Goal: Task Accomplishment & Management: Manage account settings

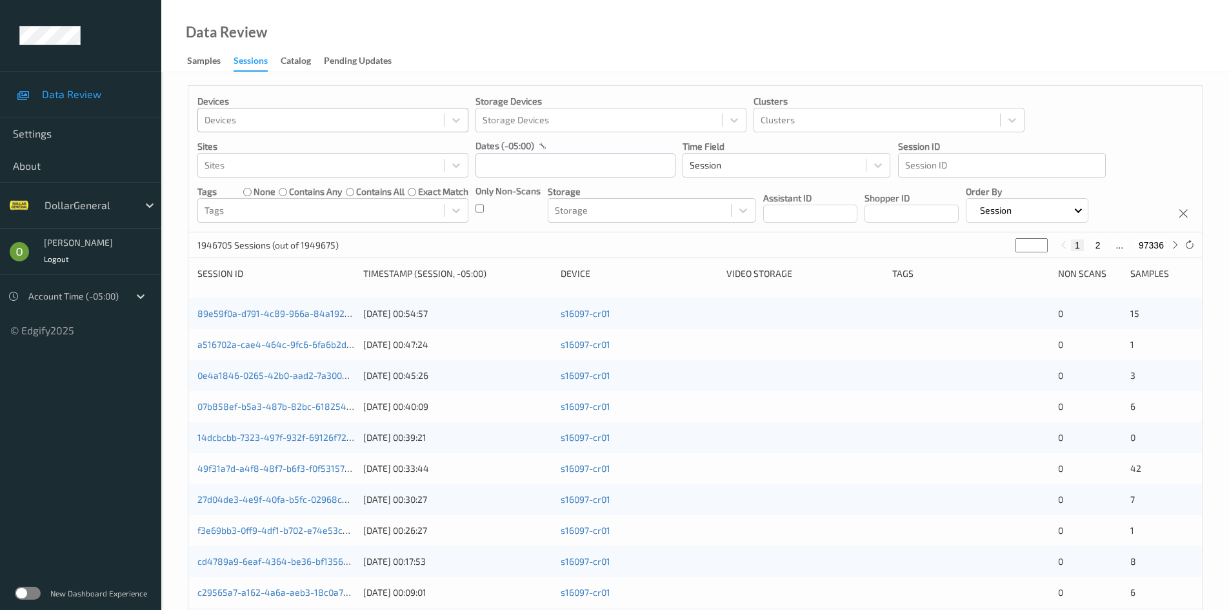
click at [367, 116] on div at bounding box center [320, 119] width 233 height 15
click at [362, 118] on div at bounding box center [320, 119] width 233 height 15
click at [494, 163] on input "text" at bounding box center [575, 165] width 200 height 25
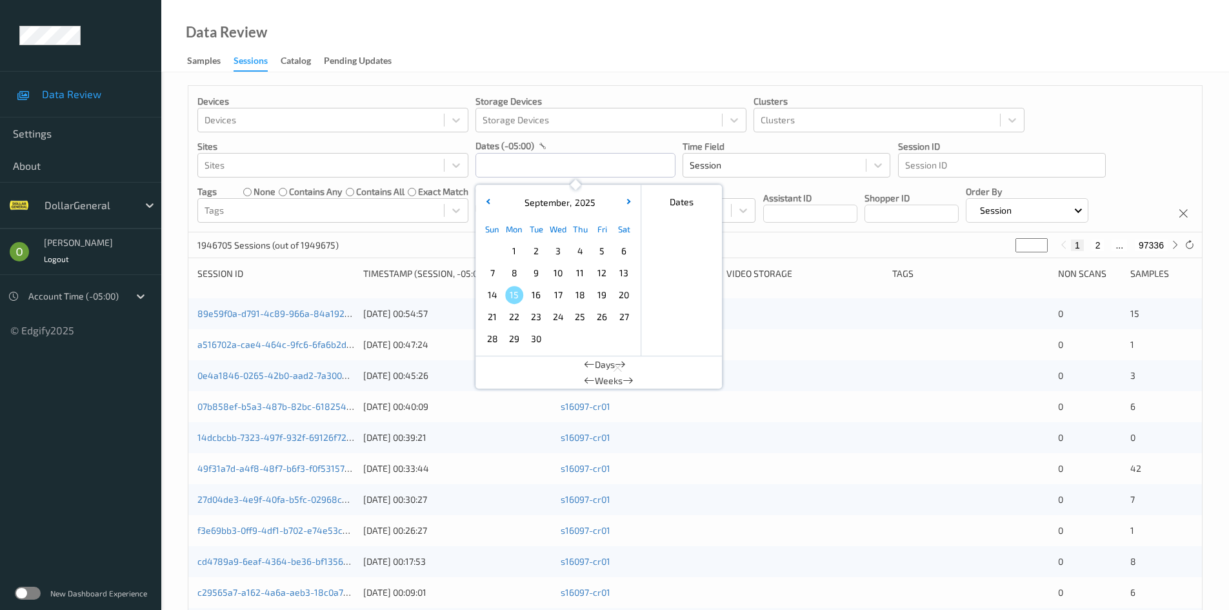
click at [506, 254] on span "1" at bounding box center [514, 251] width 18 height 18
click at [494, 265] on span "7" at bounding box center [492, 273] width 18 height 18
type input "01/09/2025 00:00 -> 07/09/2025 23:59"
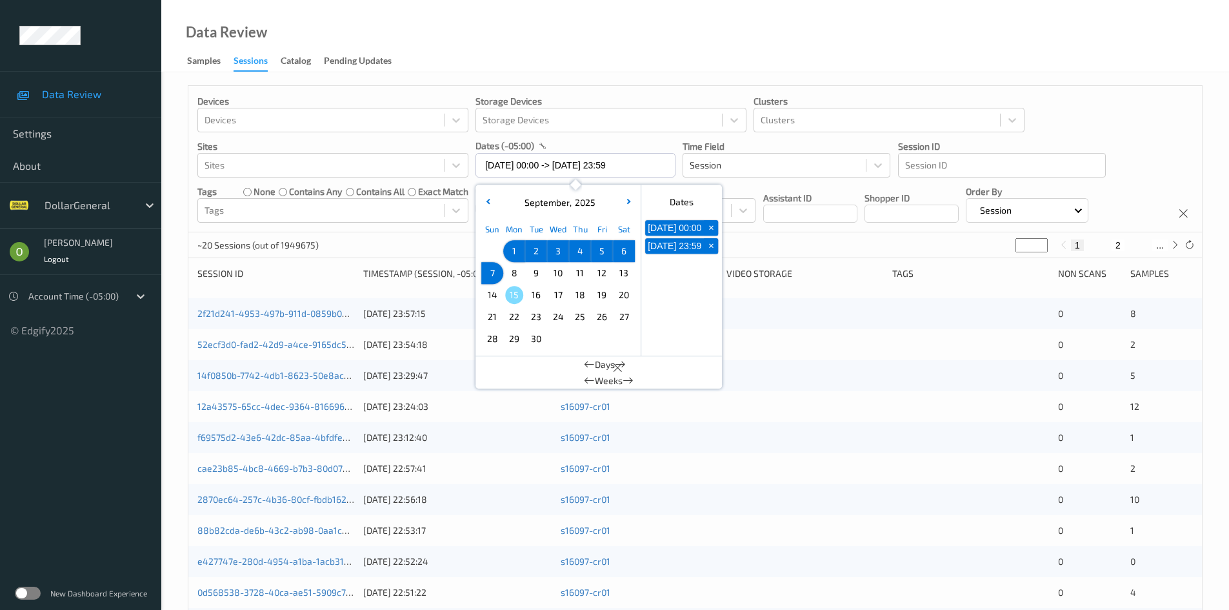
click at [653, 148] on div "dates (-05:00)" at bounding box center [575, 145] width 200 height 13
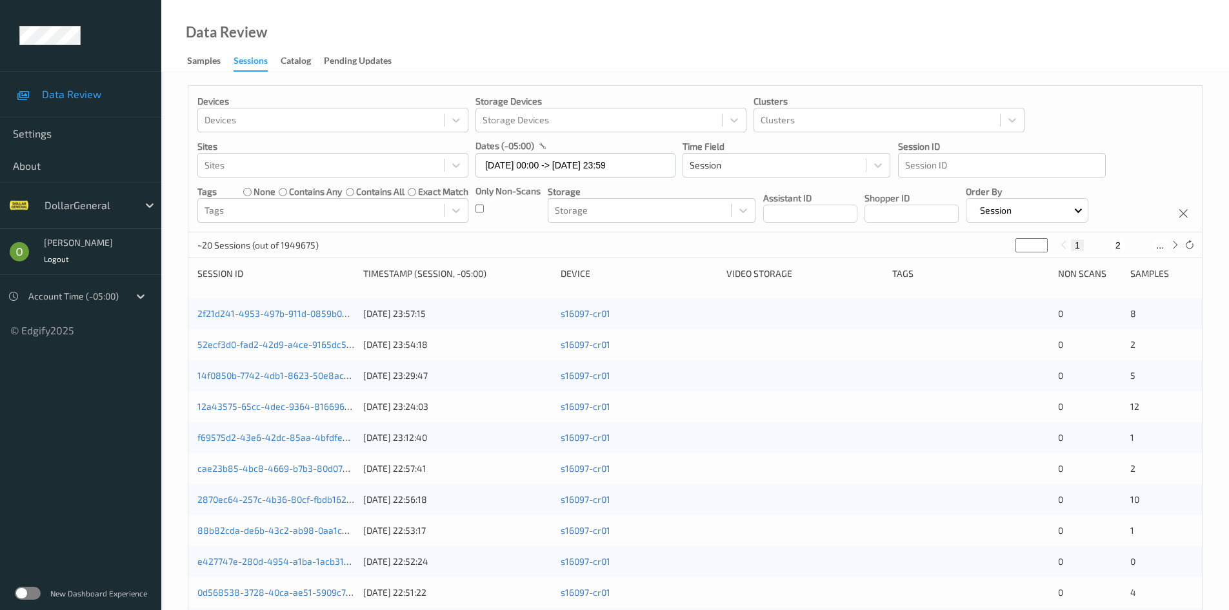
click at [475, 206] on div "Devices Devices Storage Devices Storage Devices Clusters Clusters Sites Sites d…" at bounding box center [694, 159] width 1013 height 146
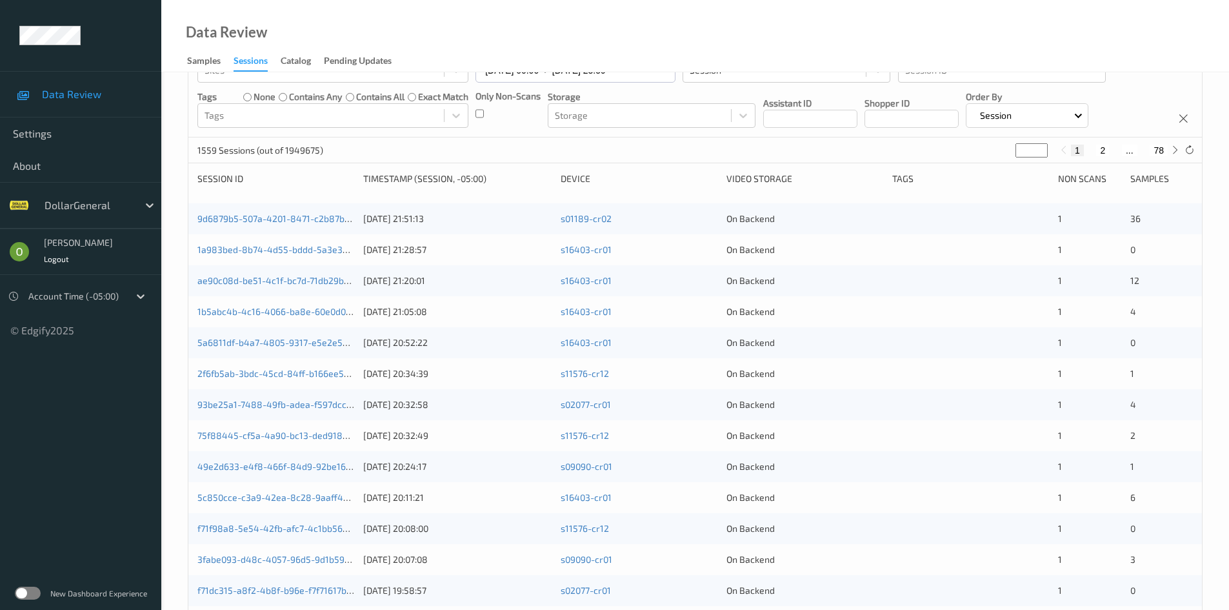
scroll to position [194, 0]
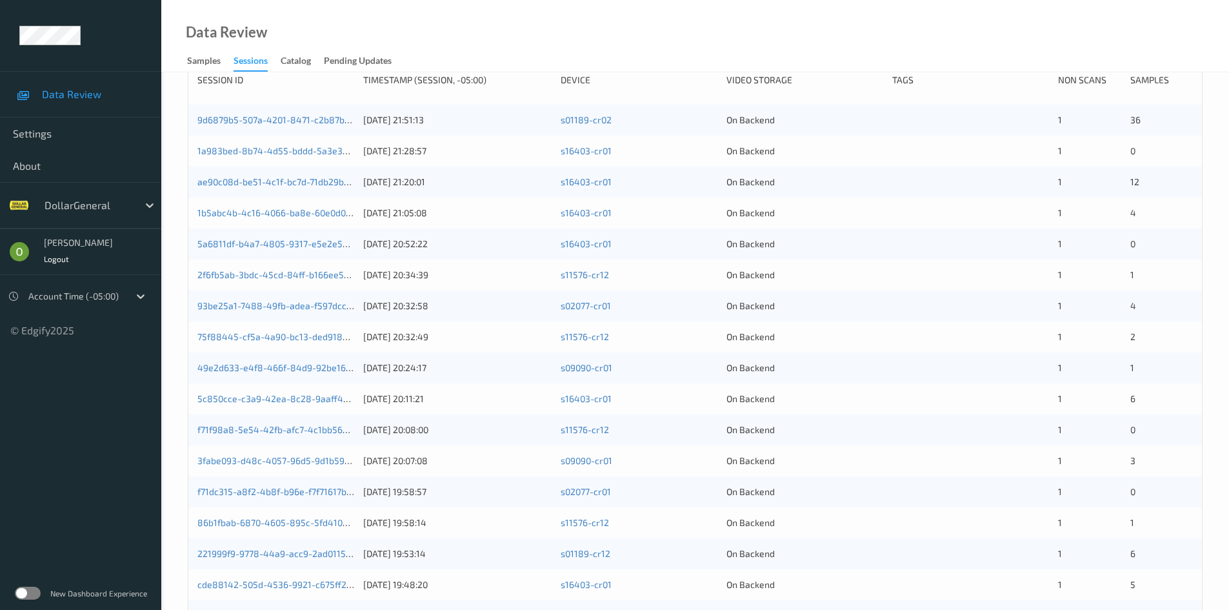
click at [38, 603] on div "New Dashboard Experience" at bounding box center [80, 593] width 161 height 34
click at [38, 599] on div "New Dashboard Experience" at bounding box center [80, 593] width 161 height 34
click at [35, 597] on label at bounding box center [28, 592] width 26 height 13
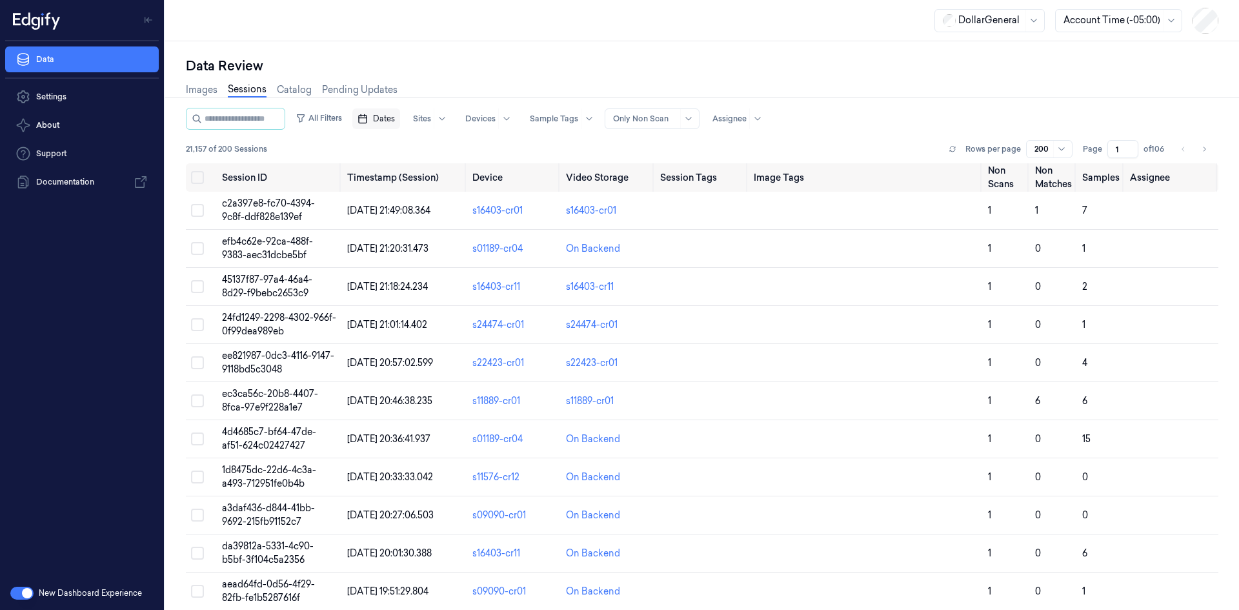
click at [389, 117] on span "Dates" at bounding box center [384, 119] width 22 height 12
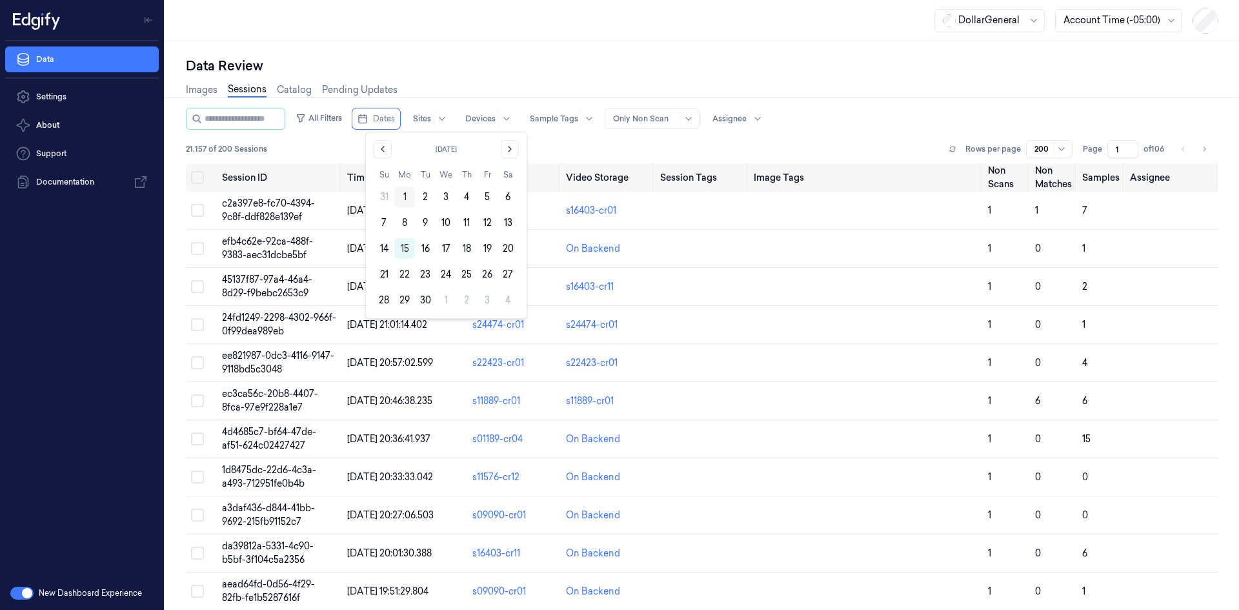
click at [408, 195] on button "1" at bounding box center [404, 196] width 21 height 21
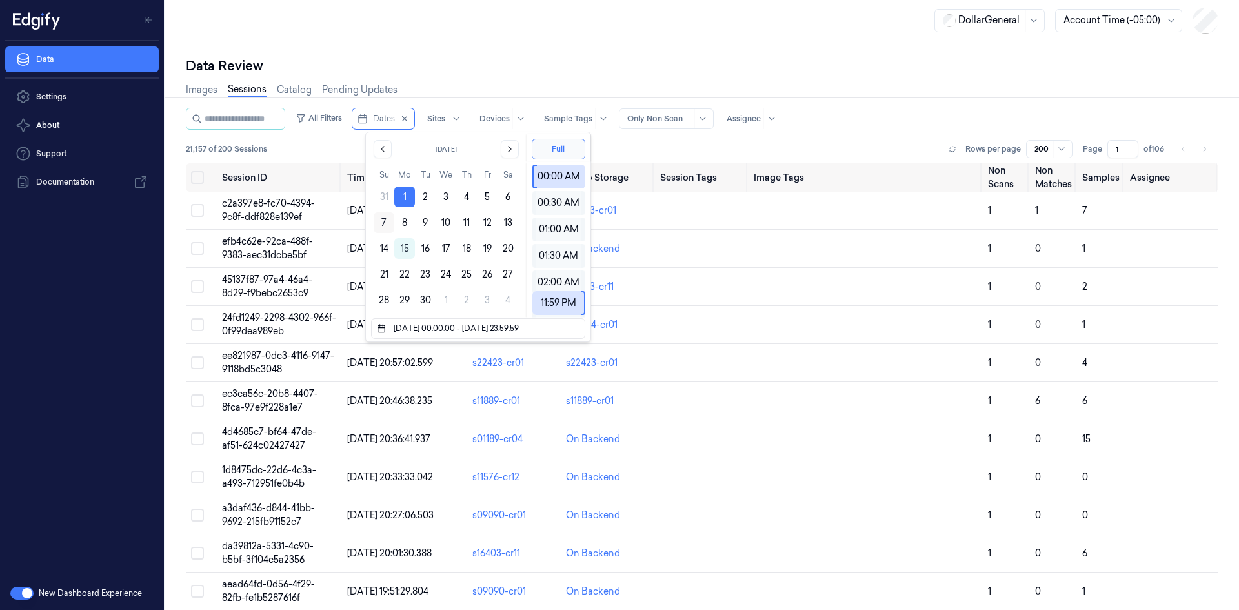
click at [384, 214] on button "7" at bounding box center [384, 222] width 21 height 21
type input "01/09/2025 00:00:00 - 07/09/2025 23:59:59"
click at [508, 53] on div "Data Review Images Sessions Catalog Pending Updates All Filters Dates Sites Dev…" at bounding box center [701, 325] width 1073 height 568
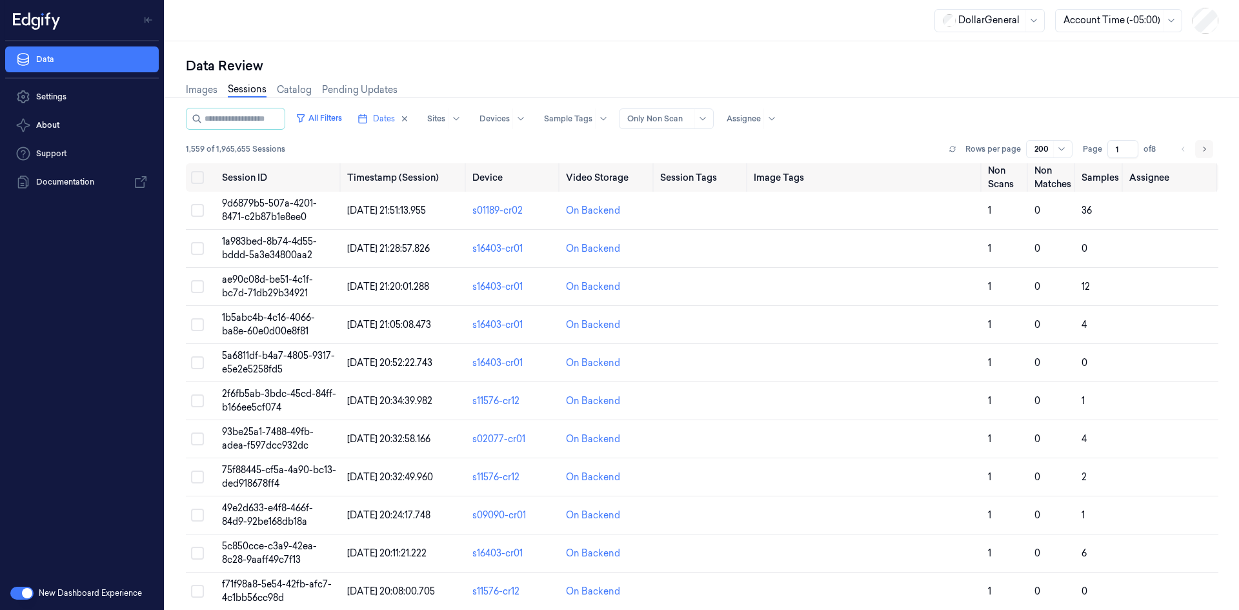
click at [1206, 148] on button "Go to next page" at bounding box center [1204, 149] width 18 height 18
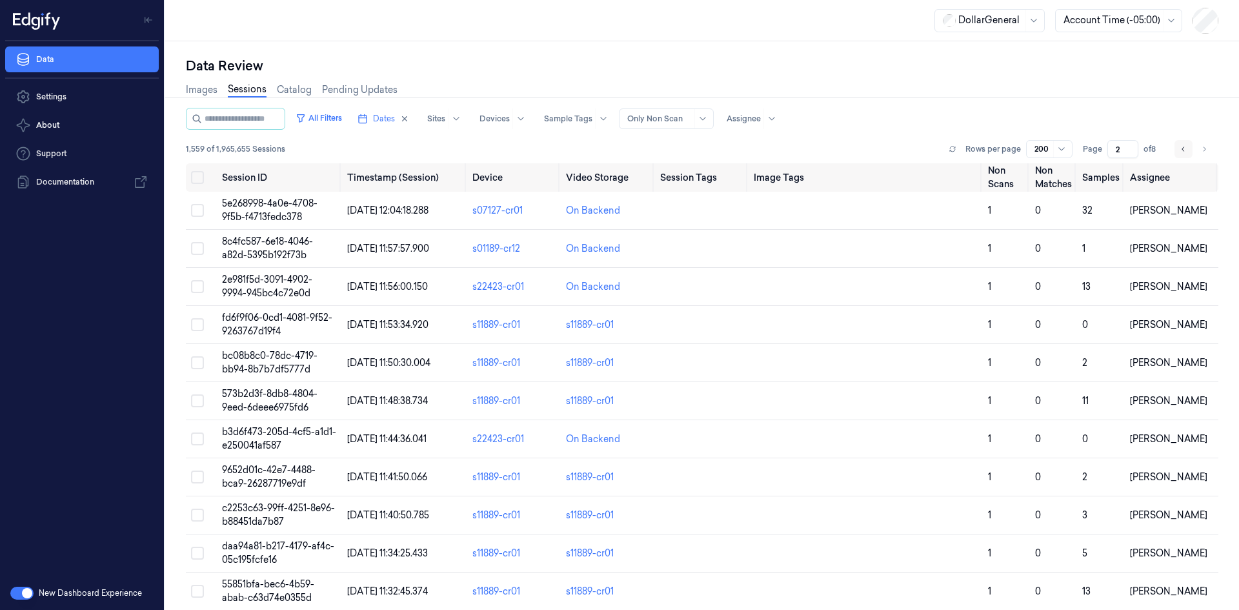
click at [1174, 149] on button "Go to previous page" at bounding box center [1183, 149] width 18 height 18
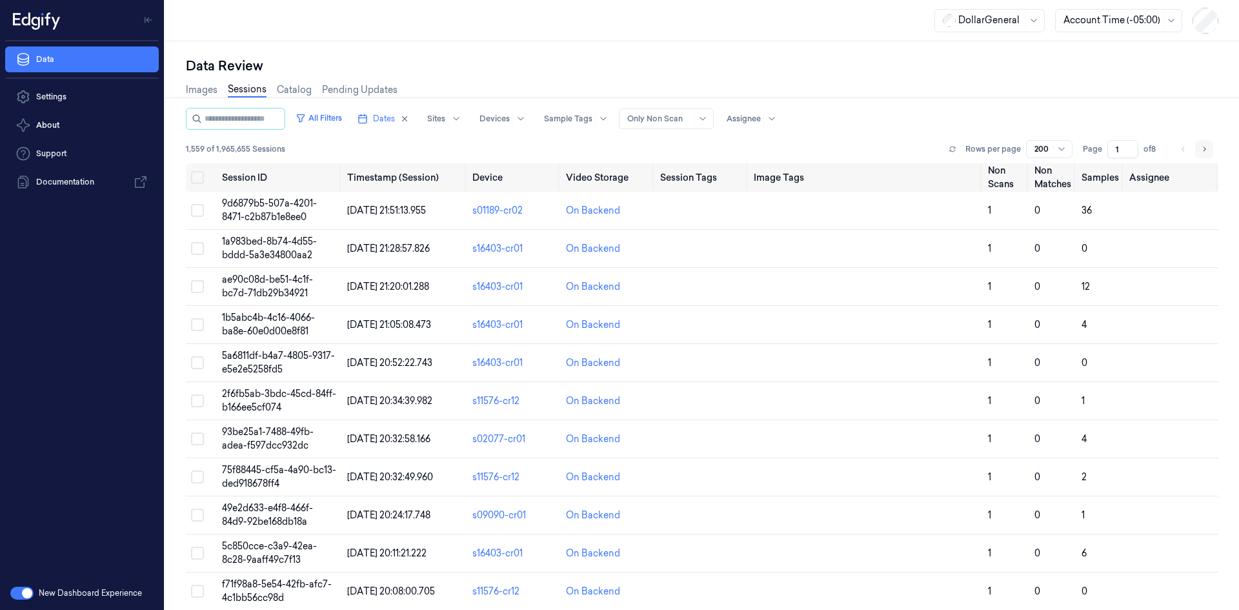
click at [1200, 152] on icon "Go to next page" at bounding box center [1204, 149] width 8 height 10
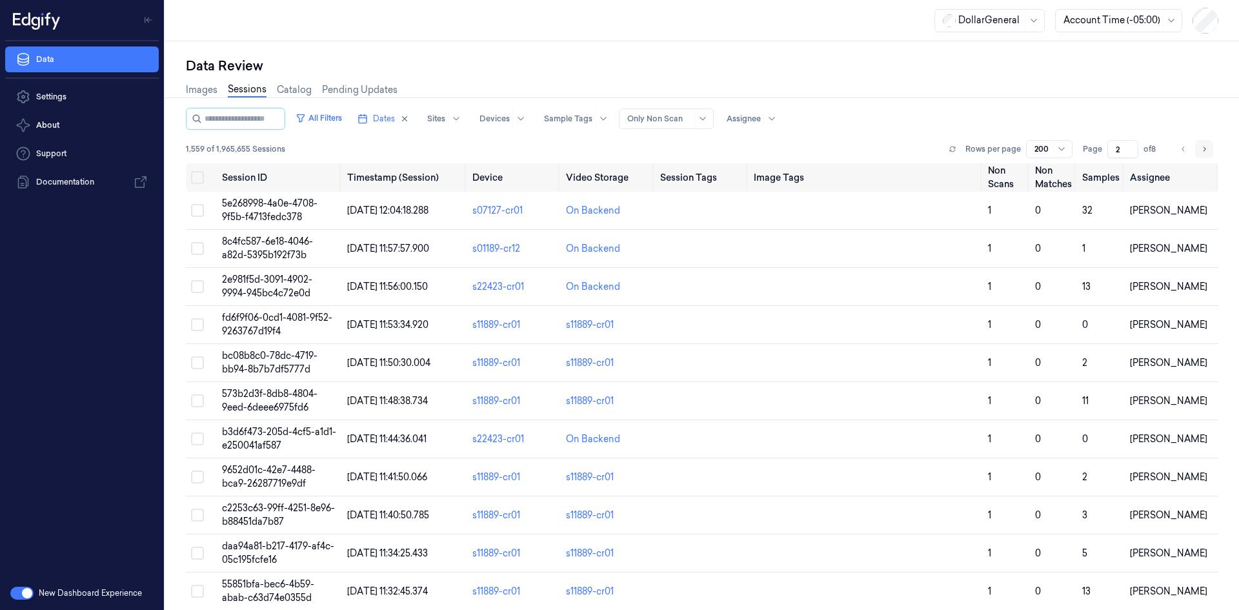
click at [1200, 152] on icon "Go to next page" at bounding box center [1204, 149] width 8 height 10
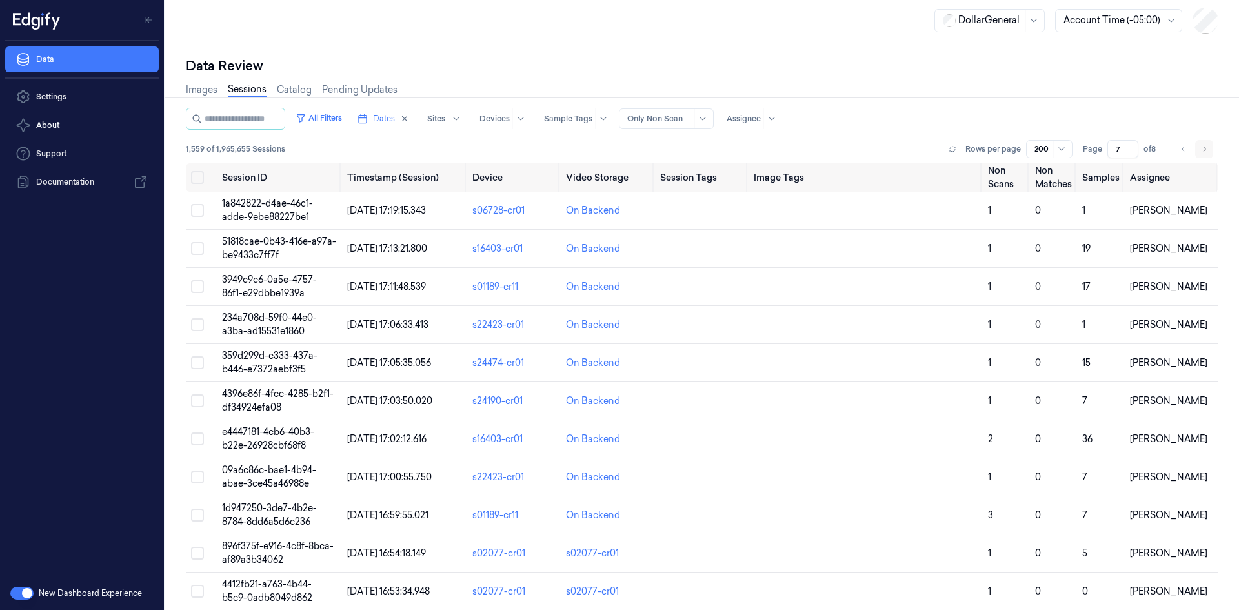
click at [1200, 152] on icon "Go to next page" at bounding box center [1204, 149] width 8 height 10
click at [1196, 152] on li "pagination" at bounding box center [1204, 149] width 18 height 18
click at [1181, 152] on button "Go to previous page" at bounding box center [1183, 149] width 18 height 18
click at [1181, 152] on icon "Go to previous page" at bounding box center [1183, 149] width 8 height 10
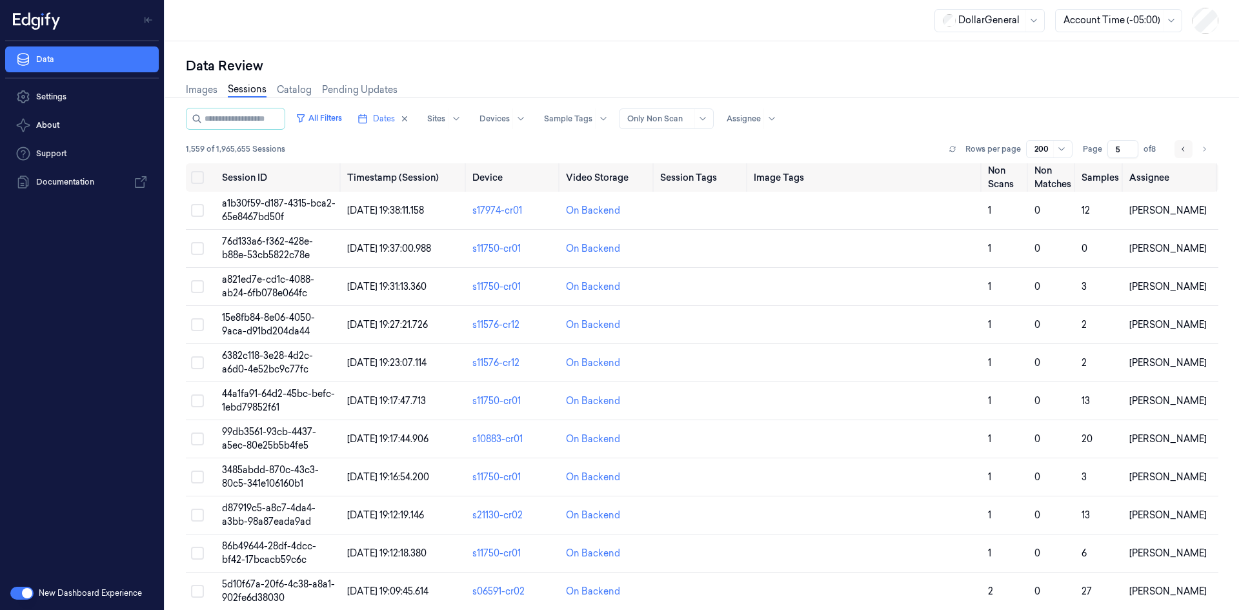
click at [1181, 152] on icon "Go to previous page" at bounding box center [1183, 149] width 8 height 10
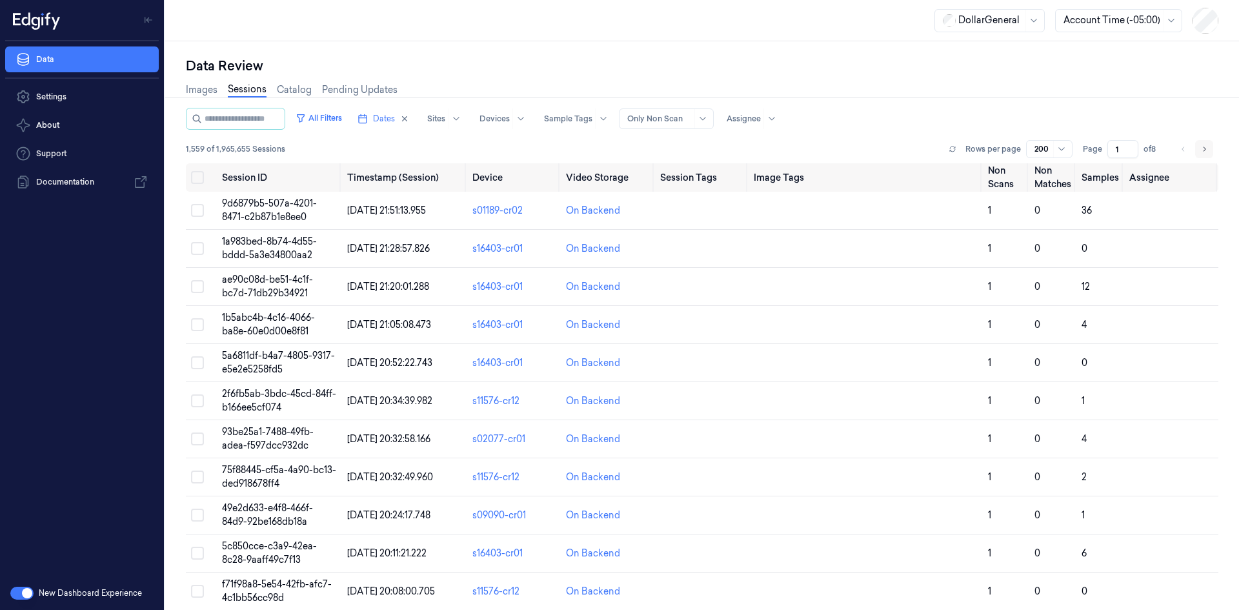
click at [1201, 153] on icon "Go to next page" at bounding box center [1204, 149] width 8 height 10
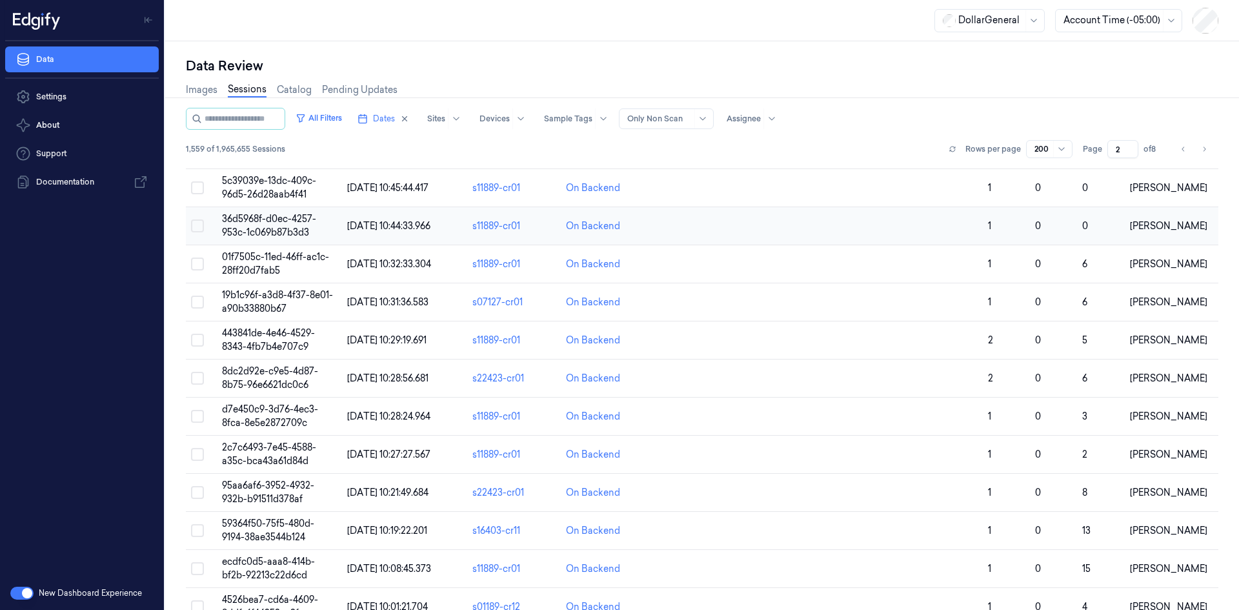
scroll to position [903, 0]
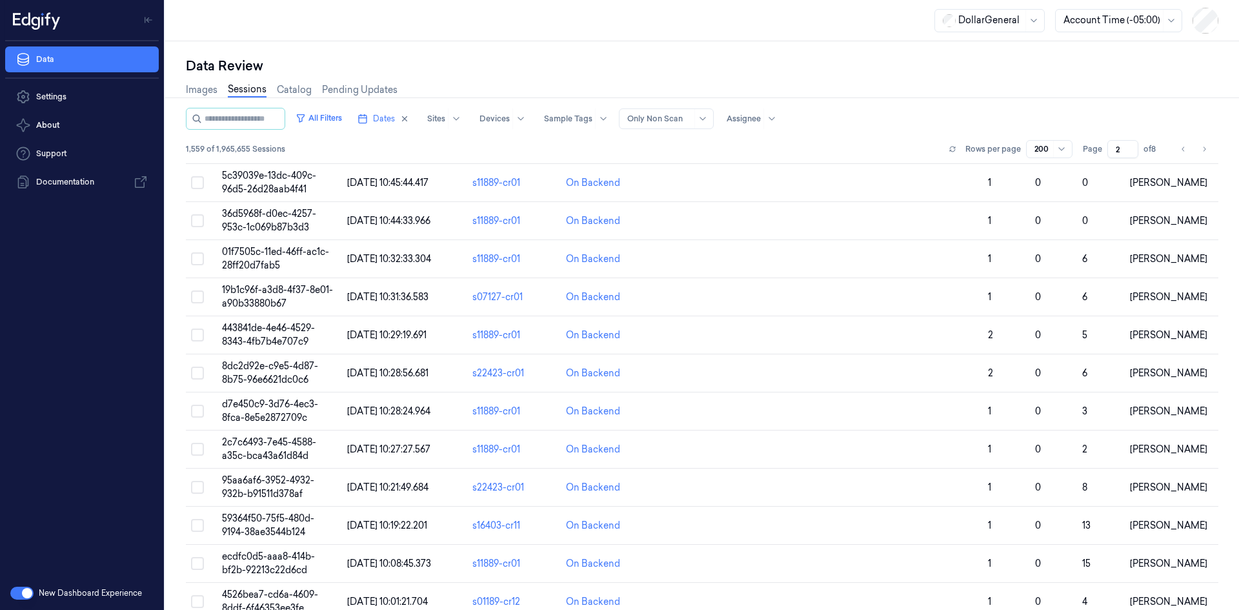
click at [1162, 141] on div "Rows per page 200 Page 2 of 8" at bounding box center [1081, 149] width 274 height 18
click at [1174, 143] on button "Go to previous page" at bounding box center [1183, 149] width 18 height 18
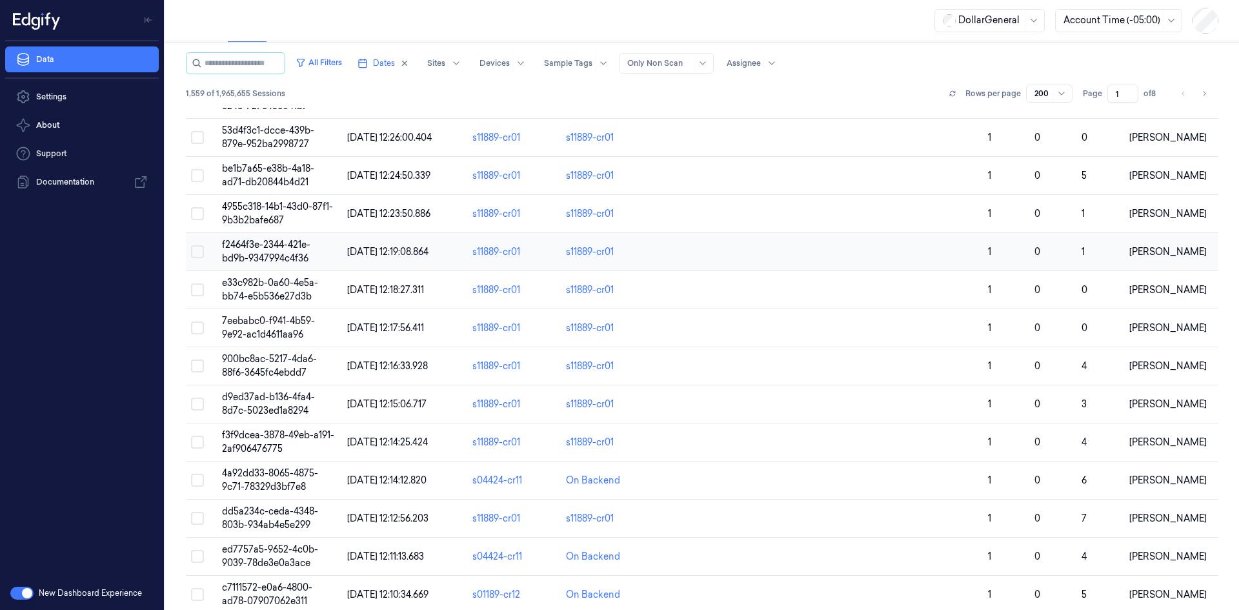
scroll to position [7148, 0]
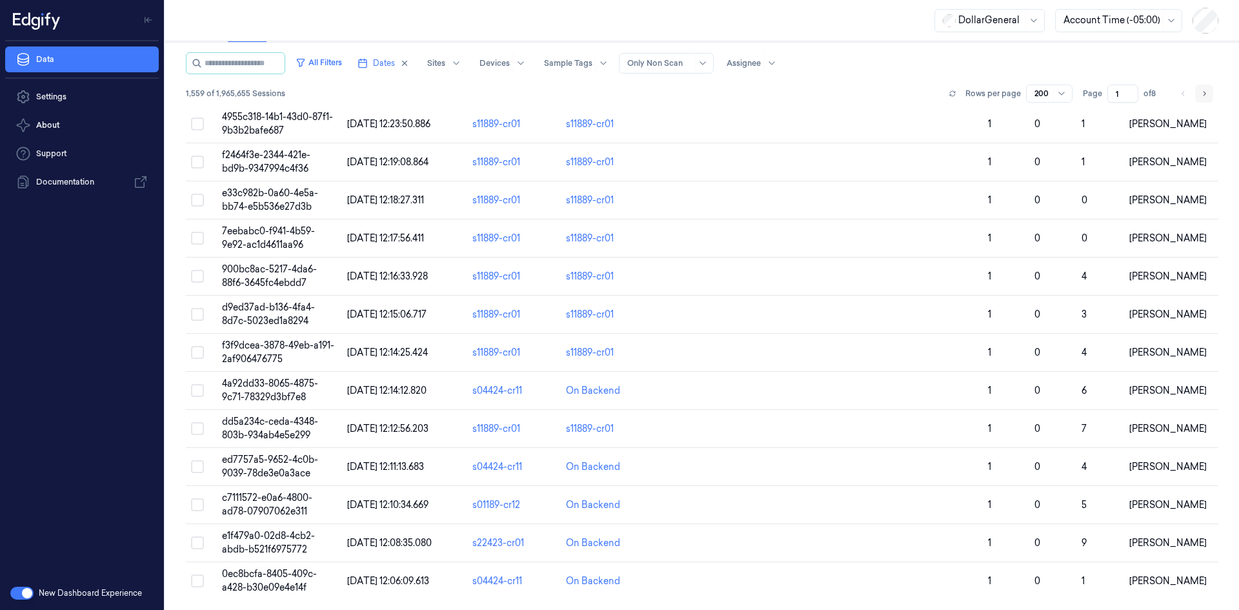
click at [1200, 91] on button "Go to next page" at bounding box center [1204, 94] width 18 height 18
click at [1200, 91] on icon "Go to next page" at bounding box center [1204, 93] width 8 height 10
click at [1179, 92] on icon "Go to previous page" at bounding box center [1183, 93] width 8 height 10
click at [1179, 97] on icon "Go to previous page" at bounding box center [1183, 93] width 8 height 10
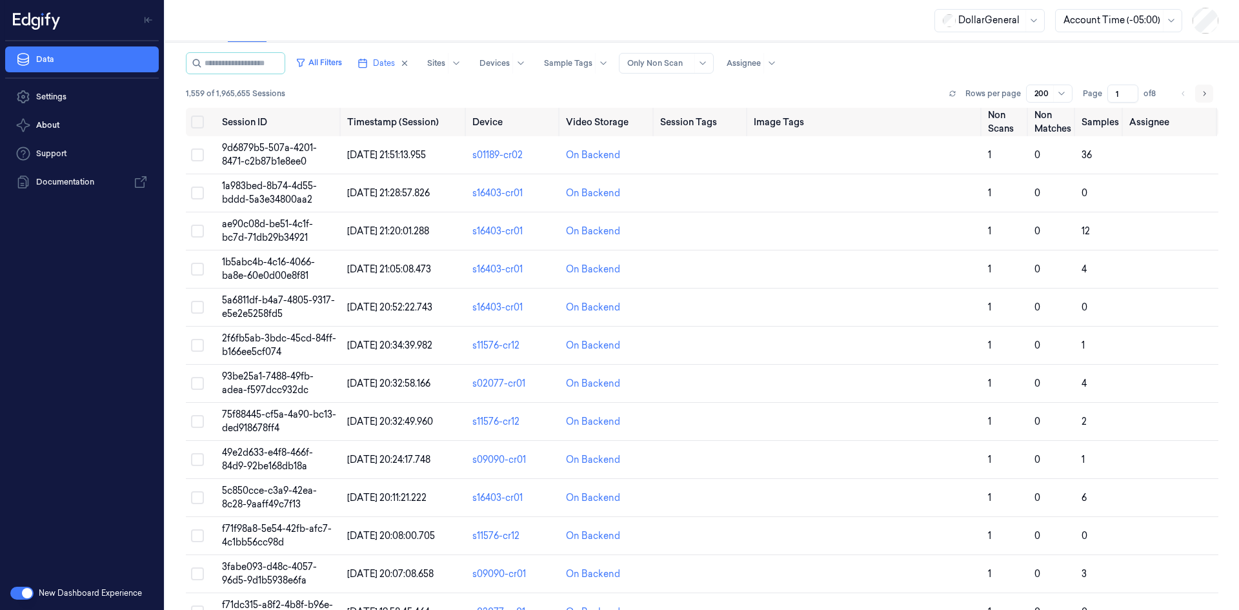
click at [1195, 94] on button "Go to next page" at bounding box center [1204, 94] width 18 height 18
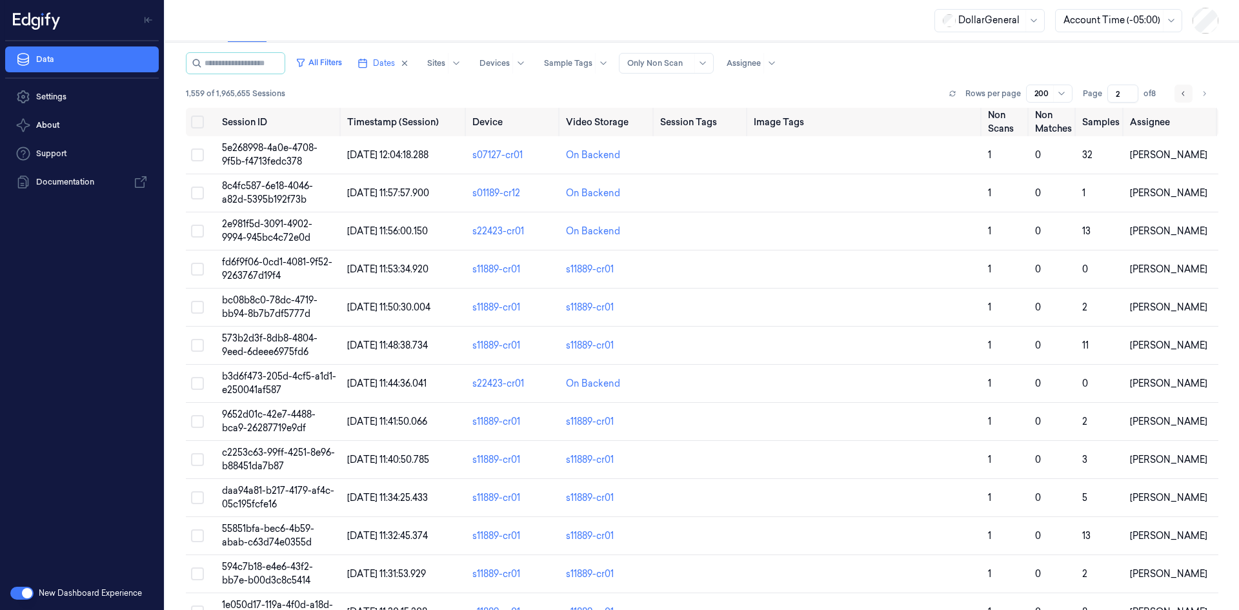
click at [1185, 93] on button "Go to previous page" at bounding box center [1183, 94] width 18 height 18
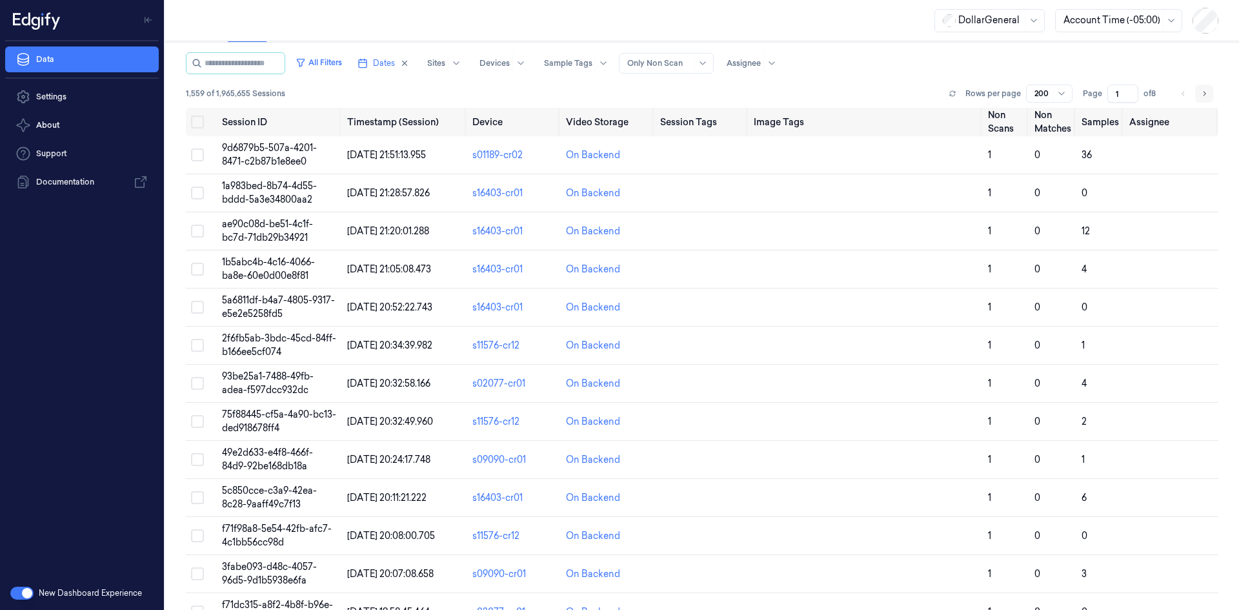
click at [1195, 92] on button "Go to next page" at bounding box center [1204, 94] width 18 height 18
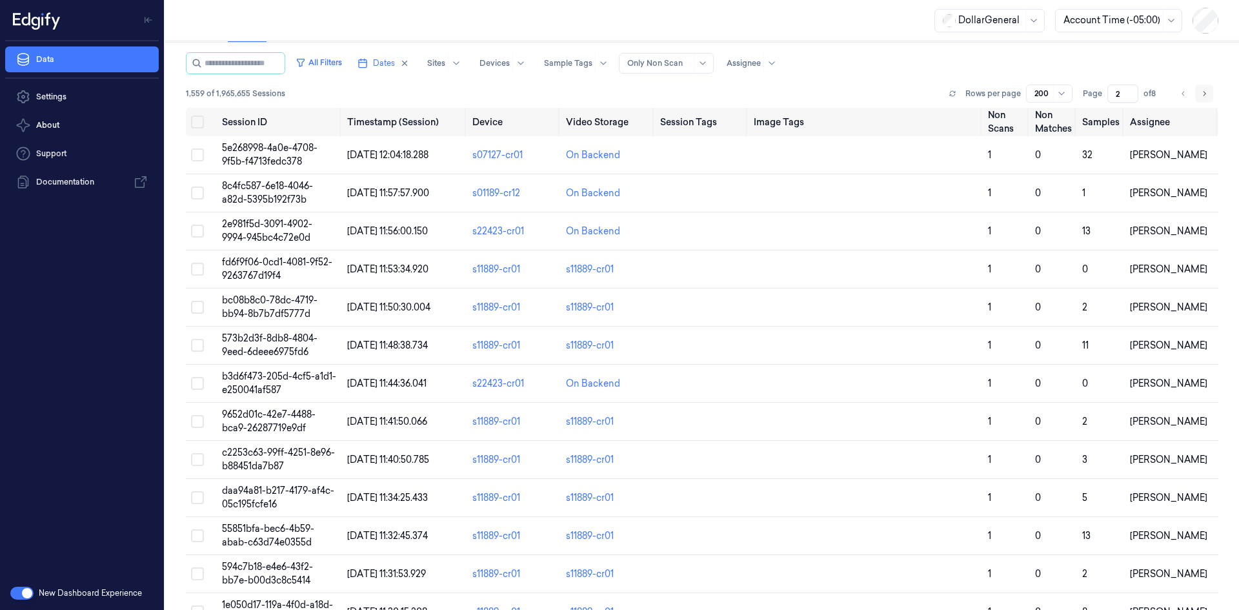
click at [1195, 92] on button "Go to next page" at bounding box center [1204, 94] width 18 height 18
click at [1184, 97] on button "Go to previous page" at bounding box center [1183, 94] width 18 height 18
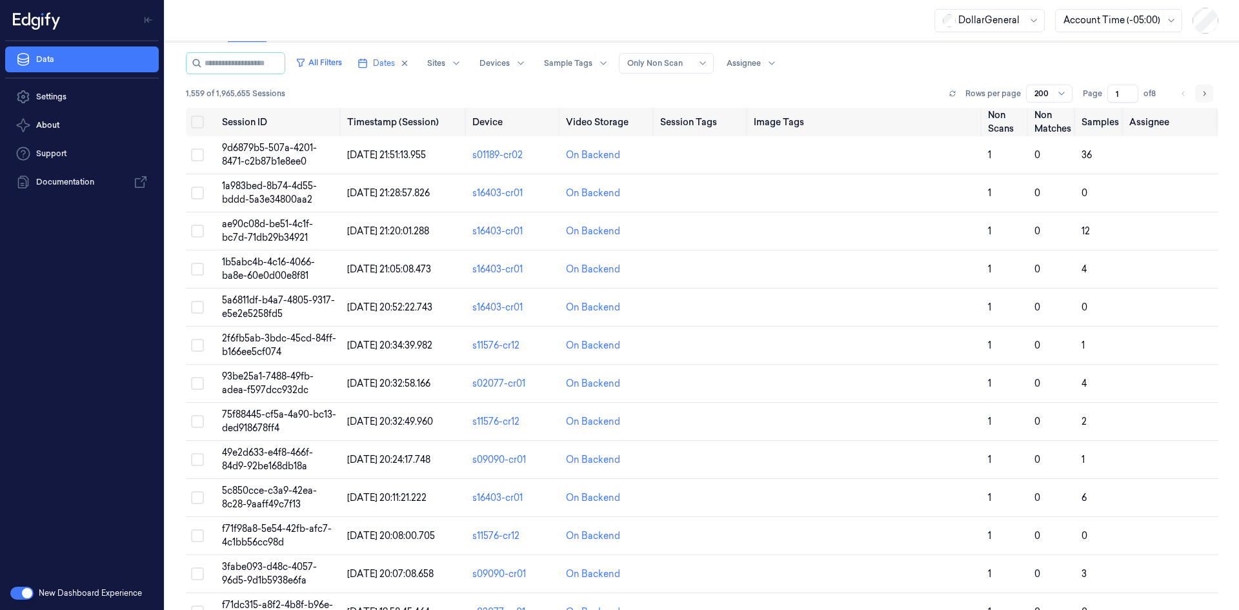
click at [1201, 92] on icon "Go to next page" at bounding box center [1204, 93] width 8 height 10
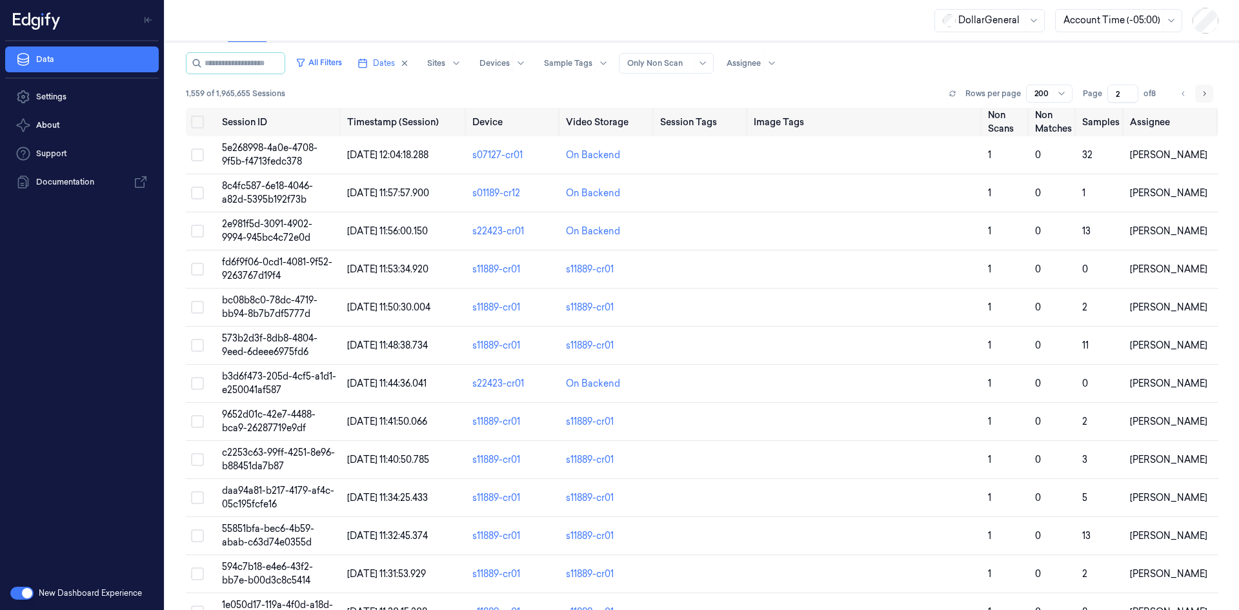
click at [1201, 92] on icon "Go to next page" at bounding box center [1204, 93] width 8 height 10
click at [1181, 92] on icon "Go to previous page" at bounding box center [1183, 93] width 8 height 10
click at [939, 95] on div "1,559 of 1,965,655 Sessions Rows per page 200 Page 2 of 8" at bounding box center [702, 94] width 1032 height 18
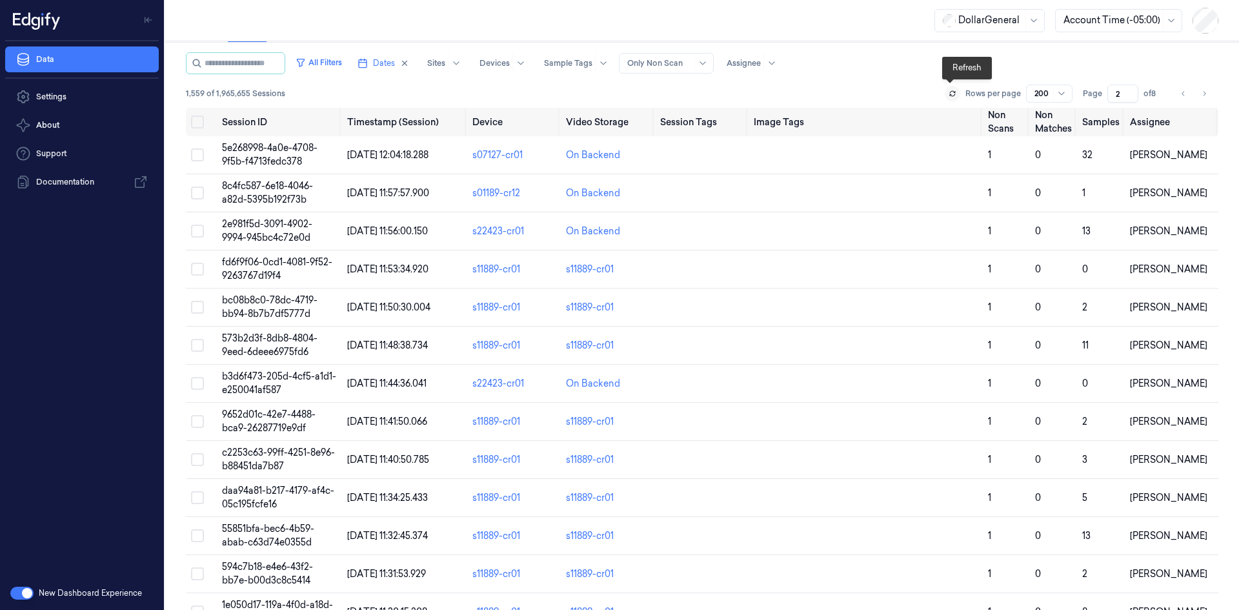
click at [944, 95] on button at bounding box center [951, 93] width 15 height 15
click at [1204, 92] on button "Go to next page" at bounding box center [1204, 94] width 18 height 18
click at [1185, 98] on button "Go to previous page" at bounding box center [1183, 94] width 18 height 18
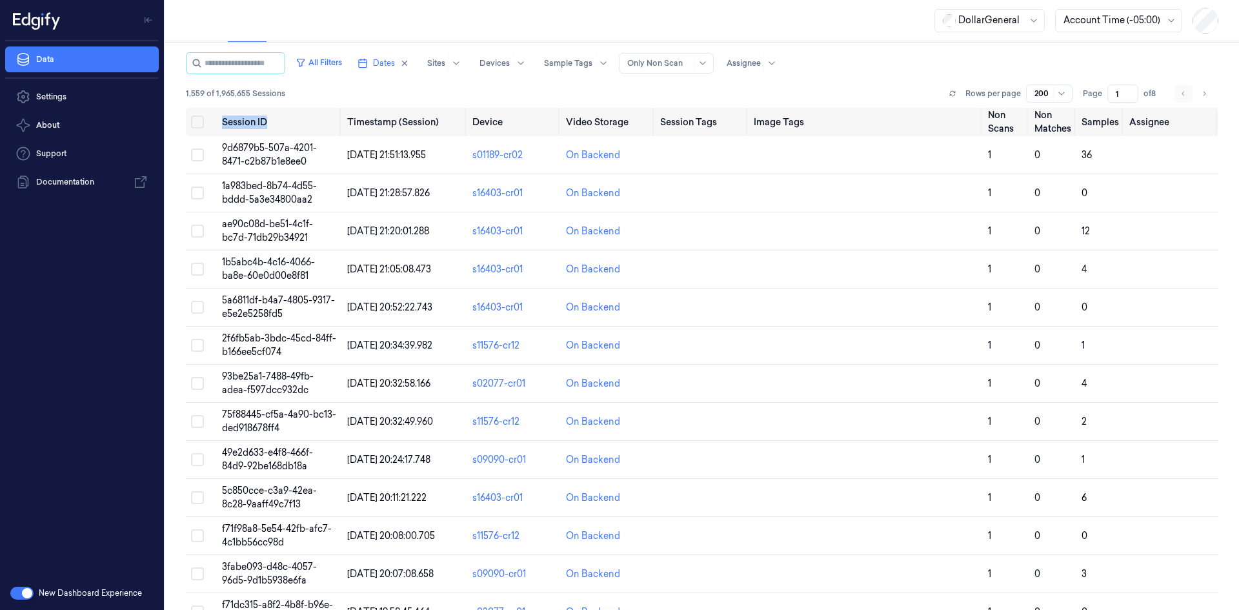
click at [1185, 98] on li "pagination" at bounding box center [1183, 94] width 18 height 18
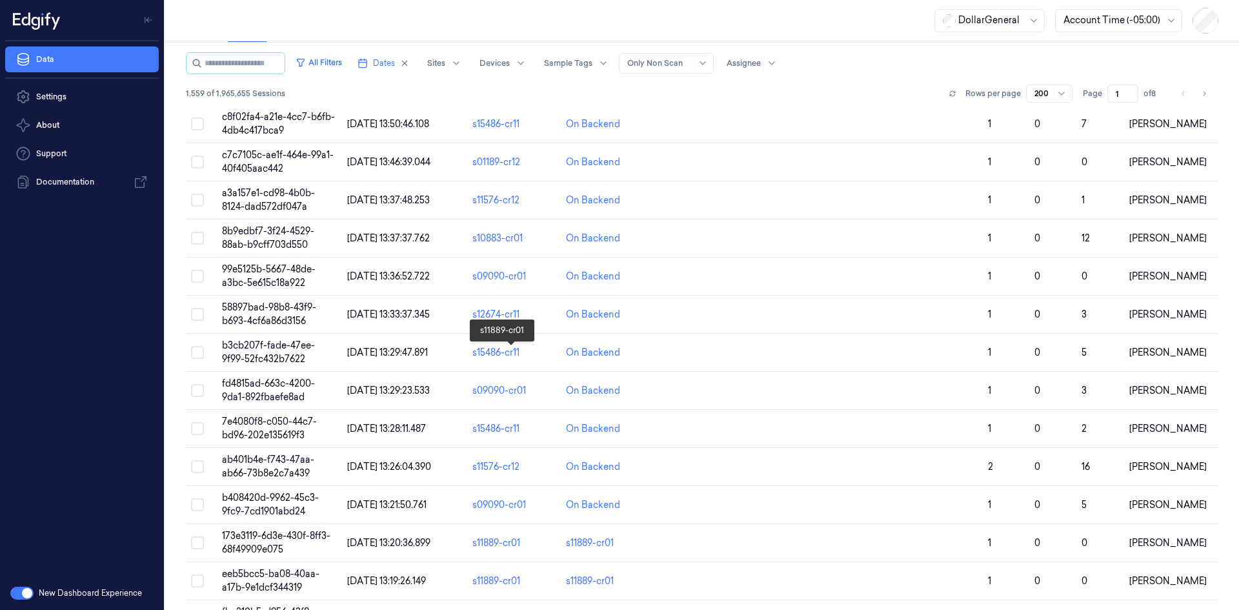
scroll to position [5277, 0]
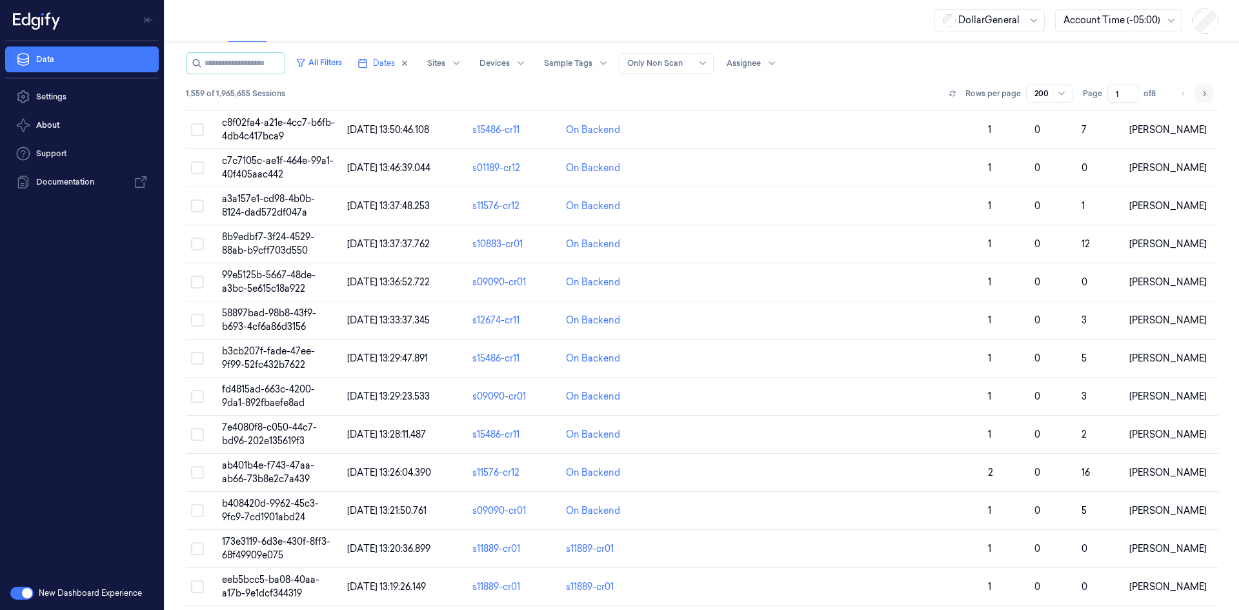
click at [1200, 89] on icon "Go to next page" at bounding box center [1204, 93] width 8 height 10
click at [1200, 98] on icon "Go to next page" at bounding box center [1204, 93] width 8 height 10
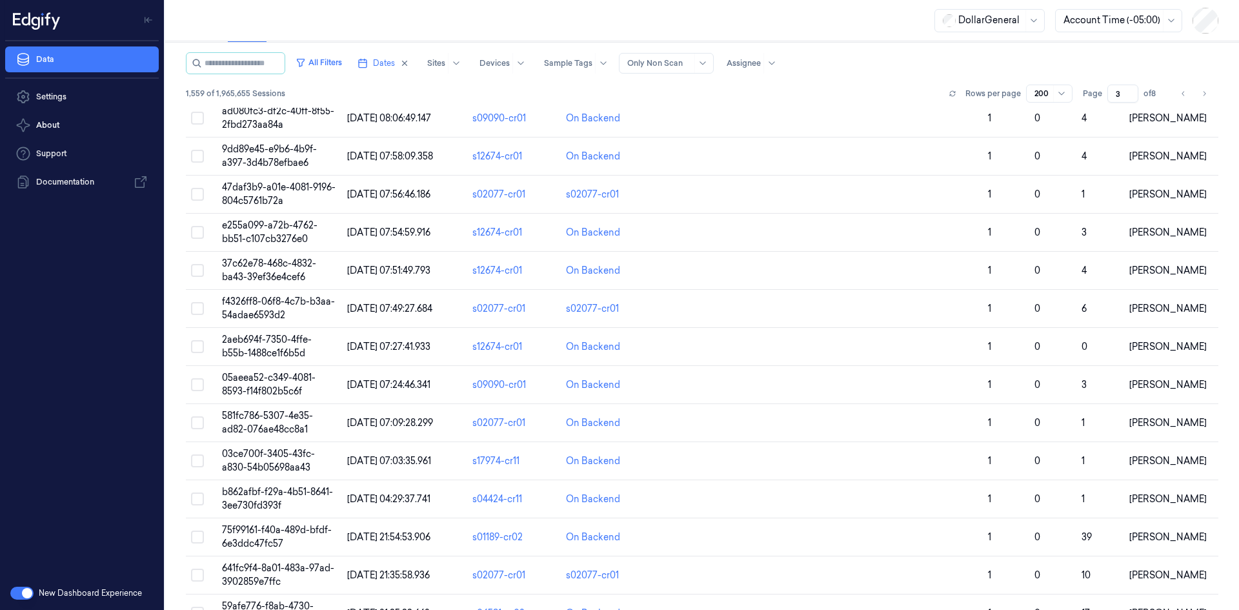
scroll to position [4568, 0]
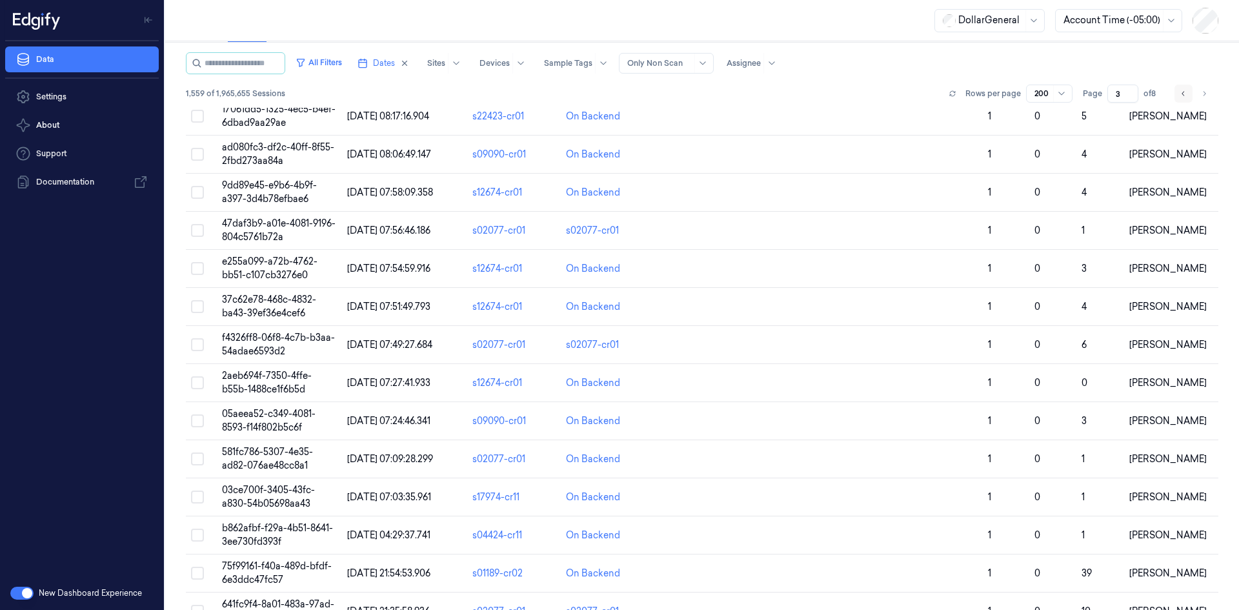
click at [1181, 101] on button "Go to previous page" at bounding box center [1183, 94] width 18 height 18
click at [1182, 102] on button "Go to previous page" at bounding box center [1183, 94] width 18 height 18
click at [1206, 92] on button "Go to next page" at bounding box center [1204, 94] width 18 height 18
click at [1181, 92] on icon "Go to previous page" at bounding box center [1183, 93] width 8 height 10
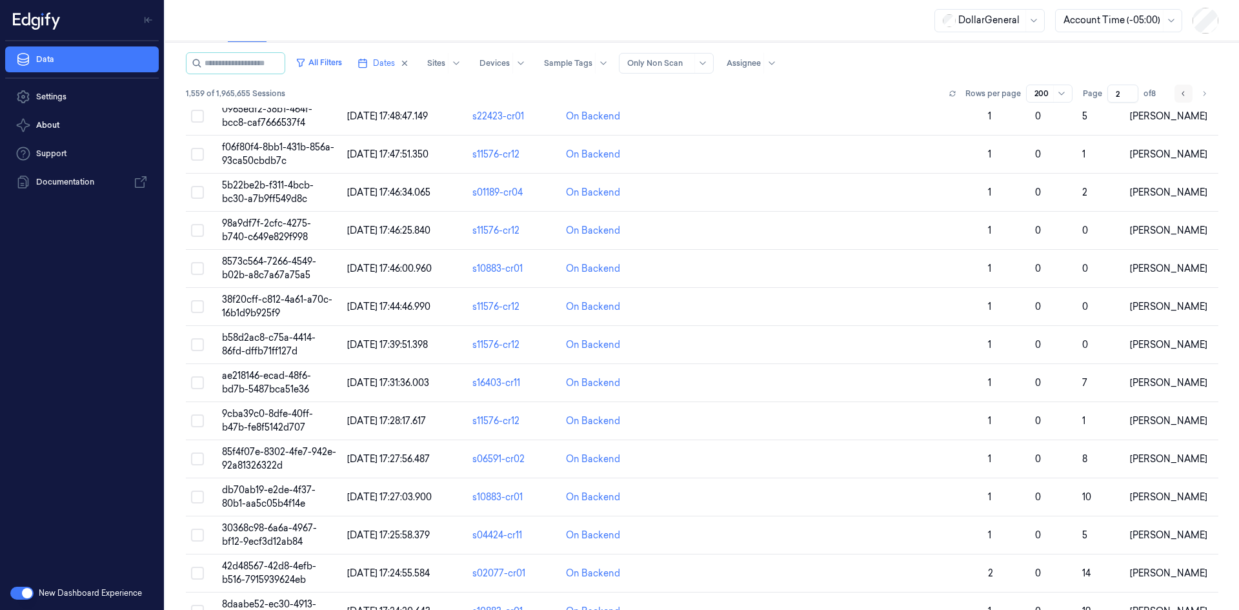
click at [1181, 92] on icon "Go to previous page" at bounding box center [1183, 93] width 8 height 10
click at [1195, 97] on button "Go to next page" at bounding box center [1204, 94] width 18 height 18
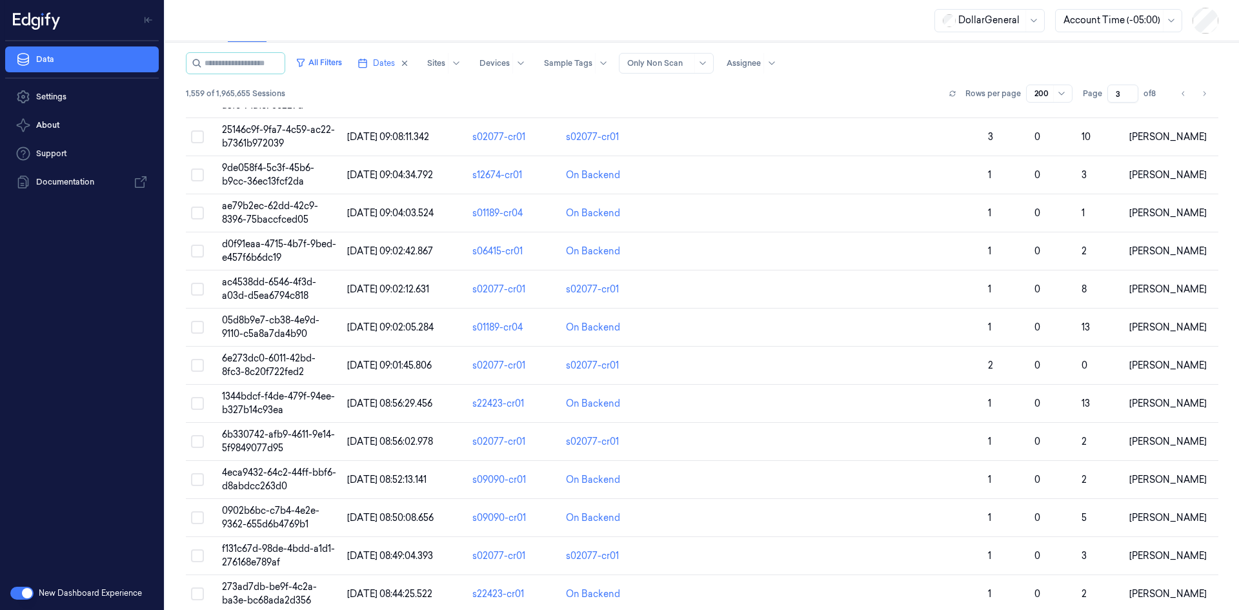
scroll to position [3613, 0]
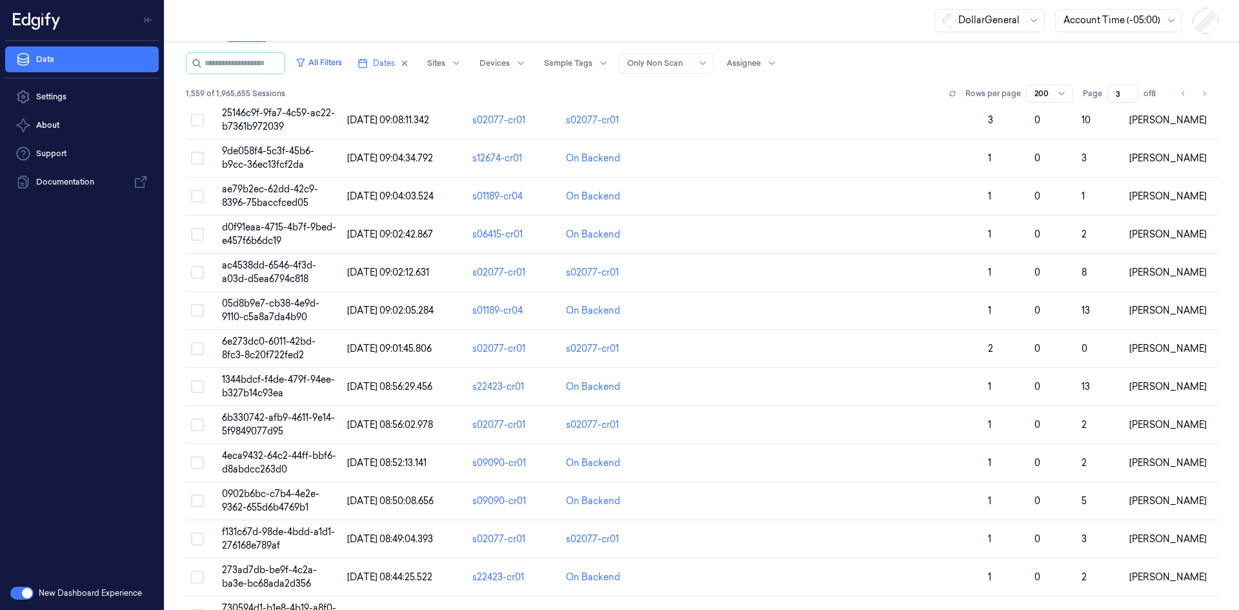
click at [1168, 96] on div "Rows per page 200 Page 3 of 8" at bounding box center [1081, 94] width 274 height 18
click at [1181, 92] on icon "Go to previous page" at bounding box center [1183, 93] width 8 height 10
click at [944, 94] on button at bounding box center [951, 93] width 15 height 15
click at [945, 93] on button at bounding box center [951, 93] width 15 height 15
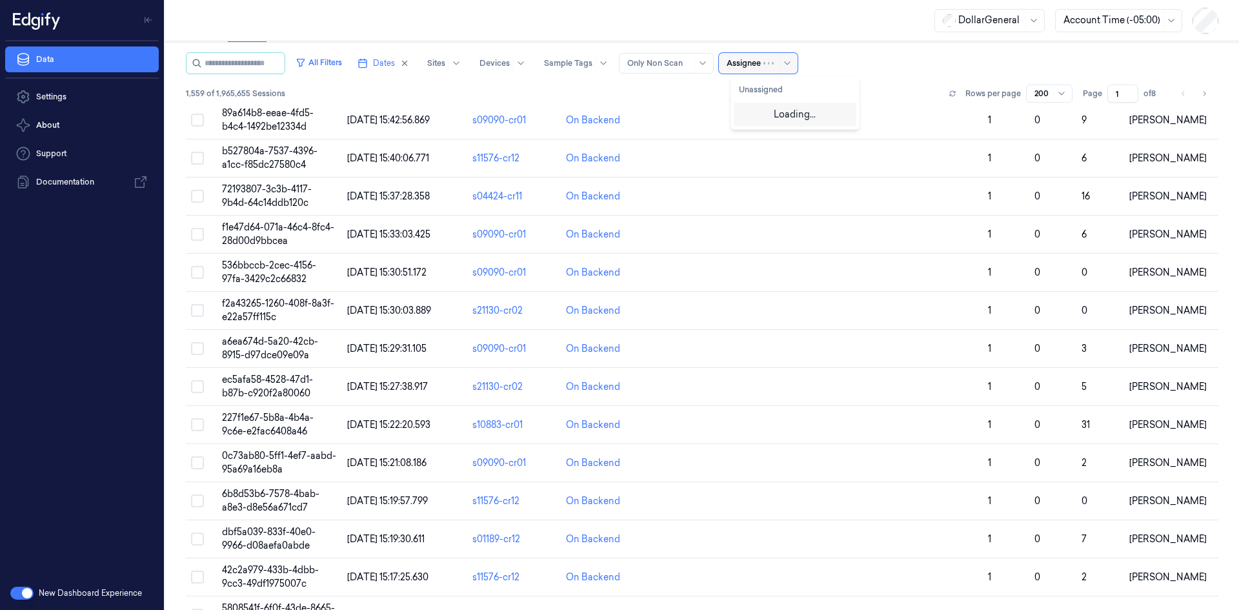
click at [757, 71] on div "Assignee" at bounding box center [743, 63] width 34 height 21
click at [1195, 86] on button "Go to next page" at bounding box center [1204, 94] width 18 height 18
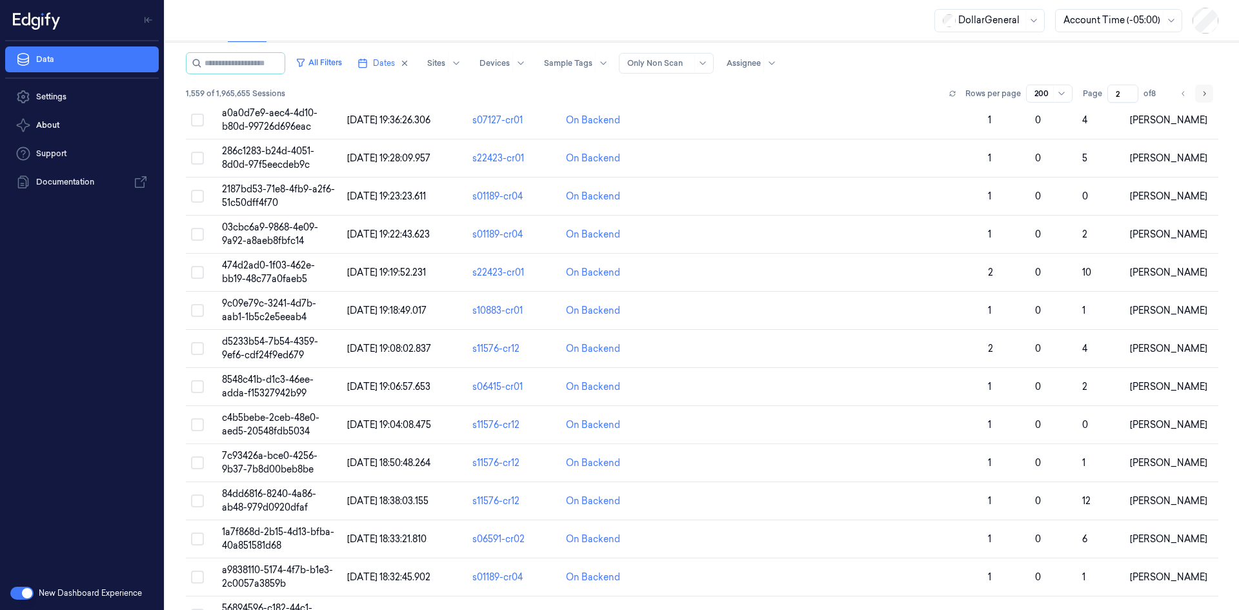
click at [1195, 86] on button "Go to next page" at bounding box center [1204, 94] width 18 height 18
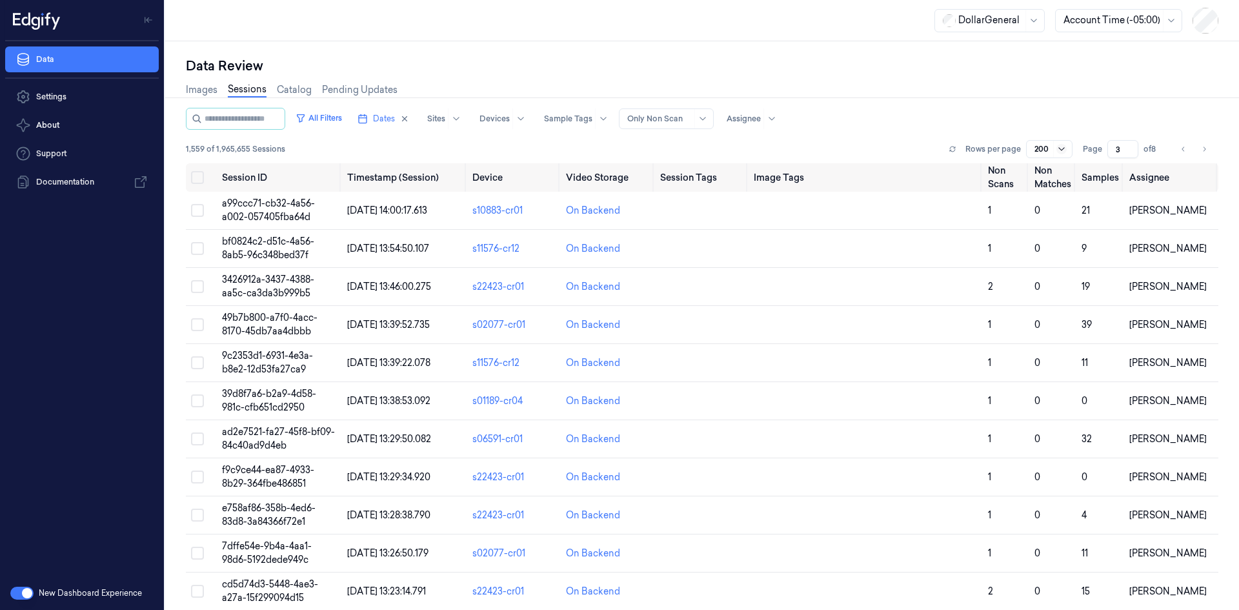
click at [1061, 147] on icon at bounding box center [1061, 149] width 10 height 10
click at [1041, 215] on div "200" at bounding box center [1038, 217] width 17 height 14
click at [1174, 152] on button "Go to previous page" at bounding box center [1183, 149] width 18 height 18
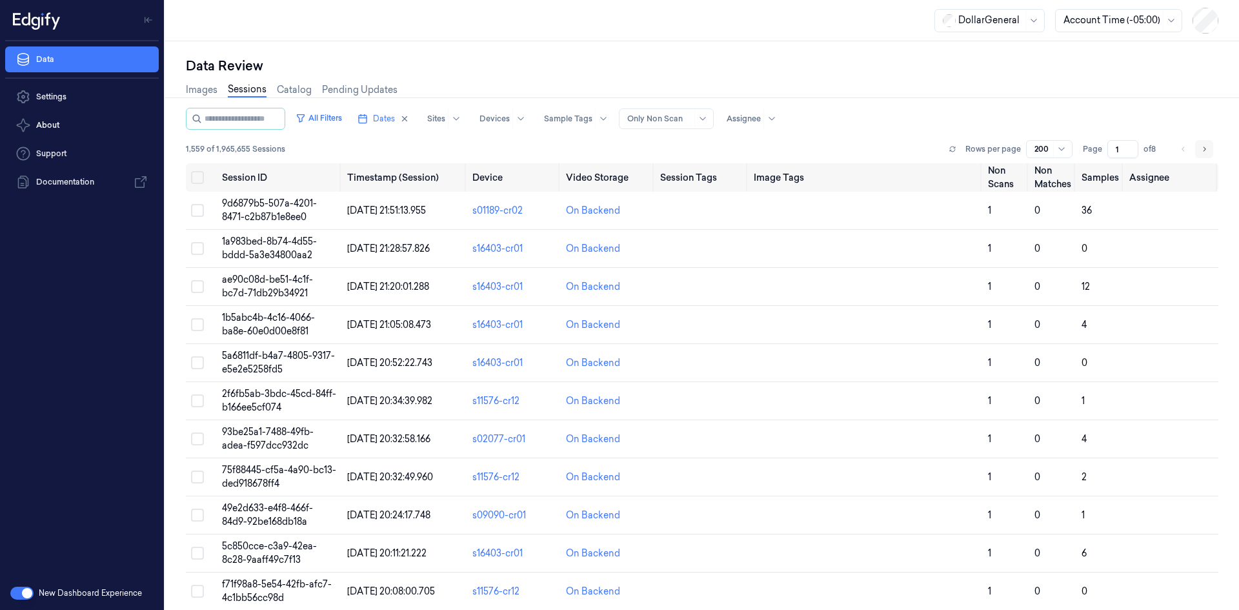
click at [1203, 151] on icon "Go to next page" at bounding box center [1204, 148] width 3 height 5
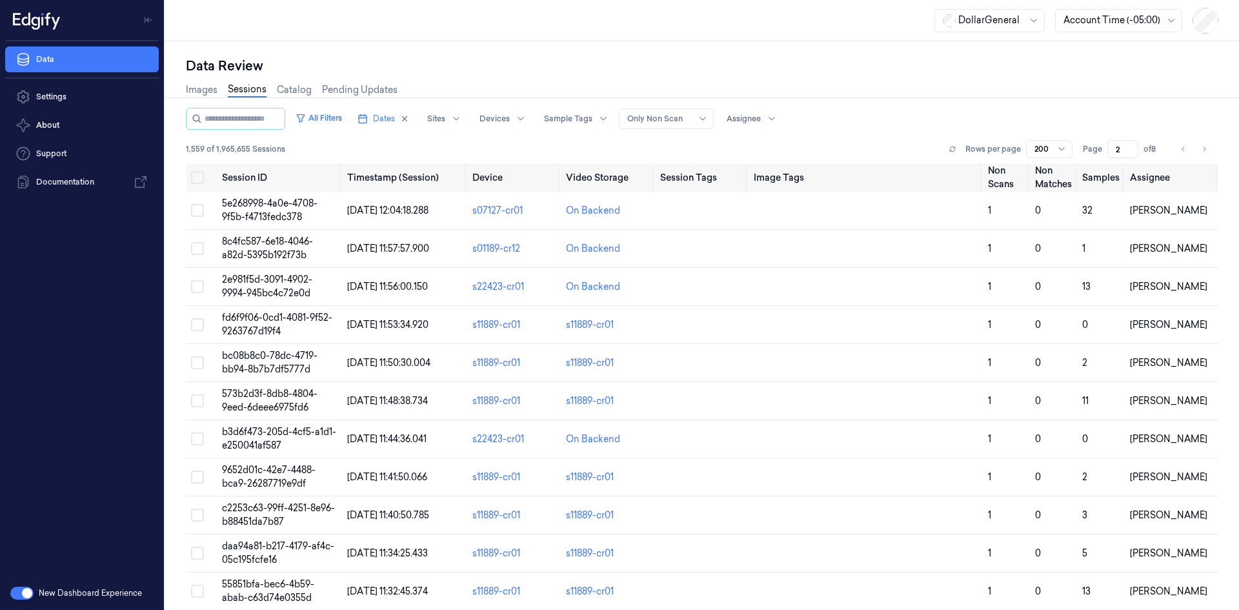
click at [1182, 155] on button "Go to previous page" at bounding box center [1183, 149] width 18 height 18
type input "1"
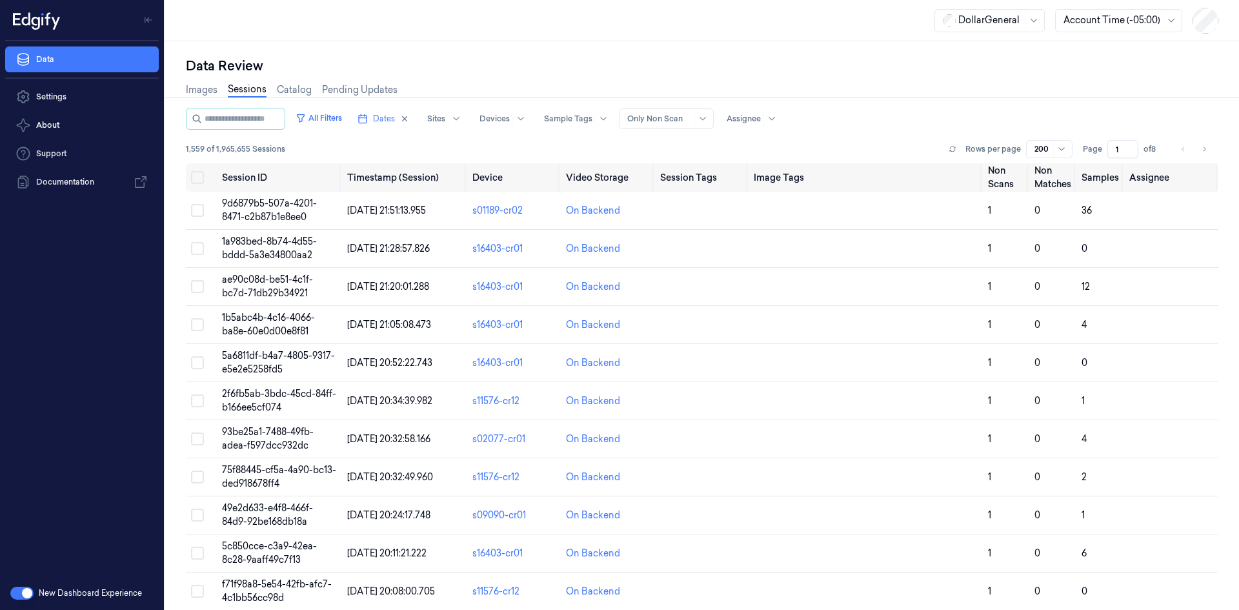
click at [646, 117] on div at bounding box center [659, 119] width 65 height 12
click at [950, 151] on icon at bounding box center [952, 151] width 5 height 2
click at [948, 151] on icon at bounding box center [952, 149] width 8 height 8
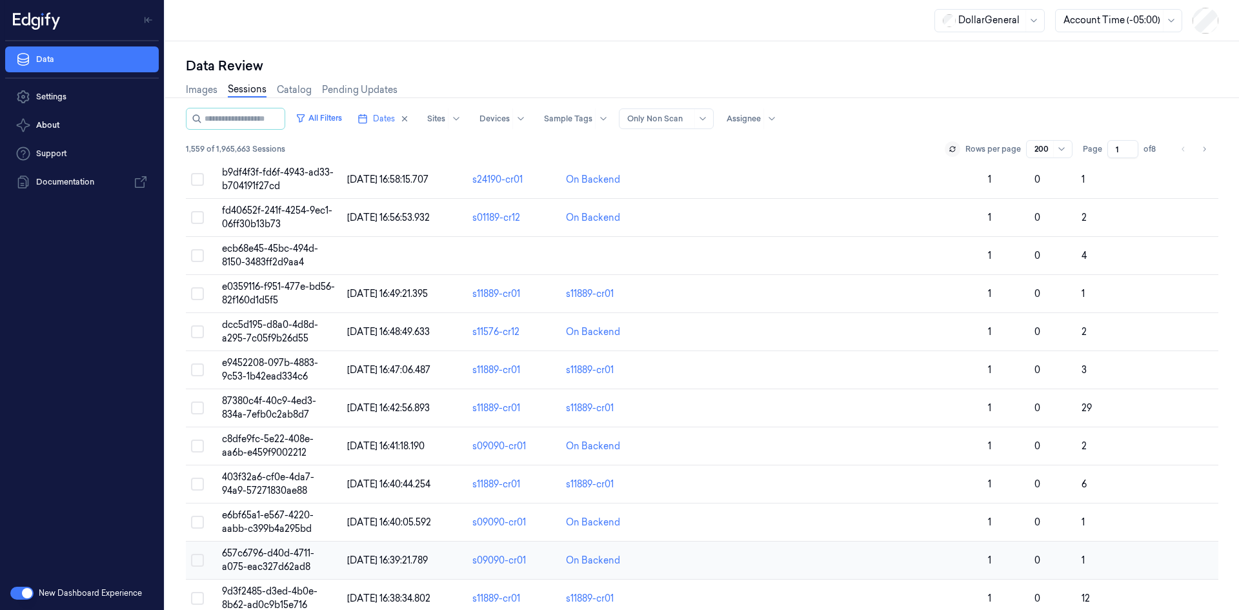
scroll to position [2967, 0]
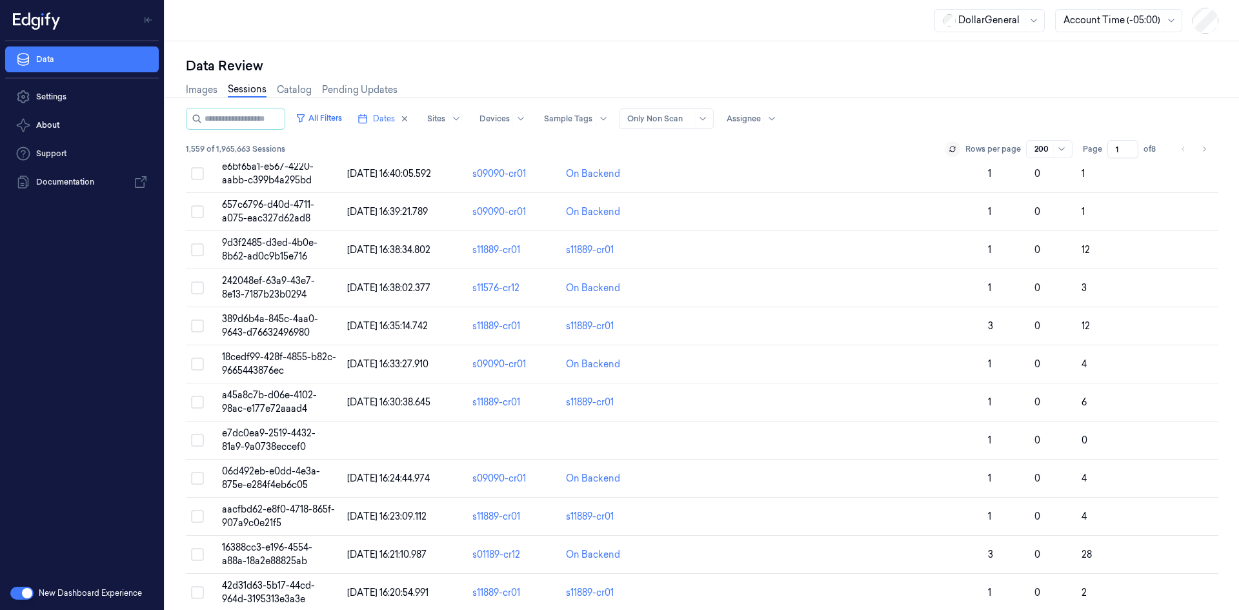
click at [952, 149] on icon at bounding box center [952, 149] width 8 height 8
click at [951, 149] on icon at bounding box center [952, 149] width 8 height 8
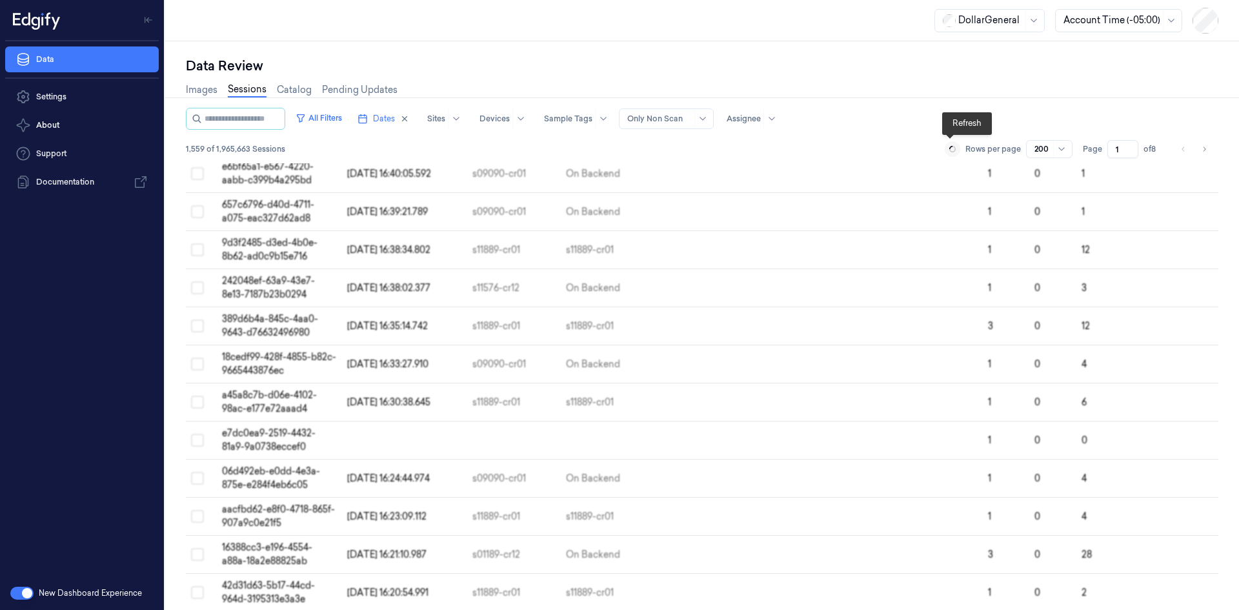
click at [951, 149] on icon at bounding box center [952, 149] width 8 height 8
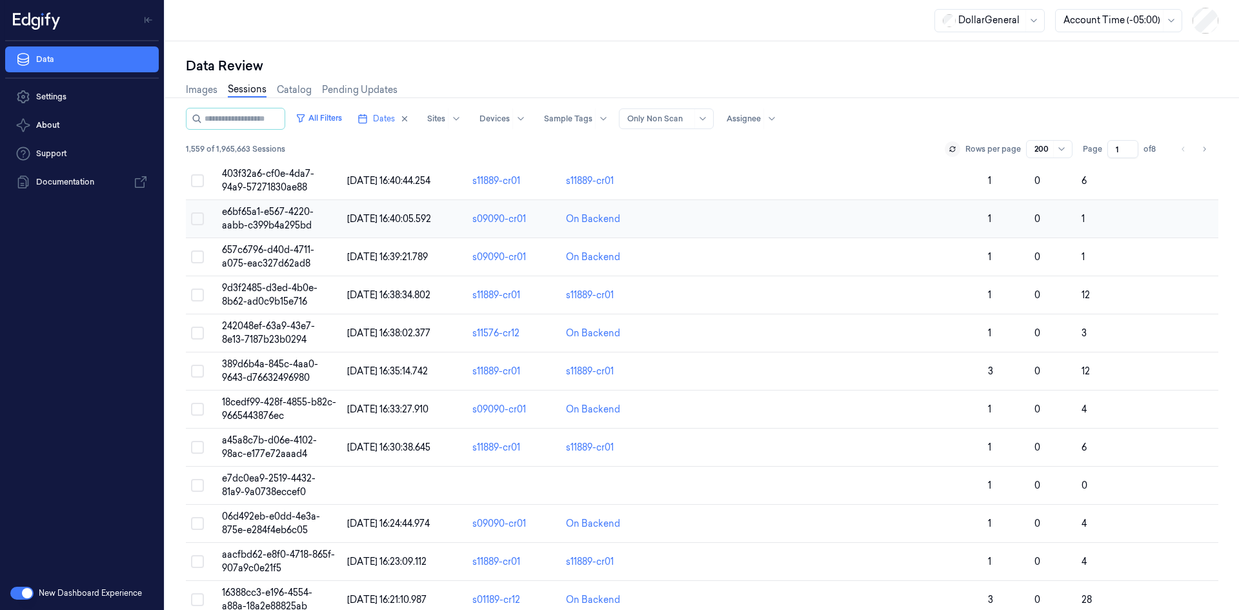
scroll to position [2709, 0]
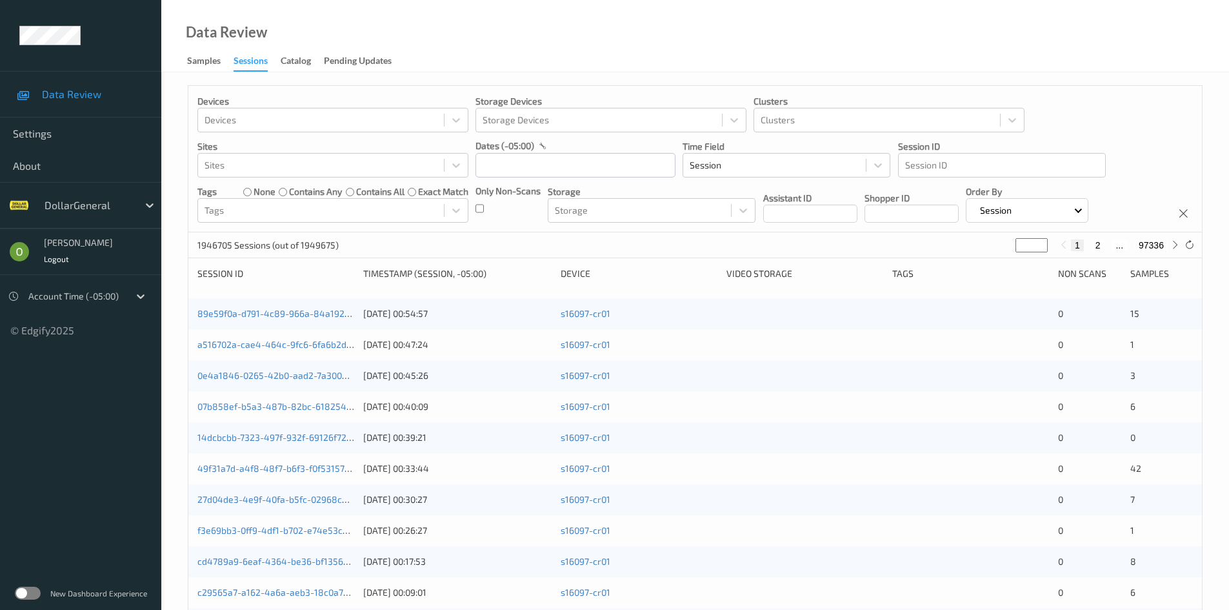
click at [32, 591] on label at bounding box center [28, 592] width 26 height 13
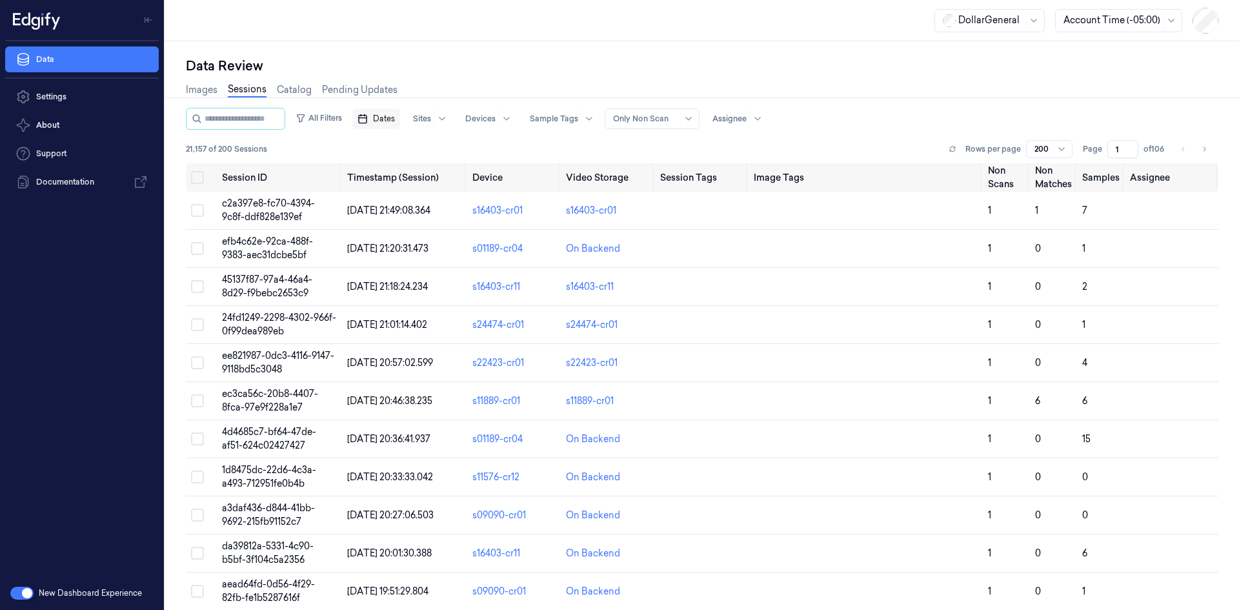
click at [400, 127] on button "Dates" at bounding box center [376, 118] width 48 height 21
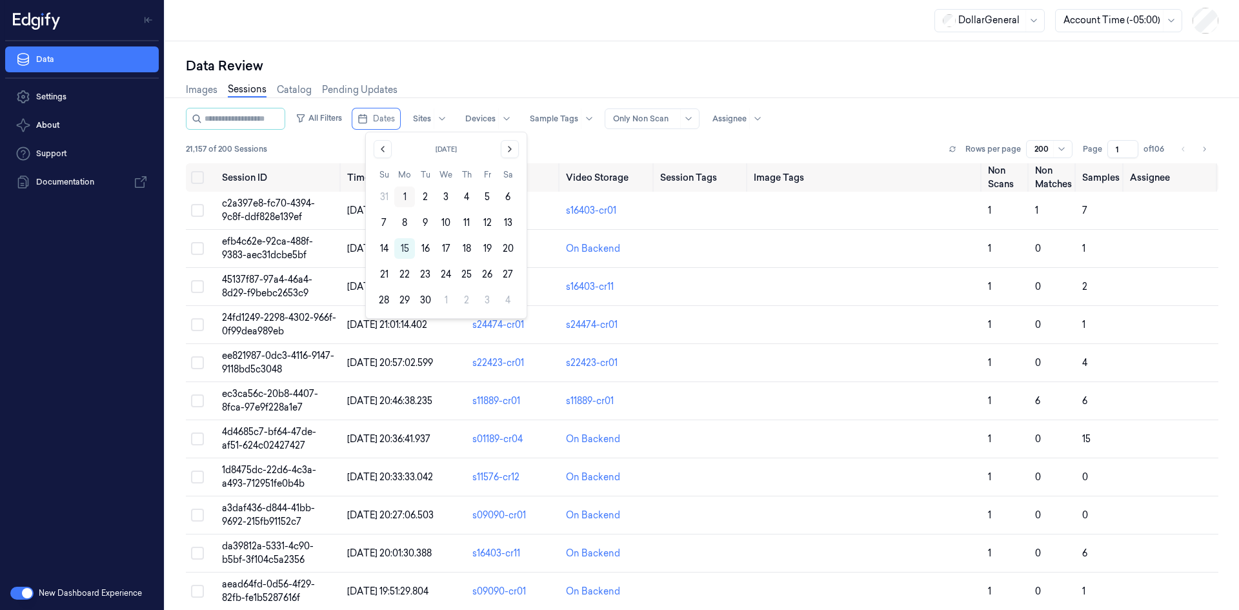
click at [402, 201] on button "1" at bounding box center [404, 196] width 21 height 21
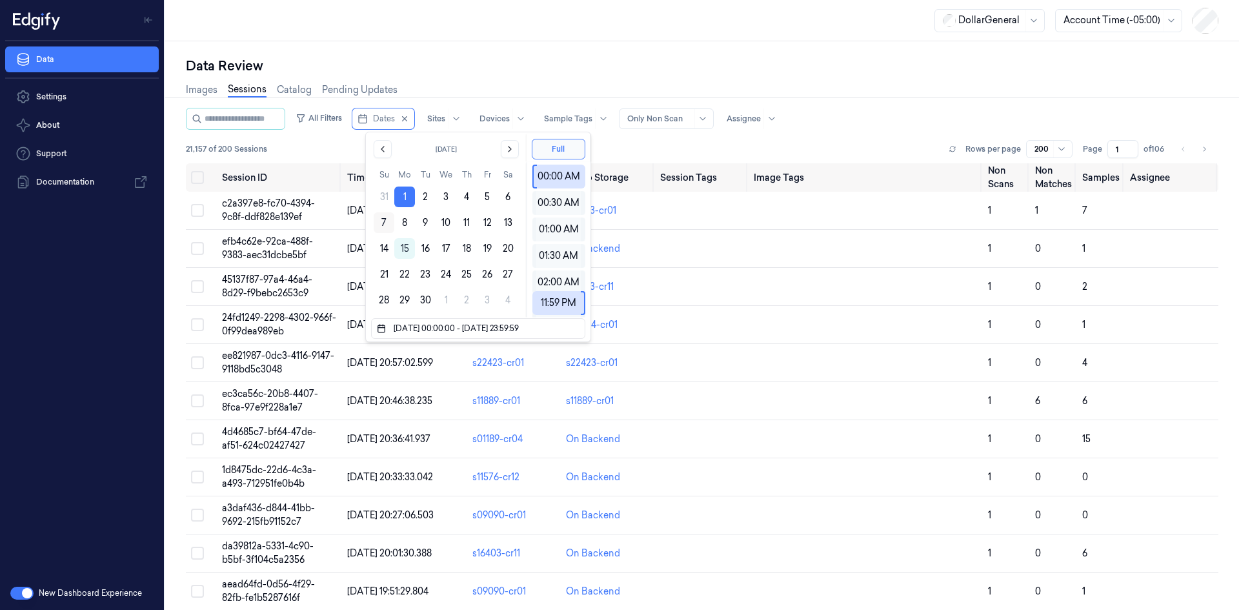
click at [375, 224] on button "7" at bounding box center [384, 222] width 21 height 21
type input "01/09/2025 00:00:00 - 07/09/2025 23:59:59"
click at [582, 42] on div "Data Review Images Sessions Catalog Pending Updates All Filters Dates Sites Dev…" at bounding box center [701, 325] width 1073 height 568
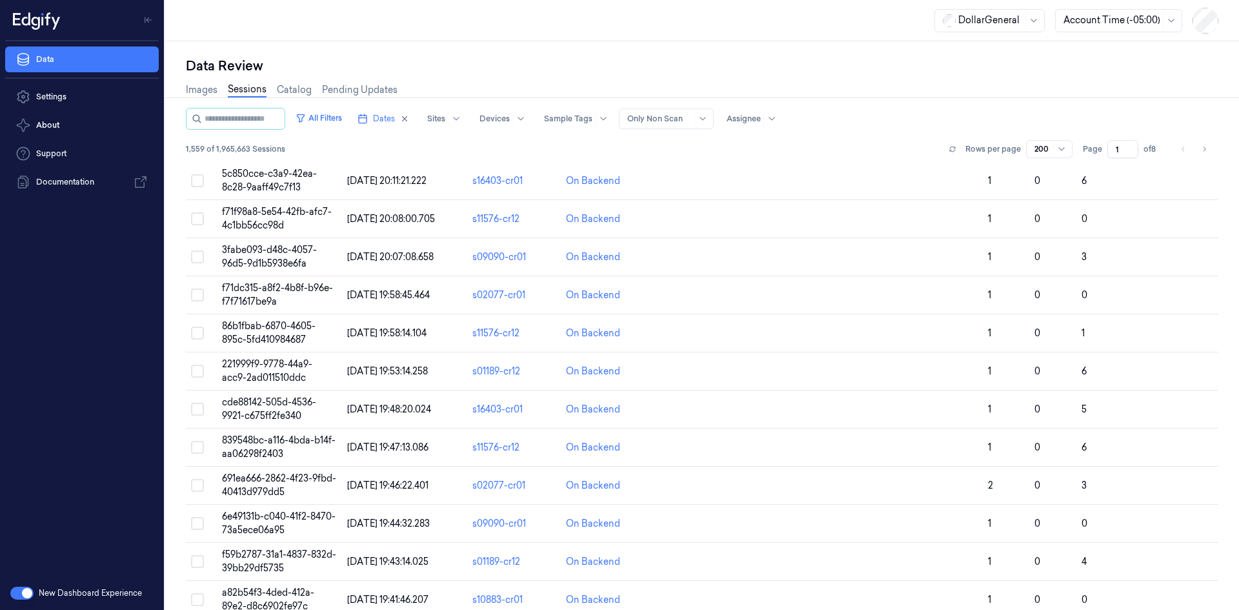
scroll to position [452, 0]
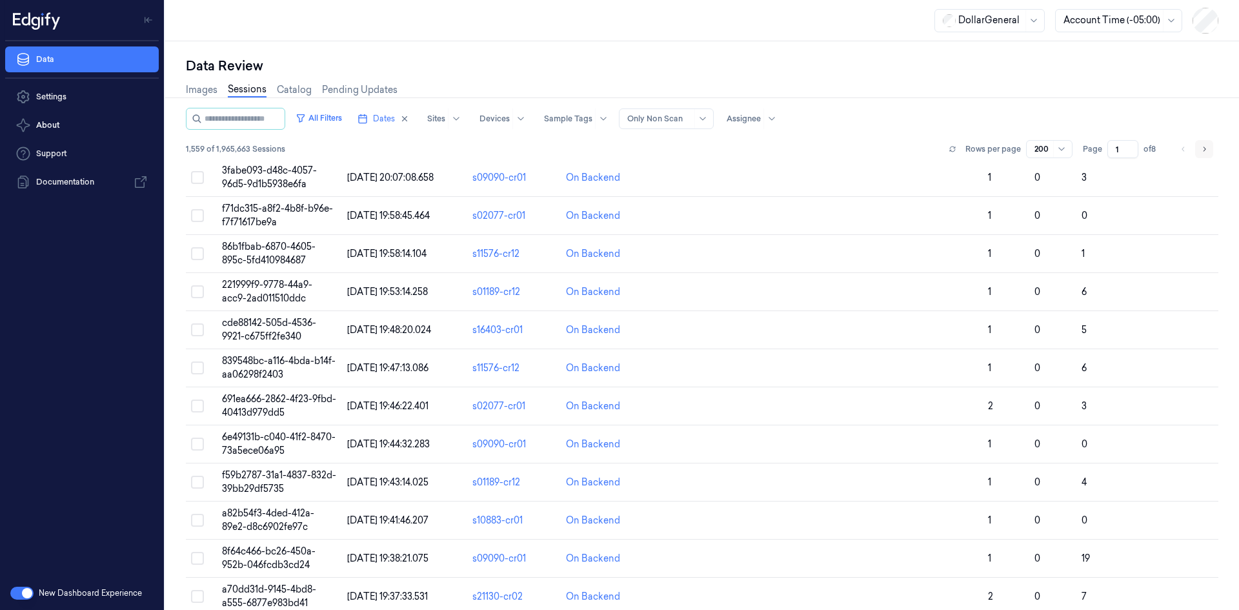
click at [1208, 153] on div "Rows per page 200 Page 1 of 8" at bounding box center [1081, 149] width 274 height 18
click at [1206, 153] on button "Go to next page" at bounding box center [1204, 149] width 18 height 18
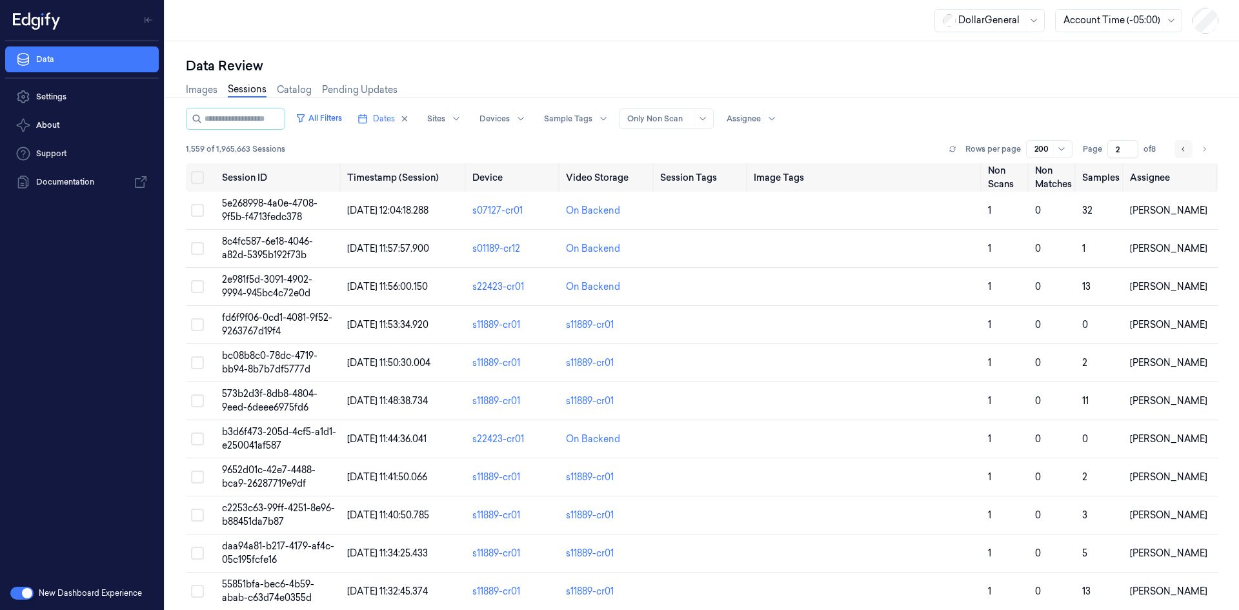
click at [1181, 150] on icon "Go to previous page" at bounding box center [1183, 149] width 8 height 10
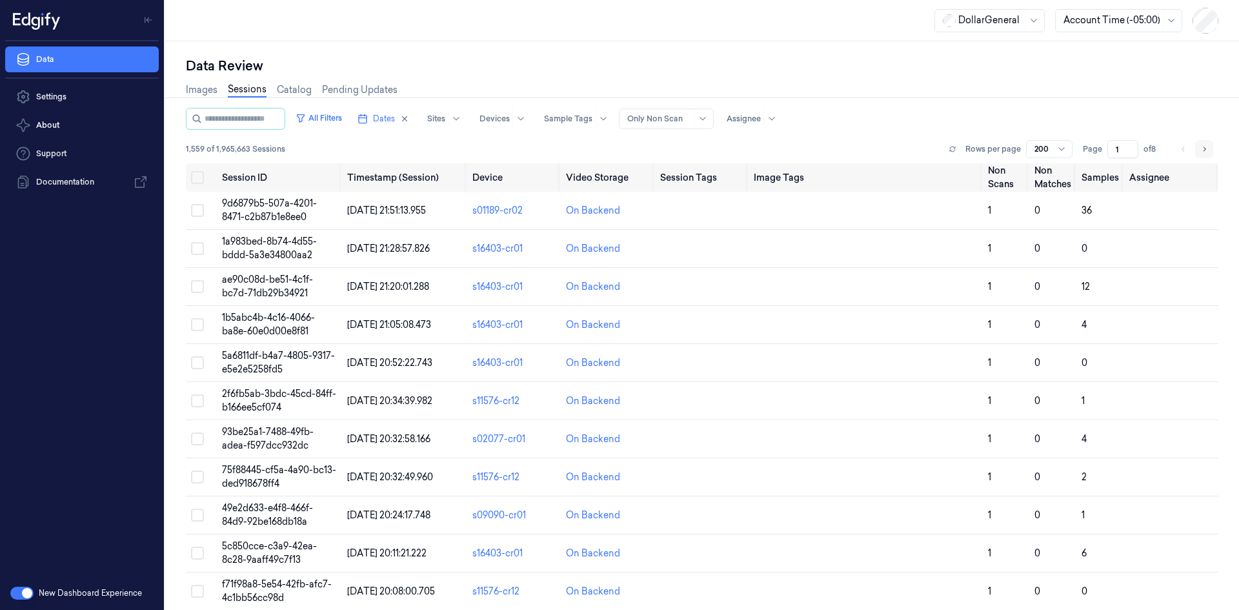
click at [1202, 148] on icon "Go to next page" at bounding box center [1204, 149] width 8 height 10
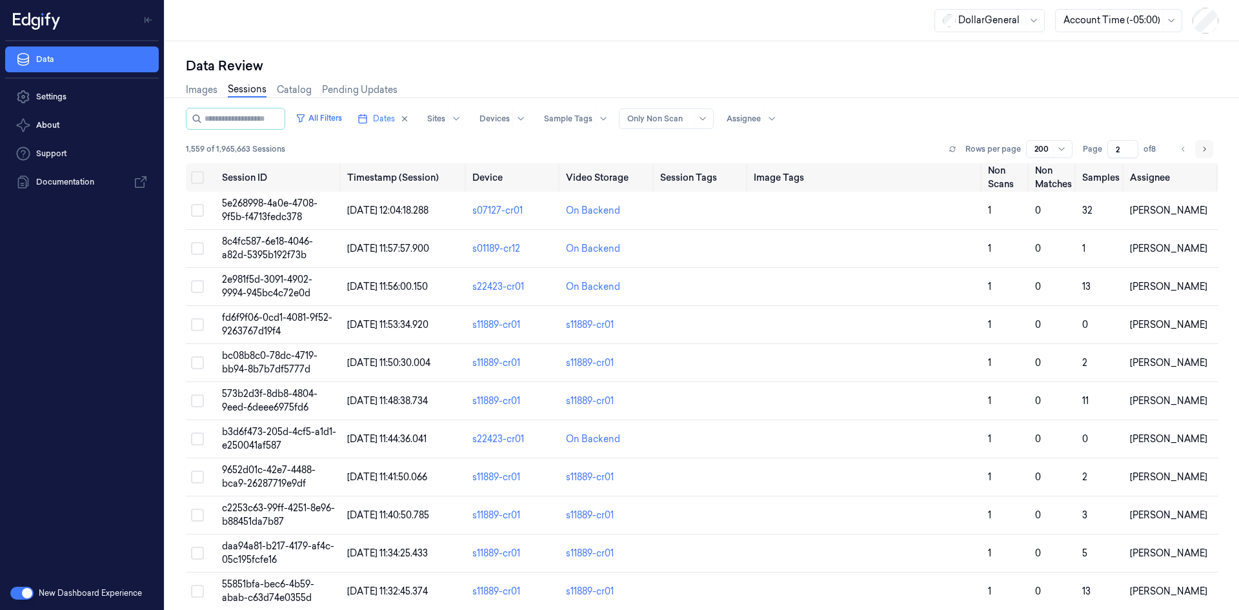
click at [1202, 148] on icon "Go to next page" at bounding box center [1204, 149] width 8 height 10
click at [1183, 150] on button "Go to previous page" at bounding box center [1183, 149] width 18 height 18
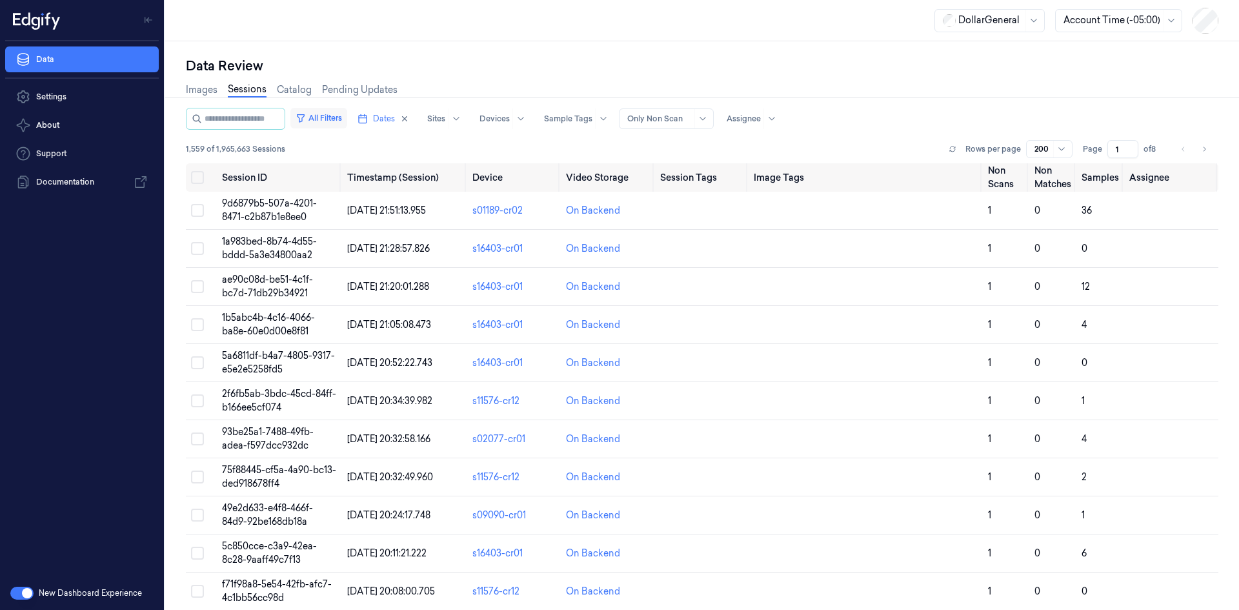
click at [340, 117] on button "All Filters" at bounding box center [318, 118] width 57 height 21
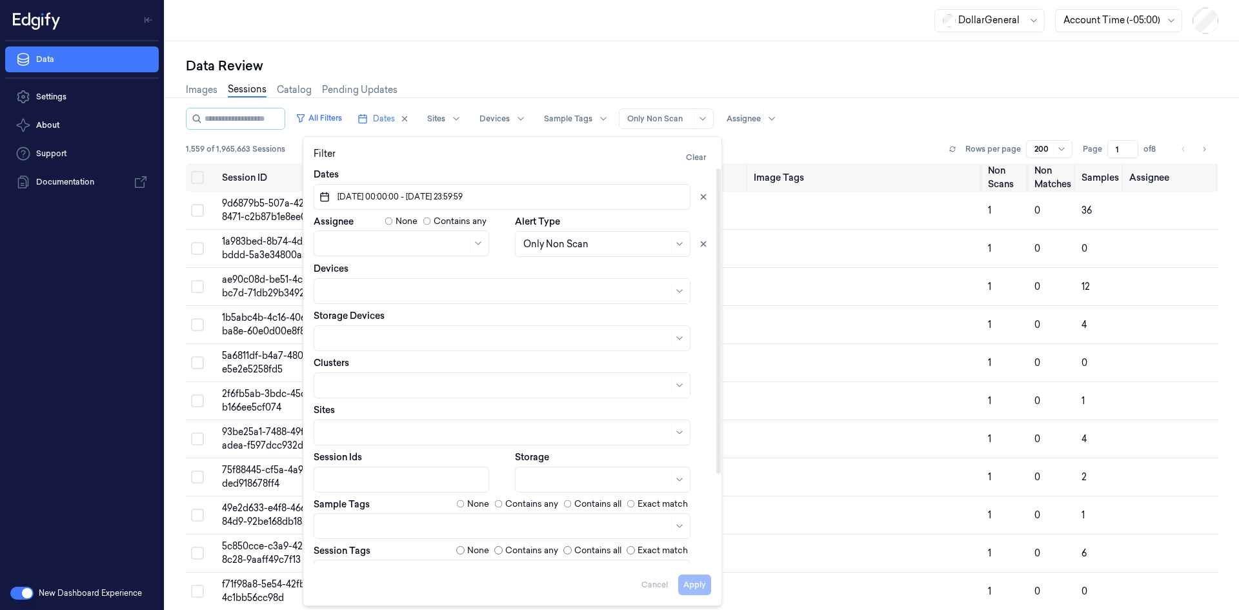
click at [439, 197] on span "01/09/2025 00:00:00 - 07/09/2025 23:59:59" at bounding box center [399, 197] width 128 height 12
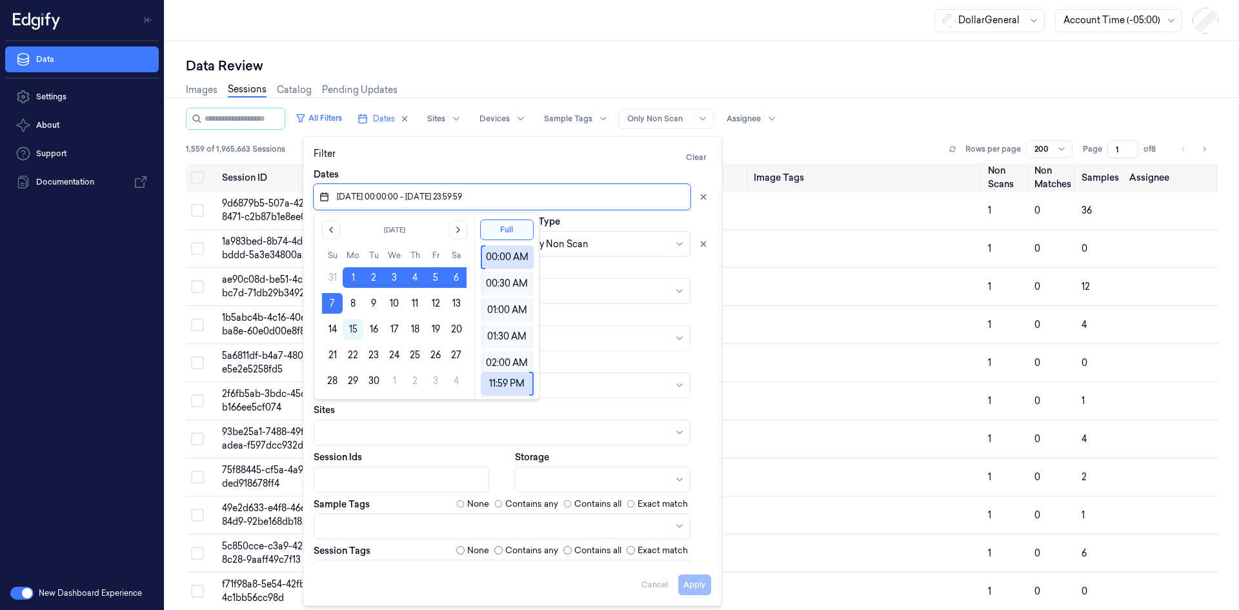
click at [603, 38] on div "DollarGeneral Account Time (-05:00)" at bounding box center [701, 20] width 1073 height 41
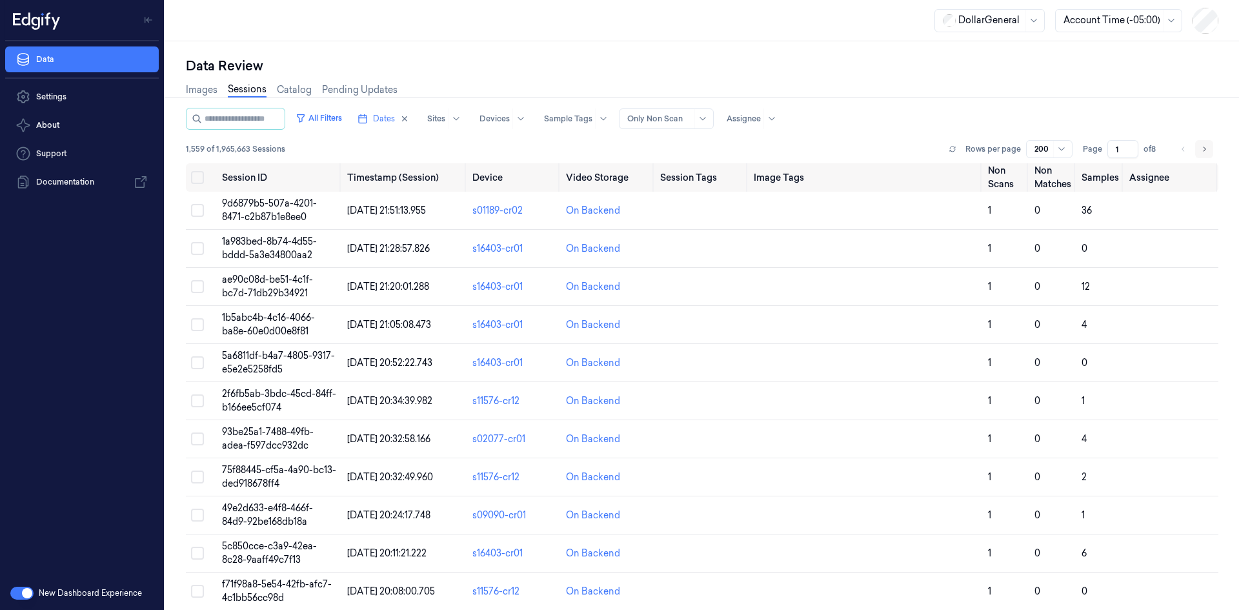
click at [1200, 148] on icon "Go to next page" at bounding box center [1204, 149] width 8 height 10
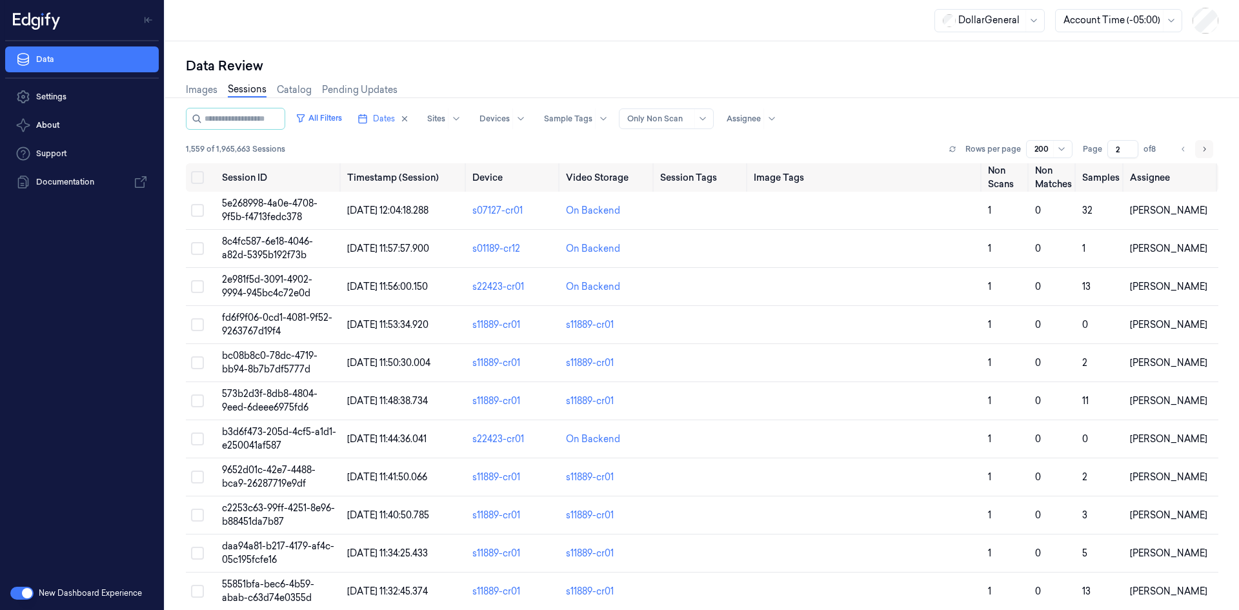
click at [1200, 148] on icon "Go to next page" at bounding box center [1204, 149] width 8 height 10
click at [1195, 157] on button "Go to next page" at bounding box center [1204, 149] width 18 height 18
click at [1179, 154] on button "Go to previous page" at bounding box center [1183, 149] width 18 height 18
click at [1174, 148] on button "Go to previous page" at bounding box center [1183, 149] width 18 height 18
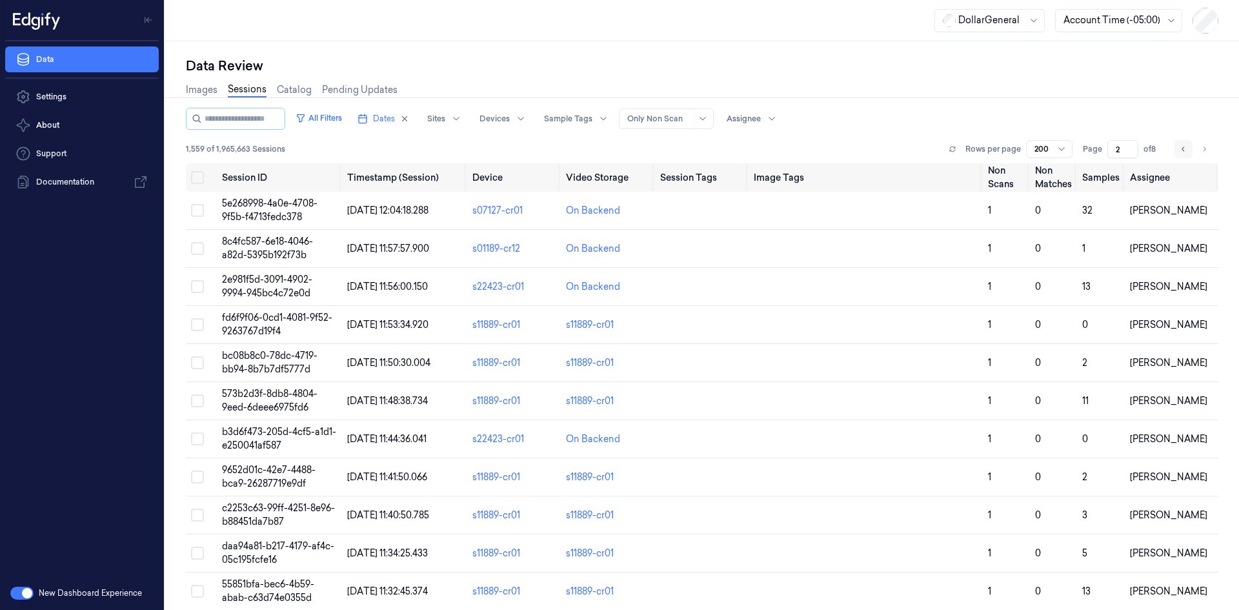
type input "1"
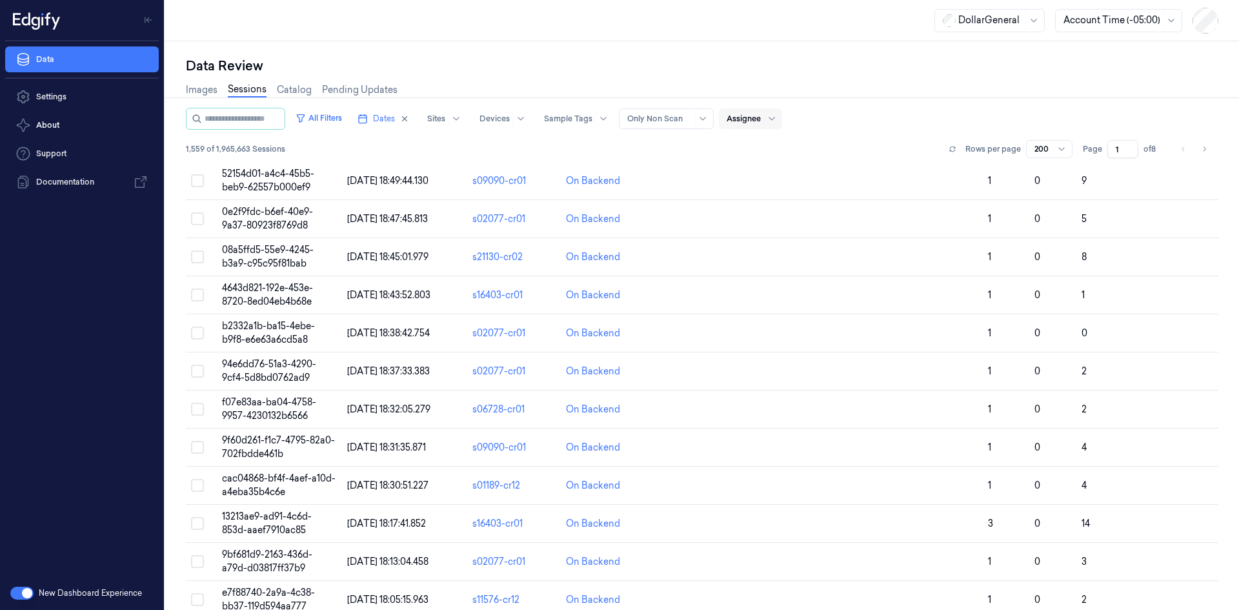
scroll to position [1226, 0]
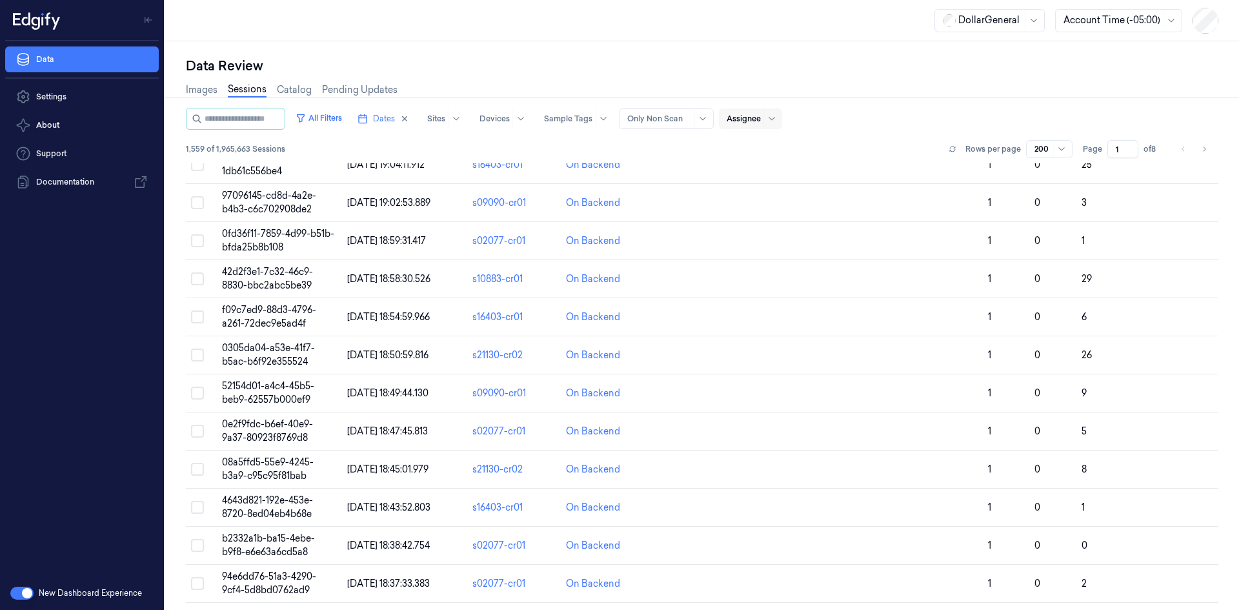
drag, startPoint x: 760, startPoint y: 125, endPoint x: 750, endPoint y: 126, distance: 9.9
click at [759, 125] on div "Assignee" at bounding box center [743, 118] width 34 height 21
click at [786, 170] on div "[PERSON_NAME]" at bounding box center [777, 169] width 77 height 14
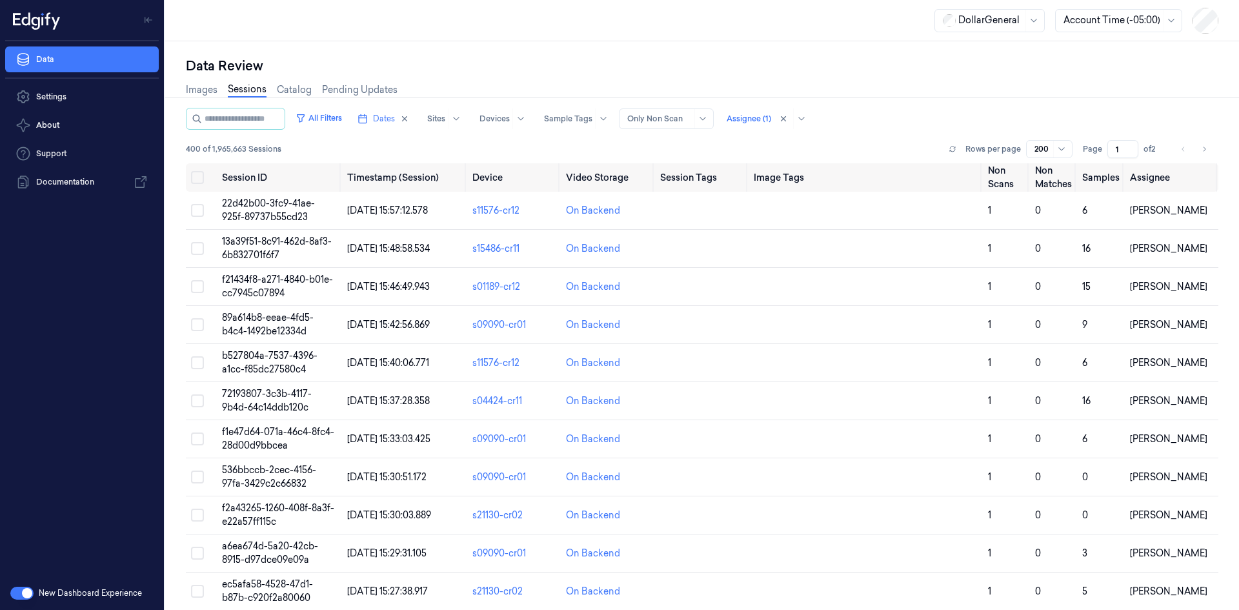
click at [926, 70] on div "Data Review" at bounding box center [702, 66] width 1032 height 18
click at [1201, 142] on button "Go to next page" at bounding box center [1204, 149] width 18 height 18
click at [1186, 143] on button "Go to previous page" at bounding box center [1183, 149] width 18 height 18
type input "1"
click at [368, 117] on icon "button" at bounding box center [362, 119] width 10 height 10
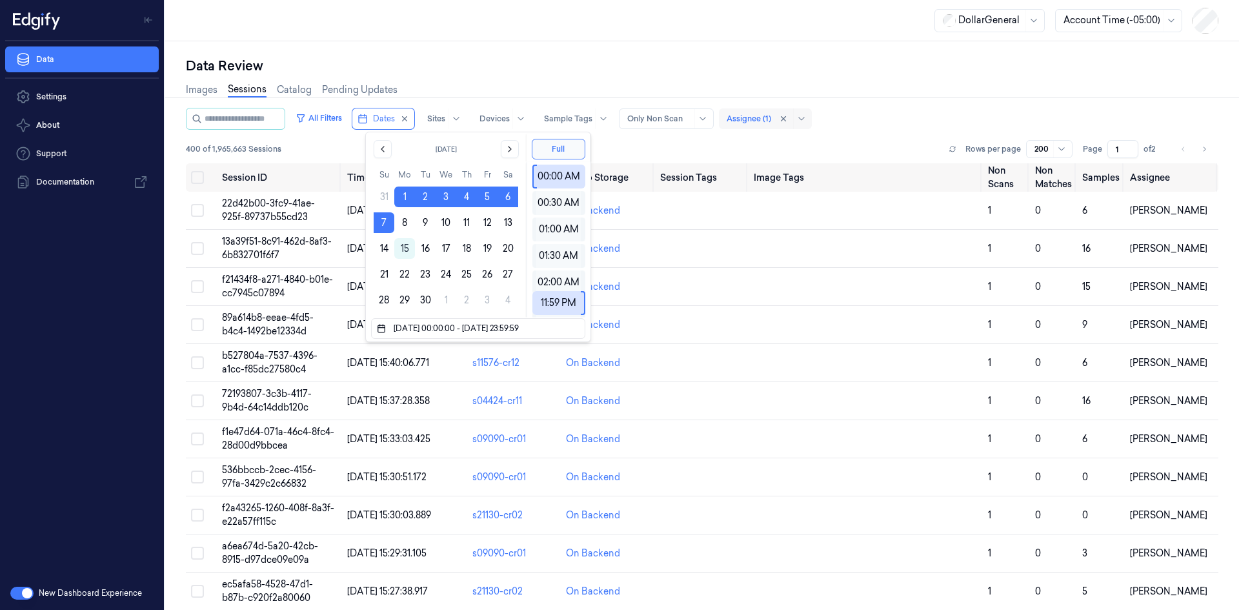
click at [790, 117] on div at bounding box center [781, 119] width 17 height 14
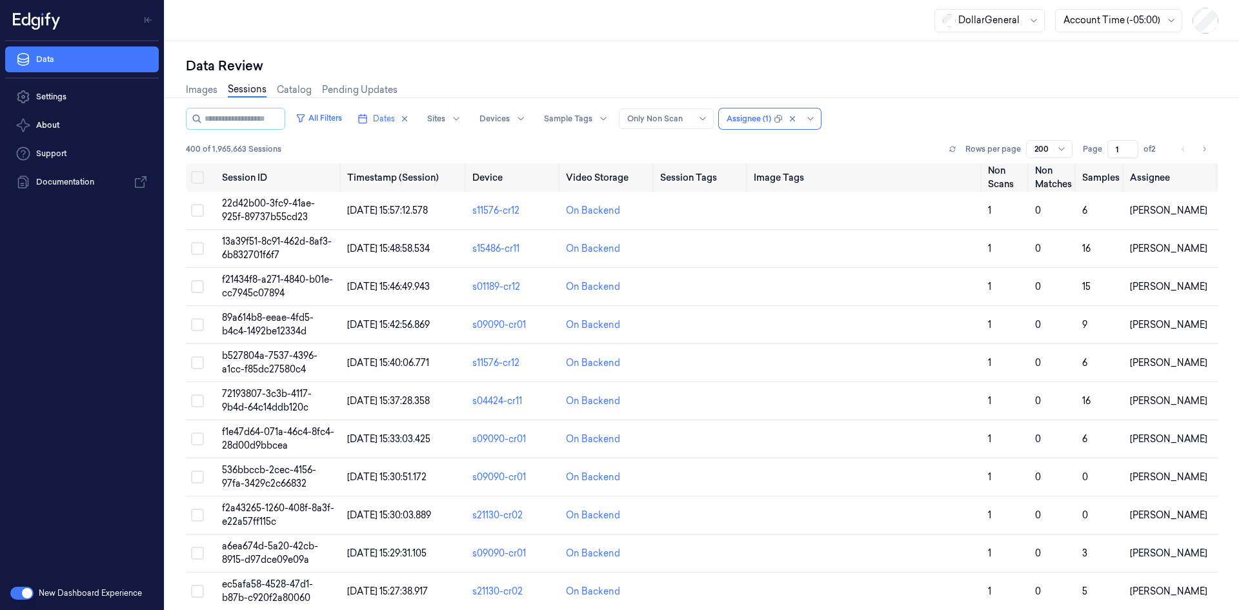
click at [1203, 145] on button "Go to next page" at bounding box center [1204, 149] width 18 height 18
click at [1183, 146] on button "Go to previous page" at bounding box center [1183, 149] width 18 height 18
click at [1204, 145] on button "Go to next page" at bounding box center [1204, 149] width 18 height 18
click at [1181, 148] on icon "Go to previous page" at bounding box center [1183, 149] width 8 height 10
type input "1"
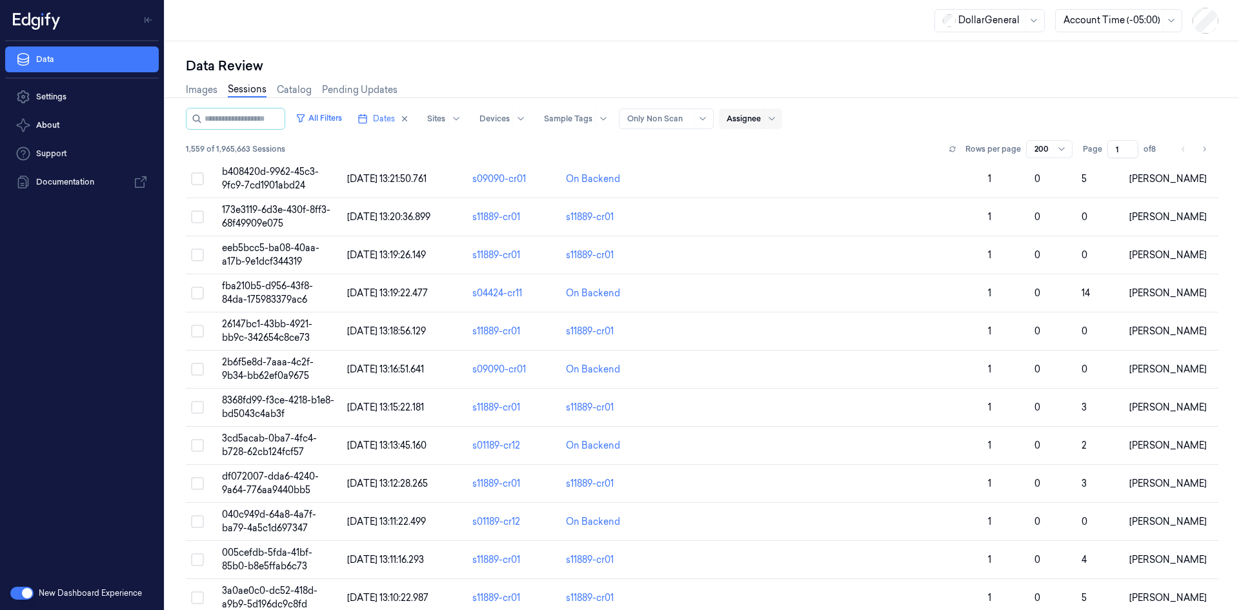
drag, startPoint x: 775, startPoint y: 54, endPoint x: 784, endPoint y: 68, distance: 17.0
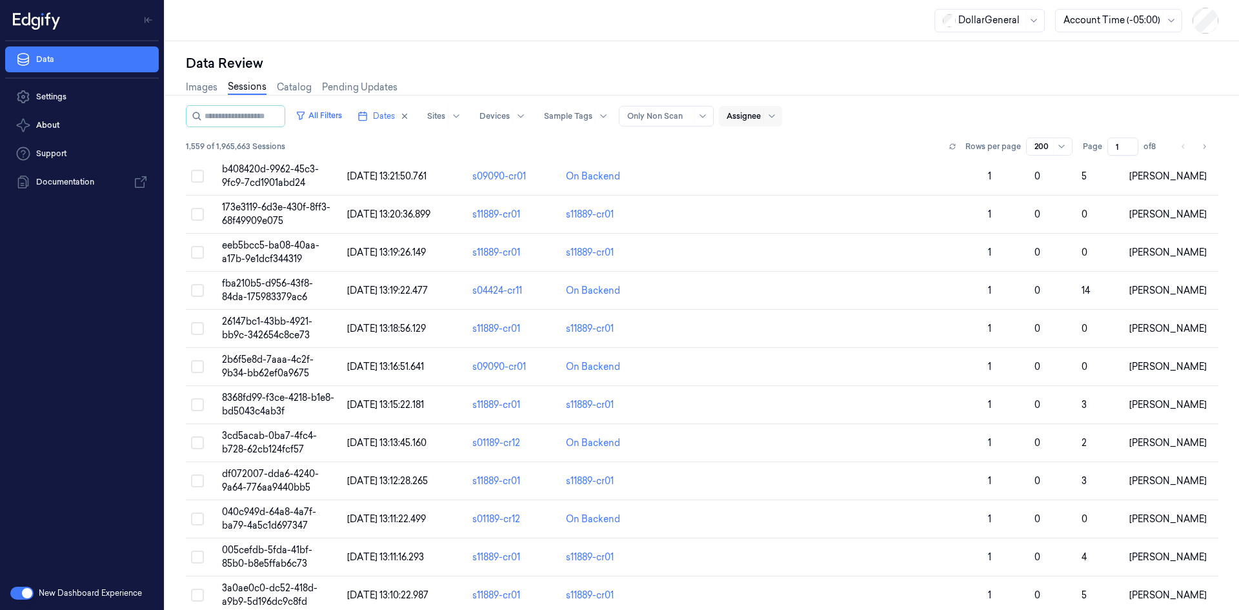
scroll to position [3, 0]
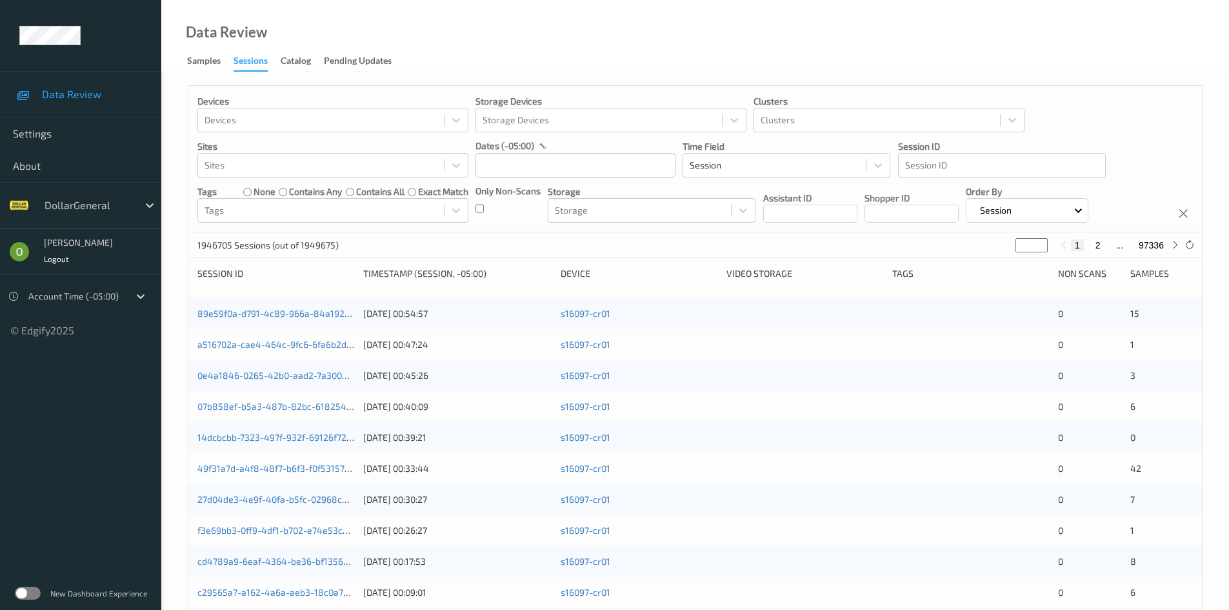
click at [22, 588] on label at bounding box center [28, 592] width 26 height 13
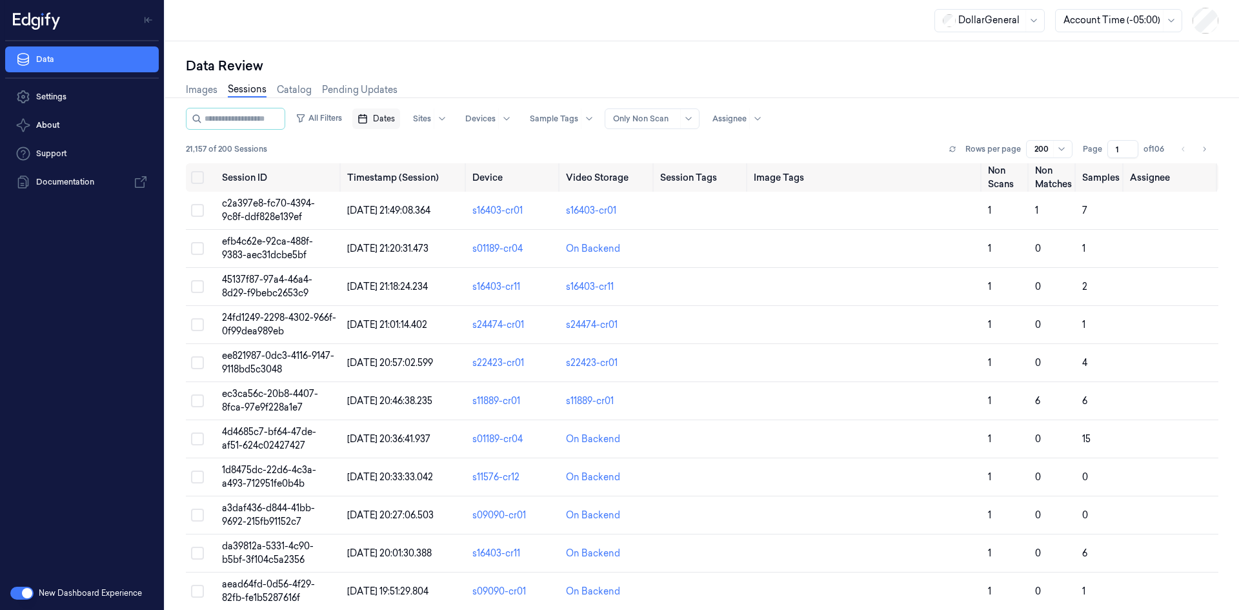
click at [384, 117] on button "Dates" at bounding box center [376, 118] width 48 height 21
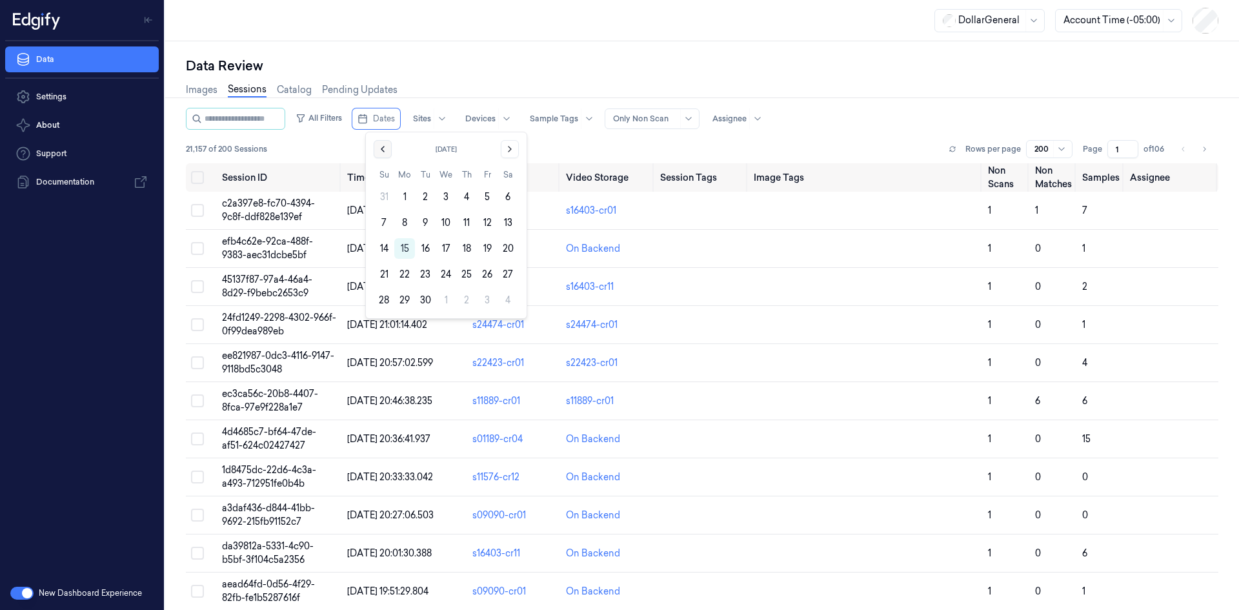
click at [379, 144] on icon "Go to the Previous Month" at bounding box center [382, 149] width 10 height 10
click at [410, 300] on button "25" at bounding box center [404, 300] width 21 height 21
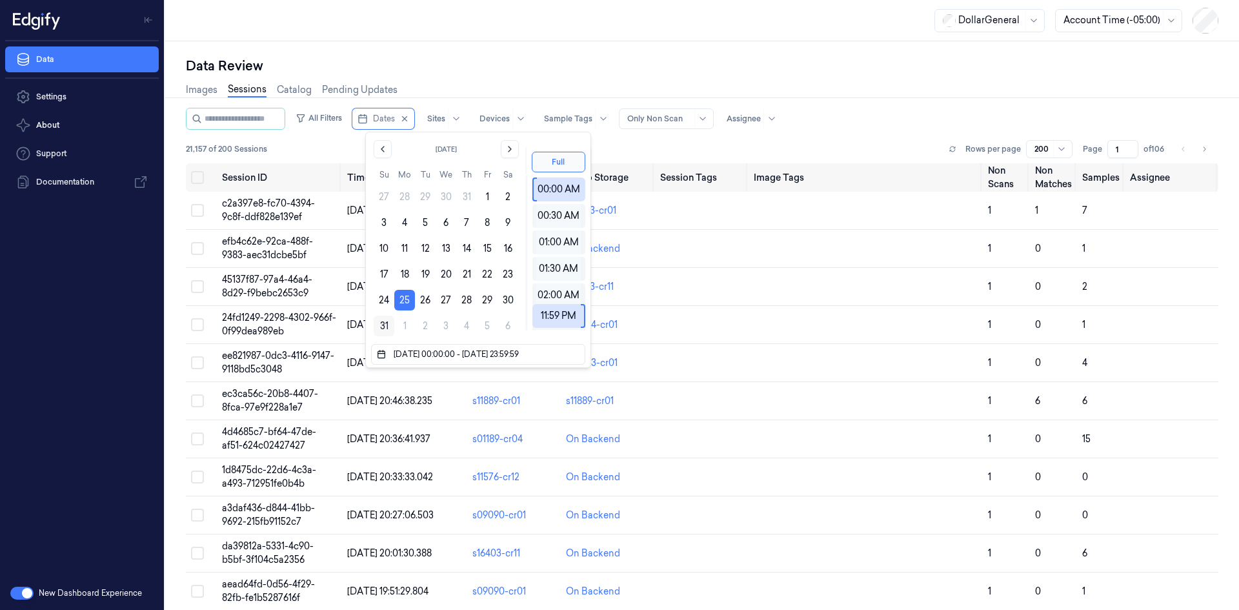
click at [377, 322] on button "31" at bounding box center [384, 325] width 21 height 21
type input "[DATE] 00:00:00 - [DATE] 23:59:59"
click at [666, 48] on div "Data Review Images Sessions Catalog Pending Updates All Filters Dates Sites Dev…" at bounding box center [701, 325] width 1073 height 568
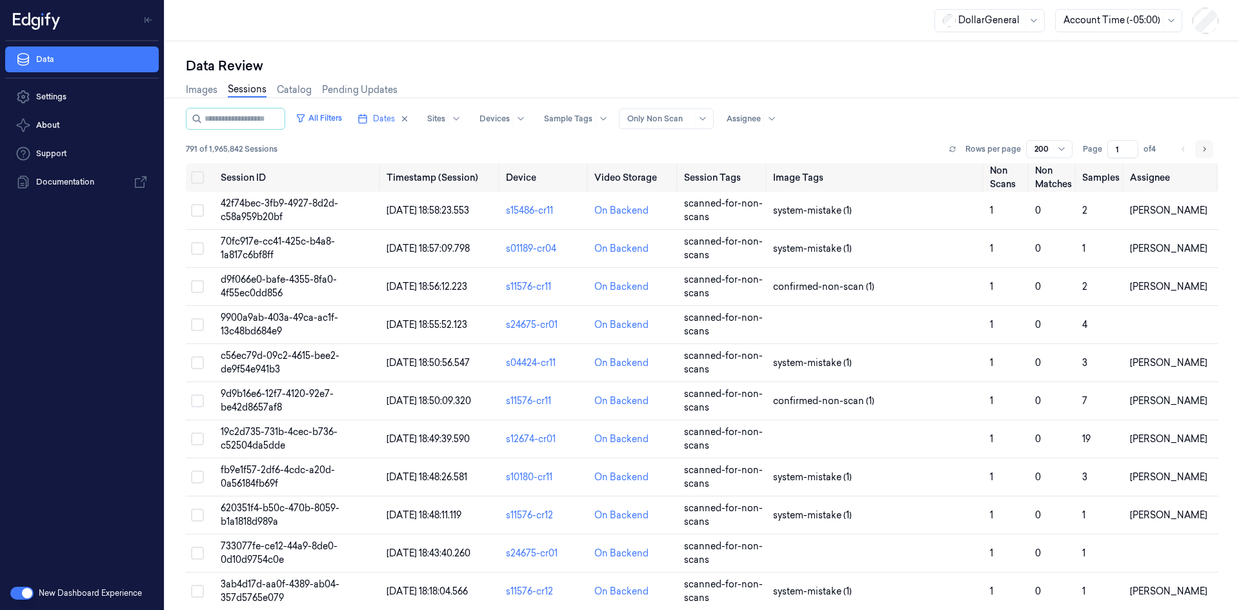
click at [1205, 149] on button "Go to next page" at bounding box center [1204, 149] width 18 height 18
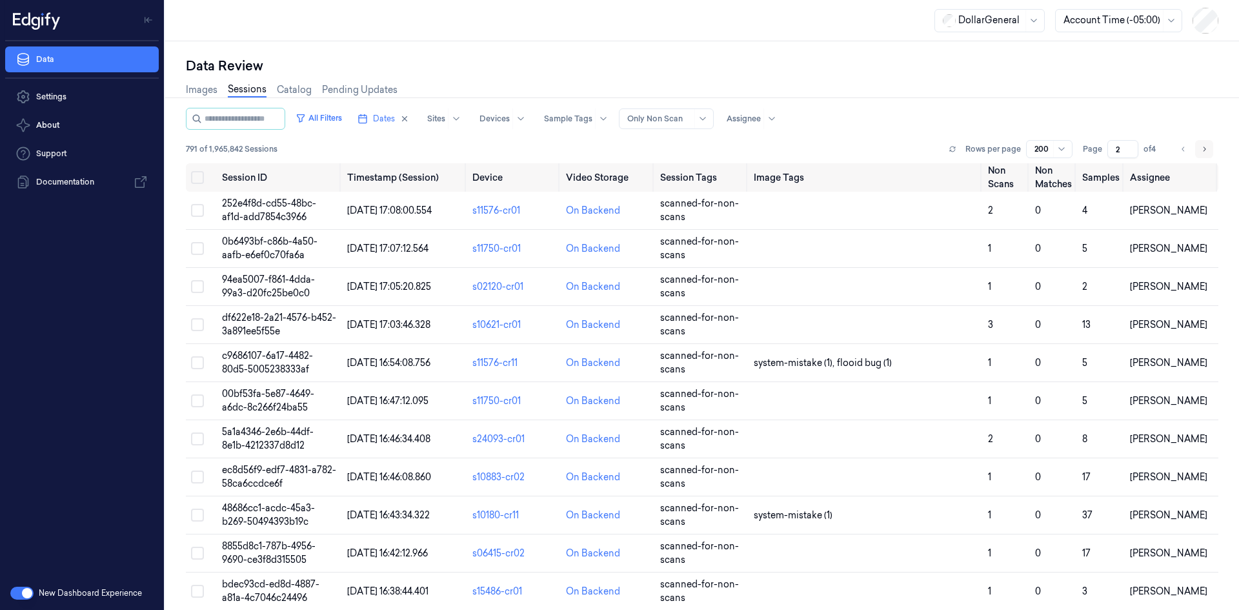
click at [1202, 151] on icon "Go to next page" at bounding box center [1204, 149] width 8 height 10
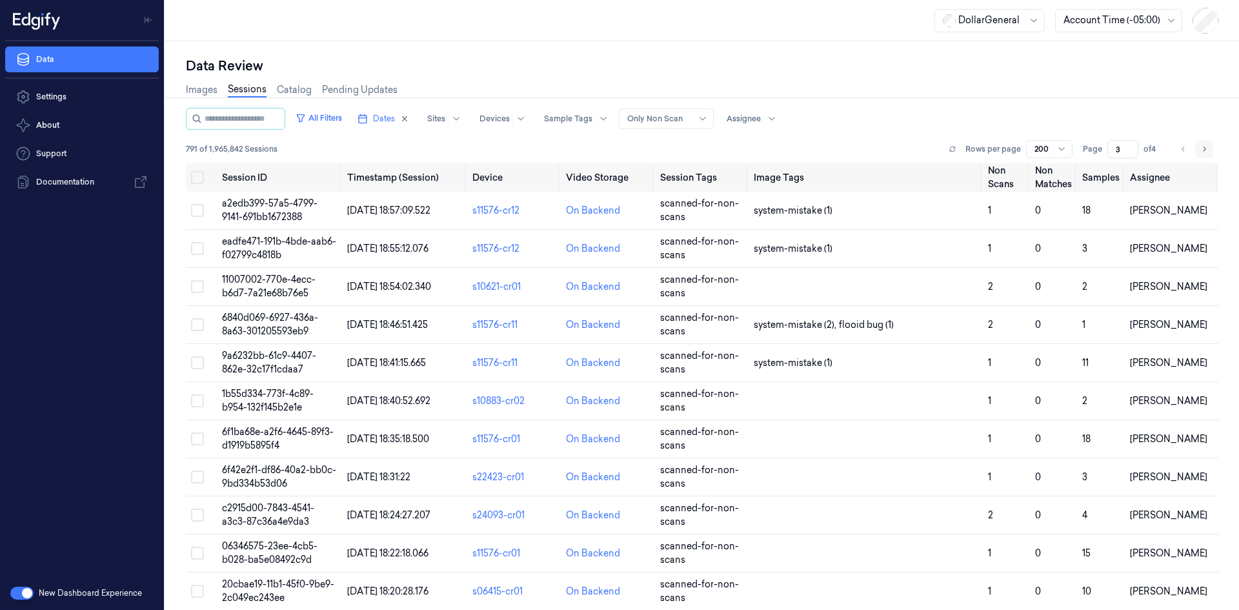
click at [1200, 154] on icon "Go to next page" at bounding box center [1204, 149] width 8 height 10
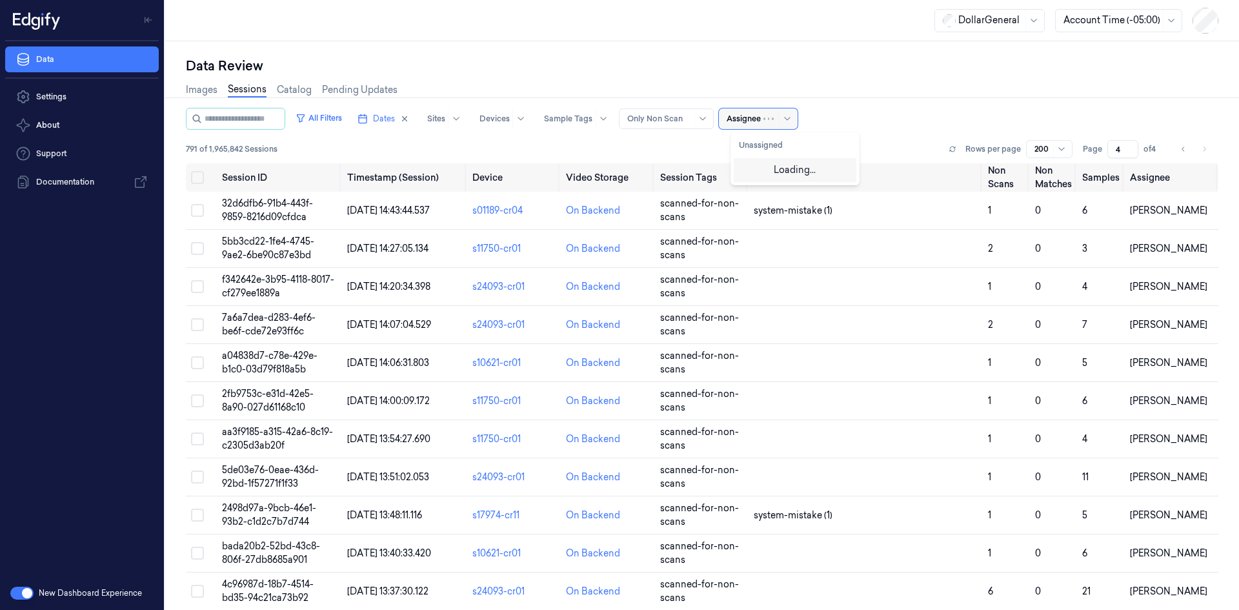
drag, startPoint x: 747, startPoint y: 119, endPoint x: 754, endPoint y: 118, distance: 7.1
click at [752, 117] on div at bounding box center [743, 119] width 34 height 12
click at [816, 167] on div "[PERSON_NAME]" at bounding box center [795, 169] width 112 height 14
type input "1"
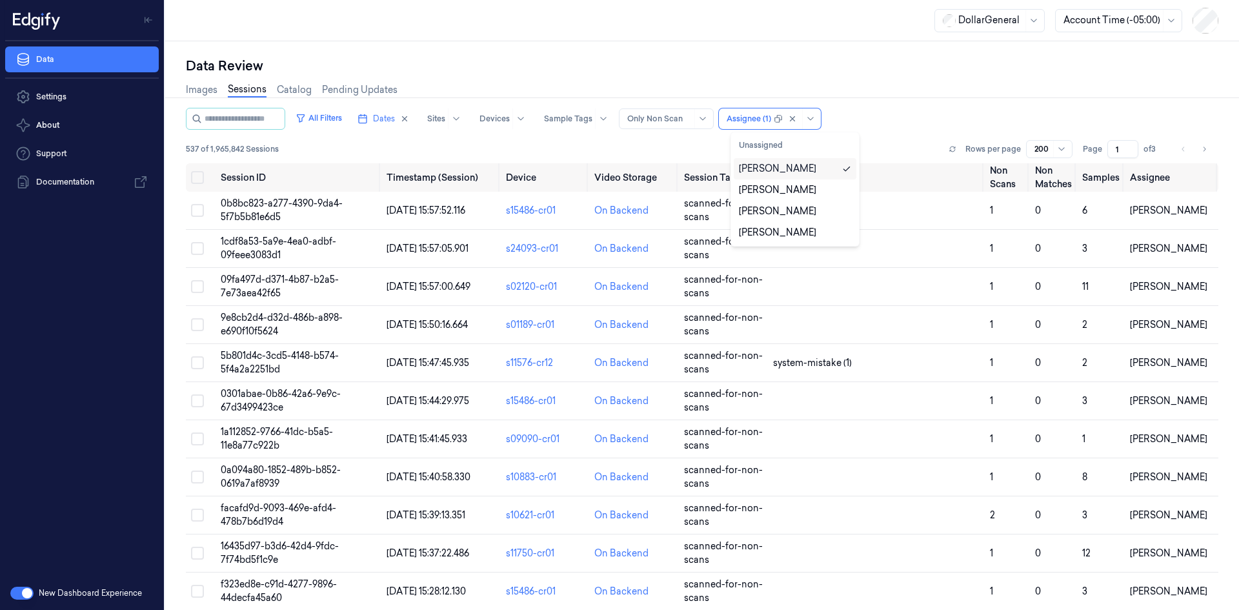
click at [916, 81] on div "Images Sessions Catalog Pending Updates" at bounding box center [702, 91] width 1032 height 33
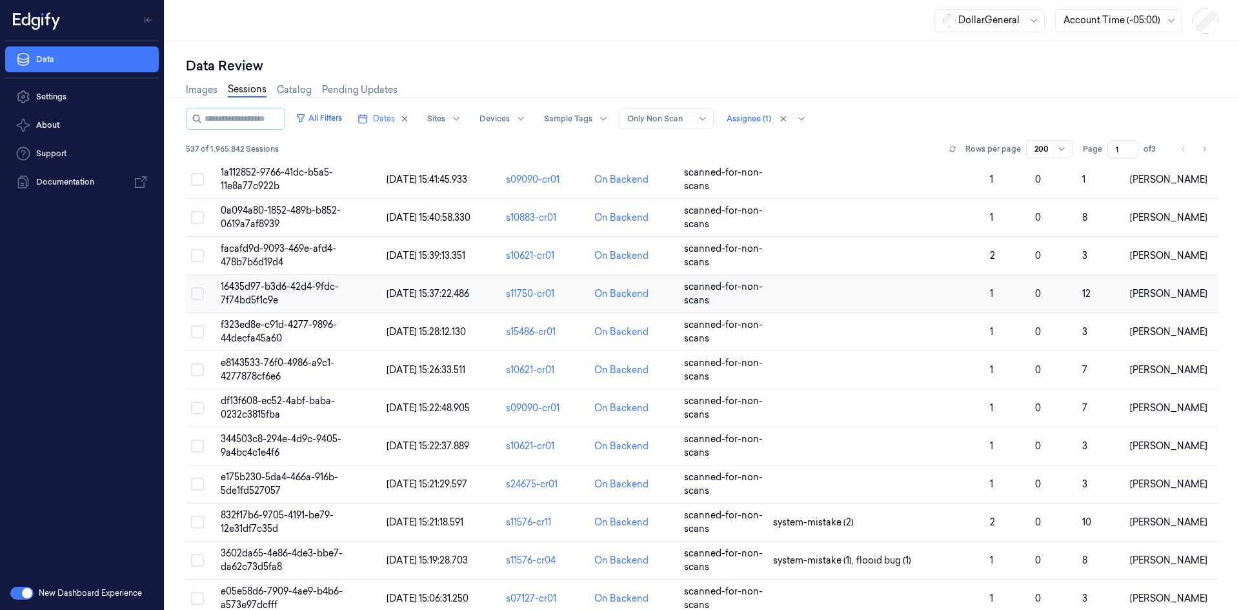
scroll to position [323, 0]
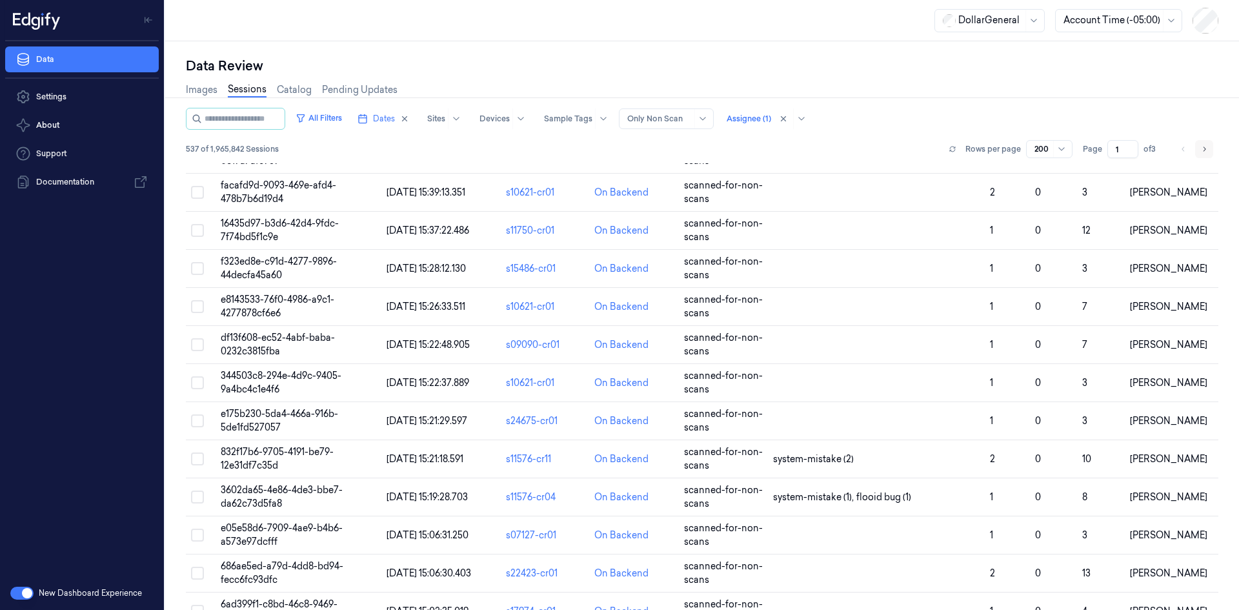
click at [1200, 145] on icon "Go to next page" at bounding box center [1204, 149] width 8 height 10
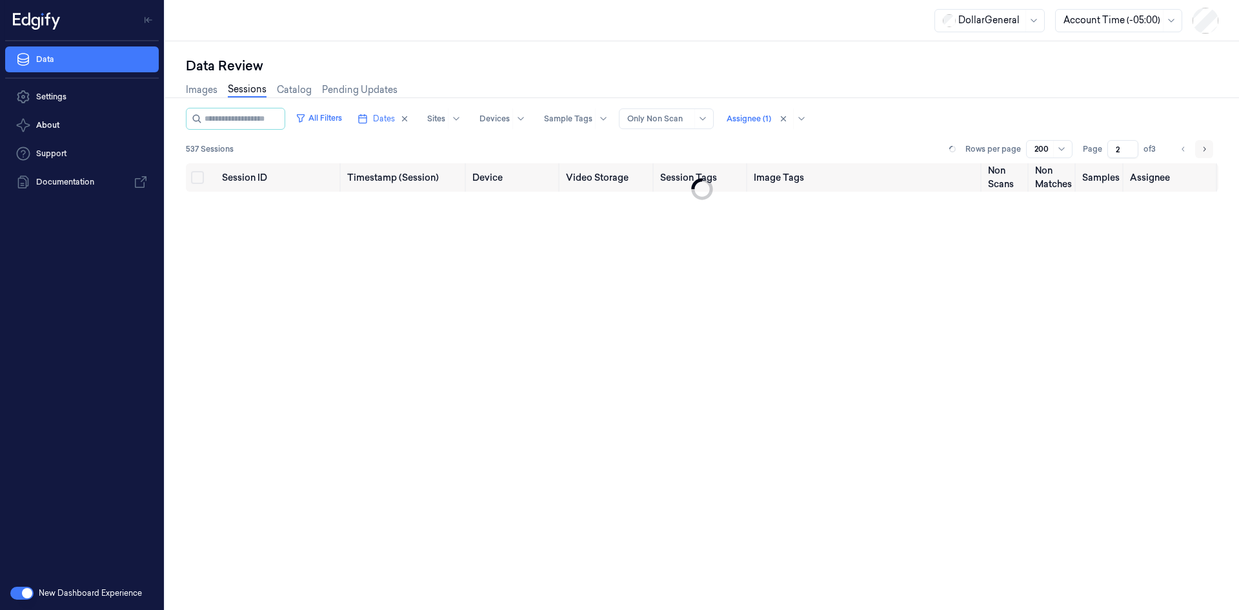
click at [1200, 145] on icon "Go to next page" at bounding box center [1204, 149] width 8 height 10
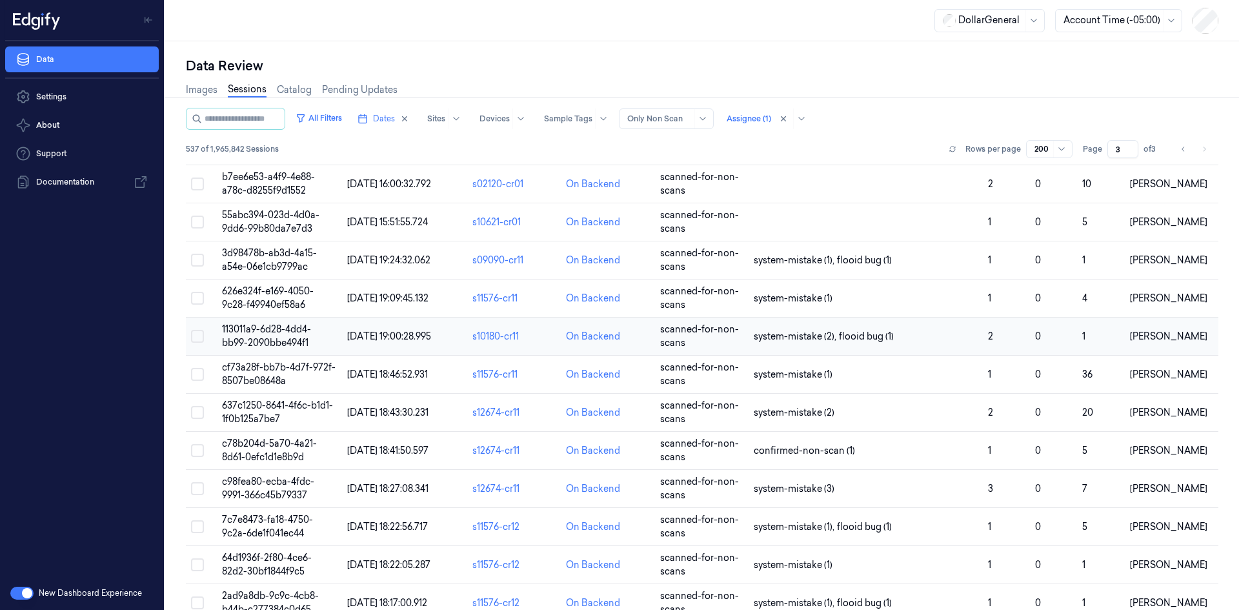
scroll to position [4750, 0]
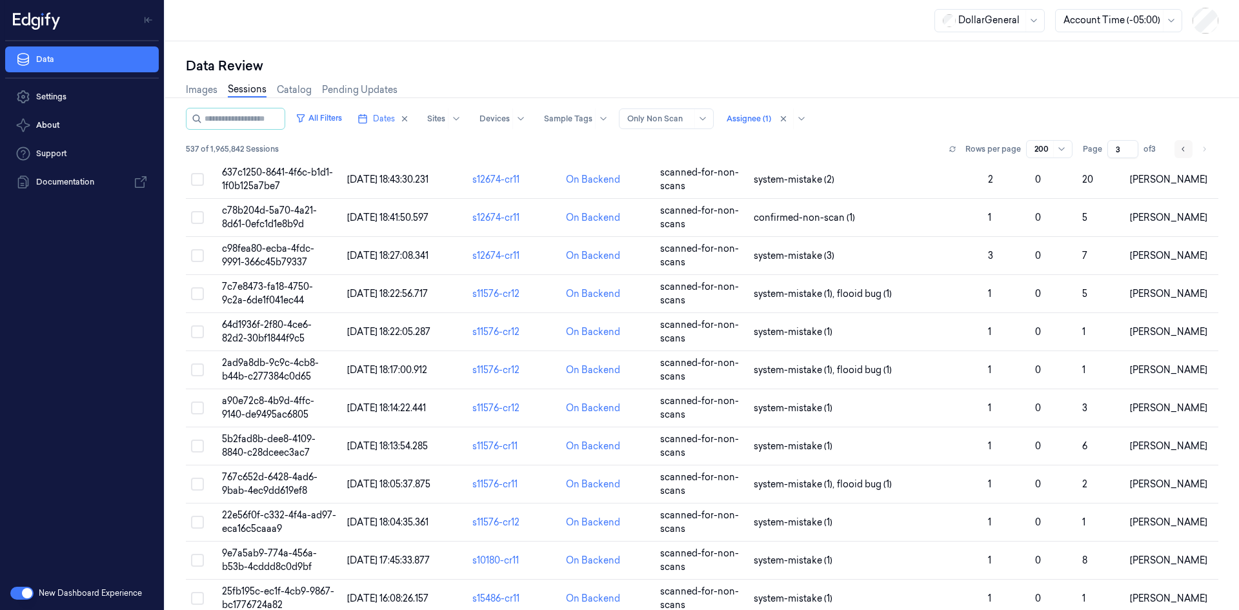
click at [1186, 146] on button "Go to previous page" at bounding box center [1183, 149] width 18 height 18
type input "2"
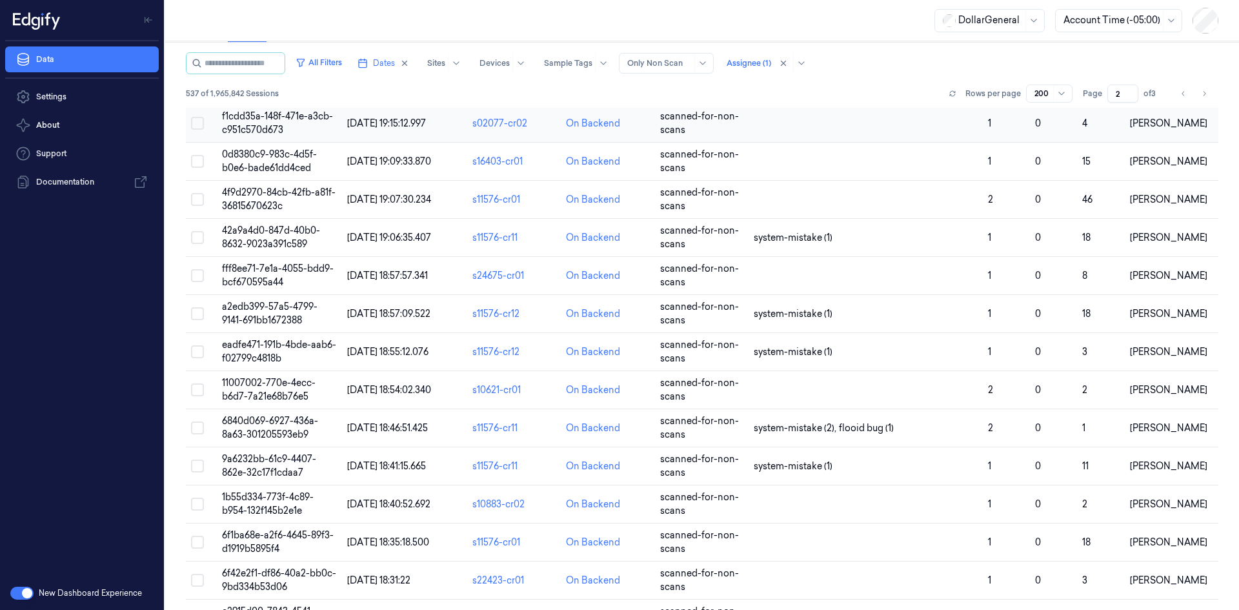
scroll to position [6052, 0]
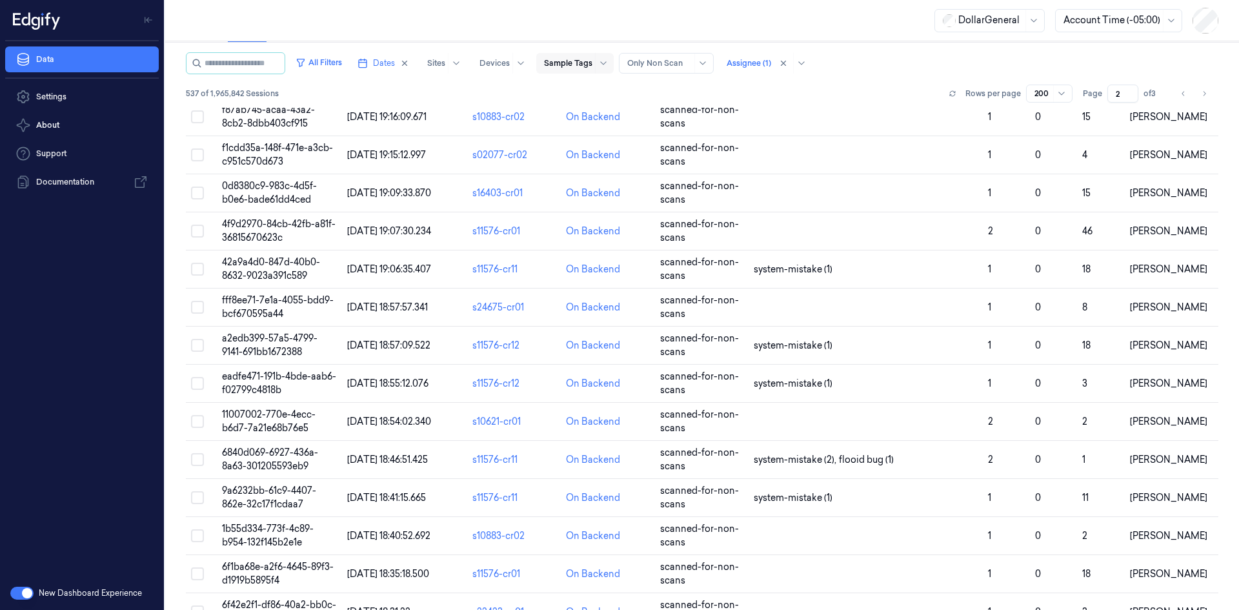
click at [590, 56] on div "Sample Tags" at bounding box center [568, 63] width 48 height 21
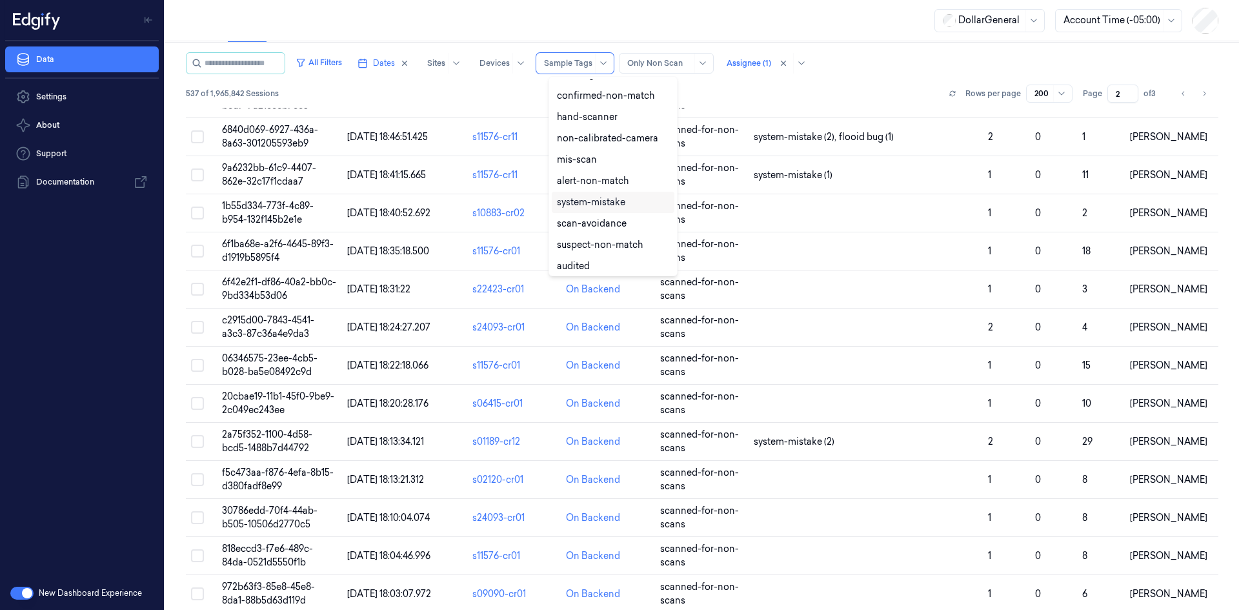
scroll to position [194, 0]
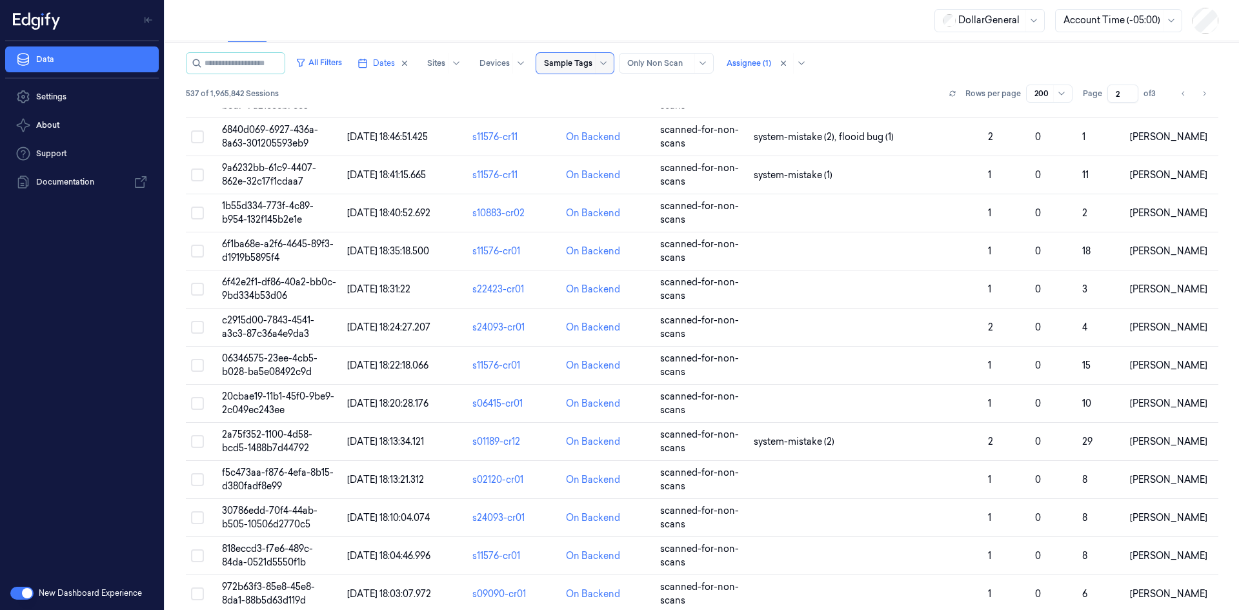
click at [595, 63] on span at bounding box center [595, 63] width 1 height 21
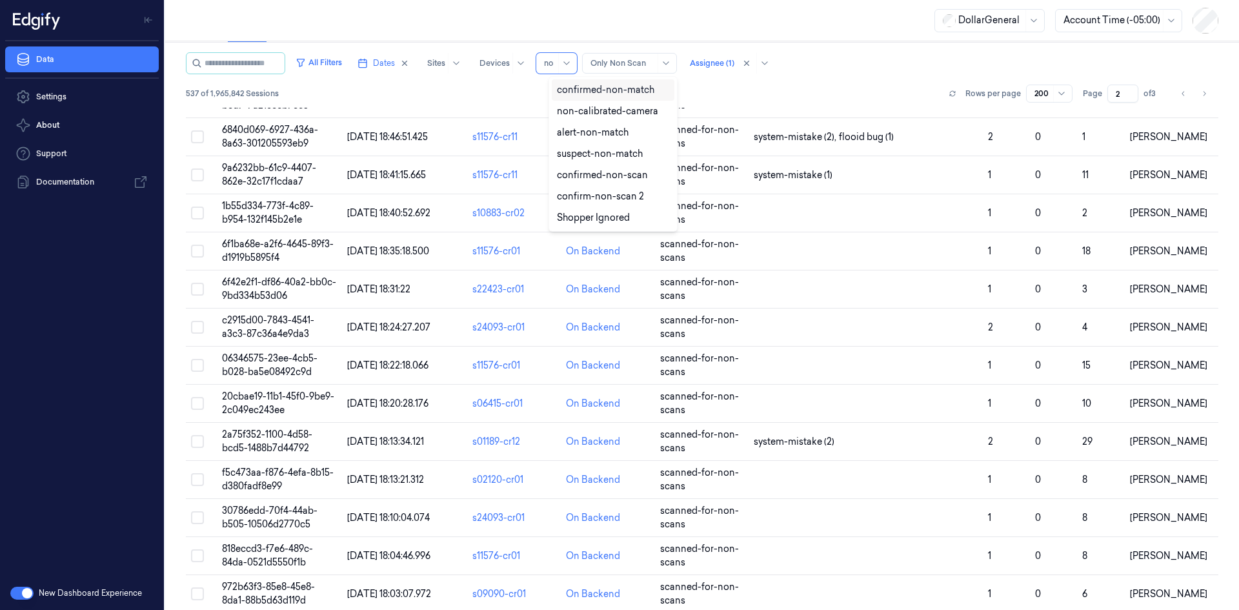
type input "n"
click at [568, 43] on div "Images Sessions Catalog Pending Updates" at bounding box center [702, 35] width 1032 height 33
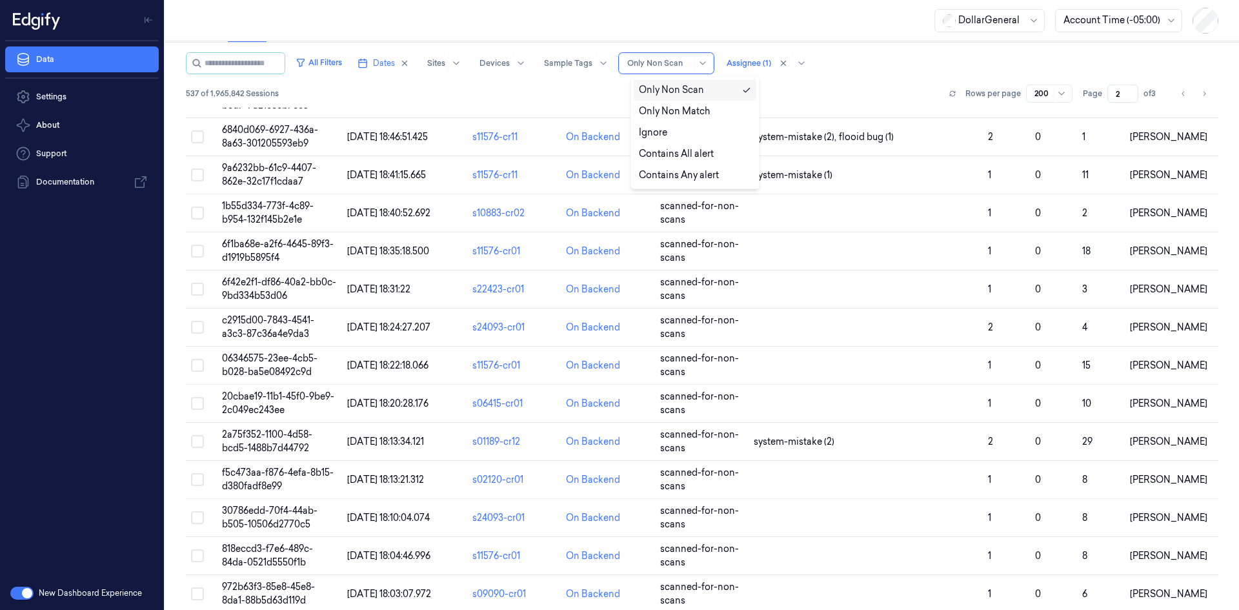
click at [650, 55] on div "Only Non Scan" at bounding box center [659, 63] width 65 height 19
click at [324, 66] on button "All Filters" at bounding box center [318, 62] width 57 height 21
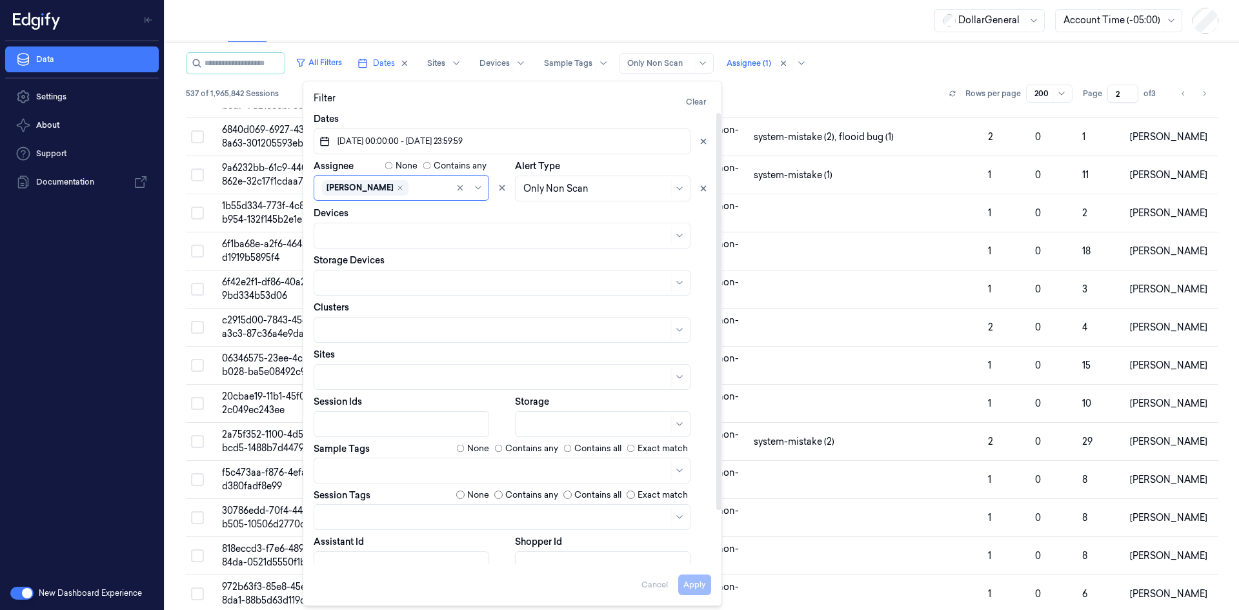
click at [602, 187] on div at bounding box center [595, 189] width 145 height 14
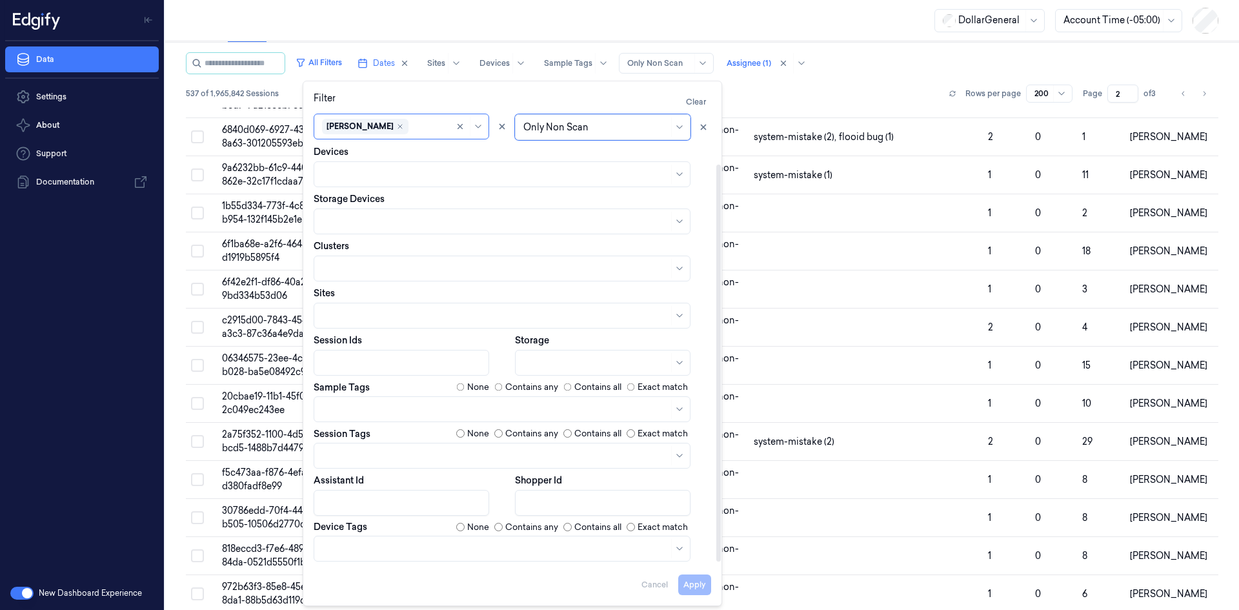
scroll to position [0, 0]
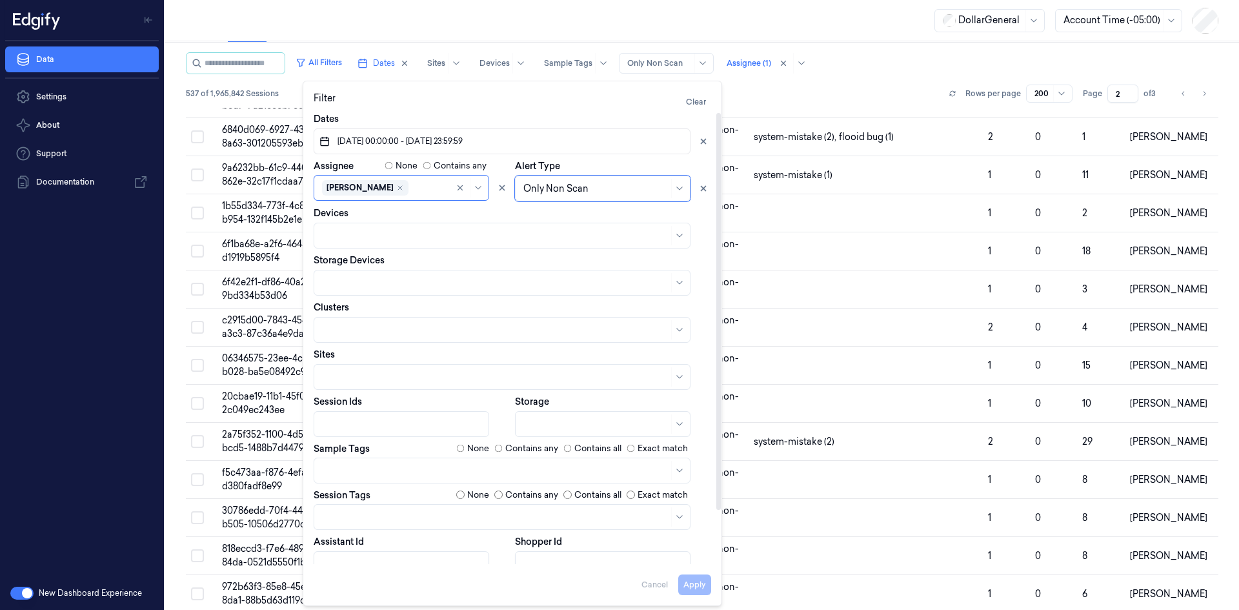
click at [464, 447] on div "None" at bounding box center [472, 448] width 33 height 13
click at [704, 576] on button "Apply" at bounding box center [694, 584] width 33 height 21
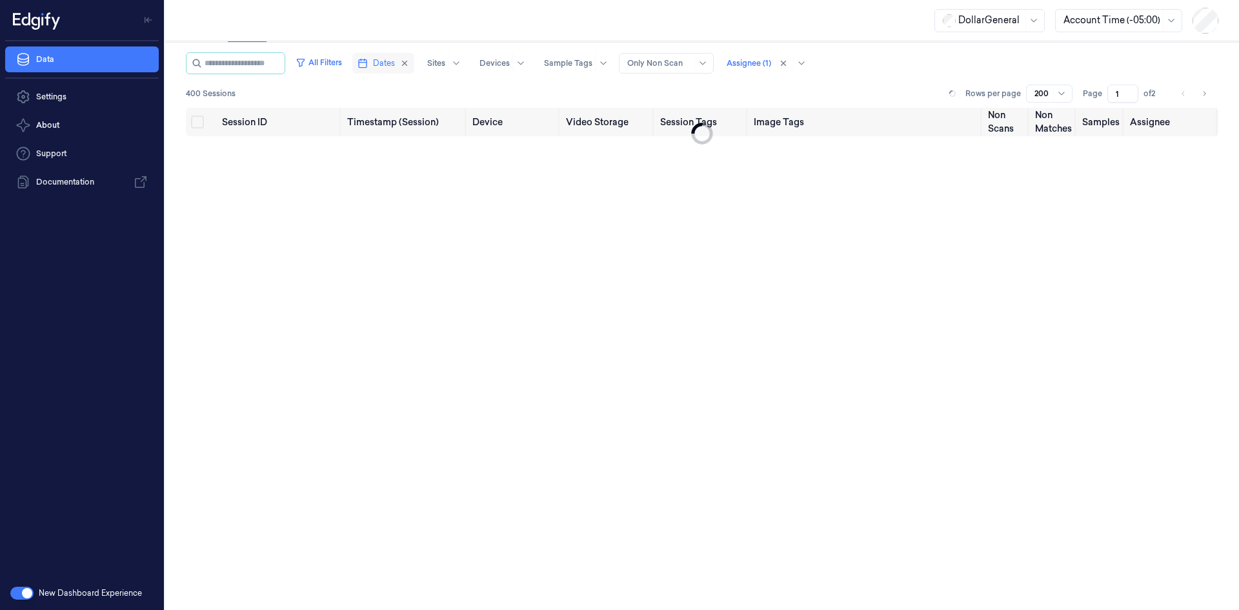
click at [366, 63] on line "button" at bounding box center [363, 63] width 8 height 0
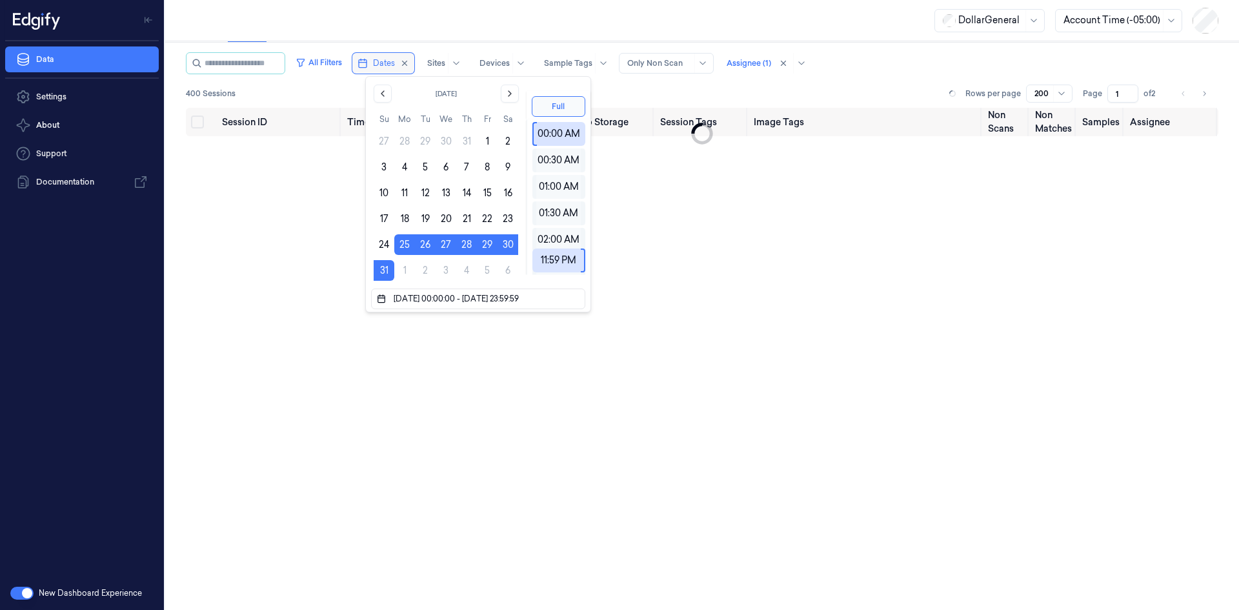
click at [375, 57] on button "Dates" at bounding box center [383, 63] width 62 height 21
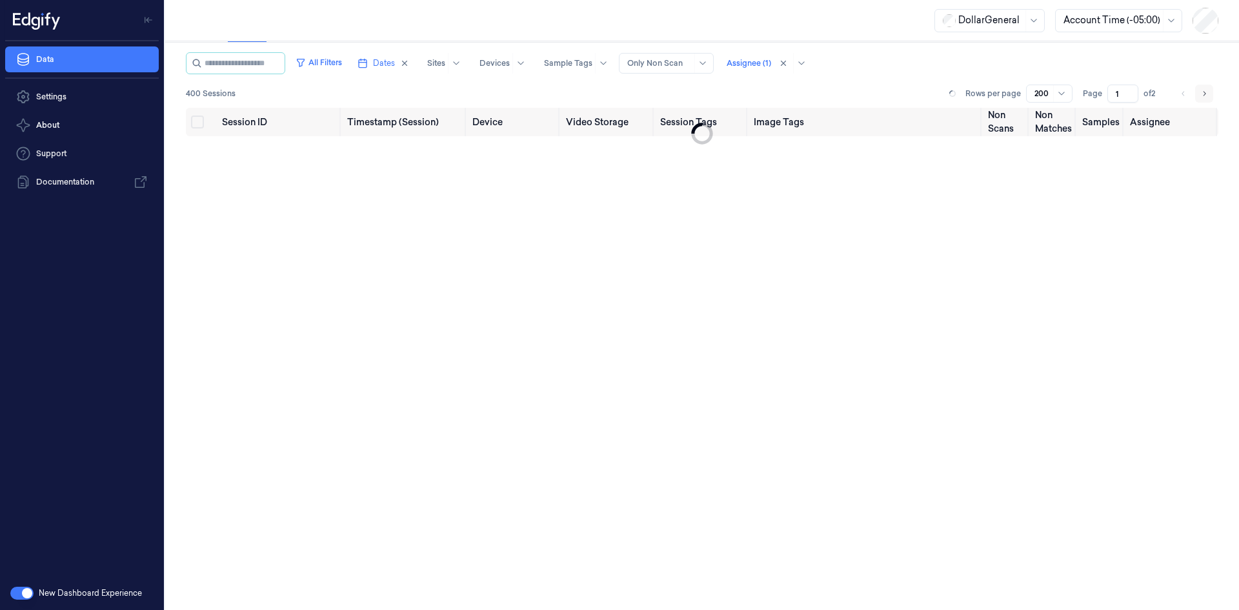
drag, startPoint x: 1208, startPoint y: 95, endPoint x: 1201, endPoint y: 93, distance: 7.4
click at [1206, 95] on div "Rows per page 200 Page 1 of 2" at bounding box center [1081, 94] width 274 height 18
click at [1200, 92] on icon "Go to next page" at bounding box center [1204, 93] width 8 height 10
click at [1180, 91] on icon "Go to previous page" at bounding box center [1183, 93] width 8 height 10
type input "1"
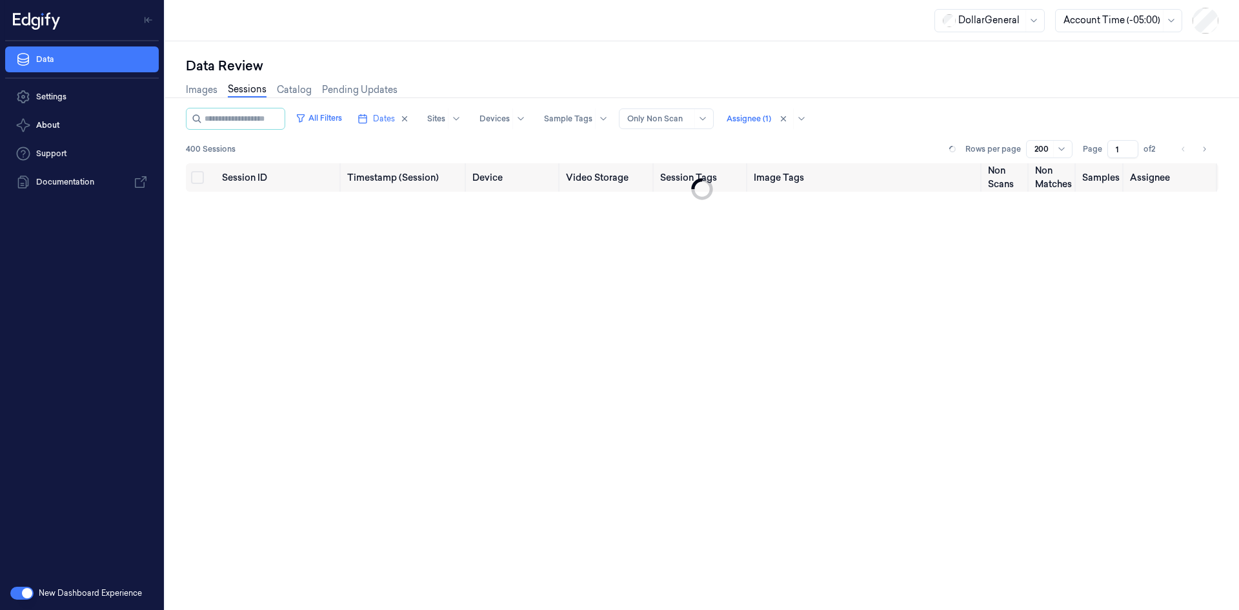
click at [640, 126] on div "Only Non Scan" at bounding box center [659, 118] width 65 height 19
click at [655, 117] on div at bounding box center [659, 119] width 65 height 12
click at [404, 112] on button "Dates" at bounding box center [383, 118] width 62 height 21
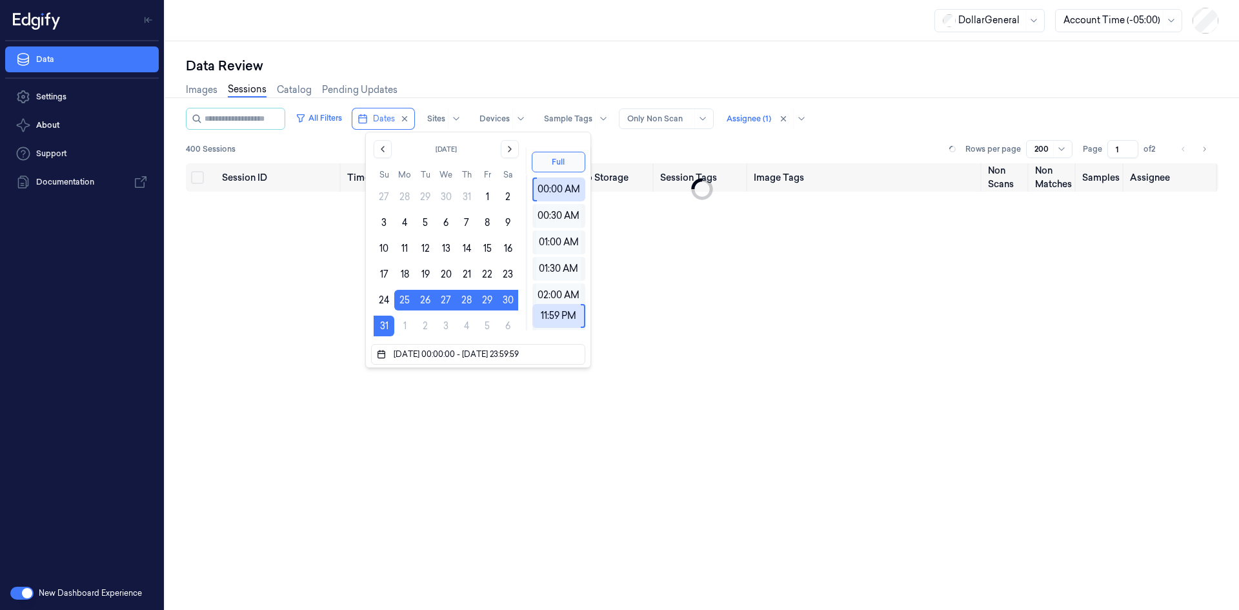
click at [494, 52] on div "Data Review Images Sessions Catalog Pending Updates All Filters Dates Sites Dev…" at bounding box center [701, 325] width 1073 height 568
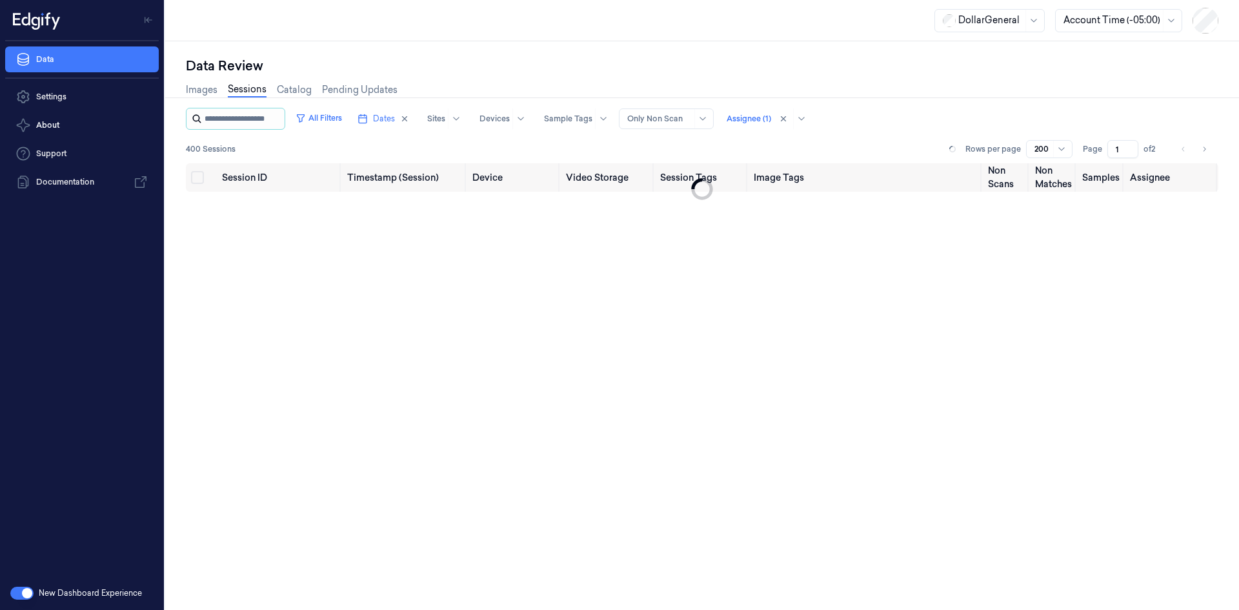
click at [259, 126] on input "string" at bounding box center [242, 118] width 77 height 21
click at [380, 123] on button "Dates" at bounding box center [383, 118] width 62 height 21
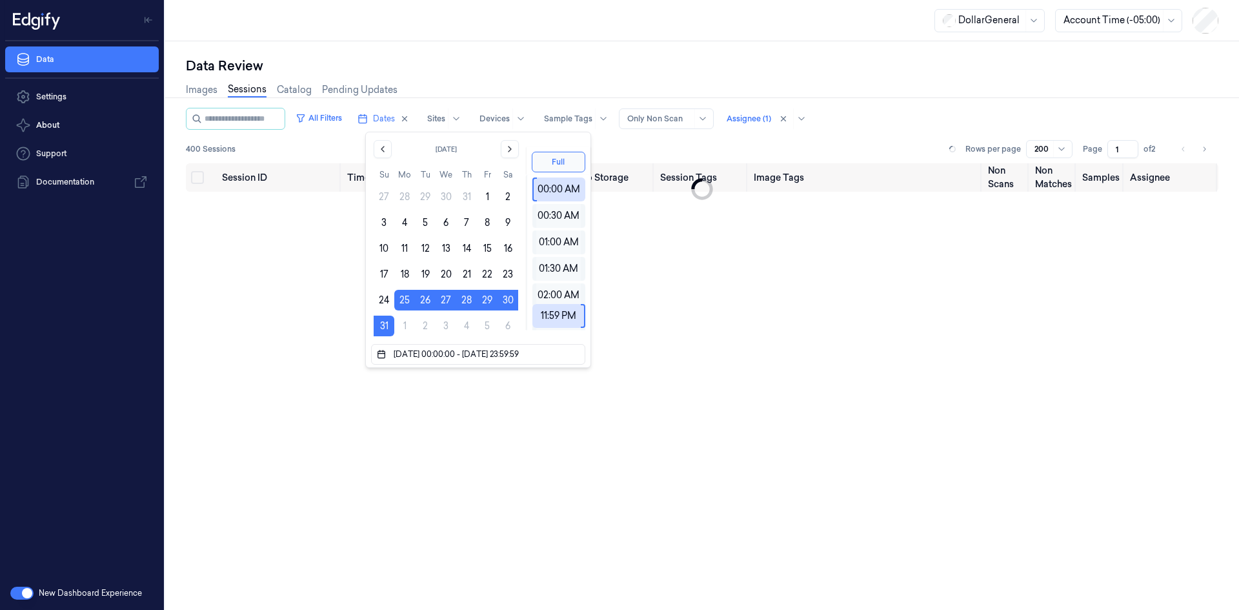
click at [727, 87] on div "Images Sessions Catalog Pending Updates" at bounding box center [702, 91] width 1032 height 33
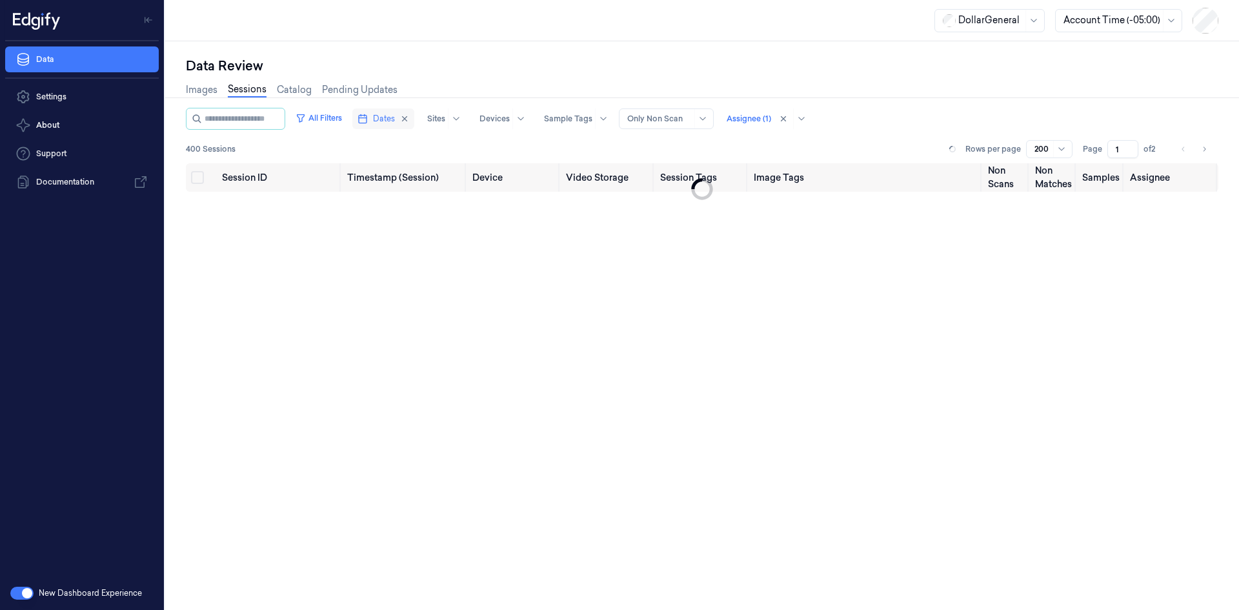
click at [400, 112] on button "Dates" at bounding box center [383, 118] width 62 height 21
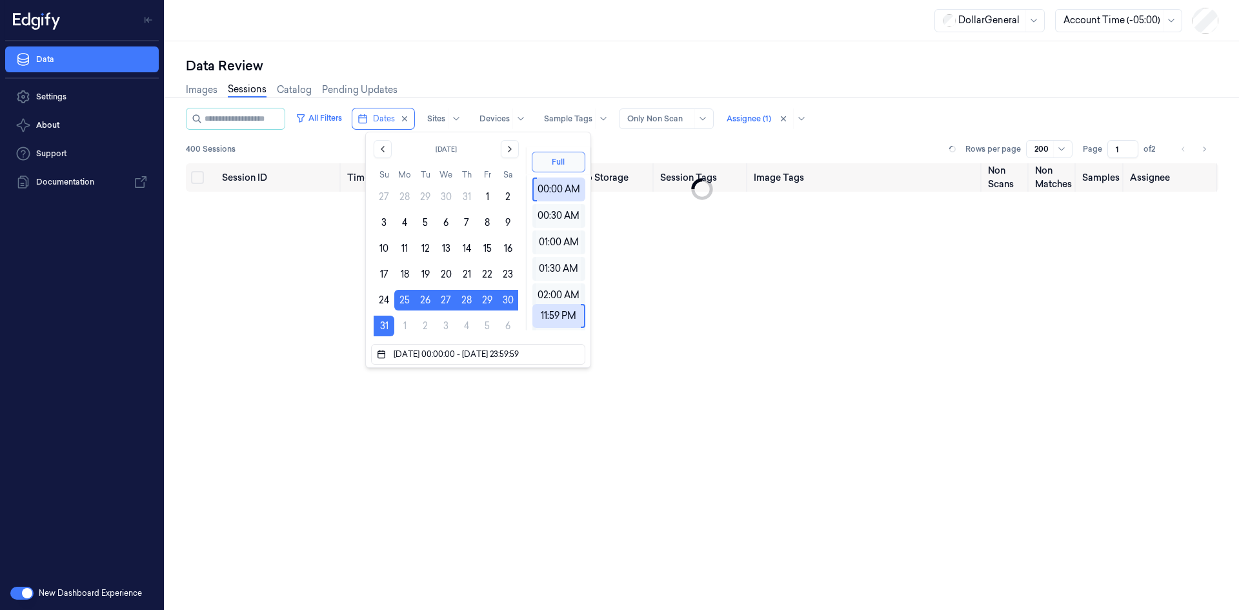
click at [598, 88] on div "Images Sessions Catalog Pending Updates" at bounding box center [702, 91] width 1032 height 33
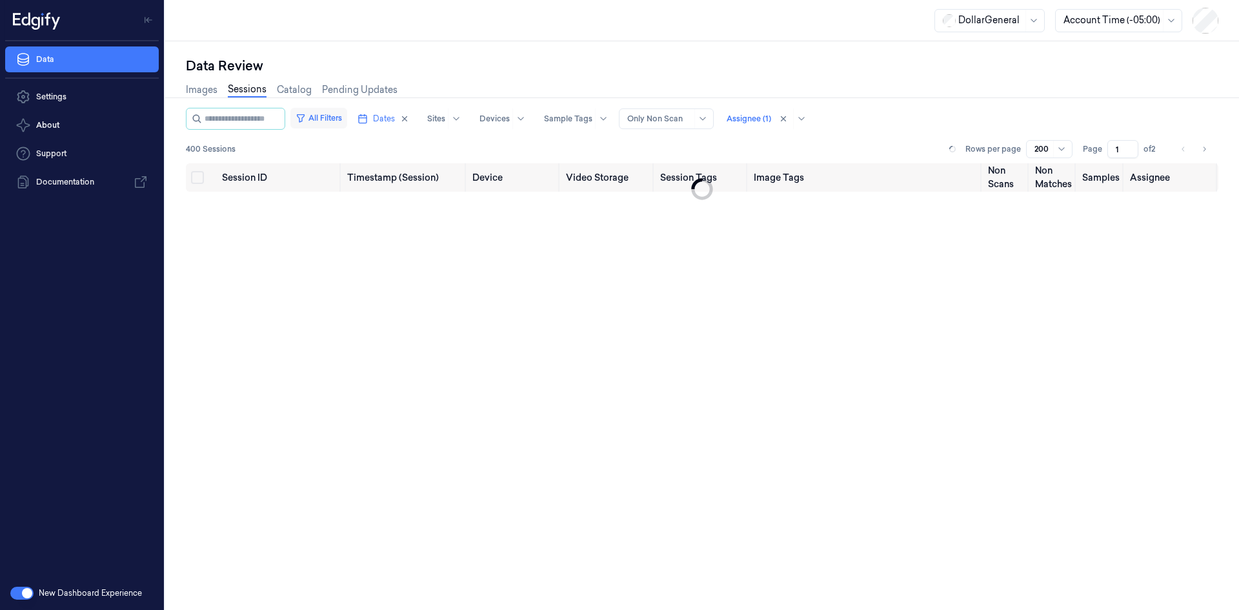
drag, startPoint x: 341, startPoint y: 119, endPoint x: 328, endPoint y: 126, distance: 14.4
click at [335, 120] on button "All Filters" at bounding box center [318, 118] width 57 height 21
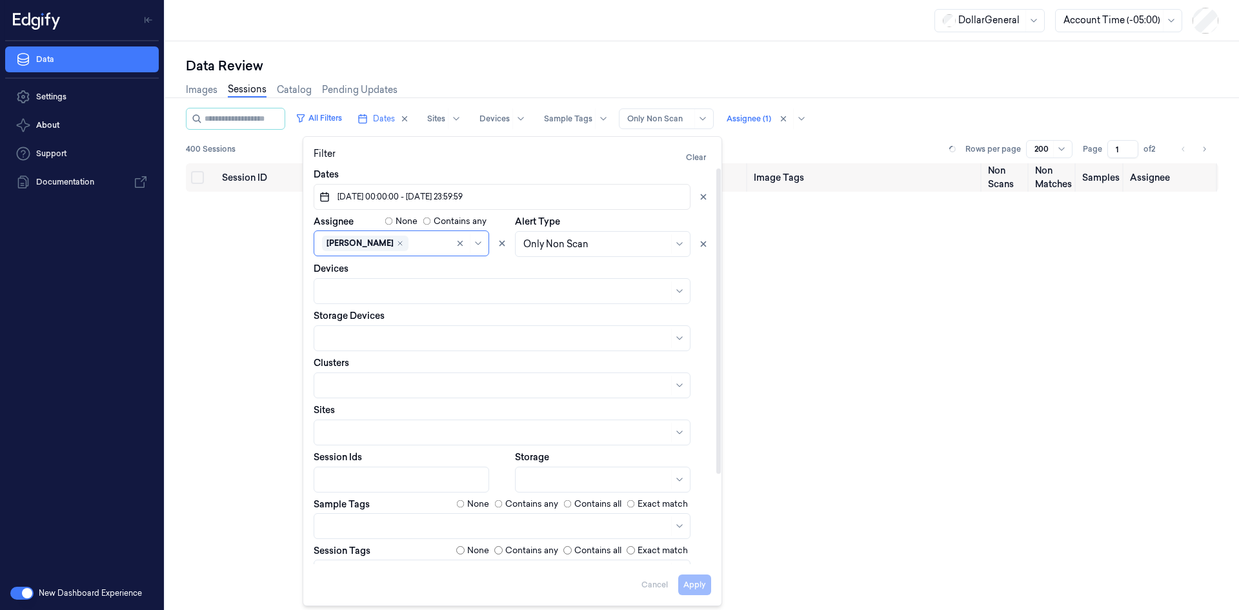
click at [537, 502] on label "Contains any" at bounding box center [531, 503] width 53 height 13
click at [690, 575] on button "Apply" at bounding box center [694, 584] width 33 height 21
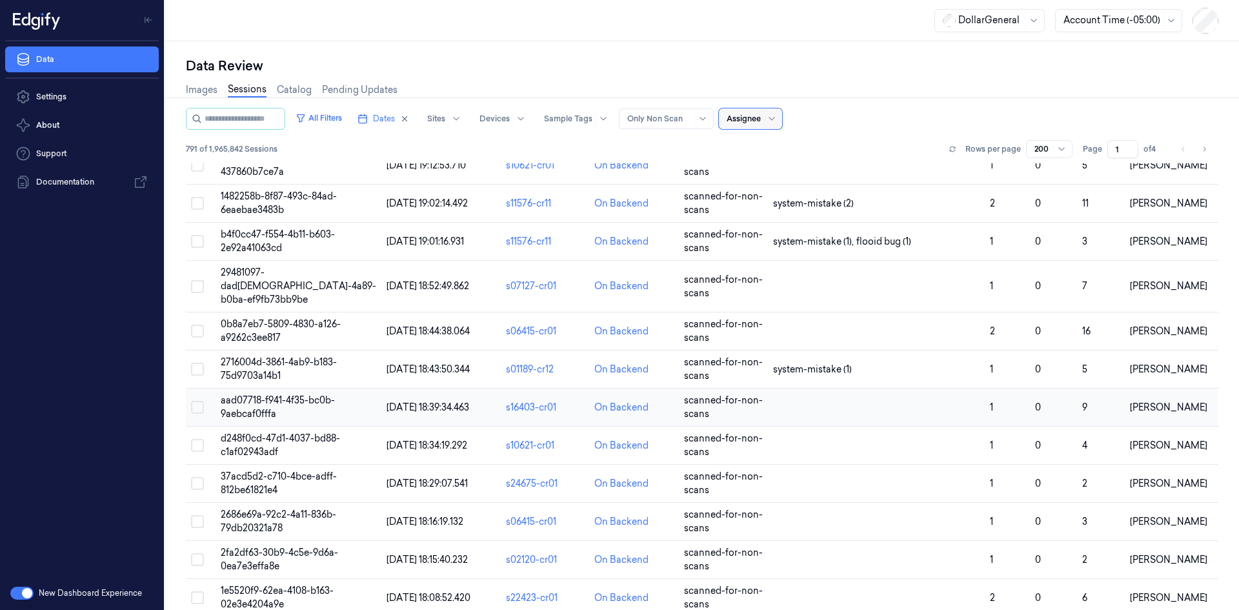
scroll to position [6967, 0]
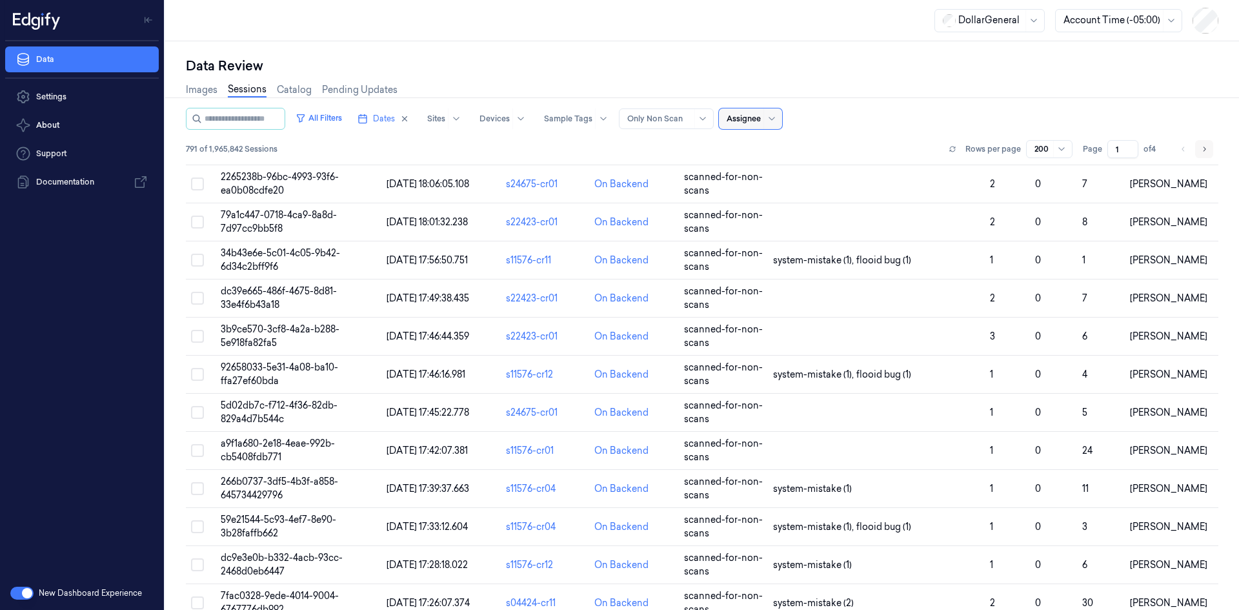
click at [1195, 150] on button "Go to next page" at bounding box center [1204, 149] width 18 height 18
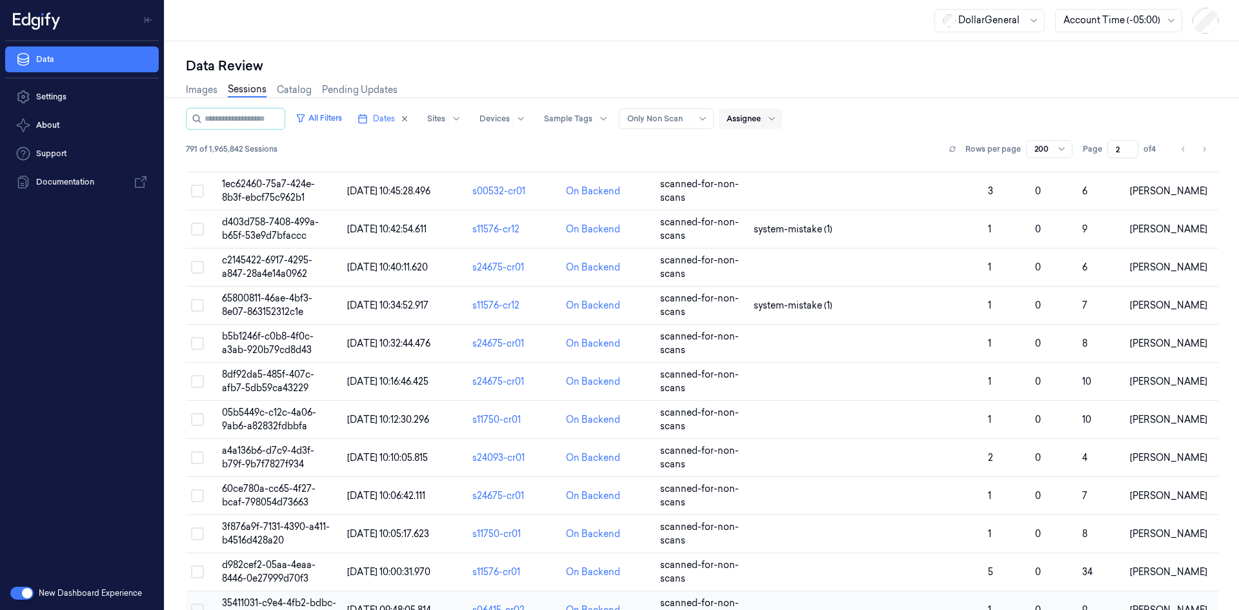
scroll to position [5612, 0]
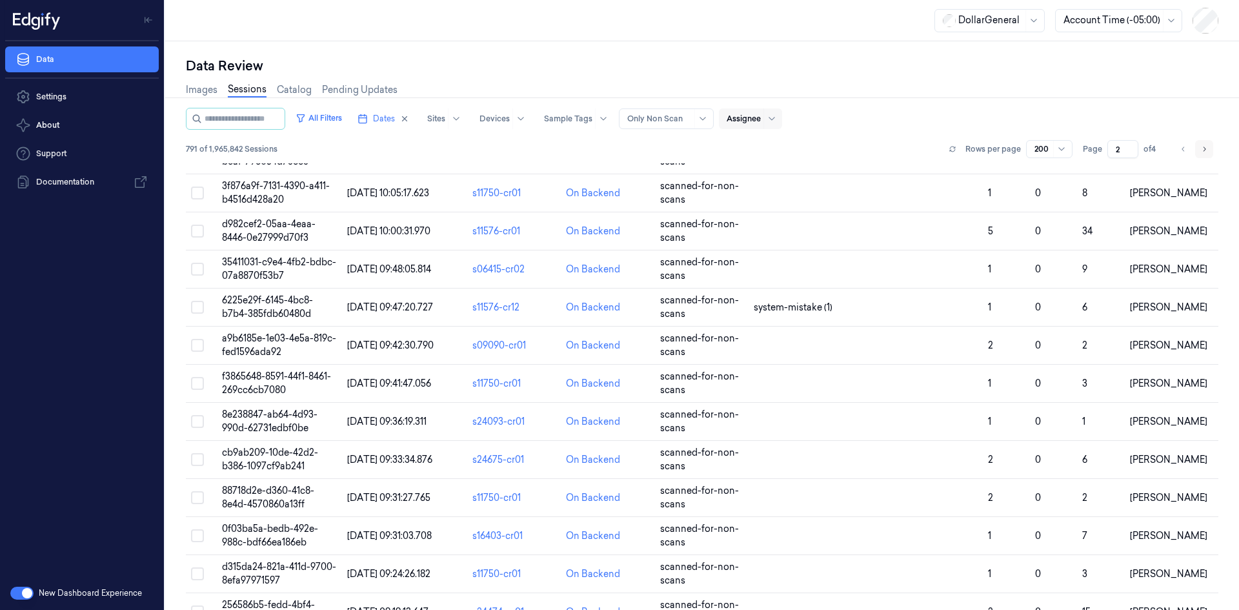
click at [1200, 145] on icon "Go to next page" at bounding box center [1204, 149] width 8 height 10
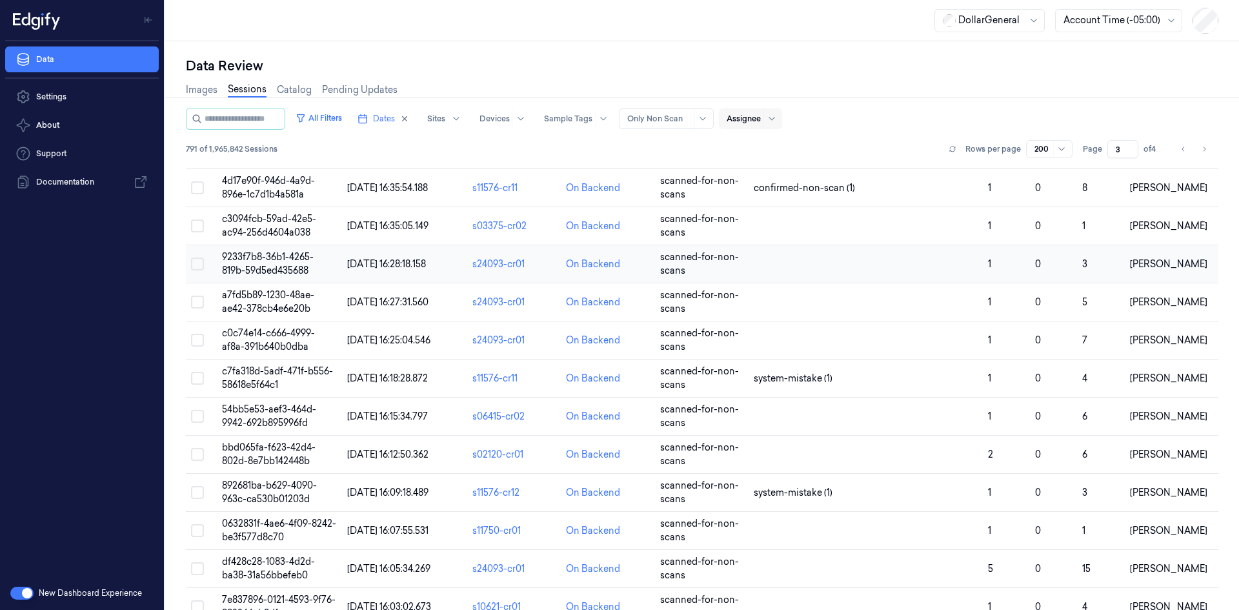
scroll to position [1806, 0]
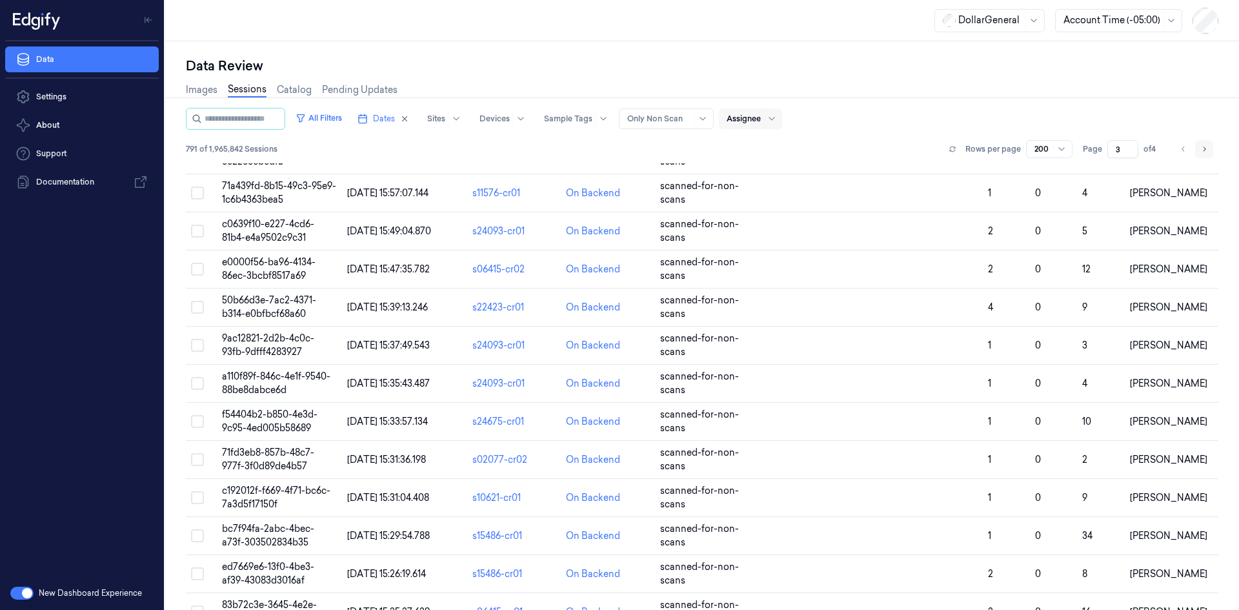
click at [1195, 151] on button "Go to next page" at bounding box center [1204, 149] width 18 height 18
type input "4"
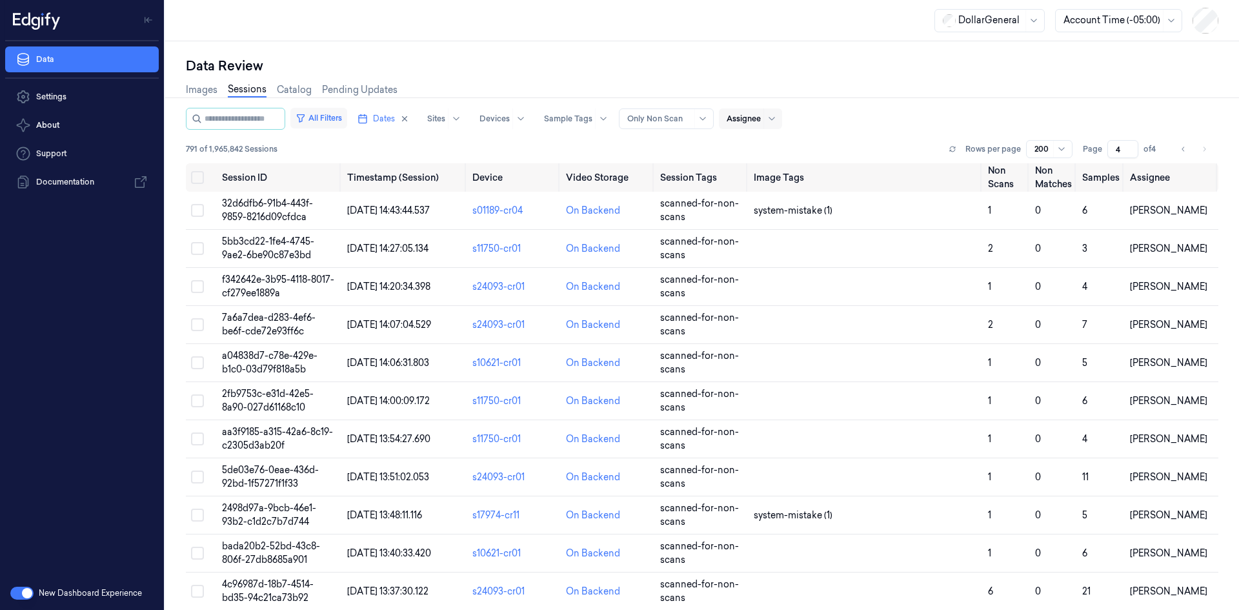
click at [323, 117] on button "All Filters" at bounding box center [318, 118] width 57 height 21
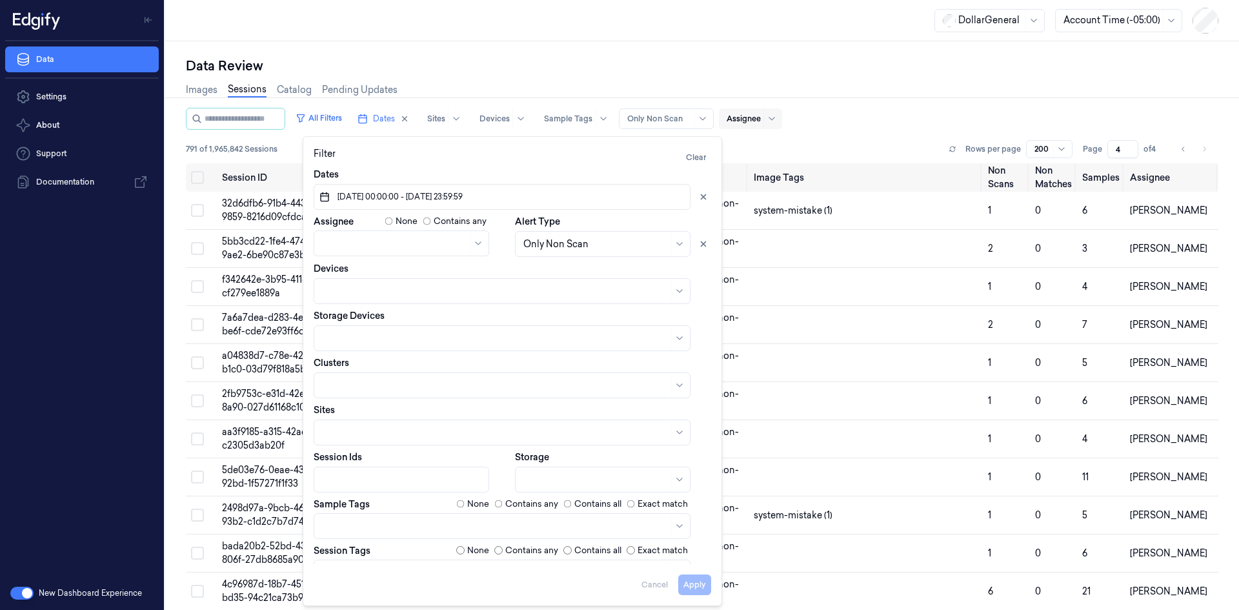
click at [655, 119] on div at bounding box center [659, 119] width 65 height 12
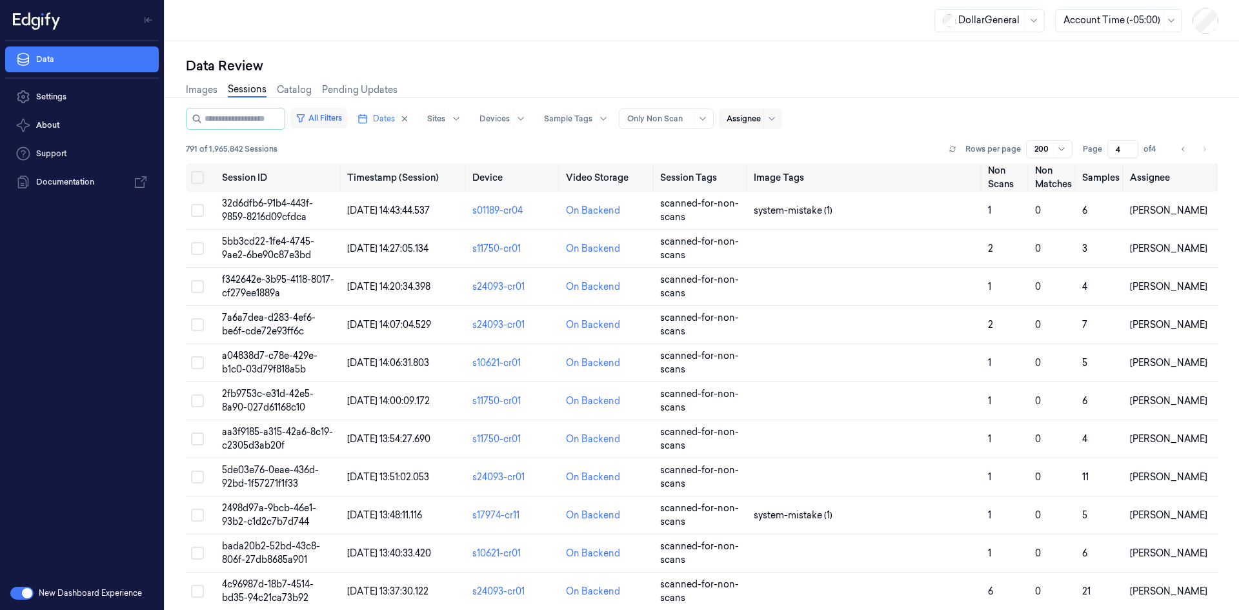
click at [333, 111] on button "All Filters" at bounding box center [318, 118] width 57 height 21
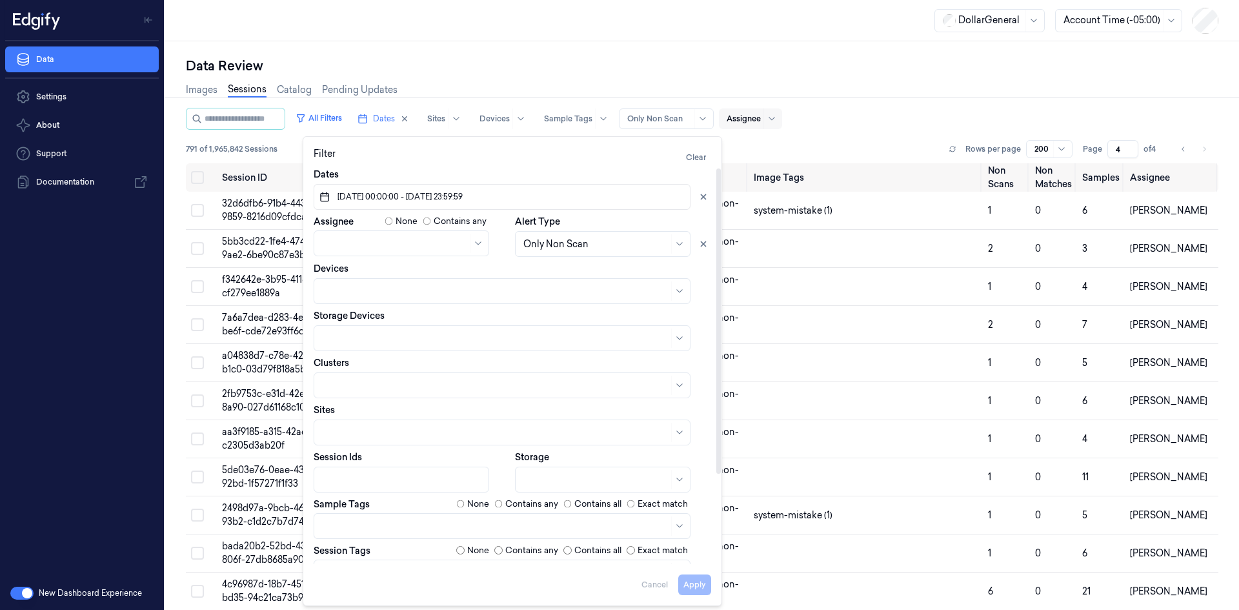
click at [761, 81] on div "Images Sessions Catalog Pending Updates" at bounding box center [702, 91] width 1032 height 33
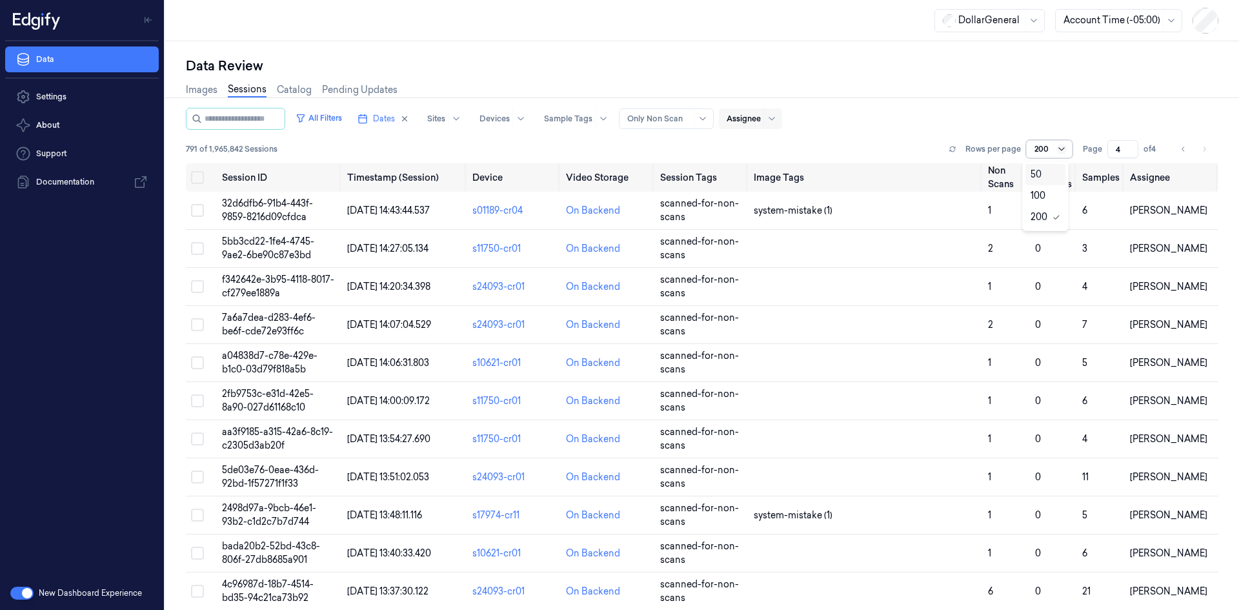
click at [1056, 149] on icon at bounding box center [1061, 149] width 10 height 10
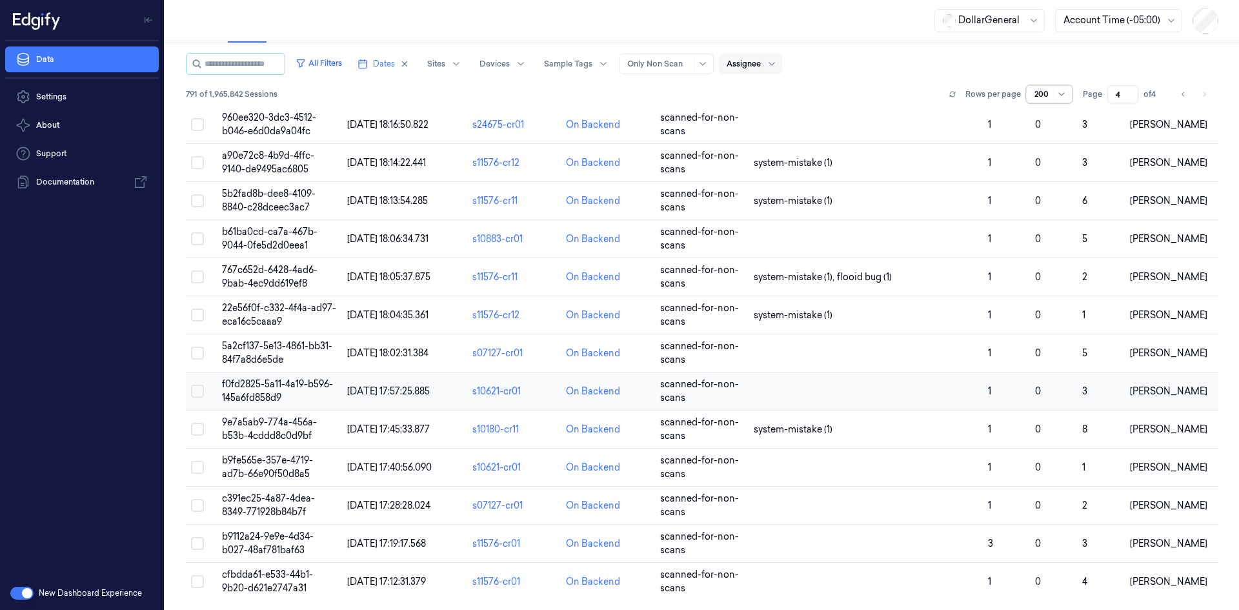
scroll to position [55, 0]
click at [323, 56] on button "All Filters" at bounding box center [318, 62] width 57 height 21
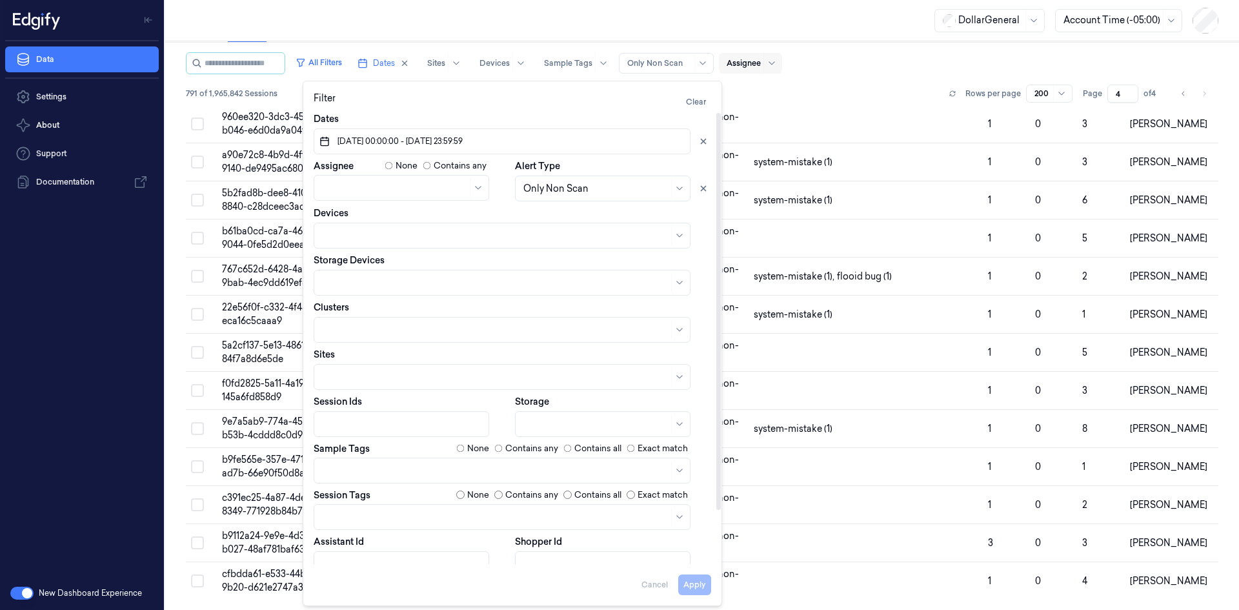
click at [402, 138] on span "[DATE] 00:00:00 - [DATE] 23:59:59" at bounding box center [399, 141] width 128 height 12
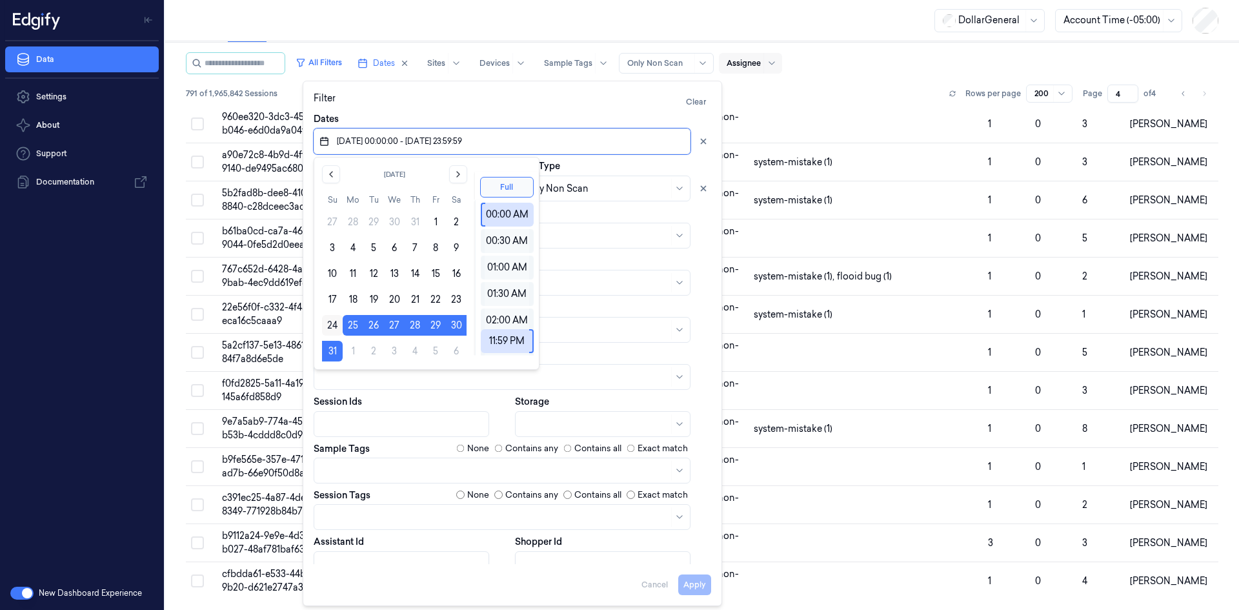
click at [342, 331] on button "24" at bounding box center [332, 325] width 21 height 21
click at [348, 328] on button "25" at bounding box center [353, 325] width 21 height 21
click at [348, 327] on button "25" at bounding box center [353, 325] width 21 height 21
click at [329, 348] on button "31" at bounding box center [332, 351] width 21 height 21
type input "[DATE] 00:00:00 - [DATE] 23:59:59"
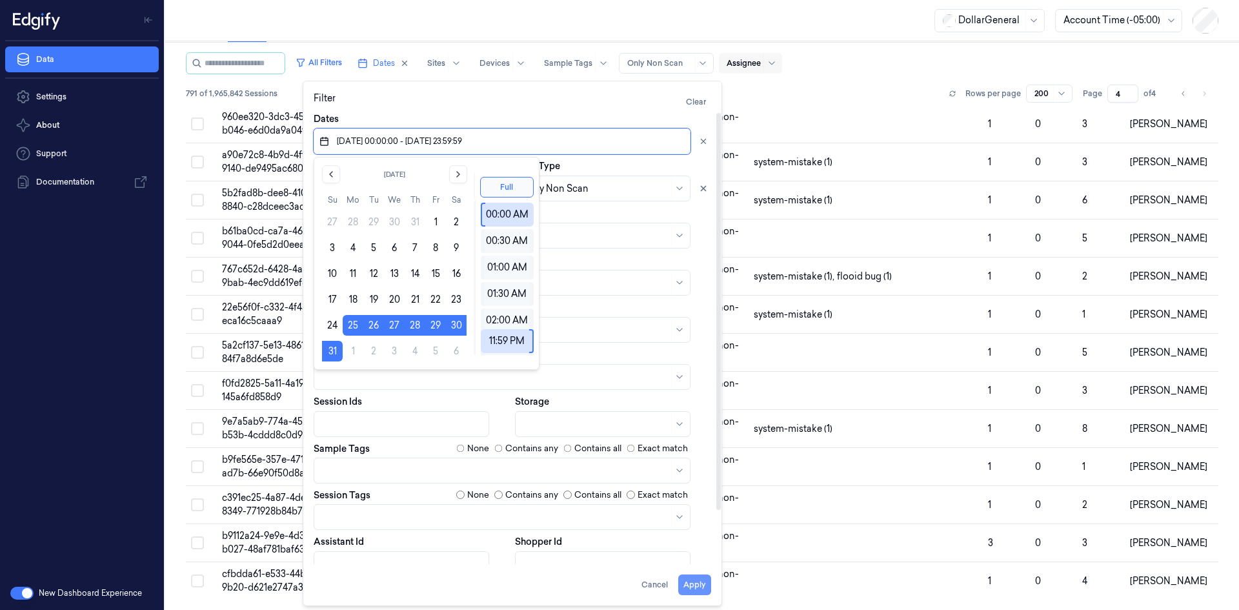
click at [683, 579] on button "Apply" at bounding box center [694, 584] width 33 height 21
type input "1"
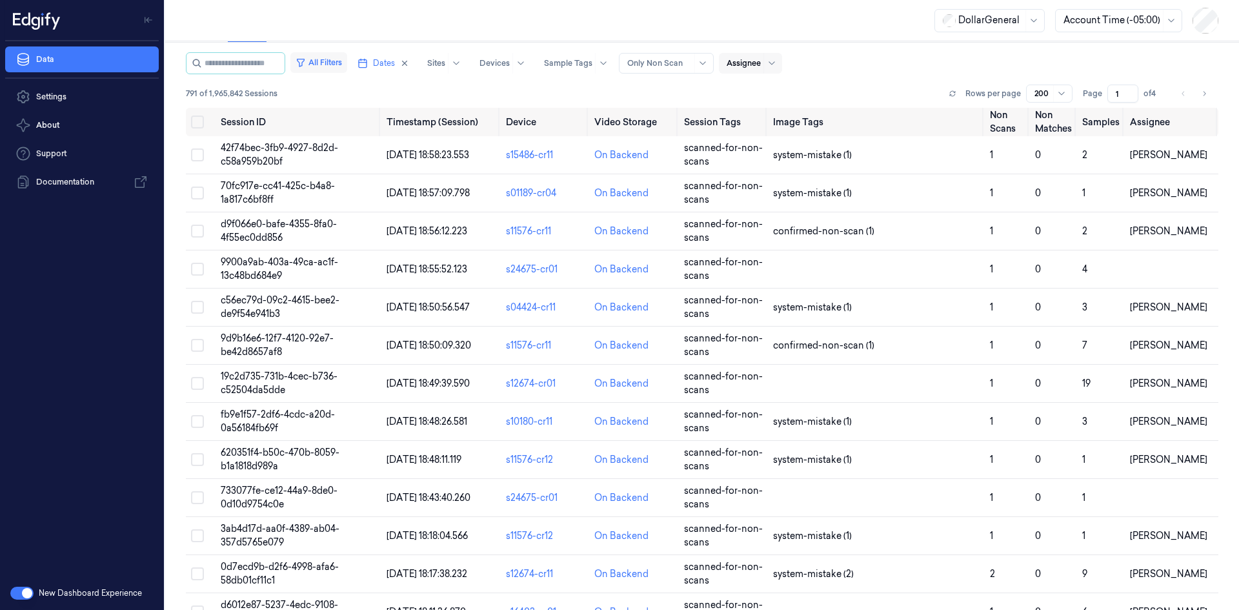
click at [305, 65] on button "All Filters" at bounding box center [318, 62] width 57 height 21
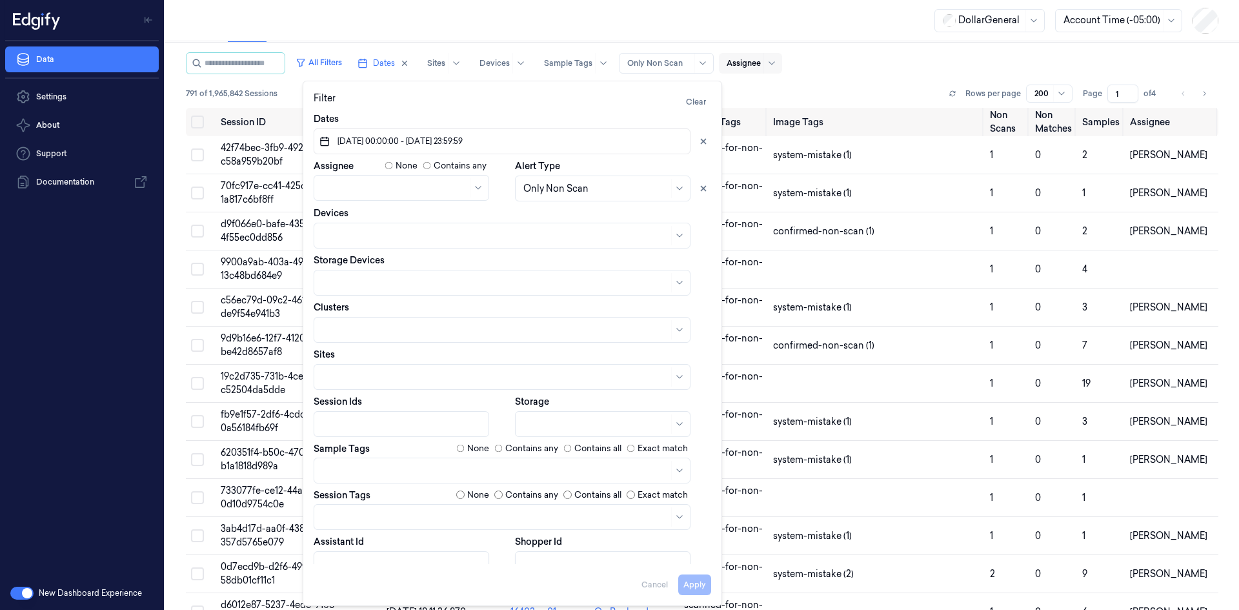
click at [886, 56] on div "All Filters Dates Sites Devices Sample Tags Alert Type Only Non Scan Assignee" at bounding box center [702, 63] width 1032 height 22
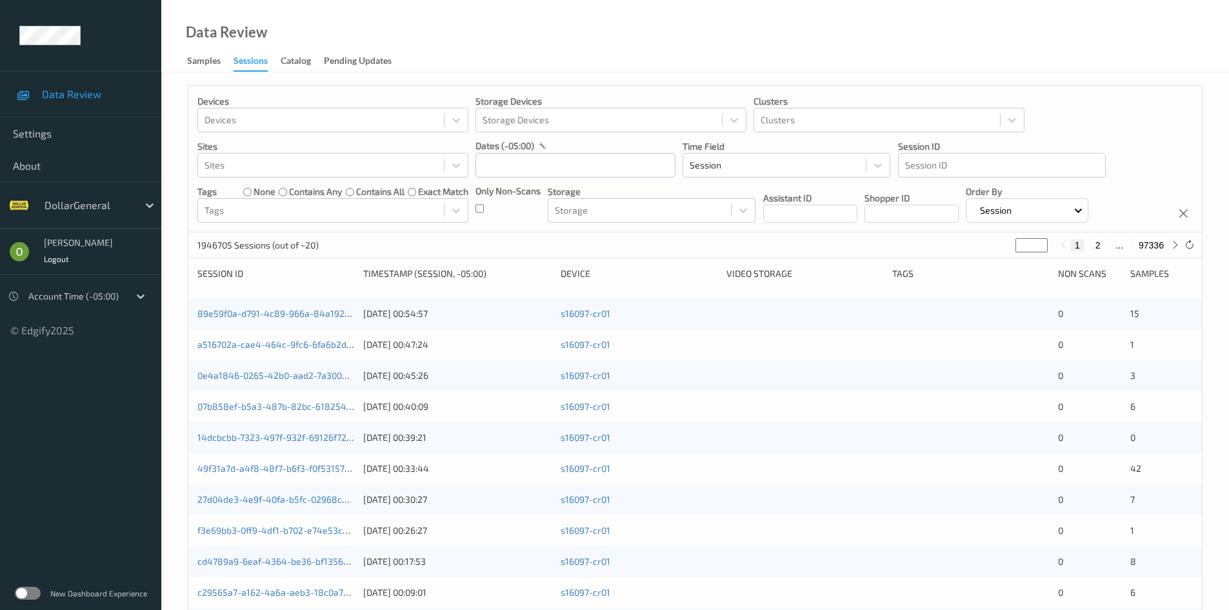
click at [14, 589] on div "New Dashboard Experience" at bounding box center [80, 593] width 161 height 34
click at [19, 589] on label at bounding box center [28, 592] width 26 height 13
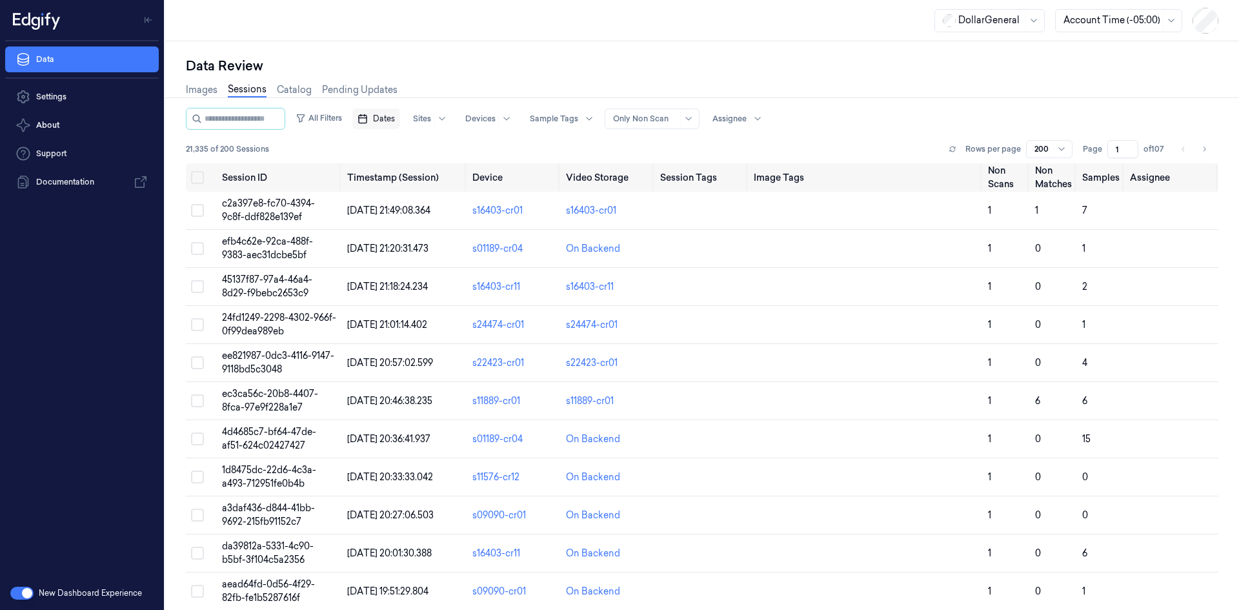
click at [395, 121] on span "Dates" at bounding box center [384, 119] width 22 height 12
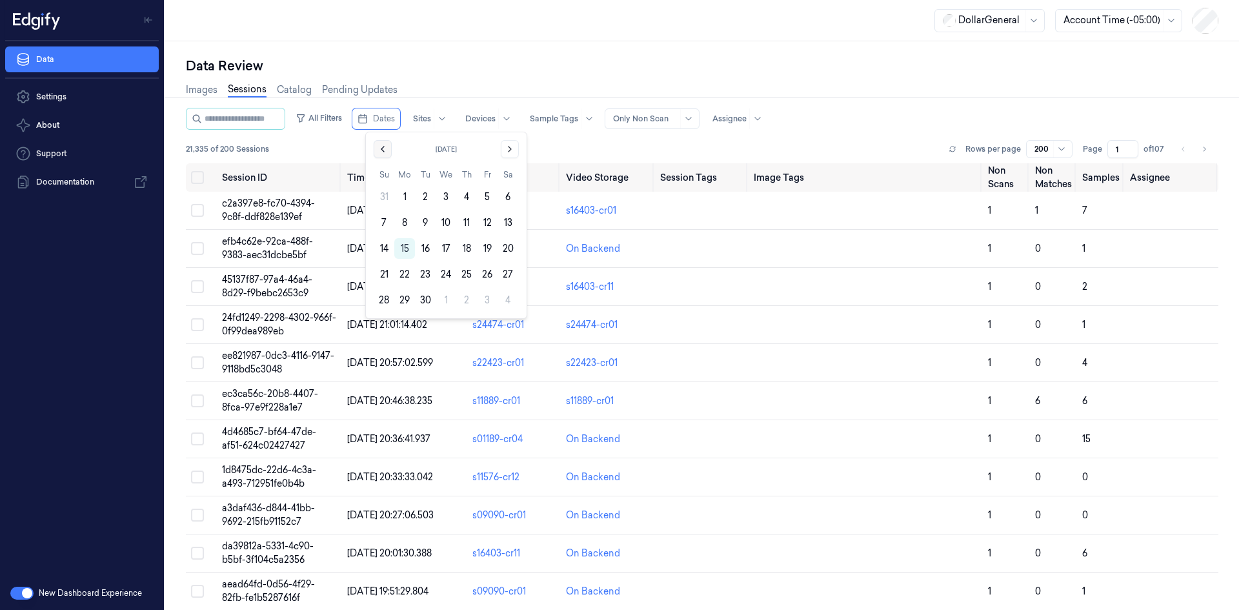
click at [389, 148] on div "September 2025 Su Mo Tu We Th Fr Sa 31 1 2 3 4 5 6 7 8 9 10 11 12 13 14 15 16 1…" at bounding box center [446, 225] width 145 height 170
click at [389, 149] on button "Go to the Previous Month" at bounding box center [383, 149] width 18 height 18
click at [399, 305] on button "25" at bounding box center [404, 300] width 21 height 21
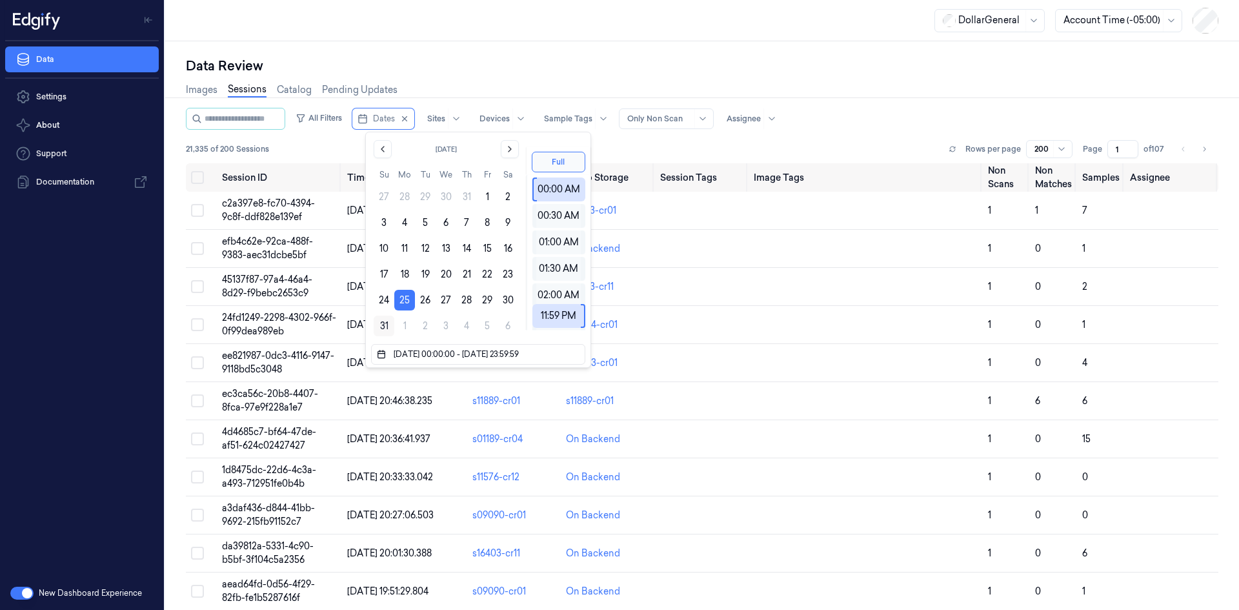
click at [379, 326] on button "31" at bounding box center [384, 325] width 21 height 21
type input "[DATE] 00:00:00 - [DATE] 23:59:59"
click at [606, 79] on div "Images Sessions Catalog Pending Updates" at bounding box center [702, 91] width 1032 height 33
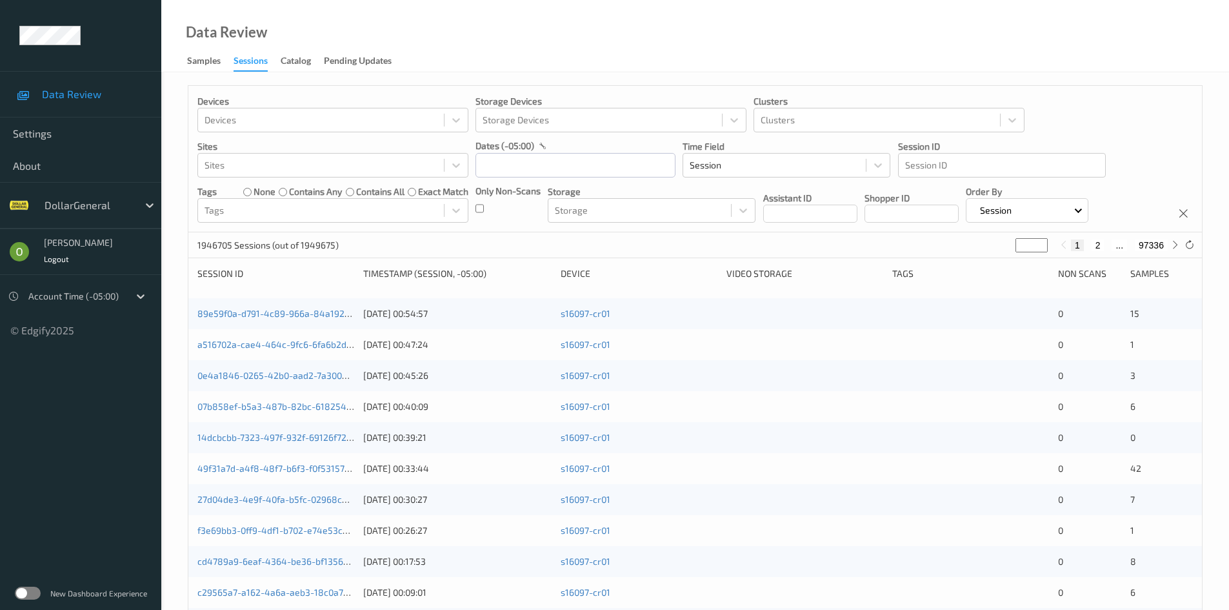
click at [25, 593] on label at bounding box center [28, 592] width 26 height 13
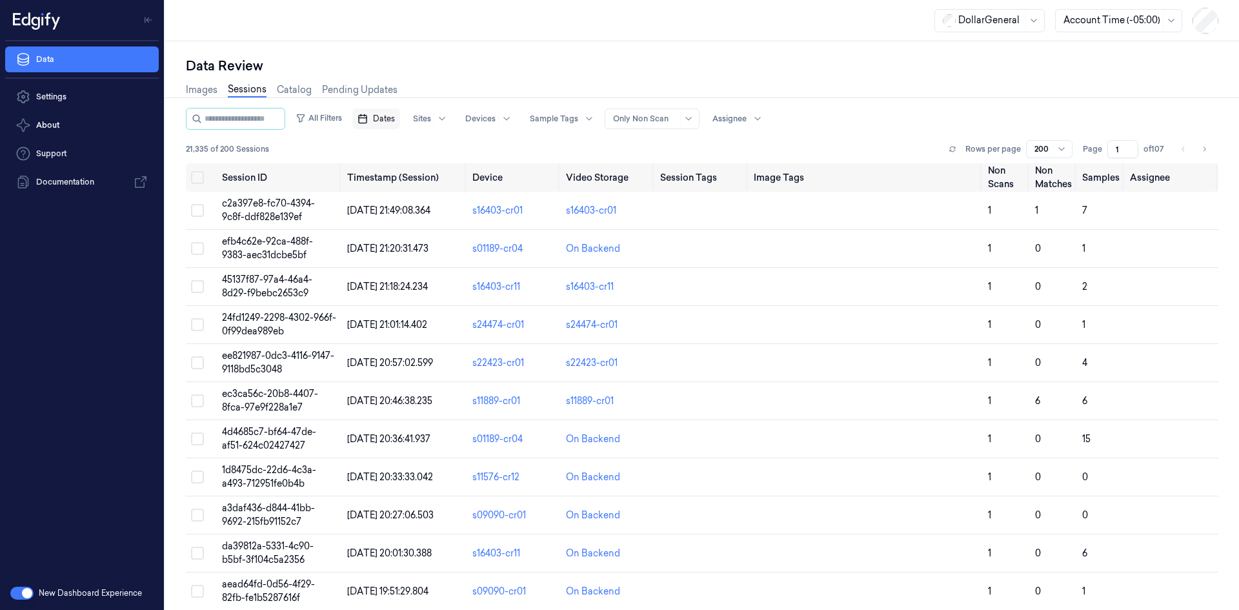
click at [386, 115] on span "Dates" at bounding box center [384, 119] width 22 height 12
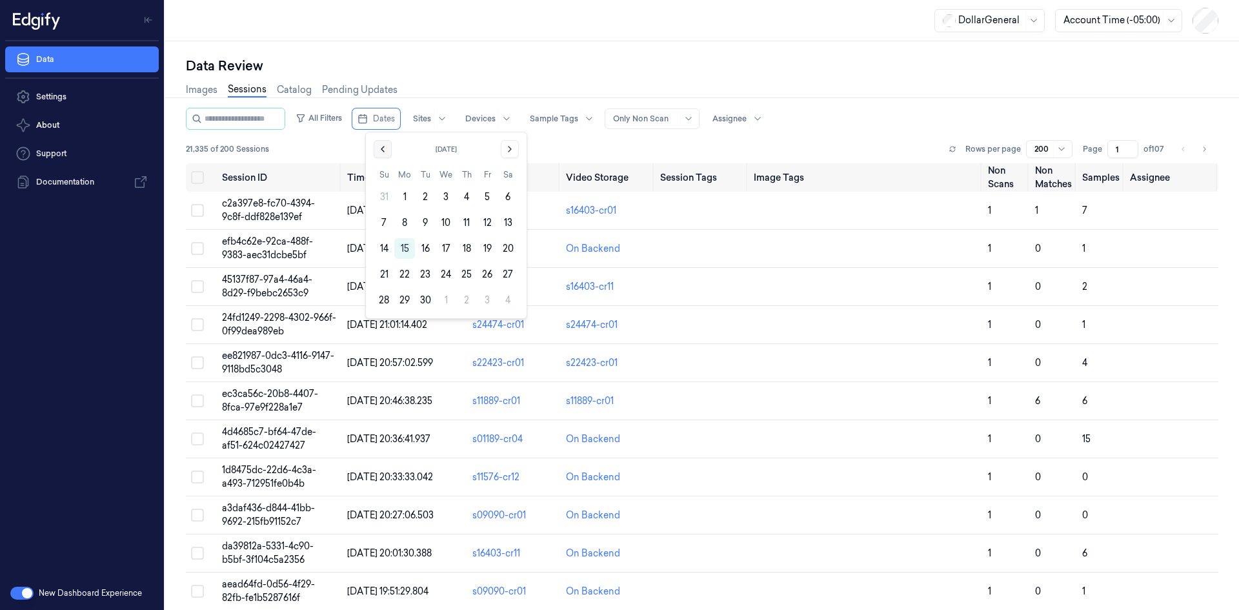
click at [383, 154] on button "Go to the Previous Month" at bounding box center [383, 149] width 18 height 18
click at [402, 302] on button "25" at bounding box center [404, 300] width 21 height 21
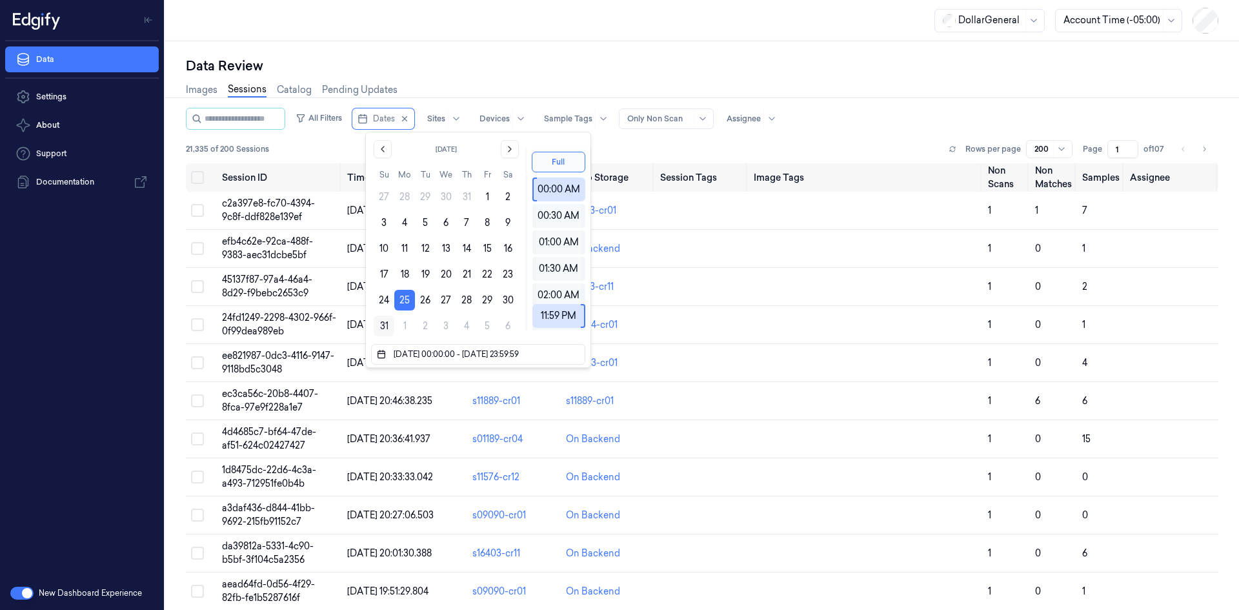
click at [381, 323] on button "31" at bounding box center [384, 325] width 21 height 21
click at [395, 296] on button "25" at bounding box center [404, 300] width 21 height 21
click at [384, 150] on icon "Go to the Previous Month" at bounding box center [382, 149] width 10 height 10
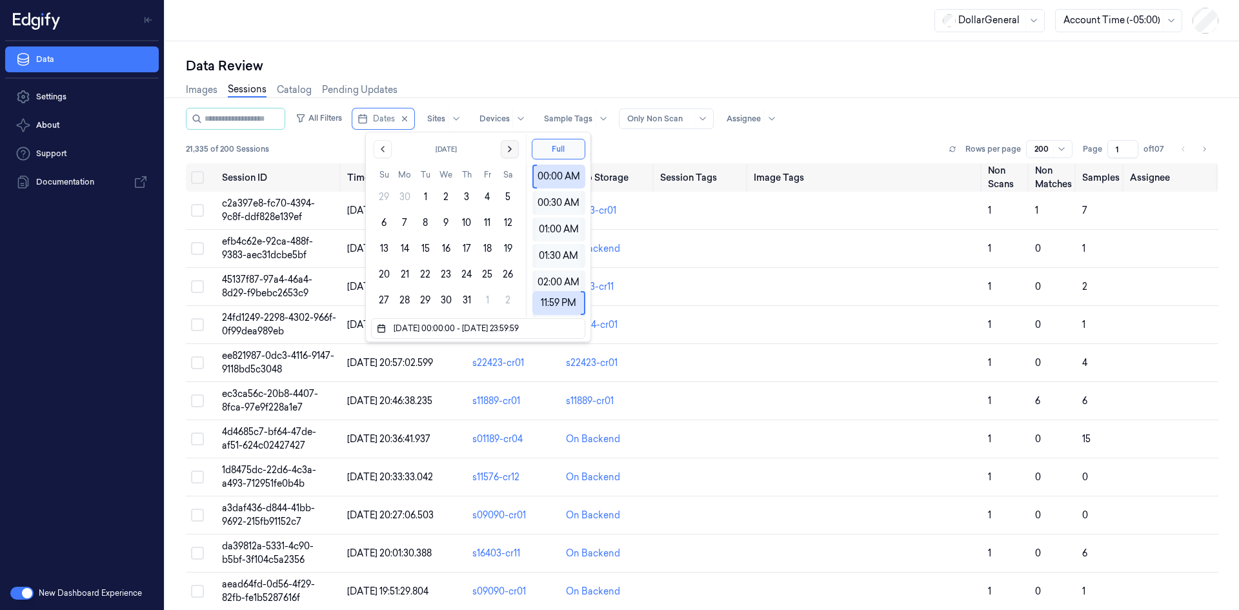
click at [504, 151] on icon "Go to the Next Month" at bounding box center [509, 149] width 10 height 10
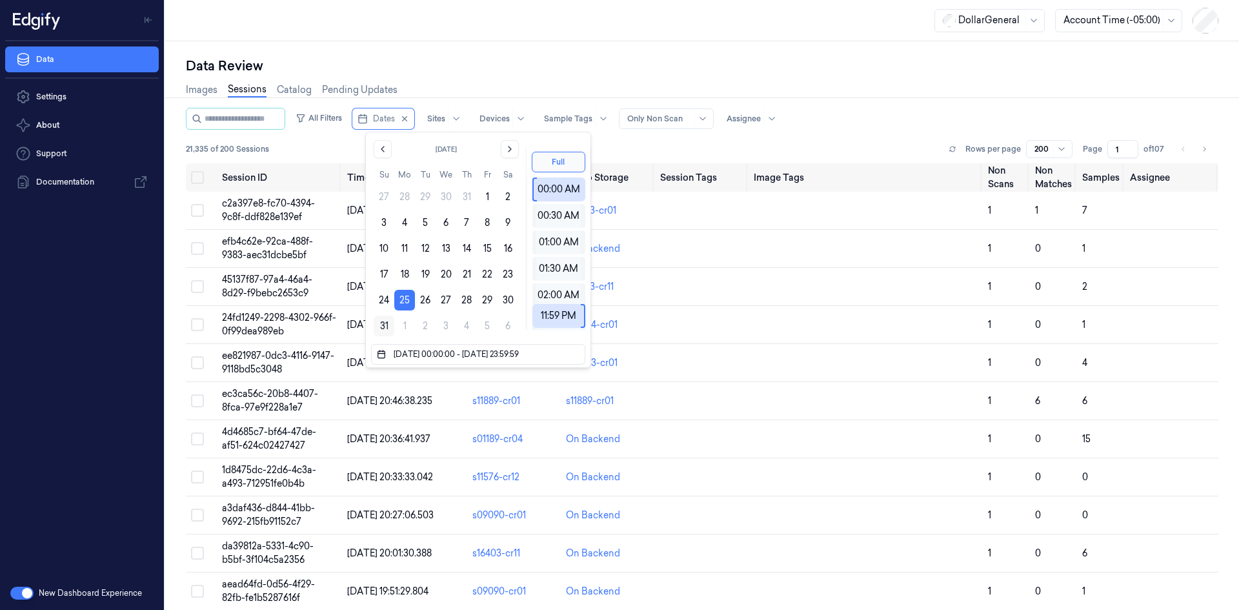
click at [384, 324] on button "31" at bounding box center [384, 325] width 21 height 21
type input "25/08/2025 00:00:00 - 31/08/2025 23:59:59"
click at [657, 148] on div "21,335 of 200 Sessions Rows per page 200 Page 1 of 107" at bounding box center [702, 149] width 1032 height 18
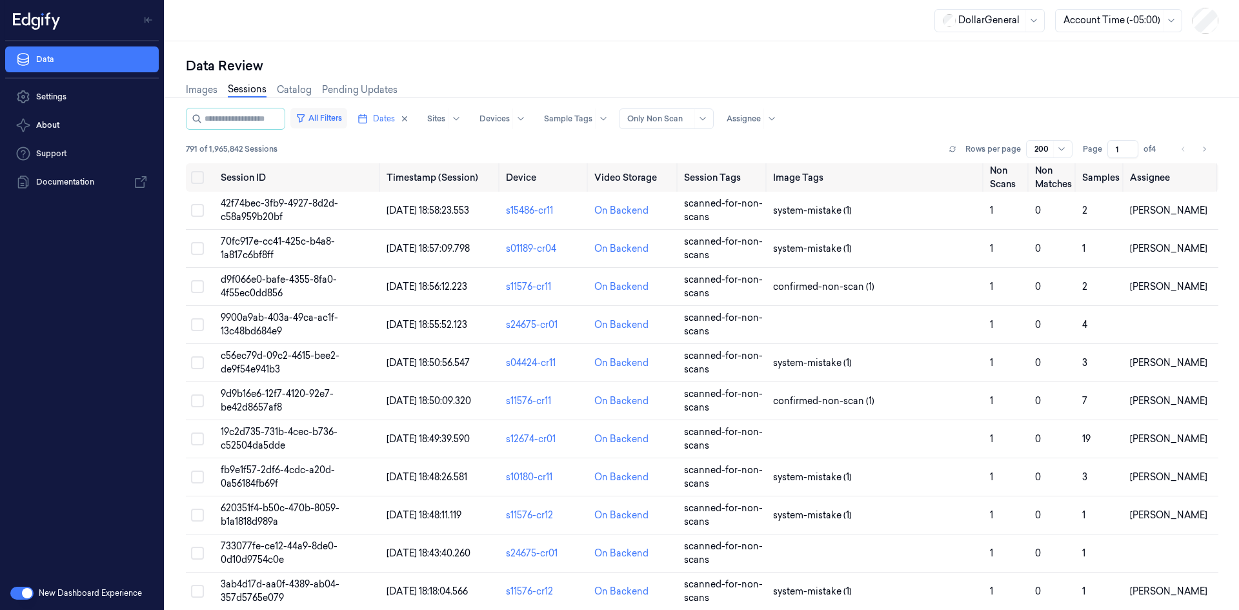
click at [347, 125] on button "All Filters" at bounding box center [318, 118] width 57 height 21
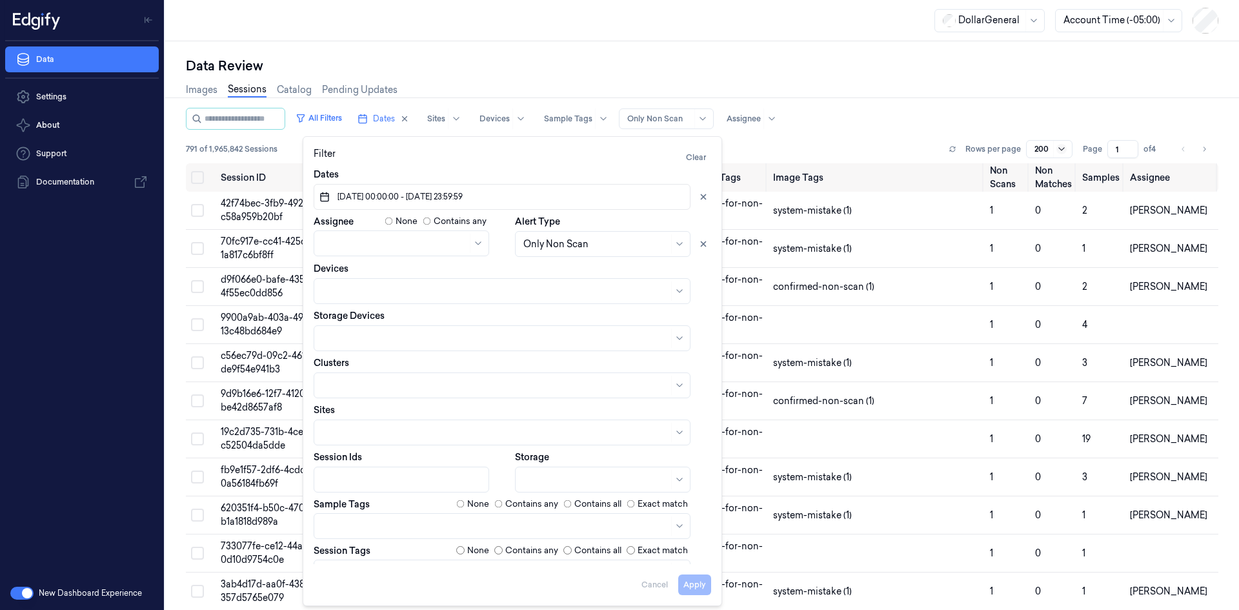
click at [1056, 145] on icon at bounding box center [1061, 149] width 10 height 10
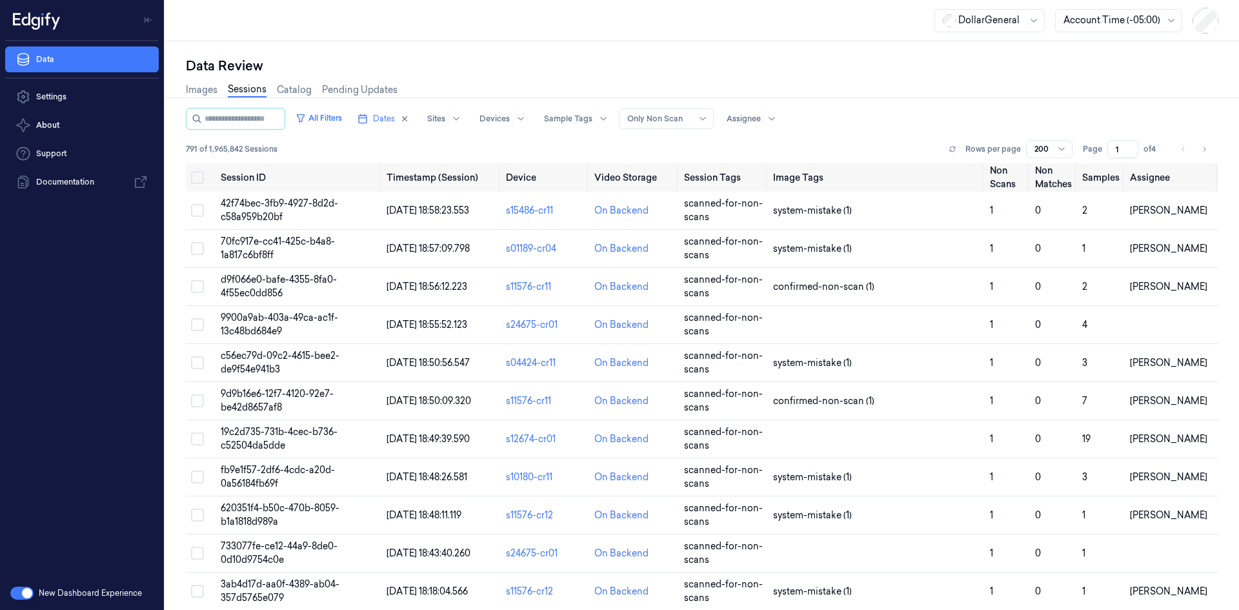
click at [1033, 101] on div "Images Sessions Catalog Pending Updates" at bounding box center [702, 91] width 1032 height 33
click at [755, 106] on div "Images Sessions Catalog Pending Updates" at bounding box center [702, 91] width 1032 height 33
click at [761, 122] on div at bounding box center [743, 119] width 34 height 12
click at [781, 173] on div "[PERSON_NAME]" at bounding box center [777, 169] width 77 height 14
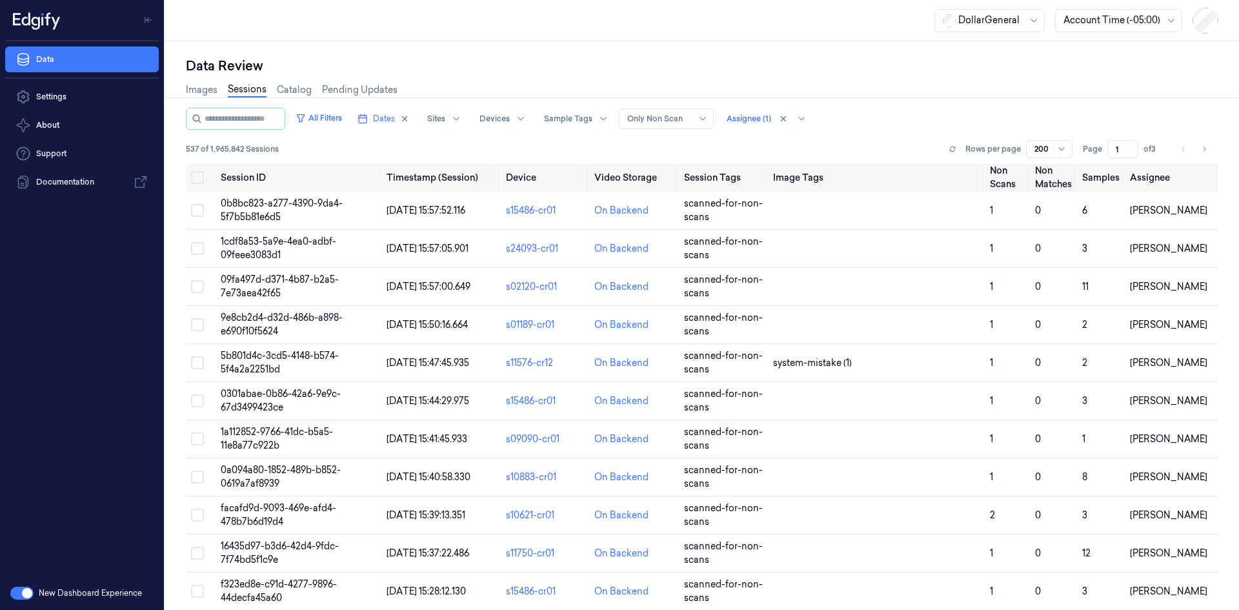
click at [862, 89] on div "Images Sessions Catalog Pending Updates" at bounding box center [702, 91] width 1032 height 33
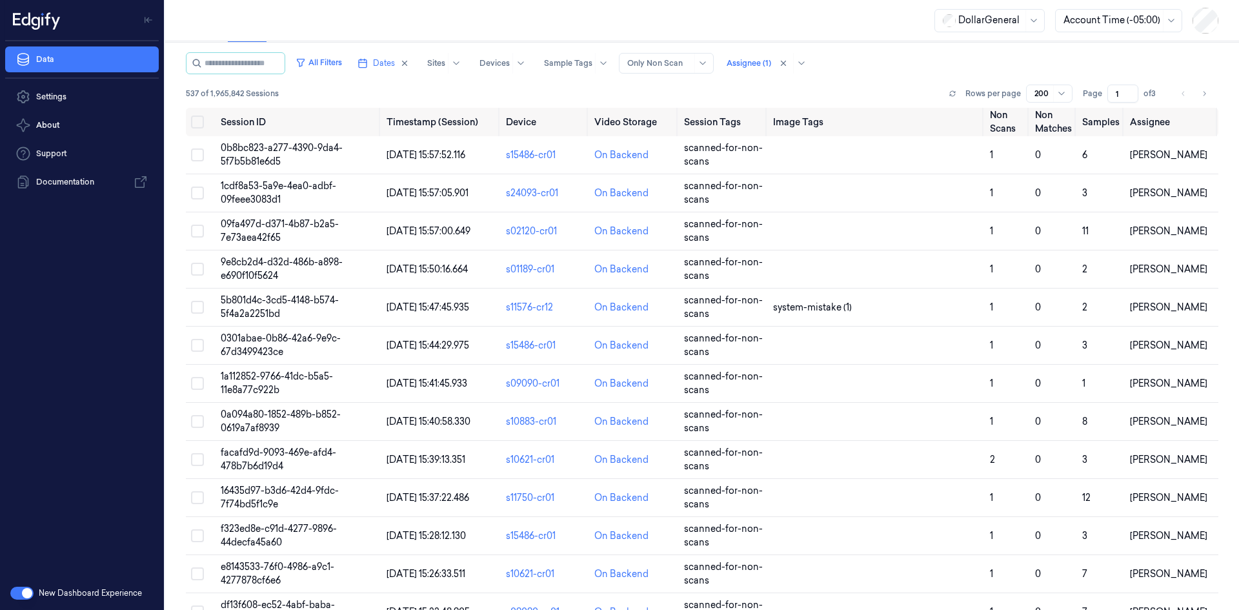
drag, startPoint x: 599, startPoint y: 16, endPoint x: 824, endPoint y: 45, distance: 226.9
click at [824, 44] on div "Images Sessions Catalog Pending Updates" at bounding box center [702, 35] width 1032 height 33
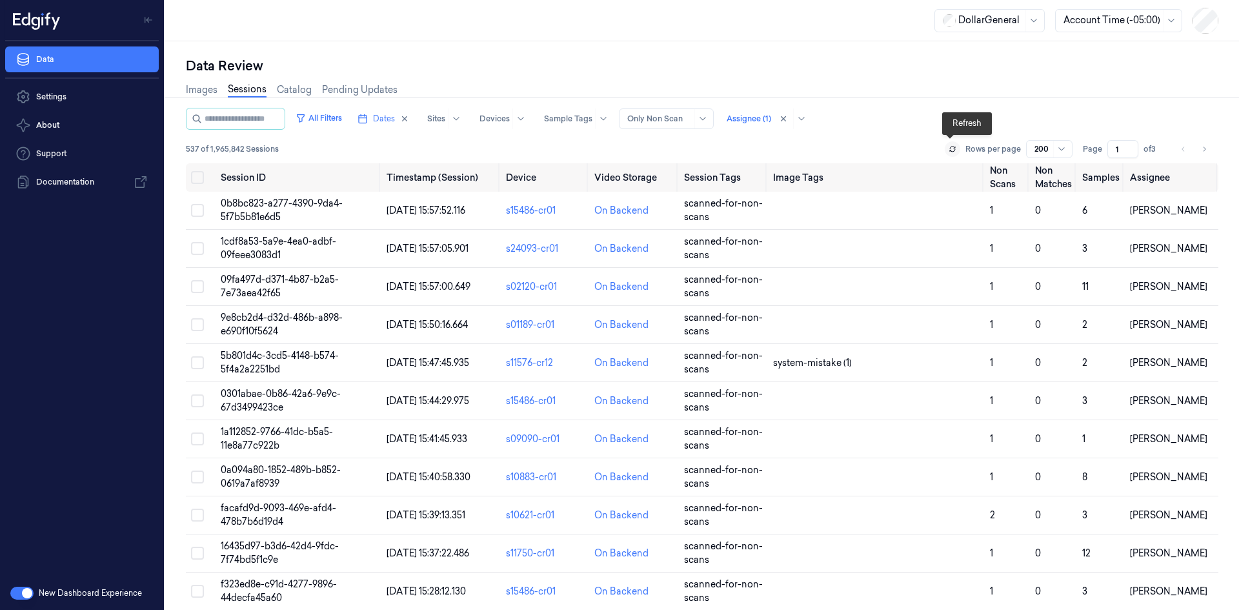
click at [948, 151] on icon at bounding box center [952, 149] width 8 height 8
click at [948, 148] on icon at bounding box center [952, 149] width 8 height 8
drag, startPoint x: 658, startPoint y: 6, endPoint x: 795, endPoint y: 118, distance: 177.0
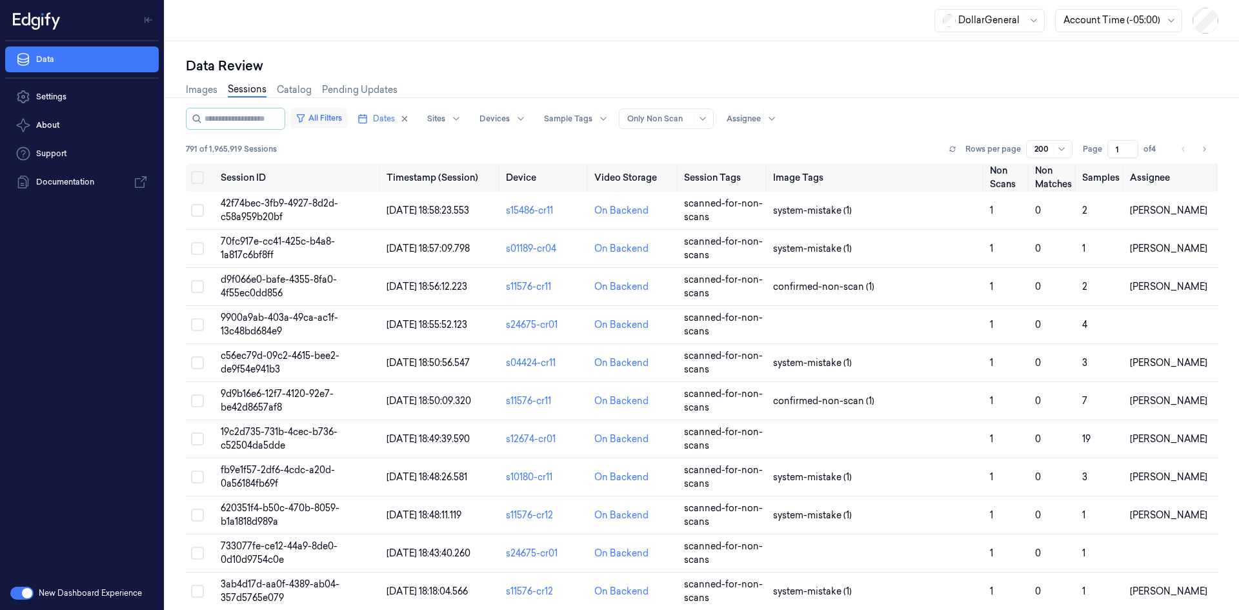
click at [332, 121] on button "All Filters" at bounding box center [318, 118] width 57 height 21
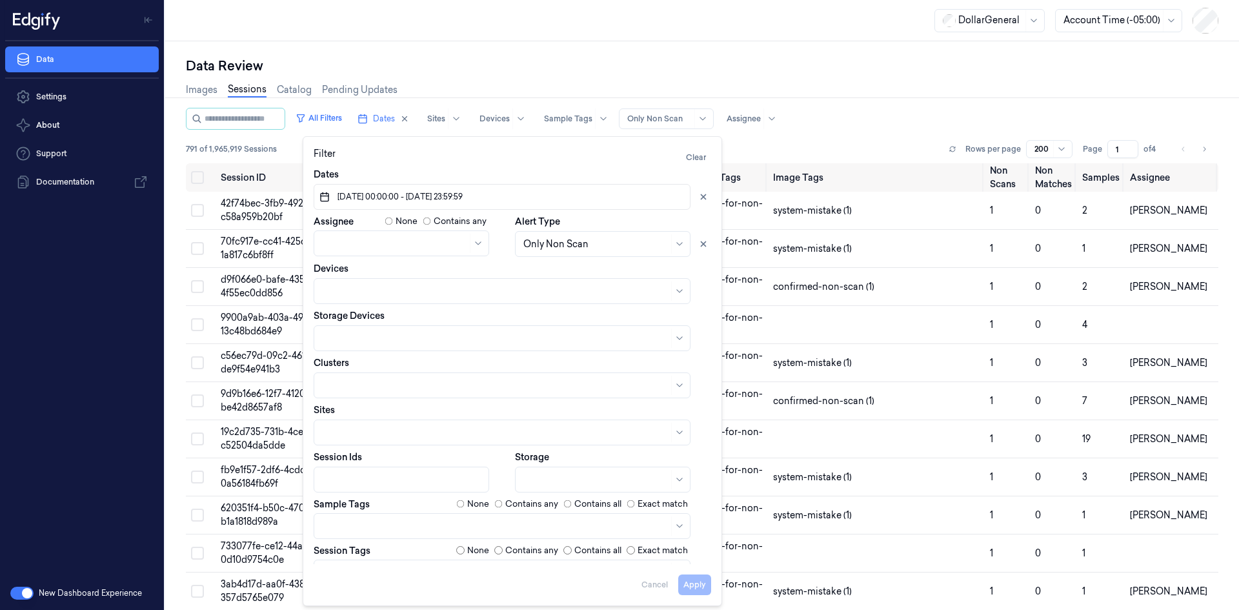
click at [1090, 19] on div at bounding box center [1111, 21] width 97 height 14
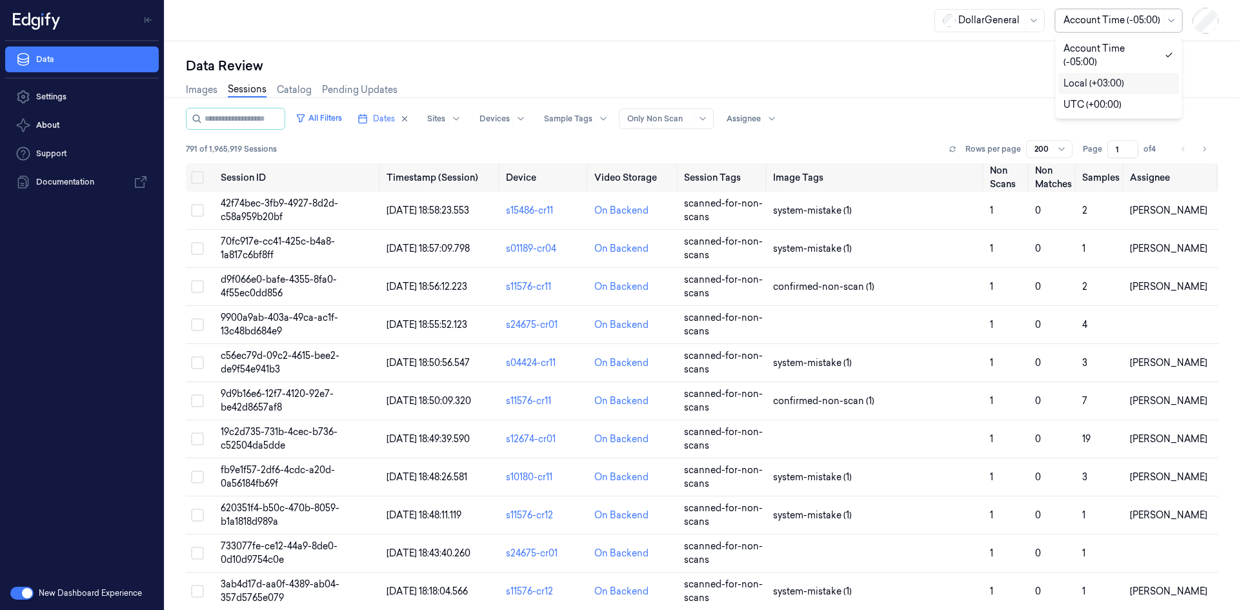
click at [1128, 77] on div "Local (+03:00)" at bounding box center [1118, 84] width 110 height 14
click at [386, 120] on span "Dates" at bounding box center [384, 119] width 22 height 12
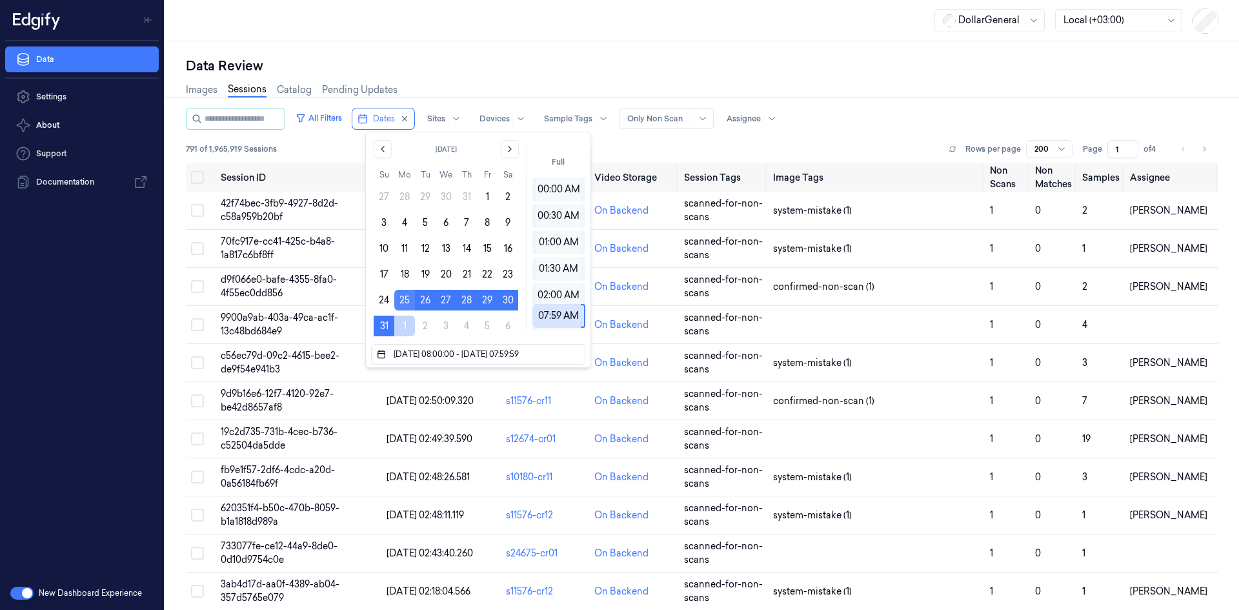
click at [408, 293] on button "25" at bounding box center [404, 300] width 21 height 21
click at [383, 322] on button "31" at bounding box center [384, 325] width 21 height 21
type input "25/08/2025 08:00:00 - 31/08/2025 07:59:00"
click at [516, 75] on div "Images Sessions Catalog Pending Updates" at bounding box center [702, 91] width 1032 height 33
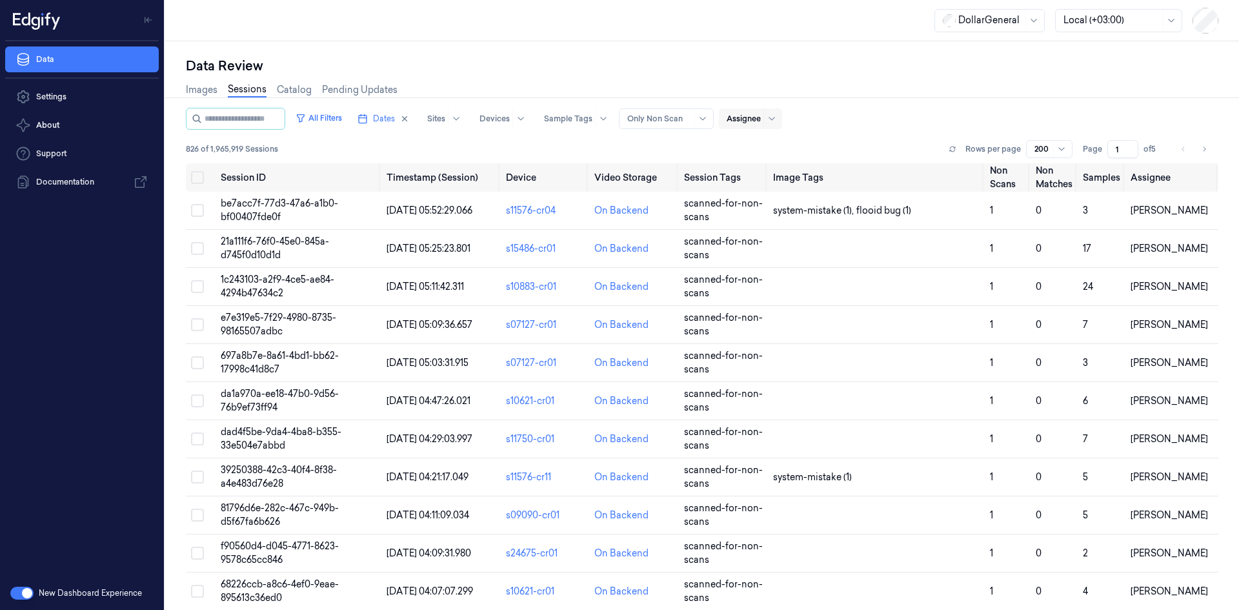
drag, startPoint x: 768, startPoint y: 112, endPoint x: 764, endPoint y: 127, distance: 15.8
click at [761, 112] on div "Assignee" at bounding box center [743, 118] width 34 height 21
click at [802, 166] on div "[PERSON_NAME]" at bounding box center [777, 169] width 77 height 14
click at [852, 100] on div "Images Sessions Catalog Pending Updates" at bounding box center [702, 91] width 1032 height 33
click at [340, 123] on button "All Filters" at bounding box center [318, 118] width 57 height 21
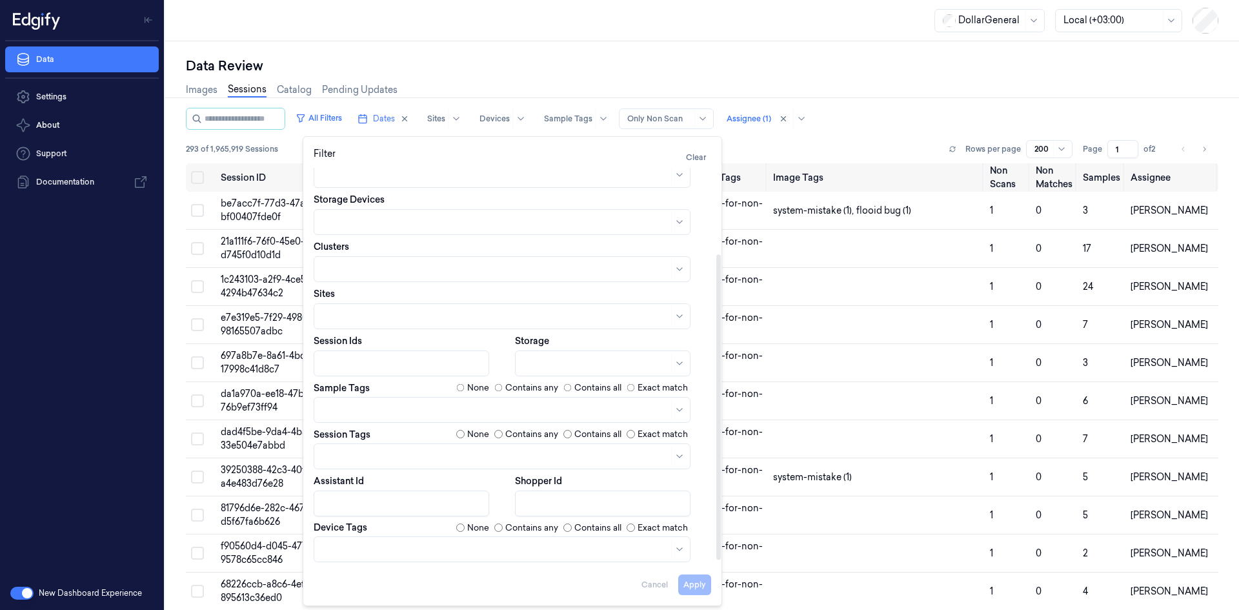
scroll to position [117, 0]
click at [699, 241] on div "Clusters" at bounding box center [512, 260] width 397 height 42
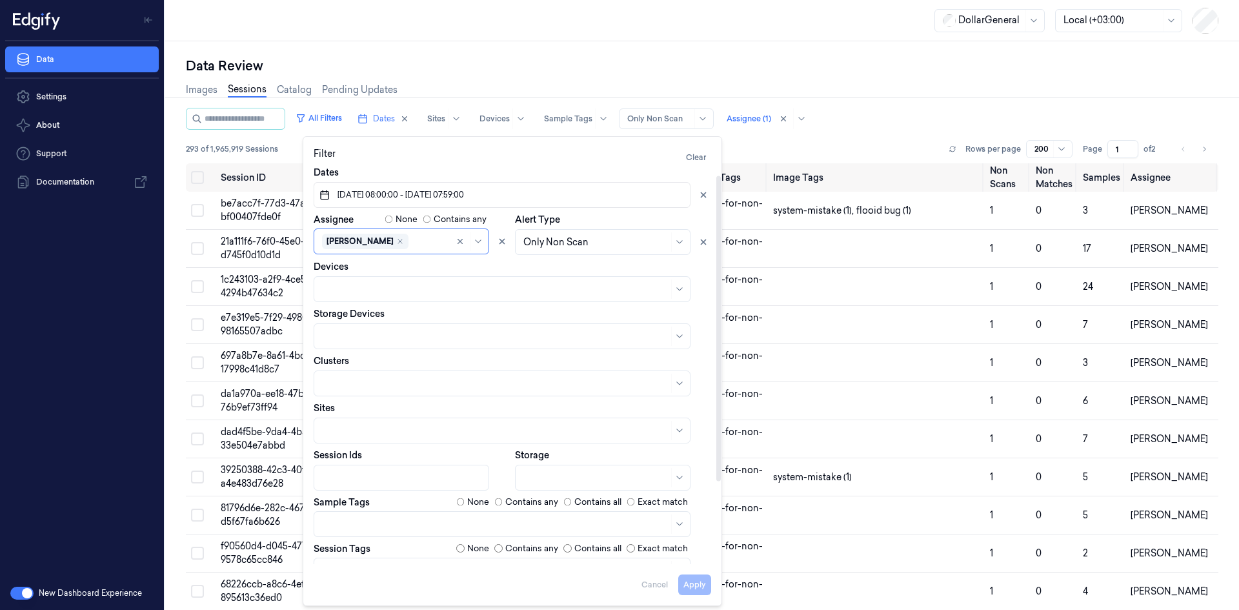
scroll to position [0, 0]
click at [517, 193] on button "25/08/2025 08:00:00 - 31/08/2025 07:59:00" at bounding box center [502, 197] width 377 height 26
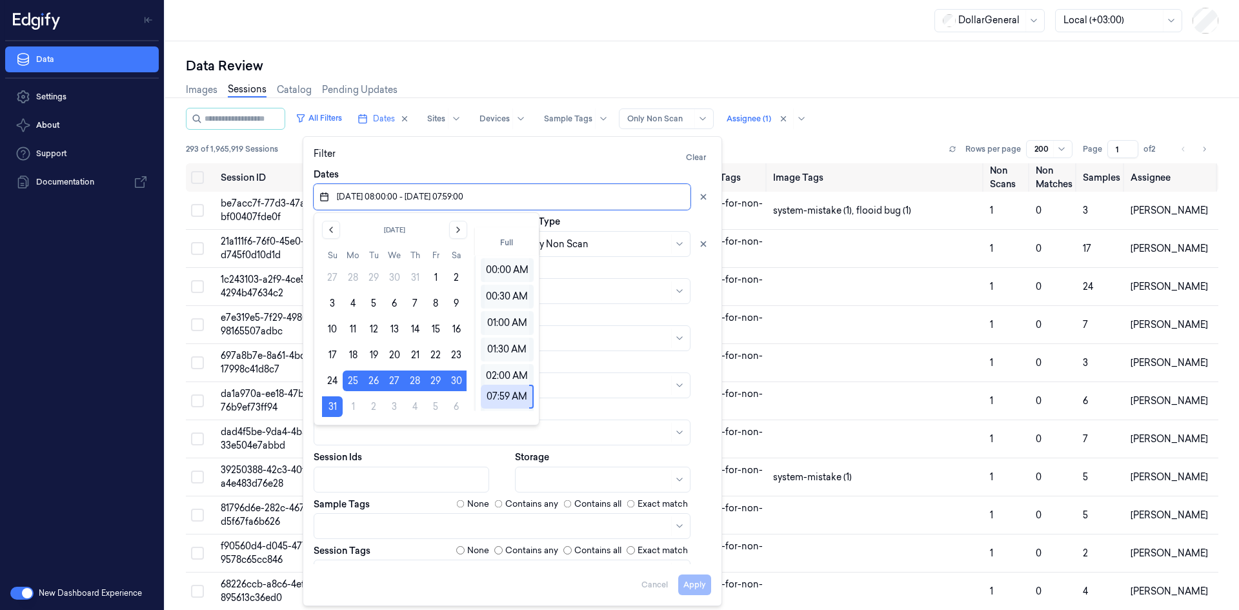
drag, startPoint x: 627, startPoint y: 8, endPoint x: 394, endPoint y: 154, distance: 274.7
click at [394, 154] on div "Filter Clear" at bounding box center [512, 157] width 397 height 21
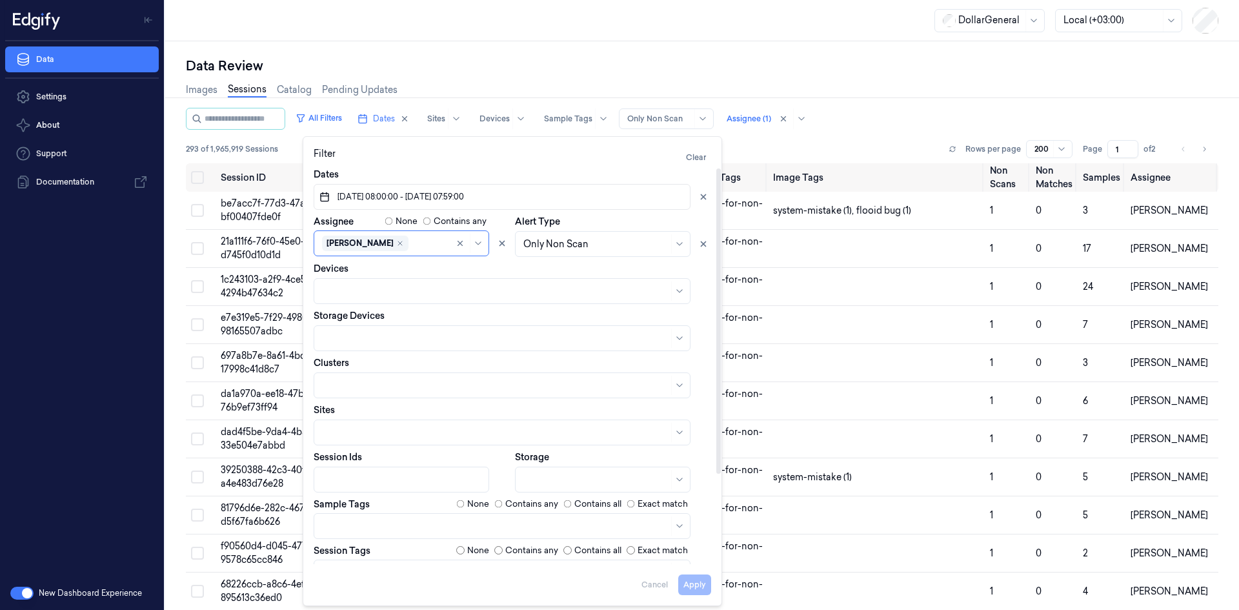
click at [473, 204] on button "25/08/2025 08:00:00 - 31/08/2025 07:59:00" at bounding box center [502, 197] width 377 height 26
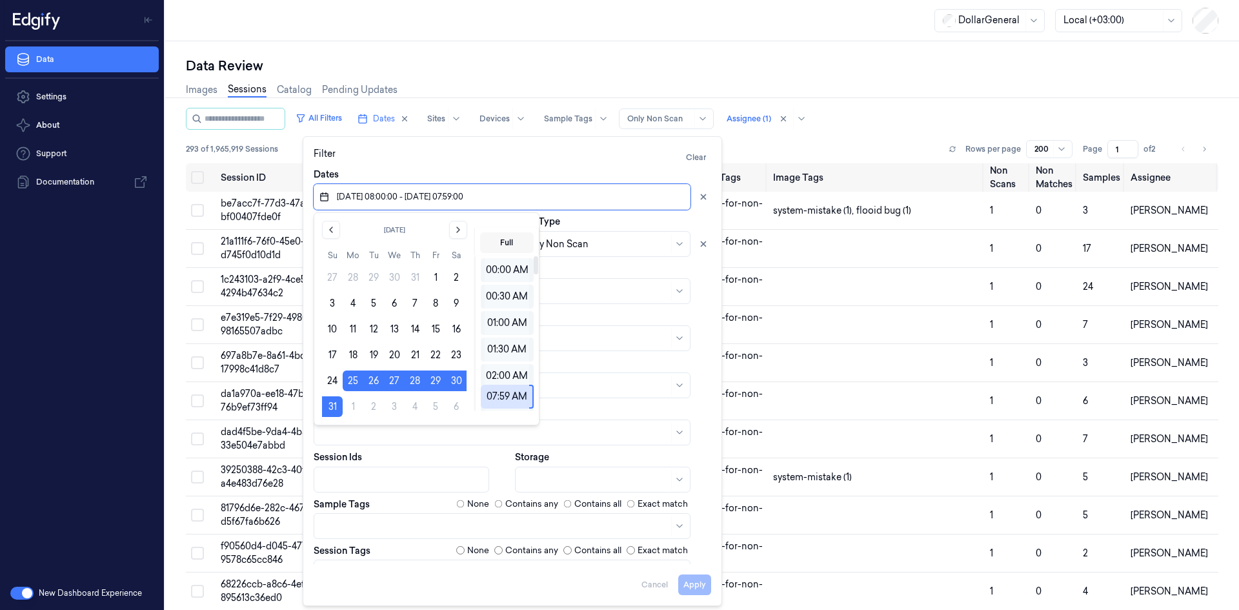
click at [506, 237] on button "Full" at bounding box center [507, 242] width 54 height 21
type input "[DATE] 00:00:00 - [DATE] 23:59:59"
click at [702, 591] on button "Apply" at bounding box center [694, 584] width 33 height 21
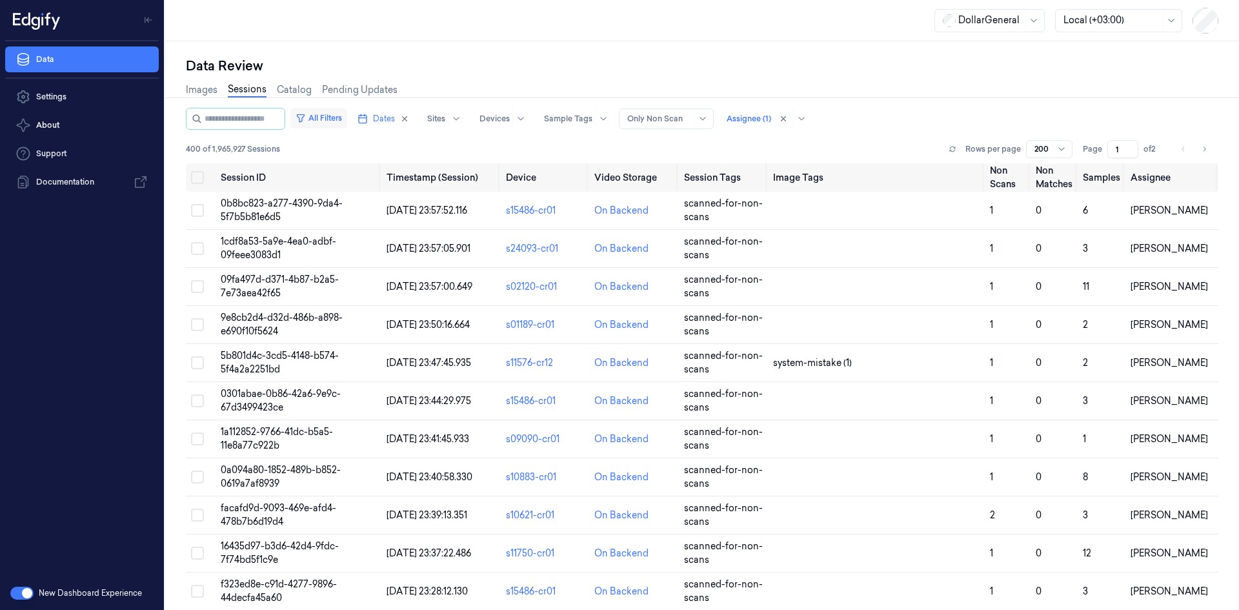
click at [339, 117] on button "All Filters" at bounding box center [318, 118] width 57 height 21
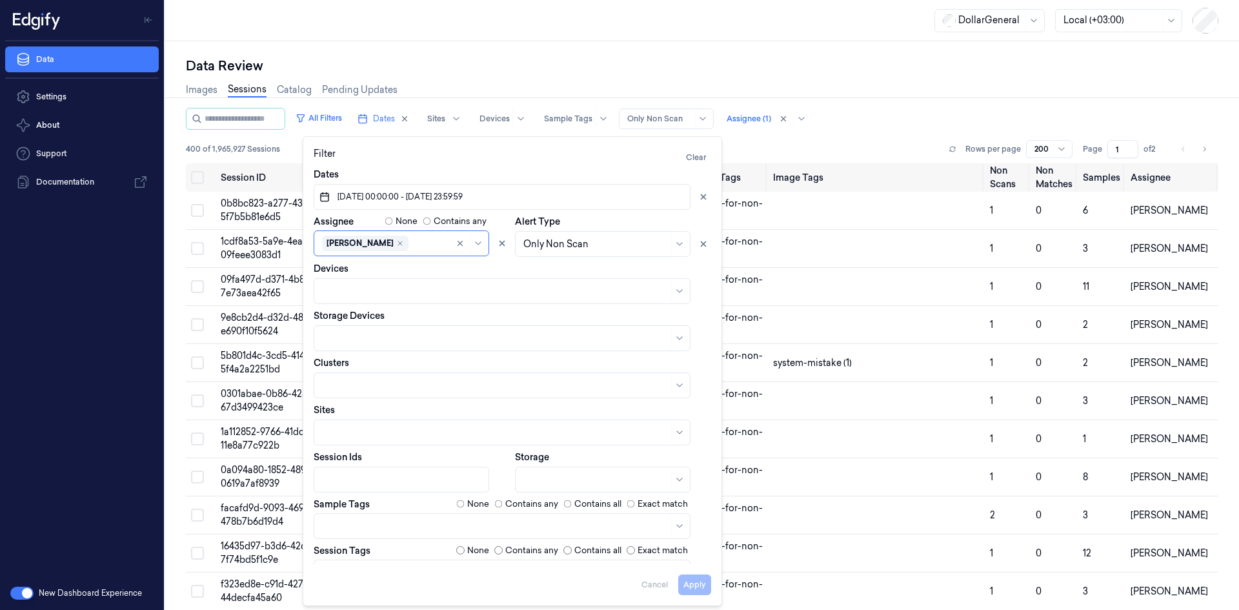
click at [495, 55] on div "Data Review Images Sessions Catalog Pending Updates All Filters Dates Sites Dev…" at bounding box center [701, 325] width 1073 height 568
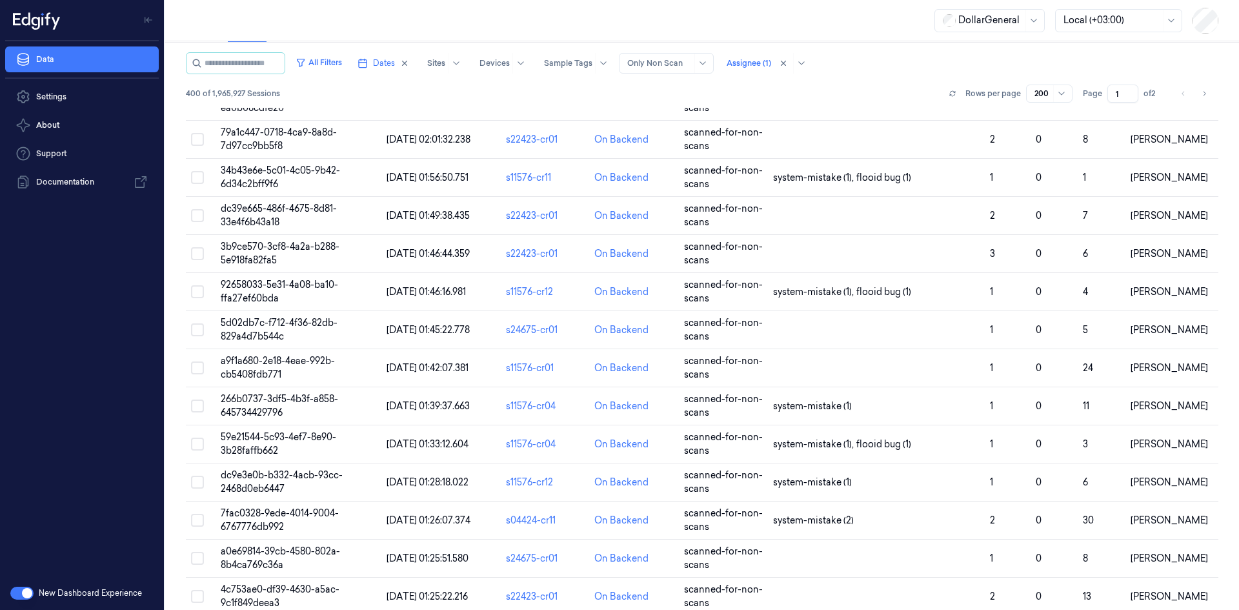
scroll to position [5277, 0]
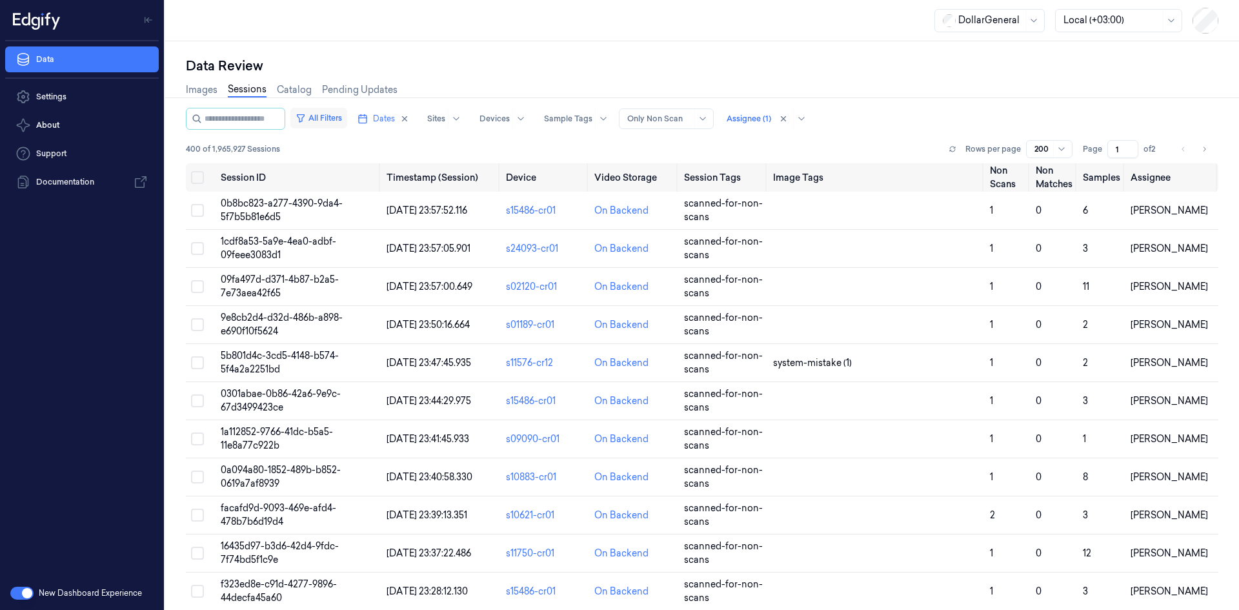
click at [326, 112] on button "All Filters" at bounding box center [318, 118] width 57 height 21
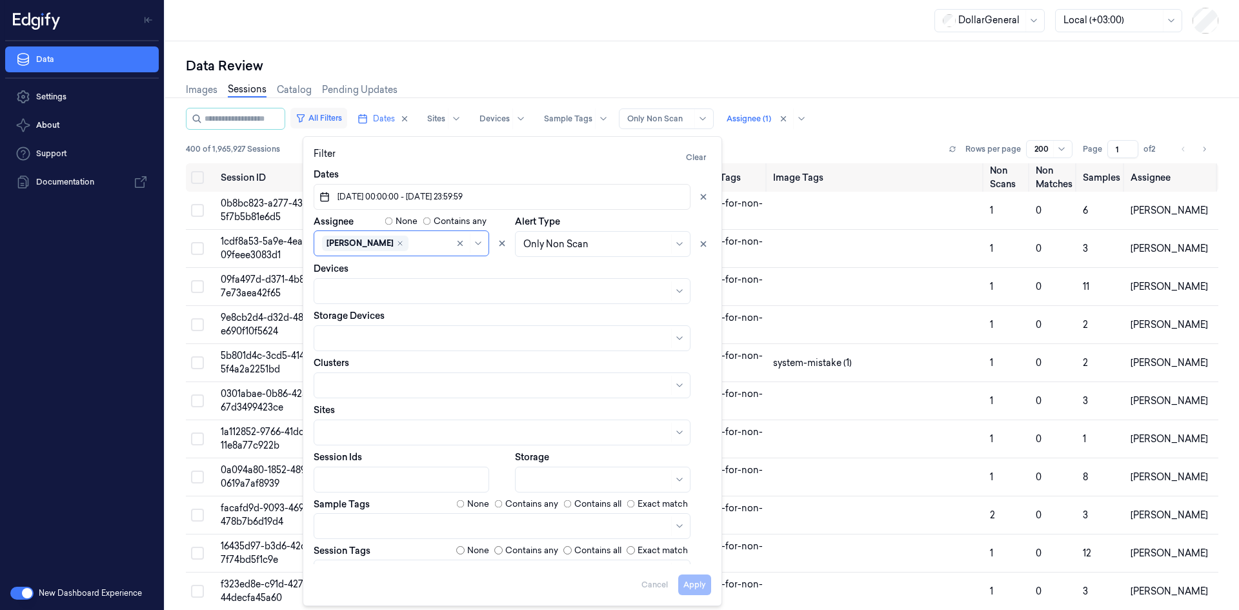
click at [335, 121] on button "All Filters" at bounding box center [318, 118] width 57 height 21
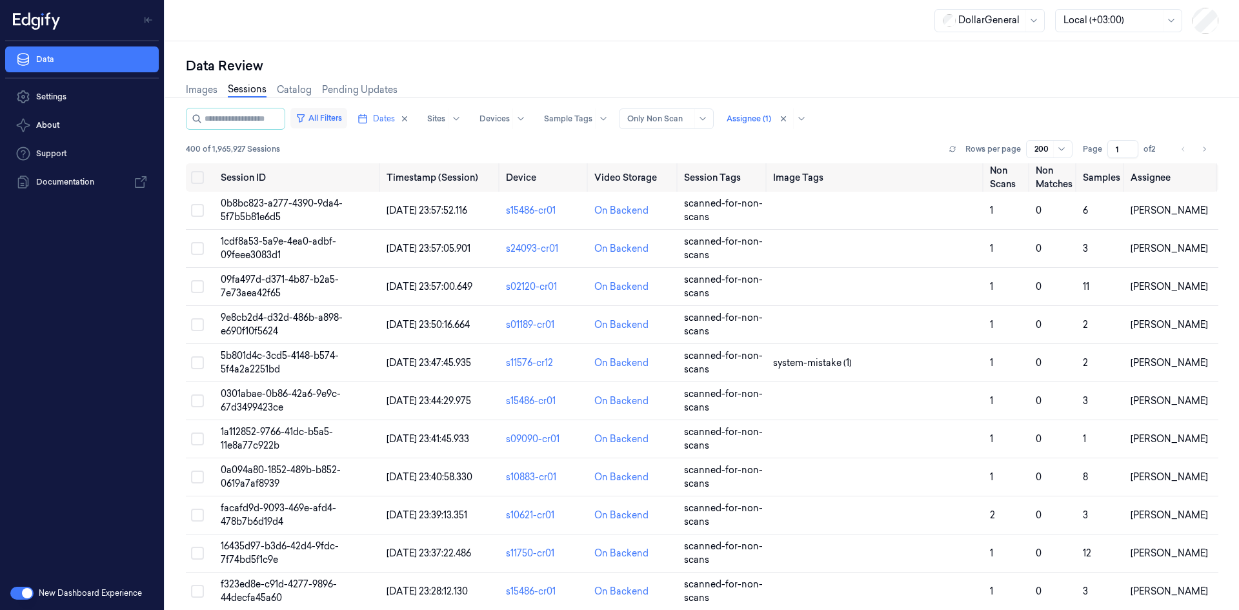
click at [335, 121] on button "All Filters" at bounding box center [318, 118] width 57 height 21
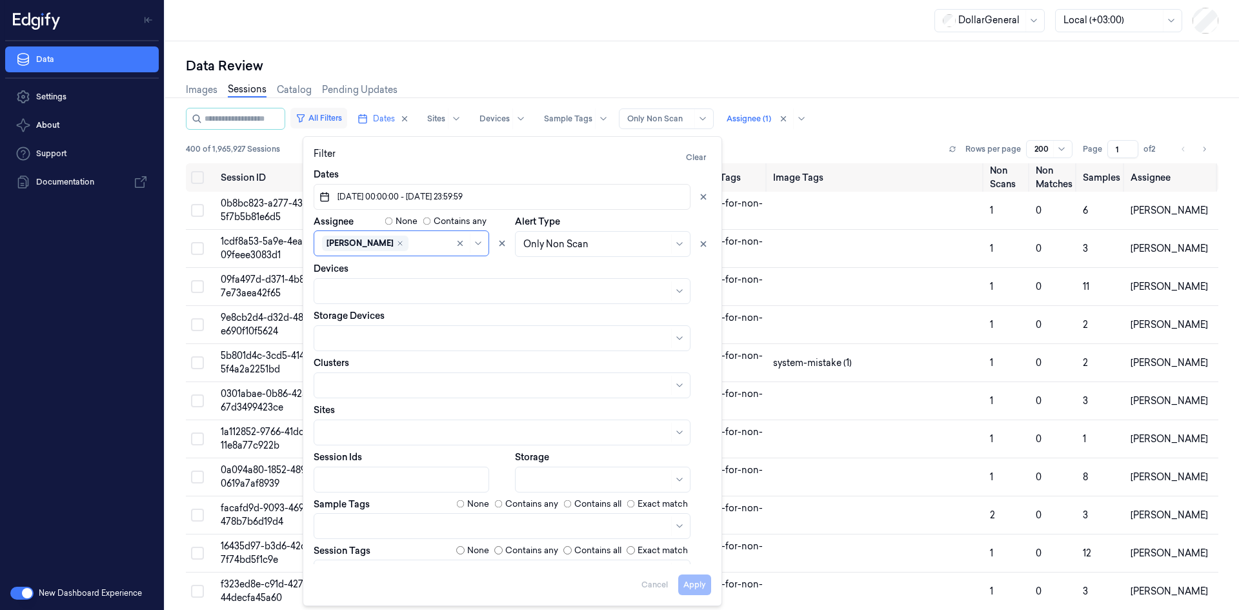
click at [335, 121] on button "All Filters" at bounding box center [318, 118] width 57 height 21
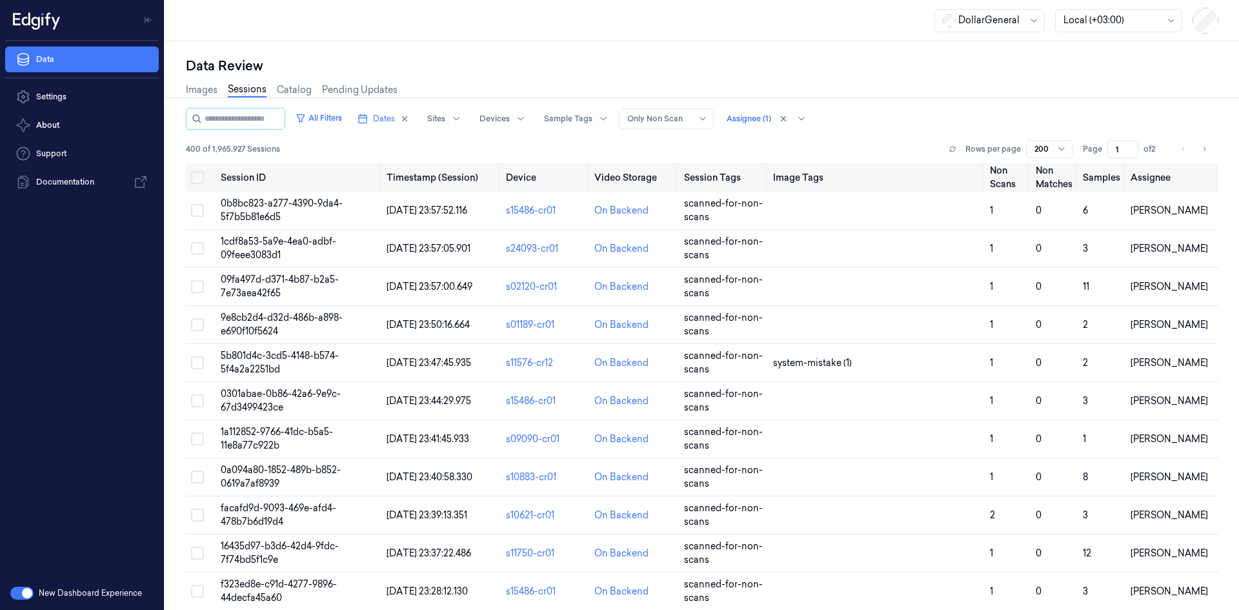
click at [230, 92] on link "Sessions" at bounding box center [247, 90] width 39 height 15
click at [840, 164] on div "[PERSON_NAME]" at bounding box center [795, 169] width 112 height 14
click at [848, 49] on div "Data Review Images Sessions Catalog Pending Updates All Filters Dates Sites Dev…" at bounding box center [701, 325] width 1073 height 568
click at [580, 145] on div "803 of 1,965,927 Sessions Rows per page 200 Page 1 of 5" at bounding box center [702, 149] width 1032 height 18
click at [1195, 149] on button "Go to next page" at bounding box center [1204, 149] width 18 height 18
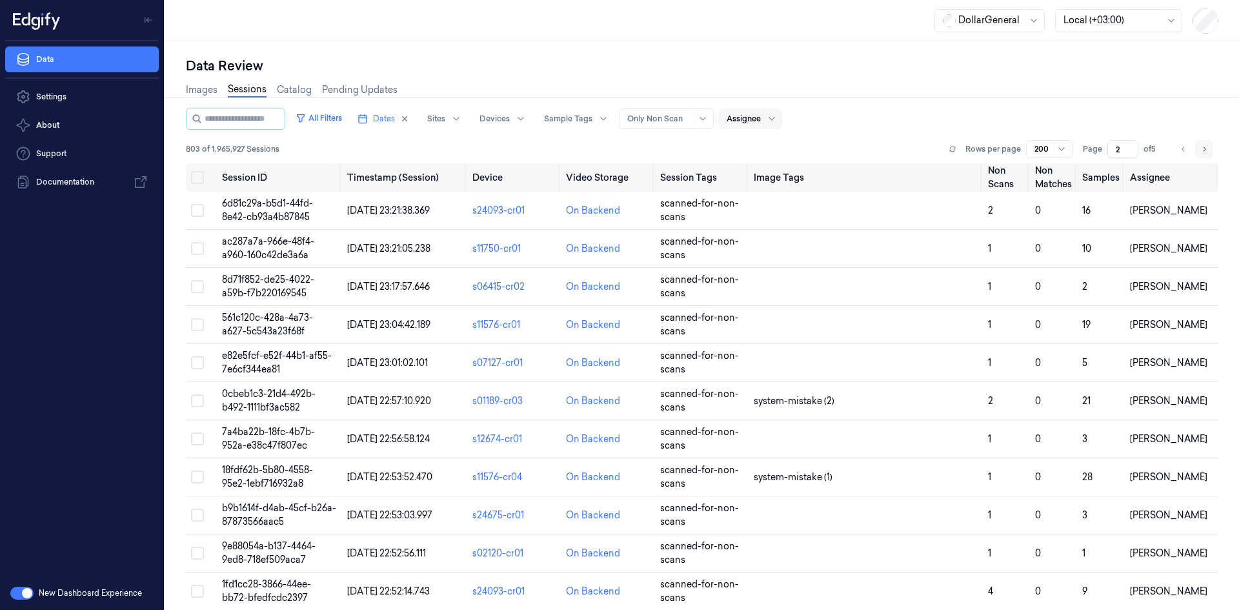
click at [1195, 149] on button "Go to next page" at bounding box center [1204, 149] width 18 height 18
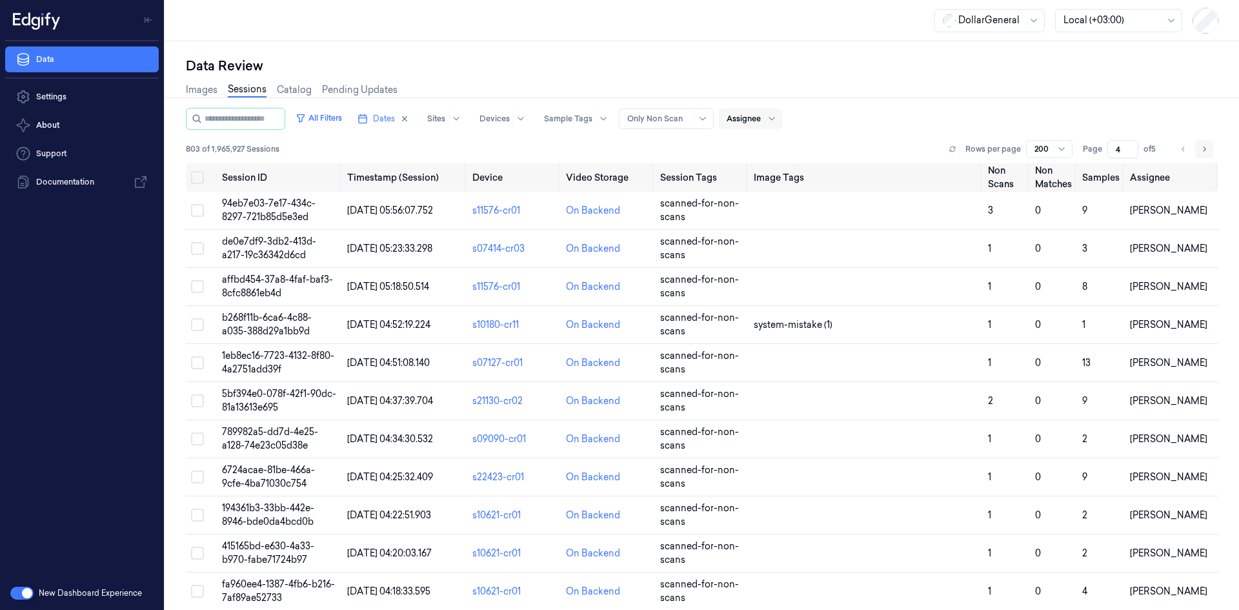
click at [1195, 149] on button "Go to next page" at bounding box center [1204, 149] width 18 height 18
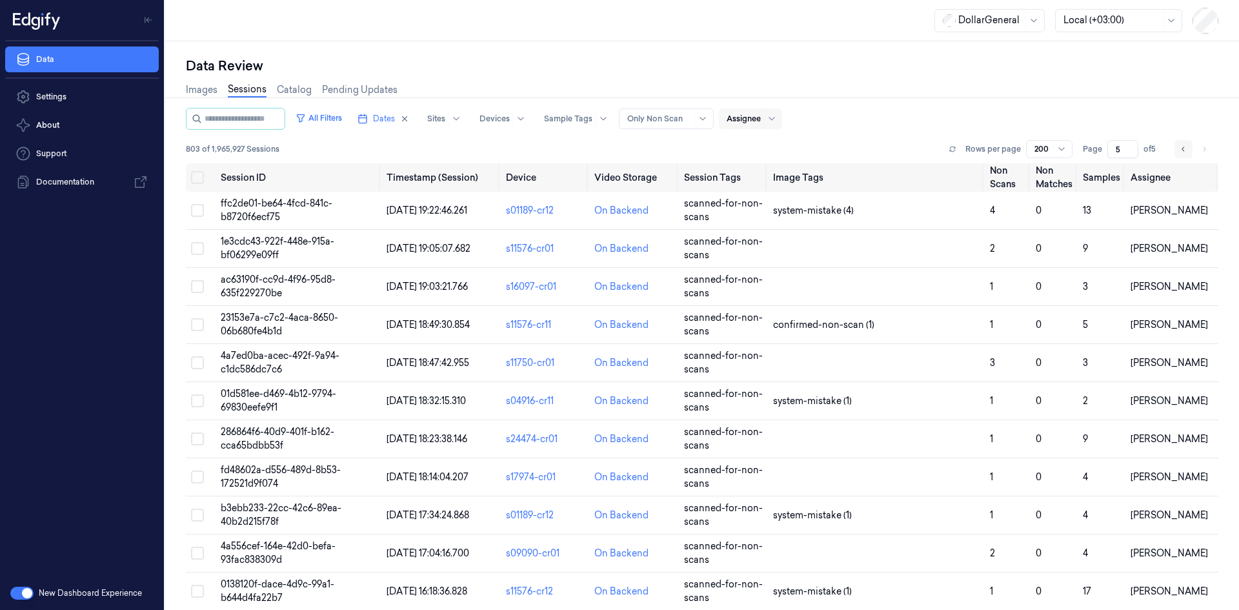
click at [1174, 150] on button "Go to previous page" at bounding box center [1183, 149] width 18 height 18
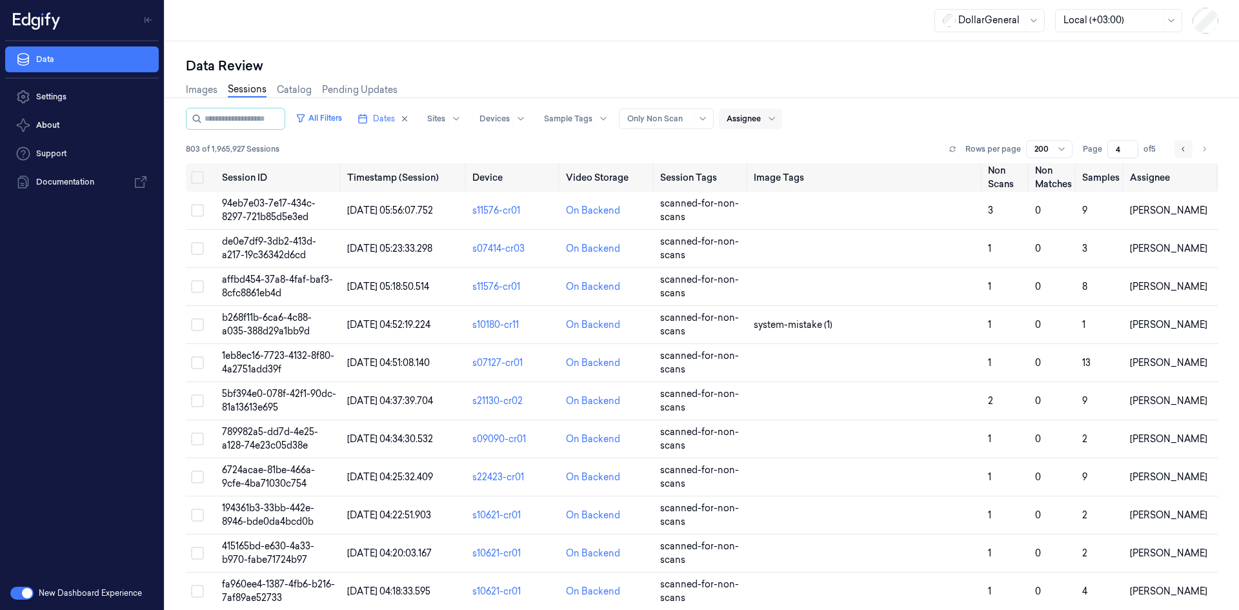
click at [1174, 150] on button "Go to previous page" at bounding box center [1183, 149] width 18 height 18
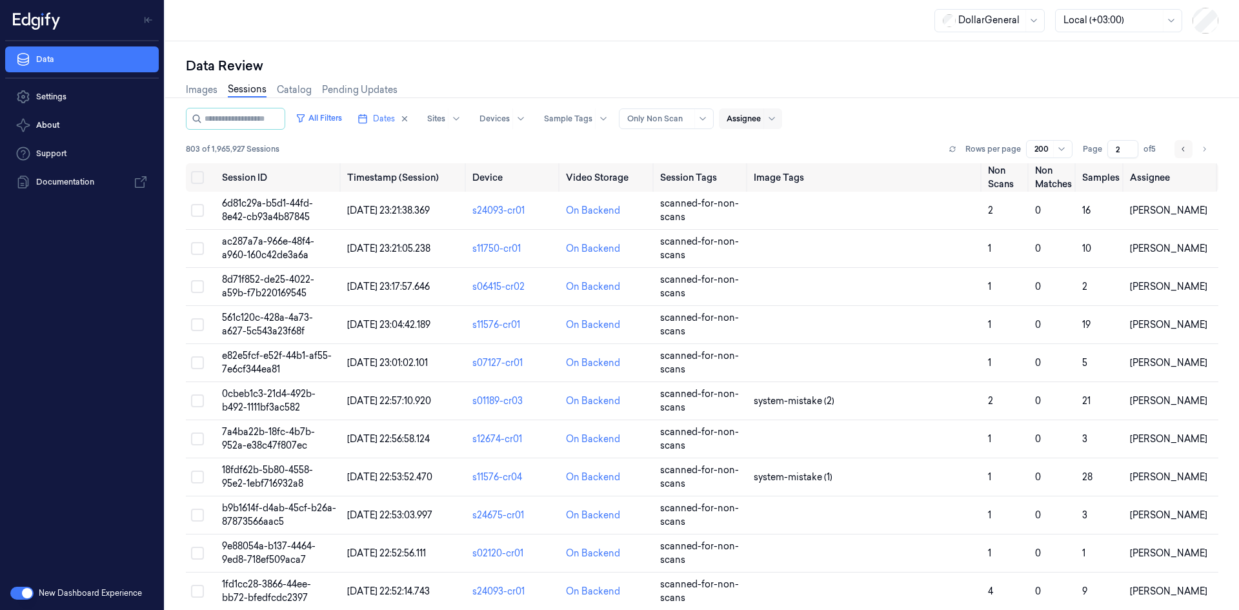
click at [1174, 150] on button "Go to previous page" at bounding box center [1183, 149] width 18 height 18
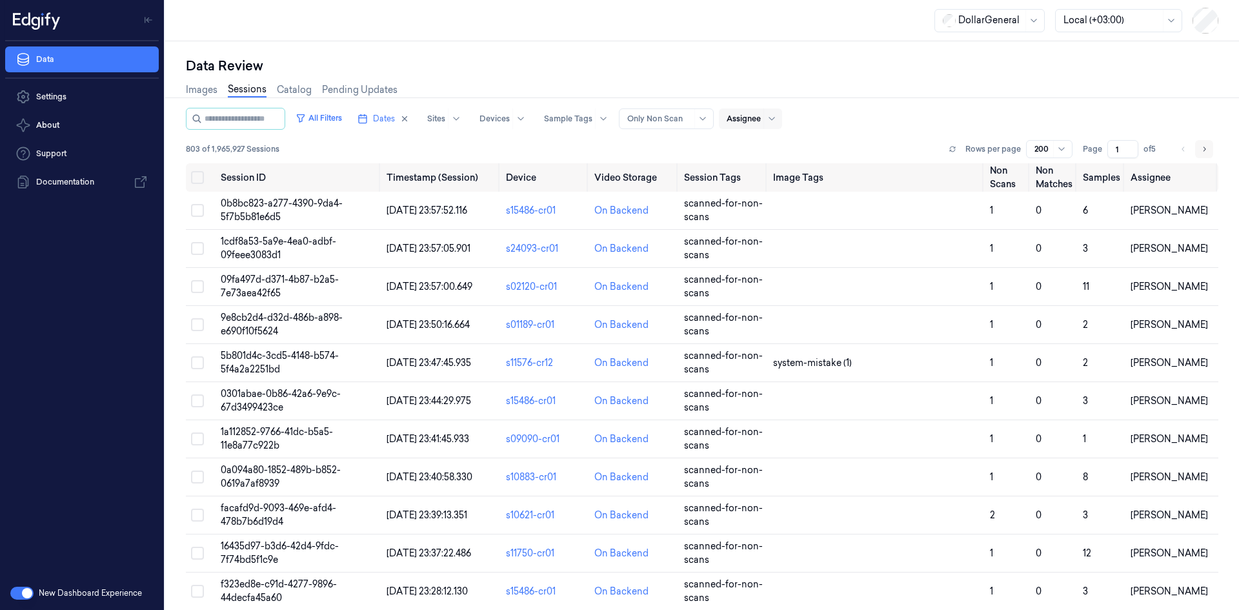
click at [1202, 148] on icon "Go to next page" at bounding box center [1204, 149] width 8 height 10
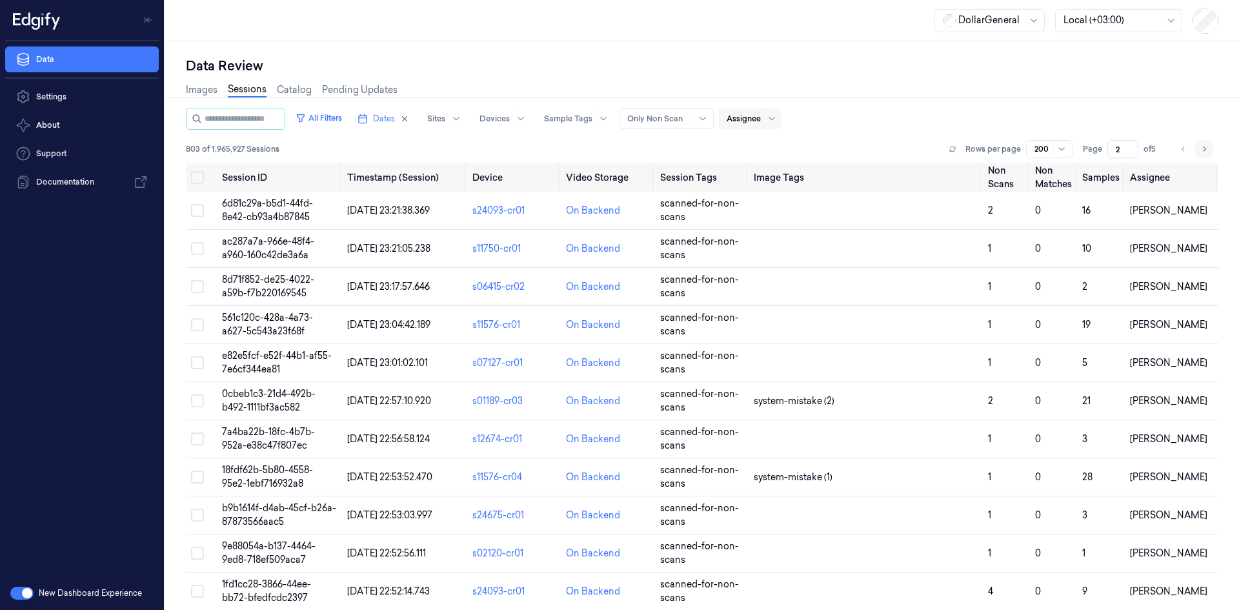
click at [1202, 148] on icon "Go to next page" at bounding box center [1204, 149] width 8 height 10
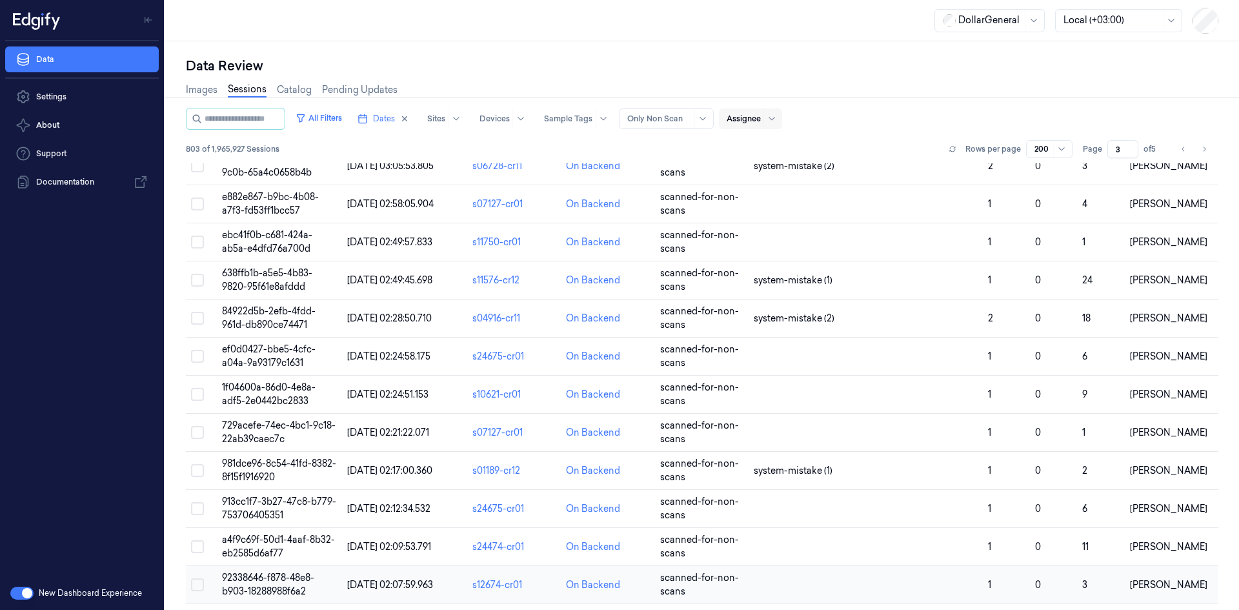
scroll to position [4516, 0]
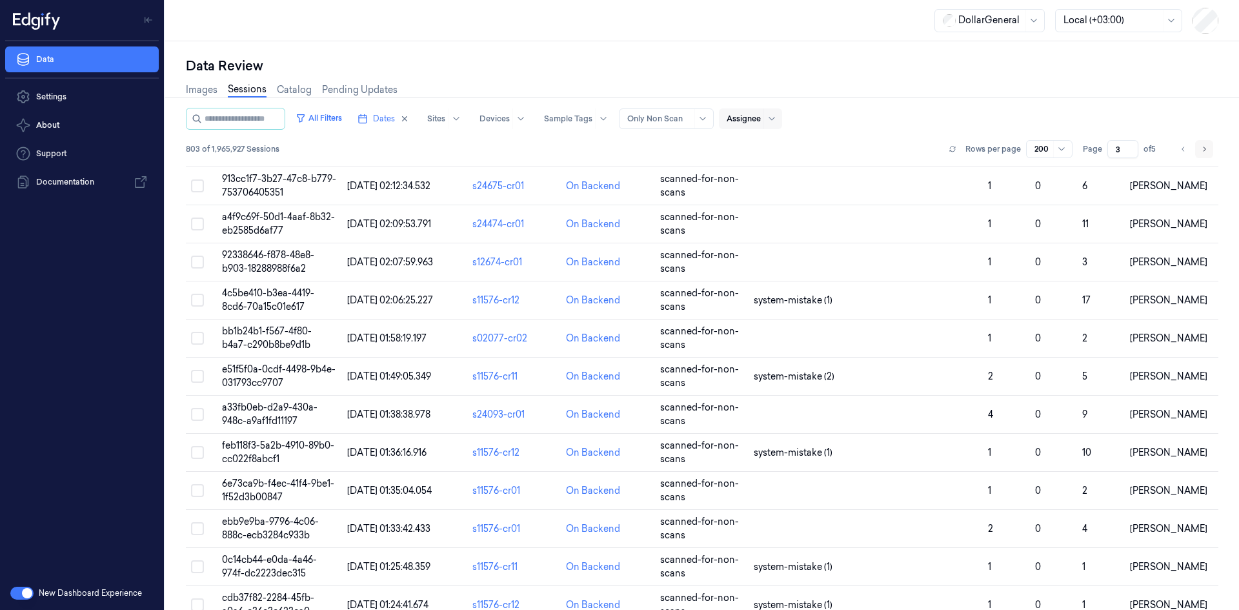
click at [1195, 145] on button "Go to next page" at bounding box center [1204, 149] width 18 height 18
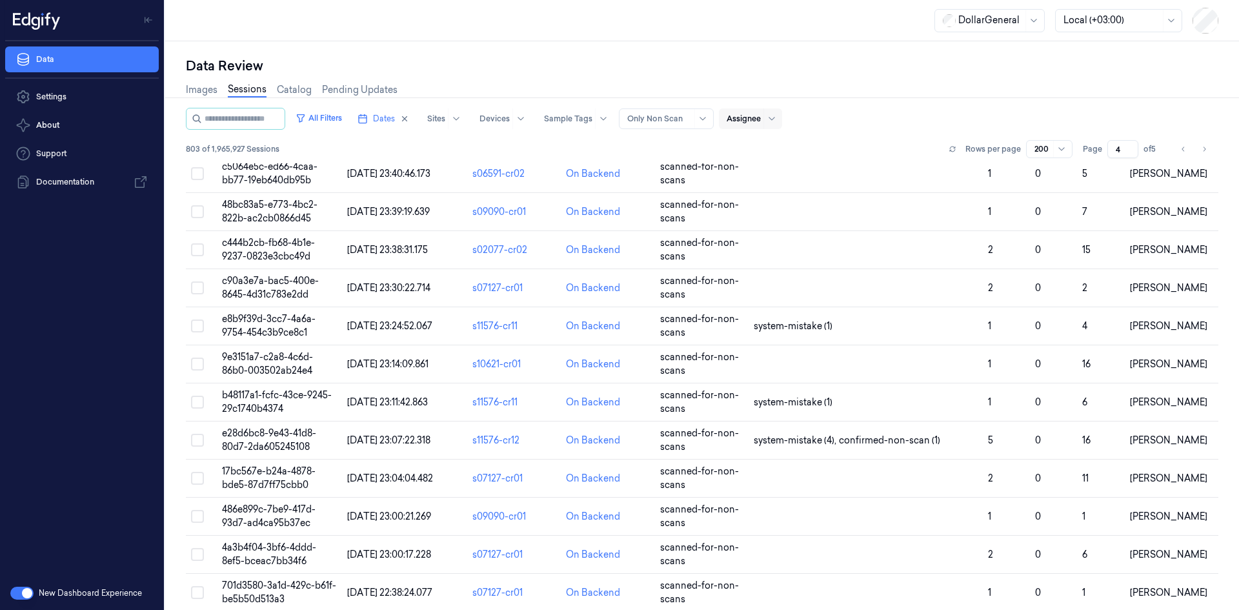
scroll to position [2129, 0]
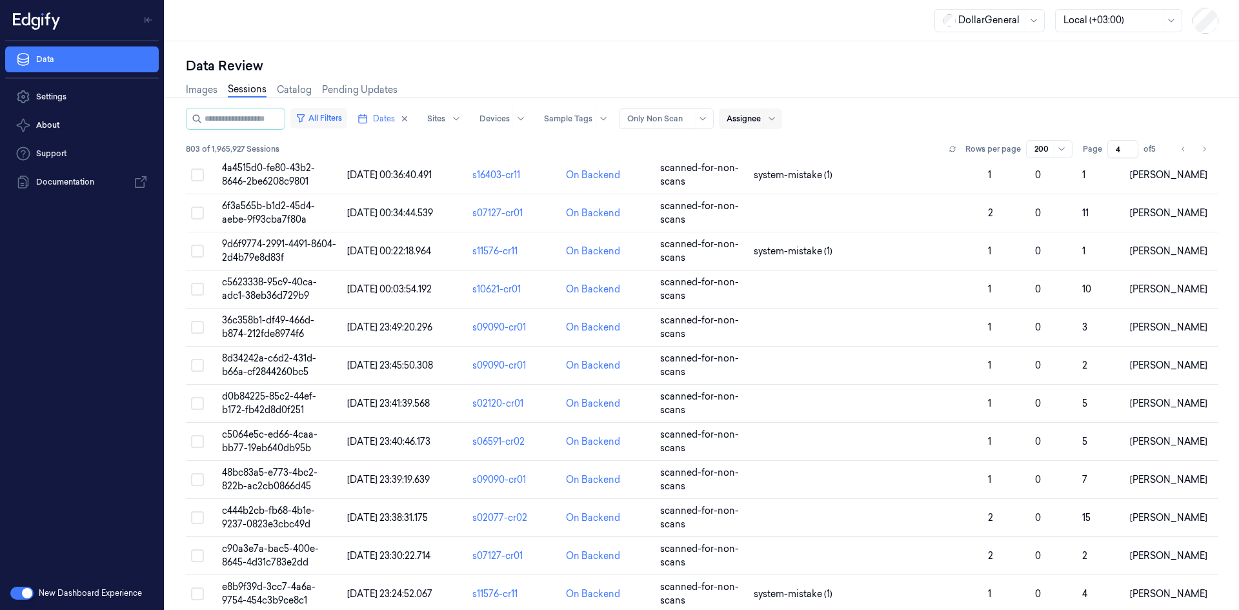
click at [326, 117] on button "All Filters" at bounding box center [318, 118] width 57 height 21
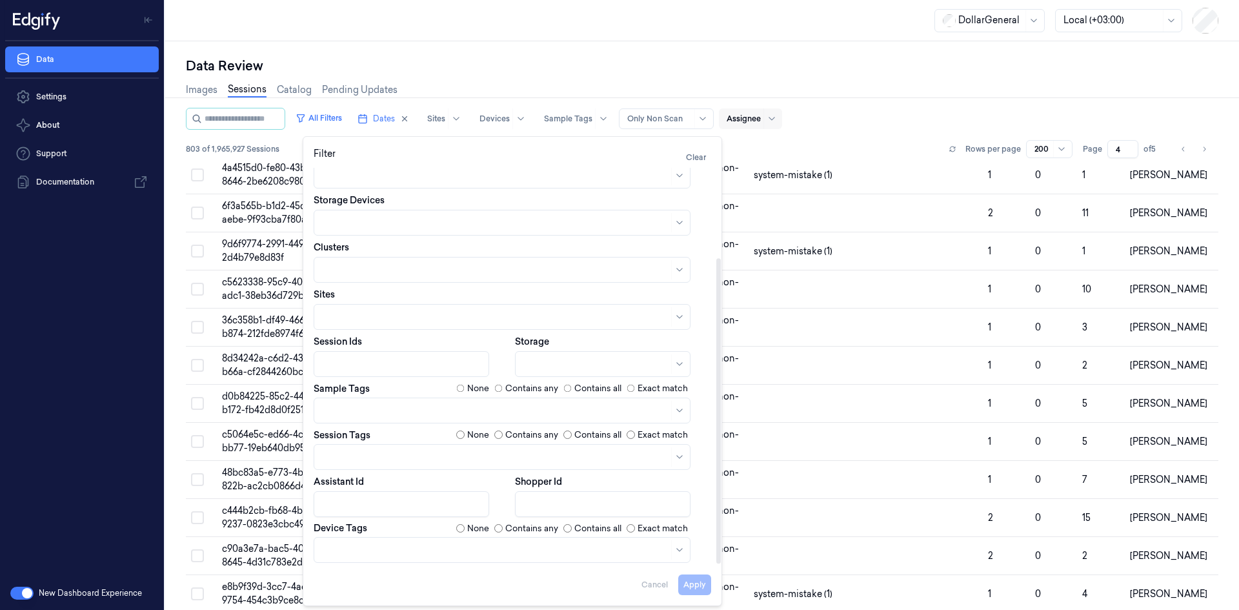
scroll to position [117, 0]
click at [475, 387] on label "None" at bounding box center [478, 387] width 22 height 13
click at [692, 577] on button "Apply" at bounding box center [694, 584] width 33 height 21
type input "1"
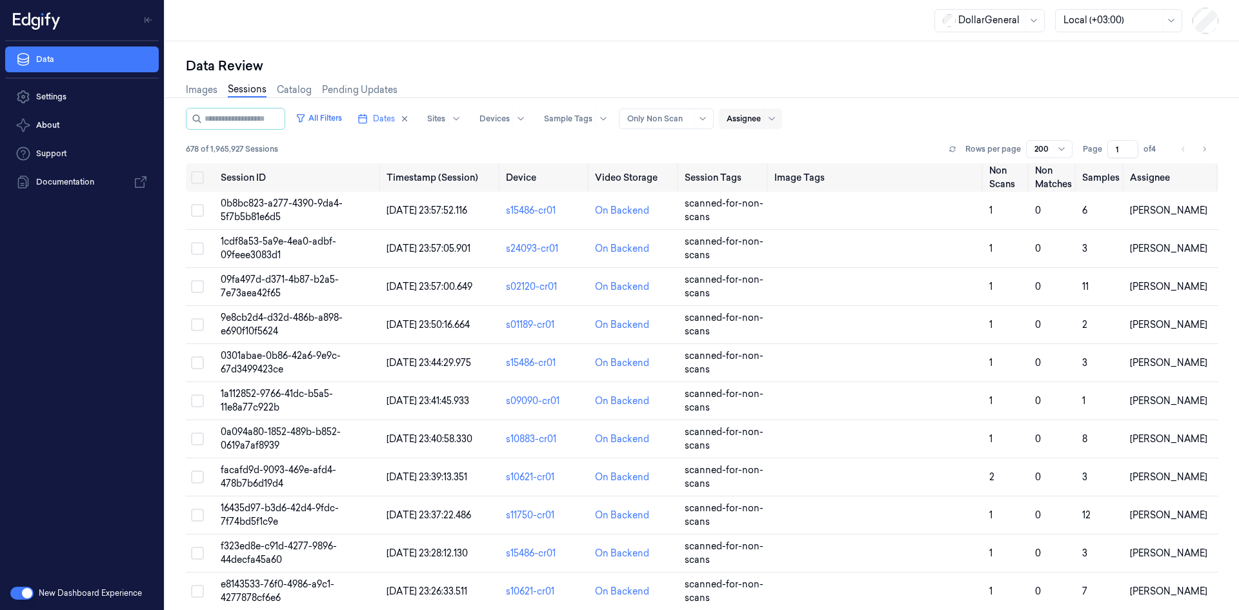
click at [778, 115] on div at bounding box center [771, 118] width 16 height 21
click at [774, 166] on div "[PERSON_NAME]" at bounding box center [777, 169] width 77 height 14
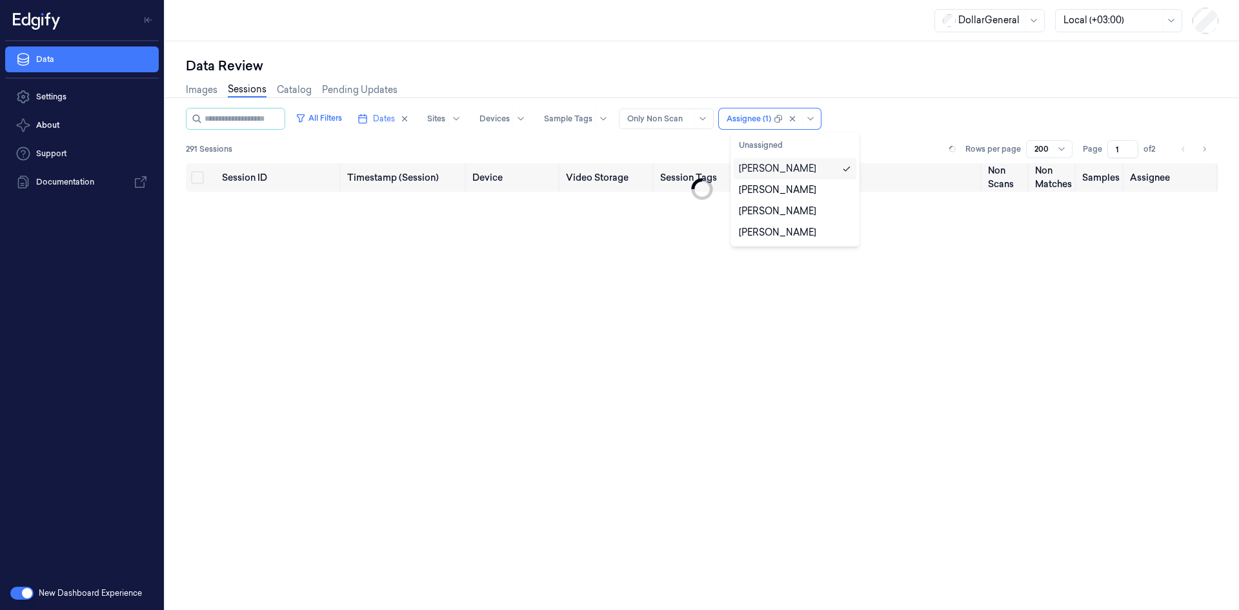
click at [950, 95] on div "Images Sessions Catalog Pending Updates" at bounding box center [702, 91] width 1032 height 33
click at [321, 114] on button "All Filters" at bounding box center [318, 118] width 57 height 21
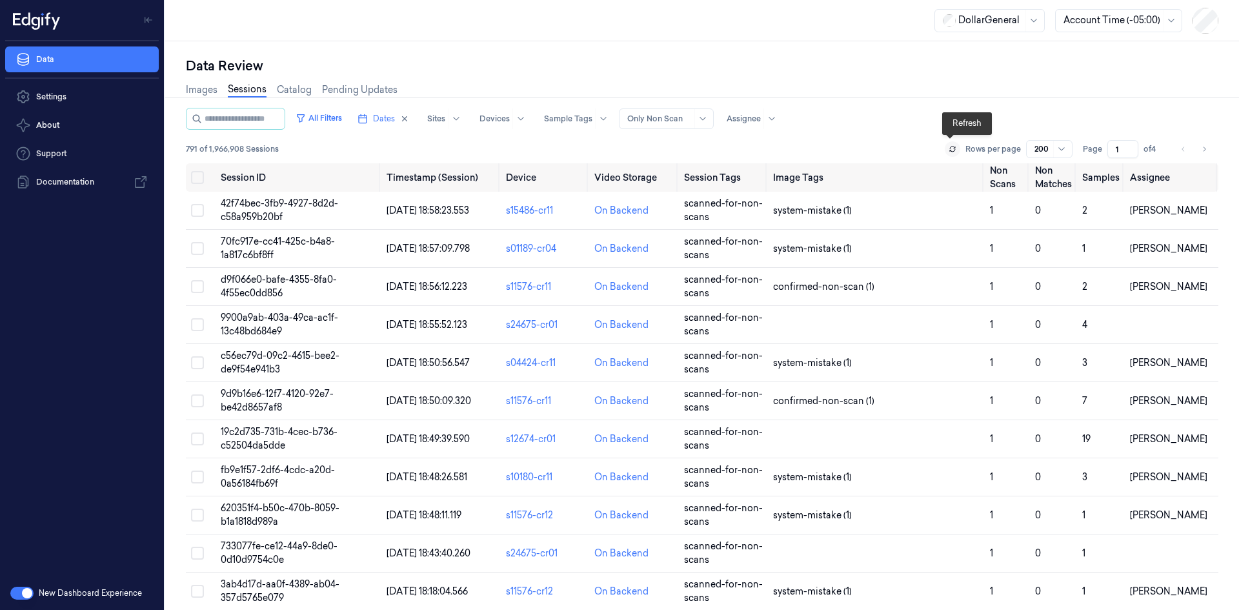
click at [950, 147] on icon at bounding box center [952, 147] width 5 height 2
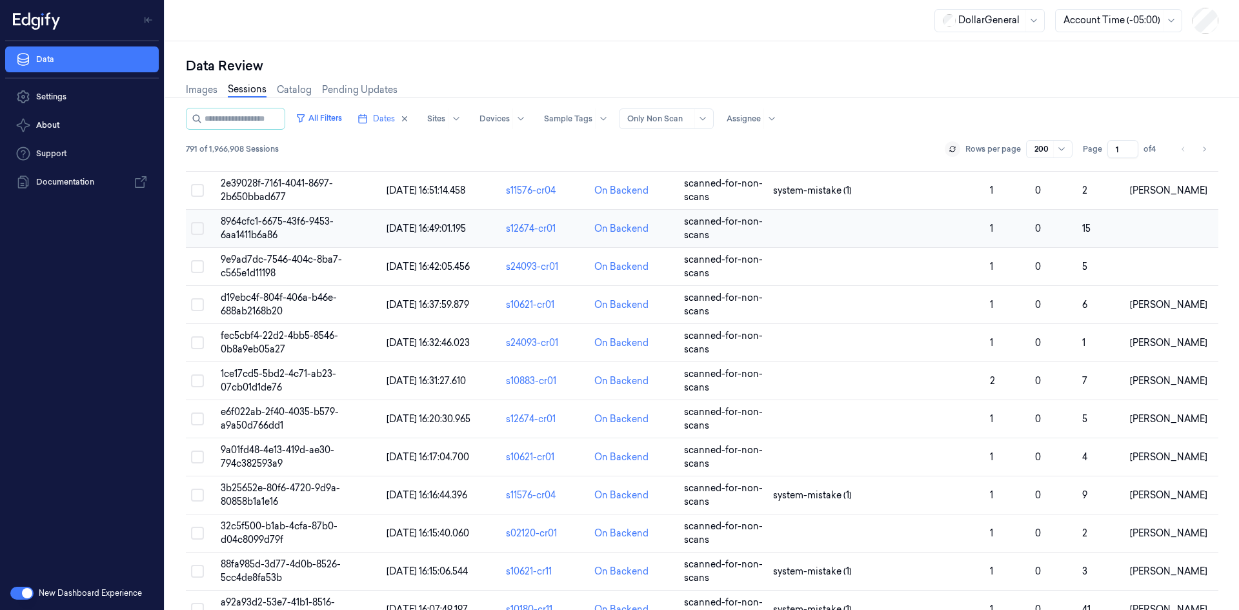
scroll to position [839, 0]
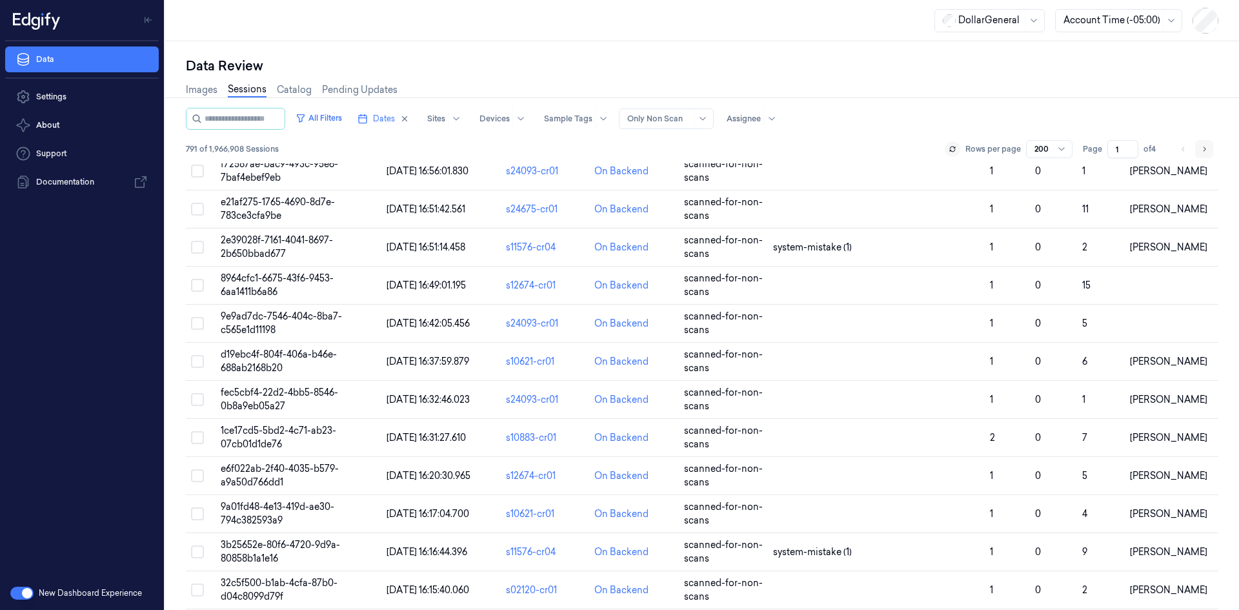
click at [1201, 152] on icon "Go to next page" at bounding box center [1204, 149] width 8 height 10
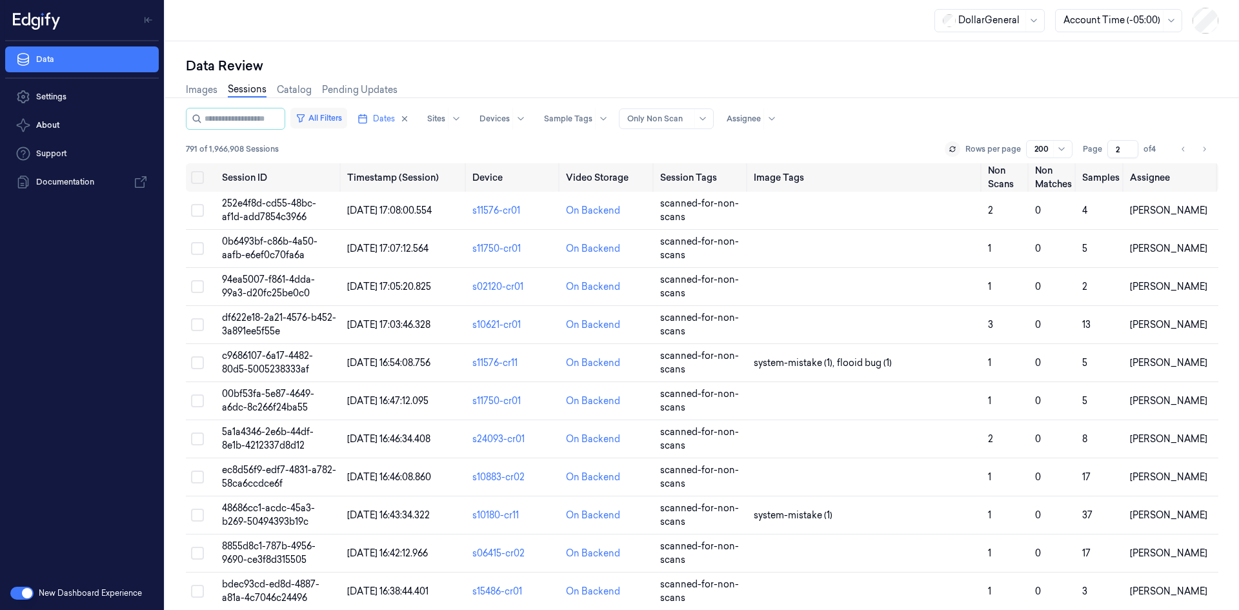
click at [324, 116] on button "All Filters" at bounding box center [318, 118] width 57 height 21
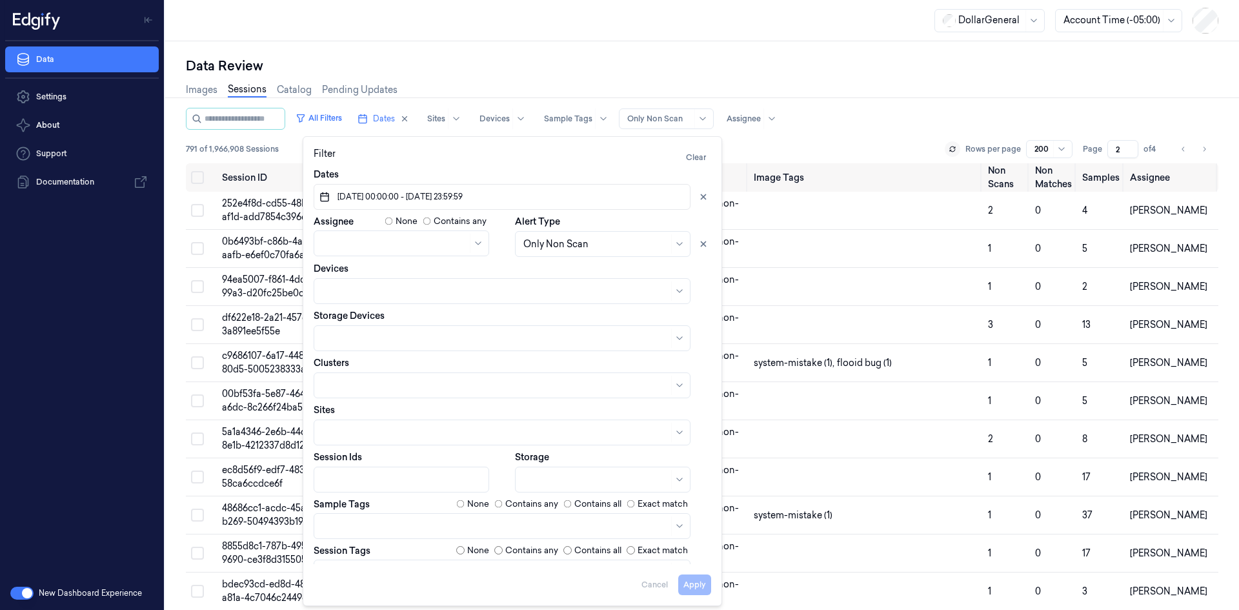
click at [869, 110] on div "All Filters Dates Sites Devices Sample Tags Alert Type Only Non Scan Assignee" at bounding box center [702, 119] width 1032 height 22
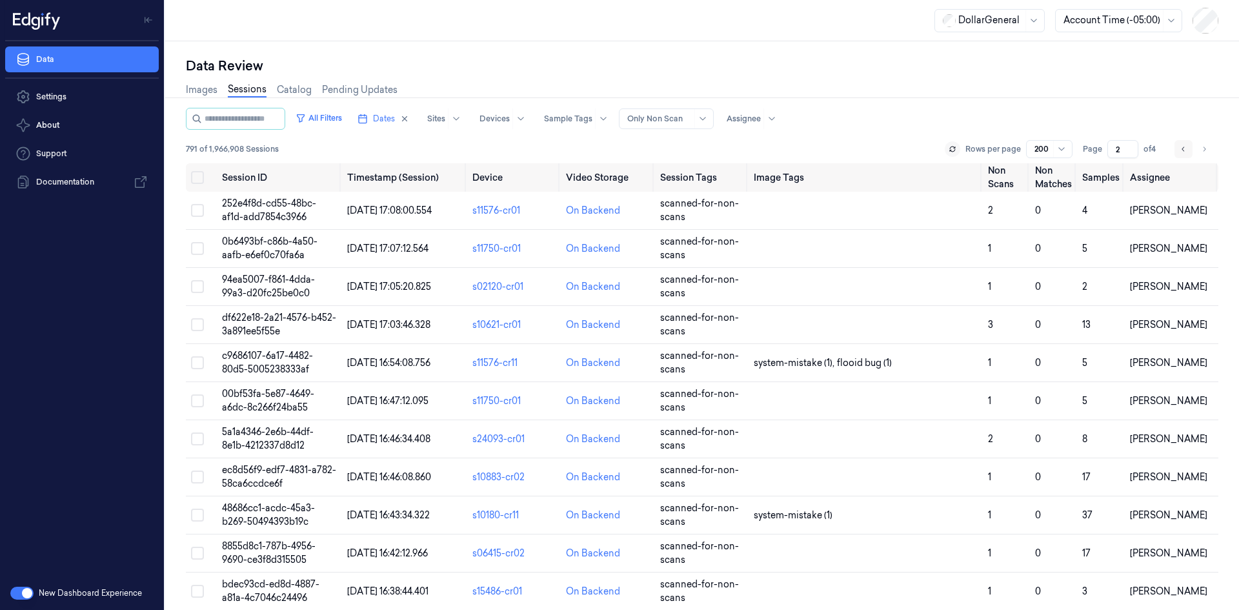
click at [1174, 156] on button "Go to previous page" at bounding box center [1183, 149] width 18 height 18
type input "1"
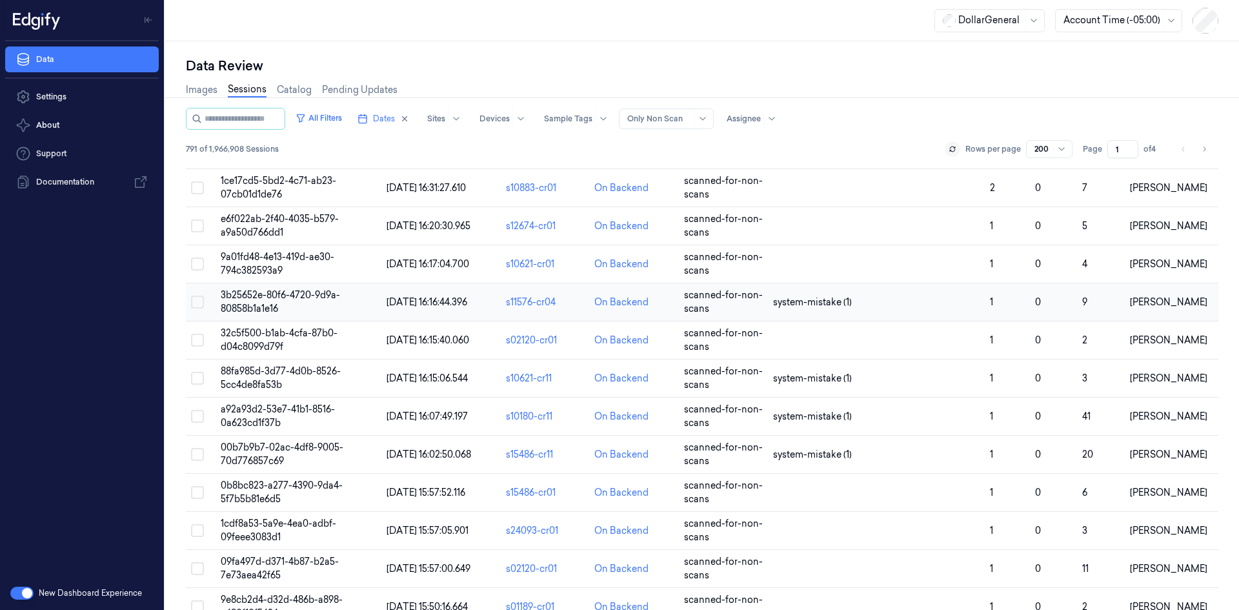
scroll to position [1226, 0]
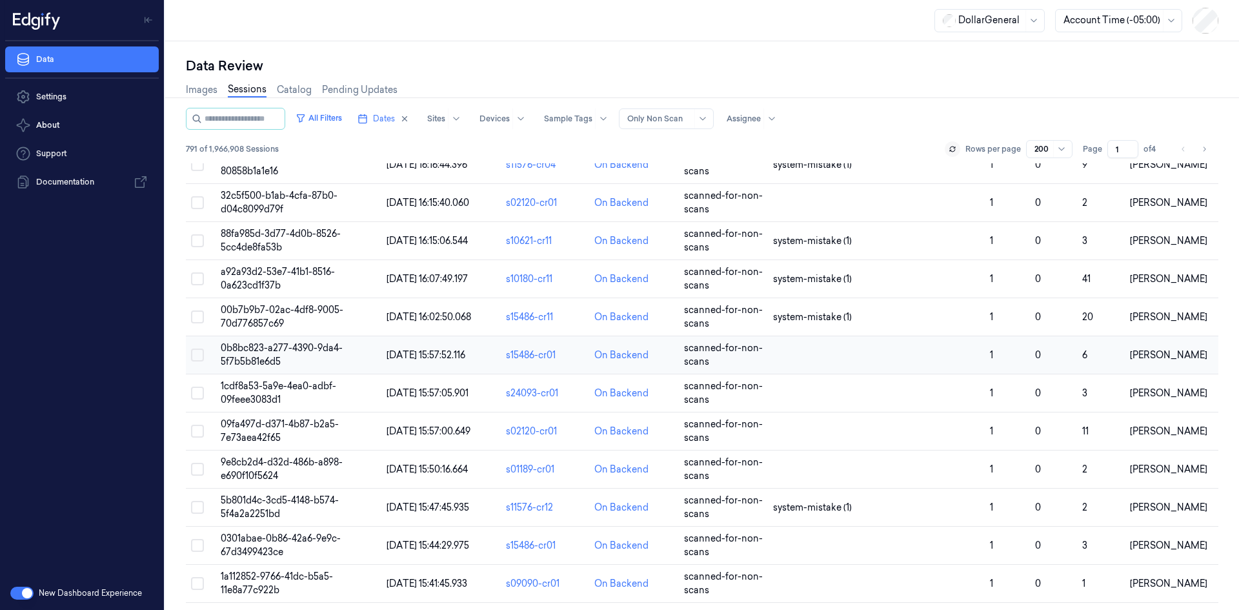
click at [258, 357] on span "0b8bc823-a277-4390-9da4-5f7b5b81e6d5" at bounding box center [282, 354] width 122 height 25
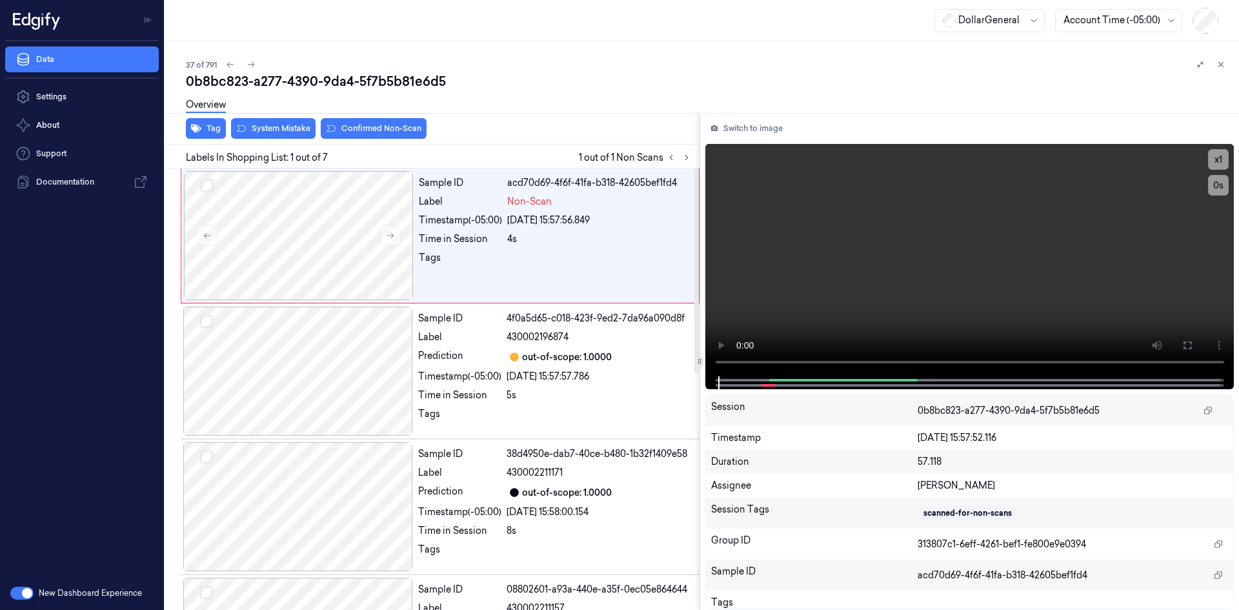
click at [185, 132] on div "Tag System Mistake Confirmed Non-Scan" at bounding box center [429, 129] width 539 height 32
click at [203, 134] on button "Tag" at bounding box center [206, 128] width 40 height 21
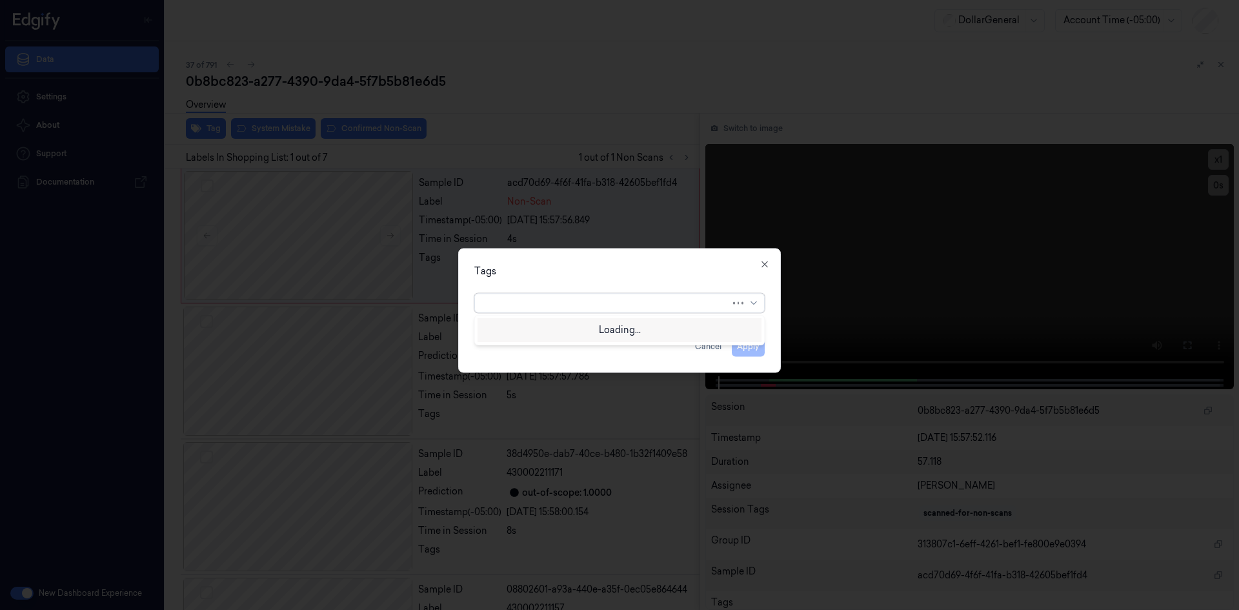
click at [603, 299] on div at bounding box center [607, 303] width 248 height 14
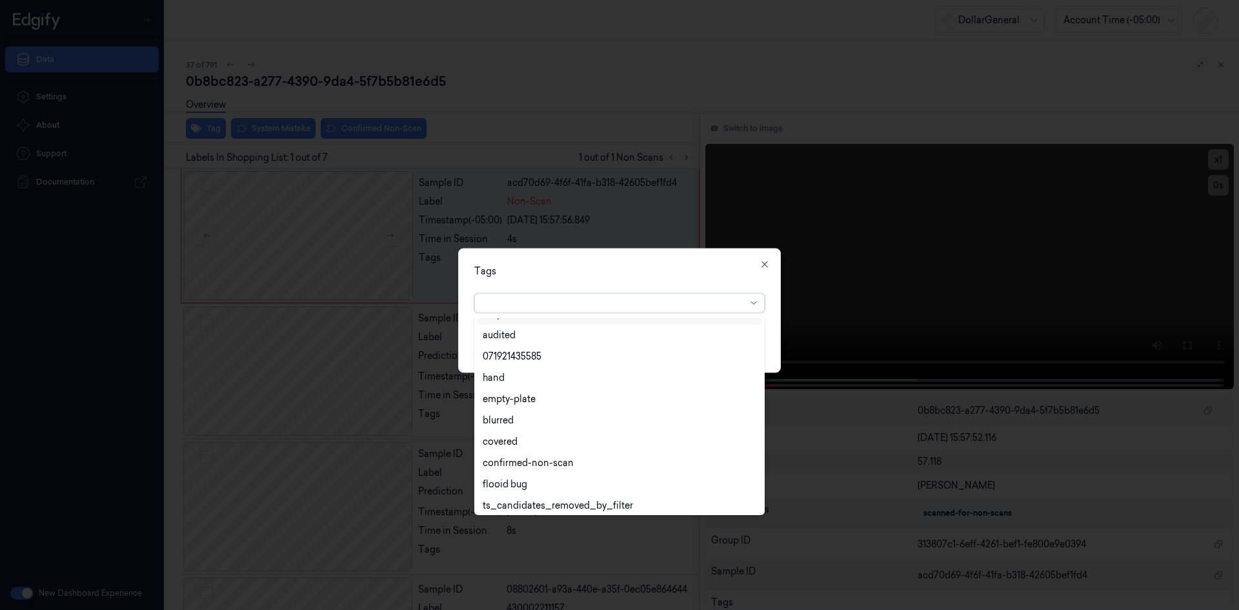
scroll to position [232, 0]
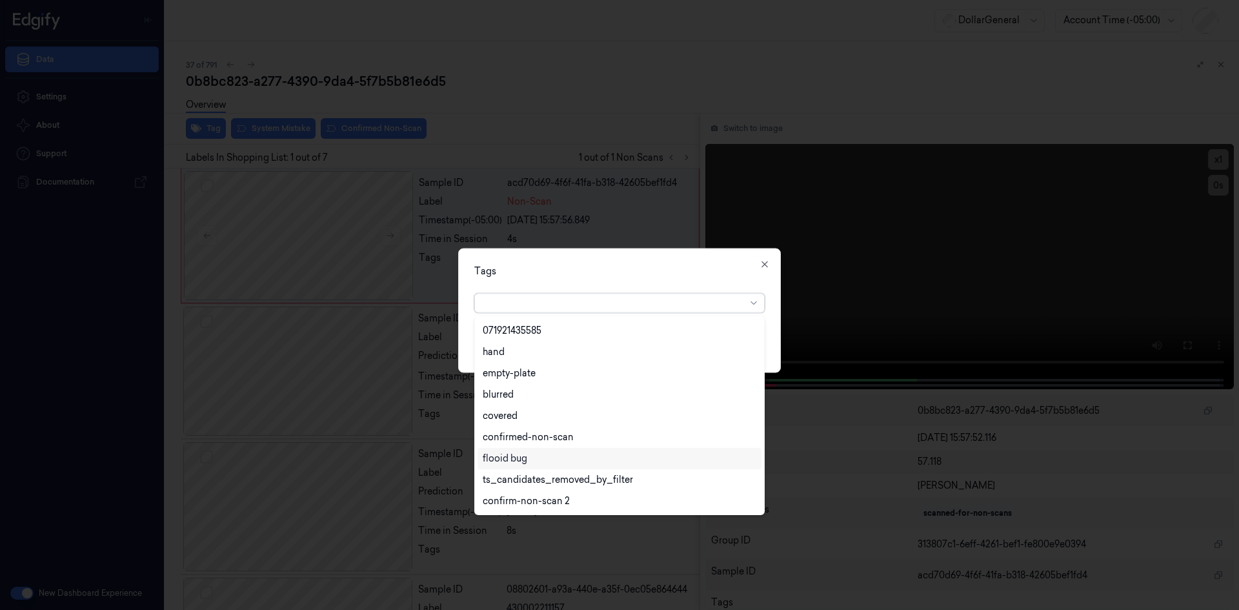
click at [570, 453] on div "flooid bug" at bounding box center [620, 459] width 274 height 14
click at [618, 282] on div "Tags option flooid bug , selected. 22 results available. Use Up and Down to cho…" at bounding box center [619, 310] width 323 height 125
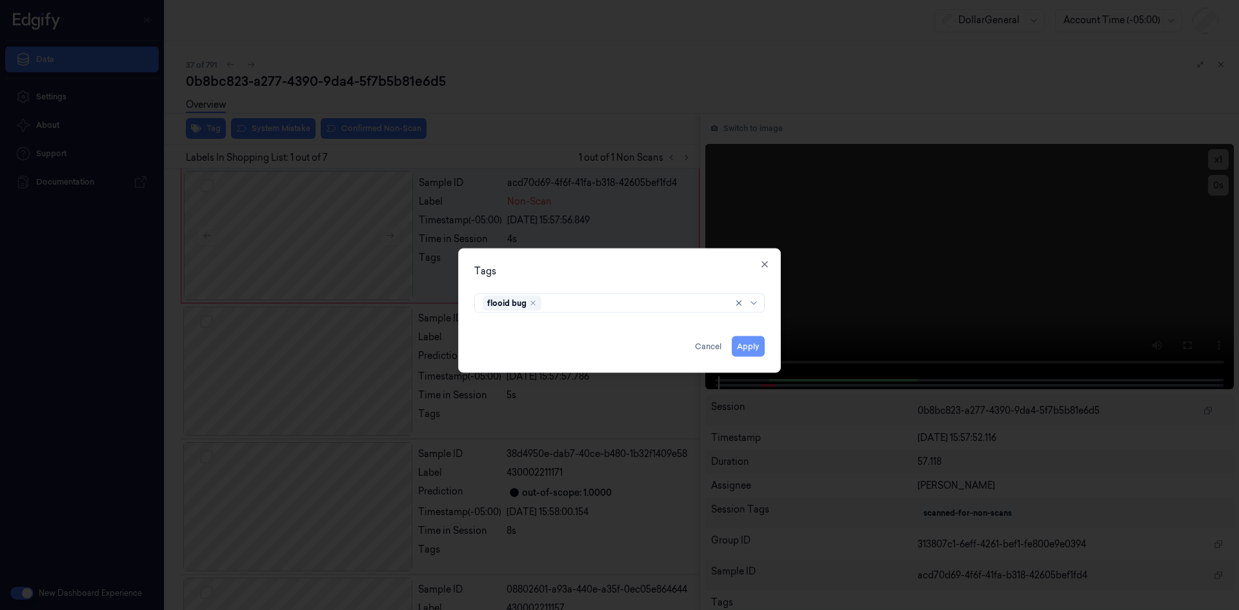
click at [751, 343] on button "Apply" at bounding box center [748, 345] width 33 height 21
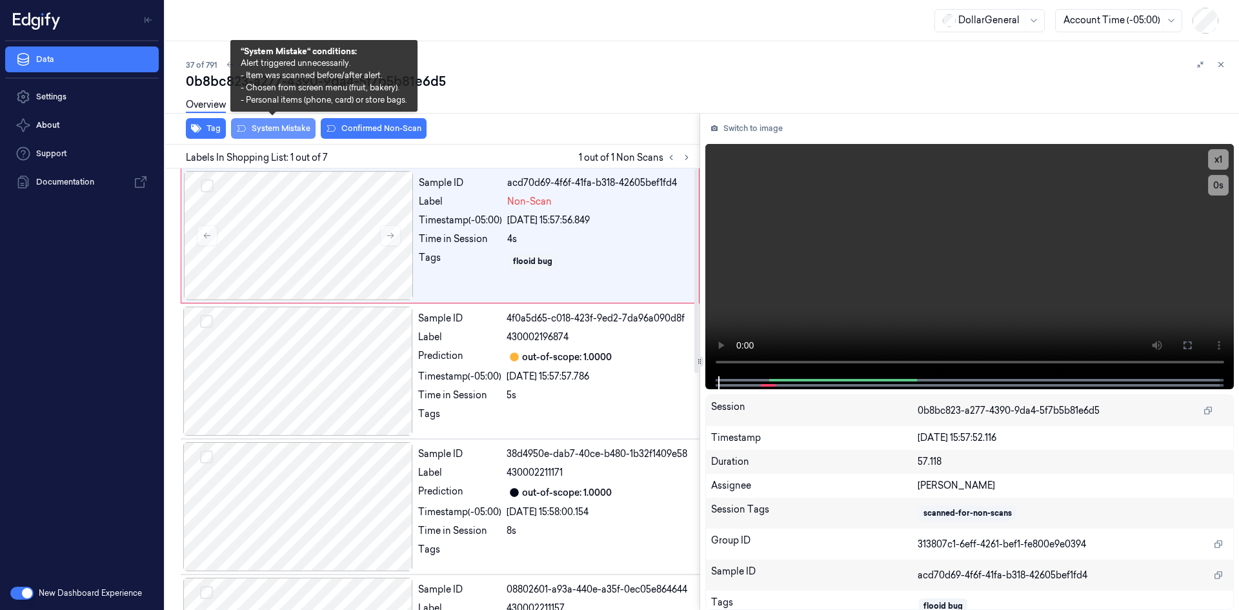
click at [292, 129] on button "System Mistake" at bounding box center [273, 128] width 85 height 21
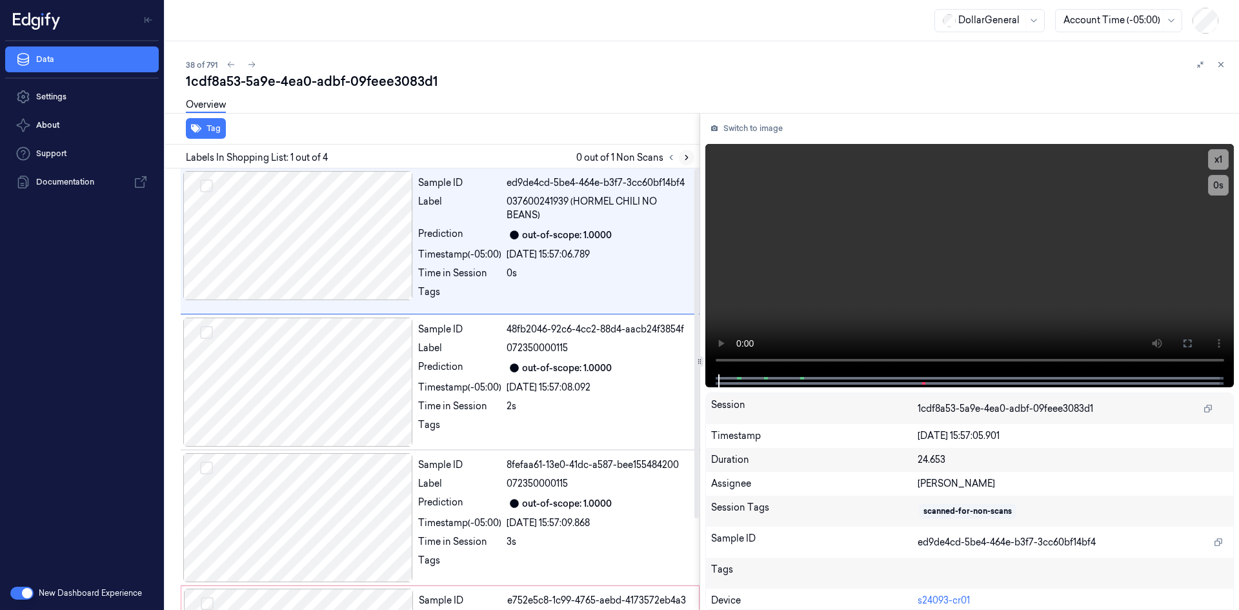
click at [688, 155] on icon at bounding box center [686, 157] width 9 height 9
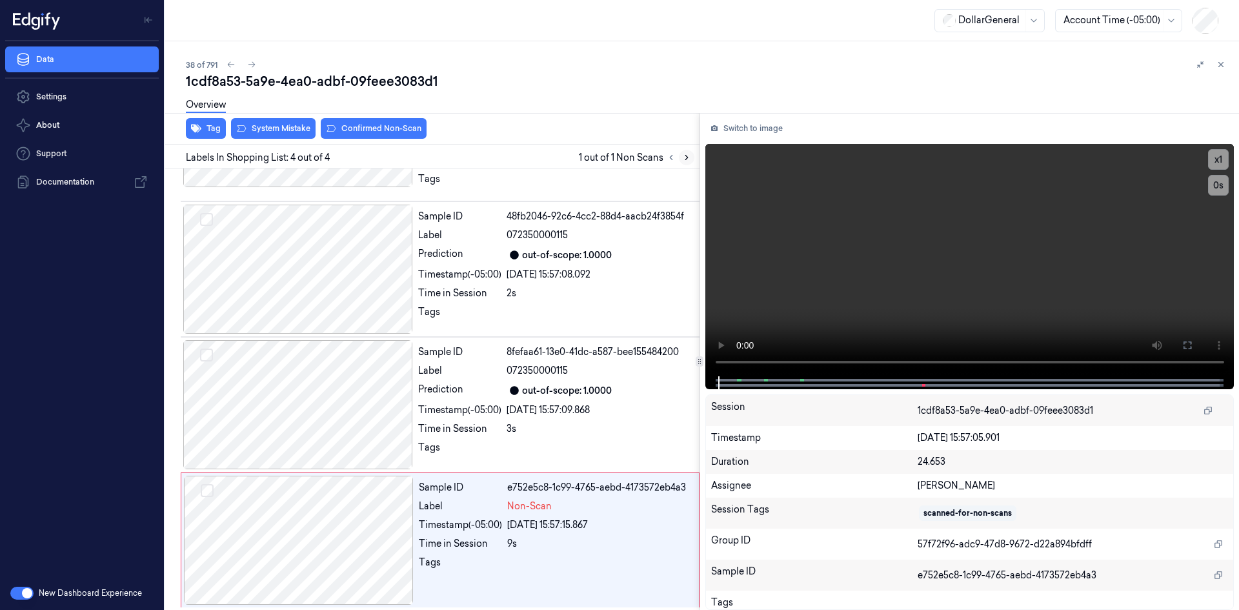
scroll to position [115, 0]
click at [881, 313] on video at bounding box center [969, 260] width 529 height 232
click at [878, 313] on video at bounding box center [969, 260] width 529 height 232
click at [286, 116] on div "Overview" at bounding box center [707, 106] width 1042 height 33
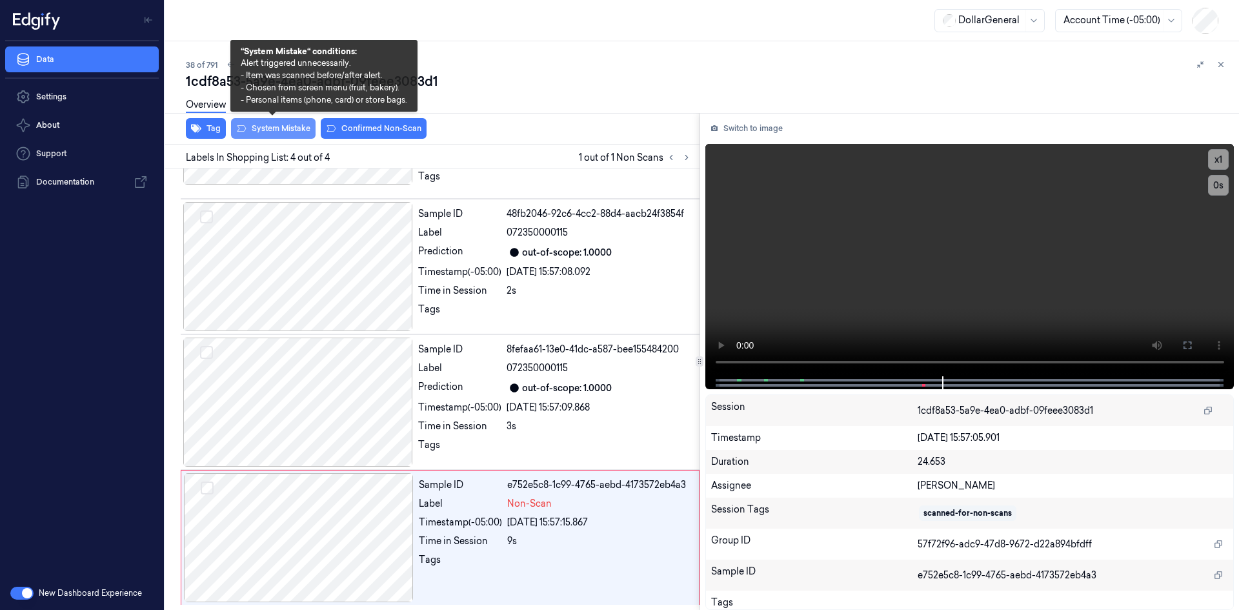
click at [304, 130] on button "System Mistake" at bounding box center [273, 128] width 85 height 21
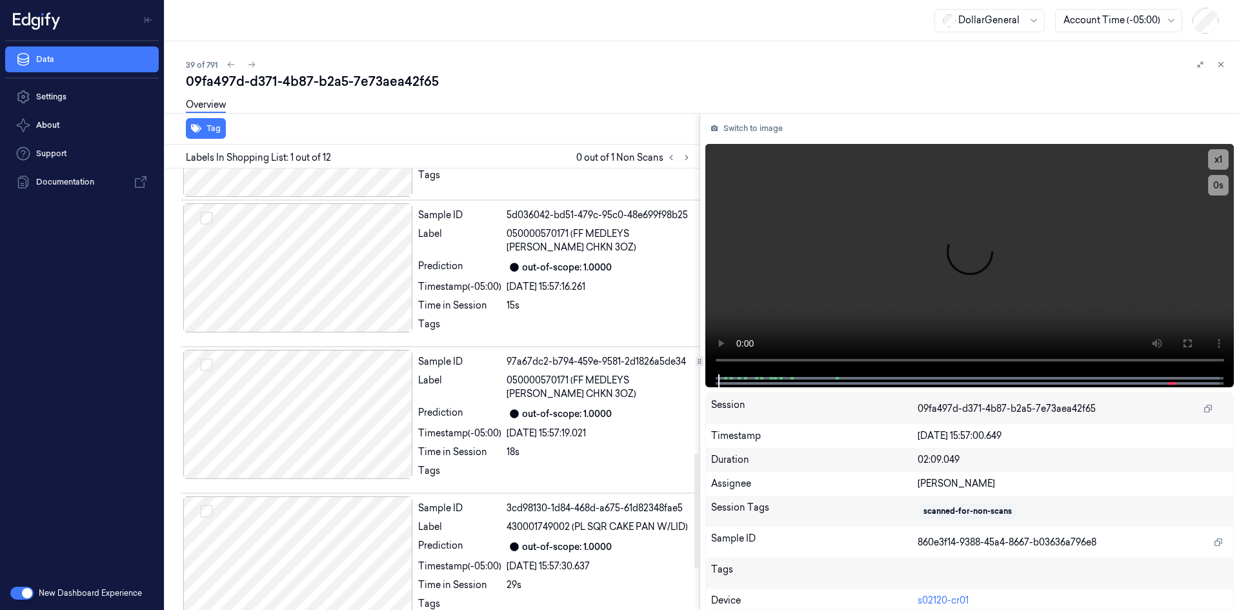
scroll to position [1254, 0]
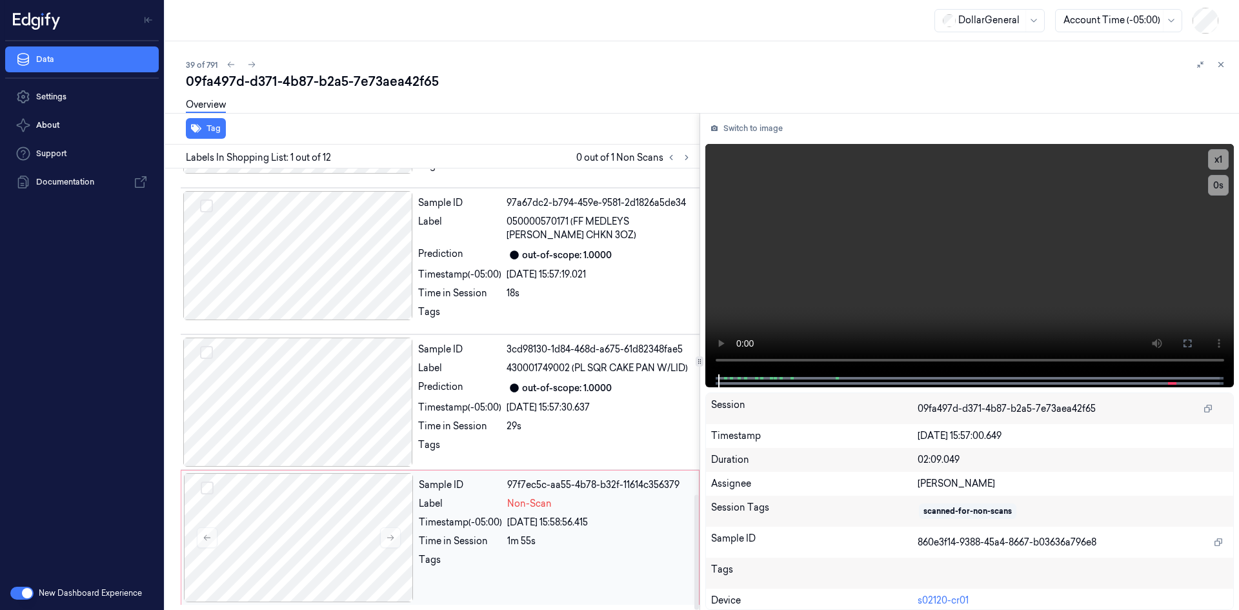
click at [481, 518] on div "Timestamp (-05:00)" at bounding box center [460, 522] width 83 height 14
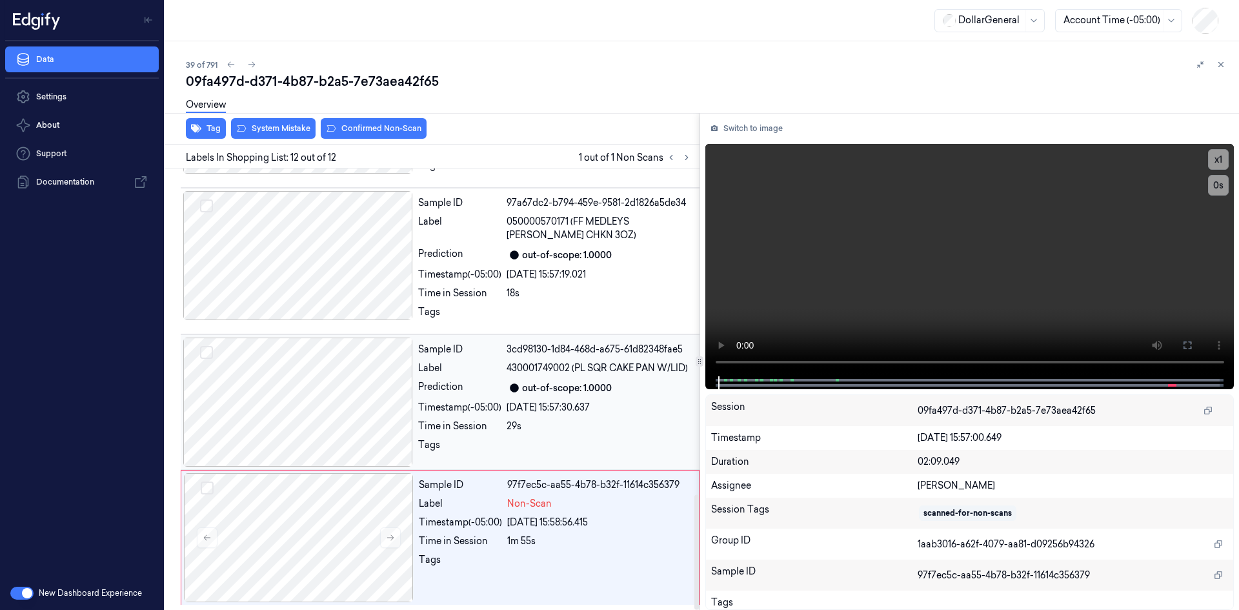
click at [481, 403] on div "Timestamp (-05:00)" at bounding box center [459, 408] width 83 height 14
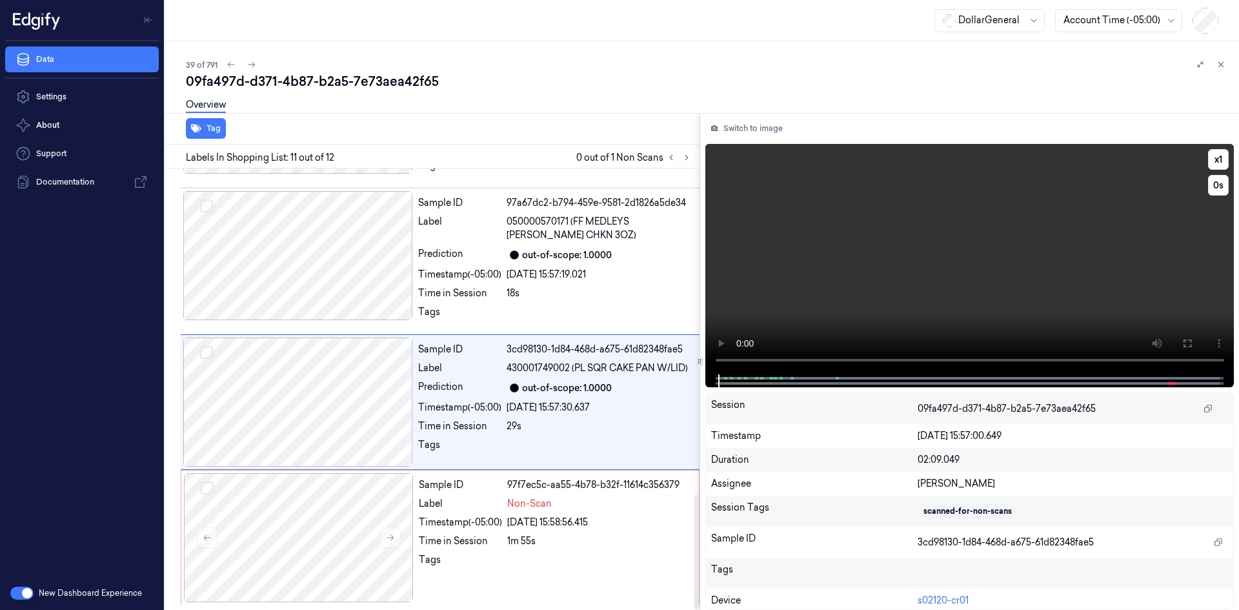
click at [898, 226] on video at bounding box center [969, 259] width 529 height 230
click at [892, 239] on video at bounding box center [969, 259] width 529 height 230
click at [575, 502] on div "Non-Scan" at bounding box center [599, 504] width 184 height 14
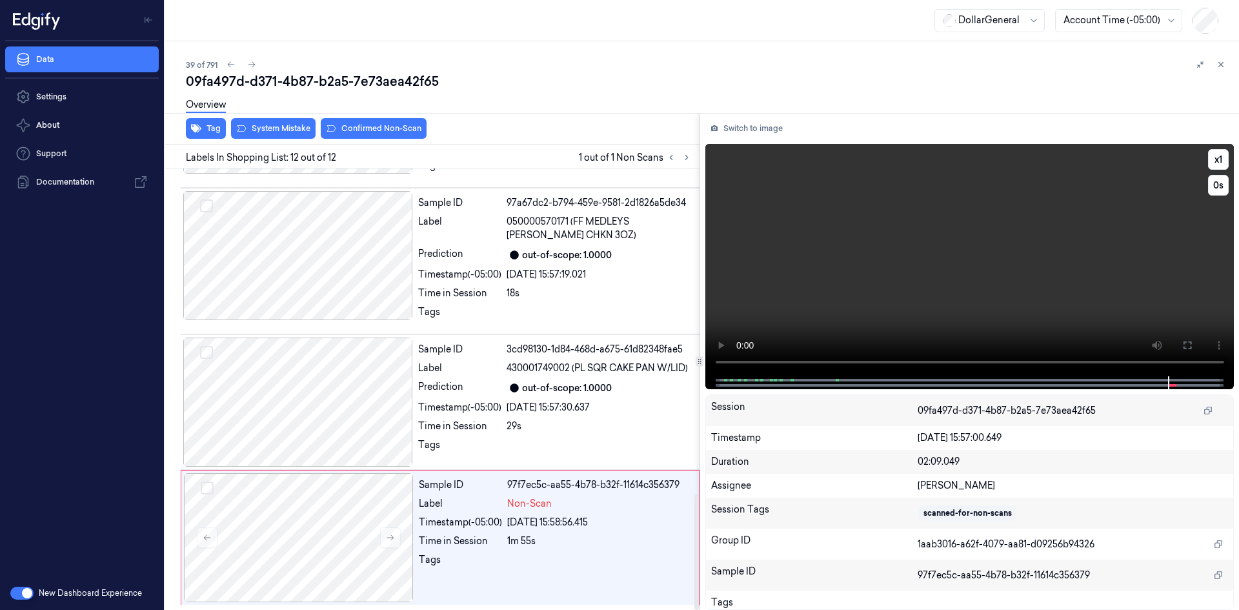
click at [1040, 223] on video at bounding box center [969, 260] width 529 height 232
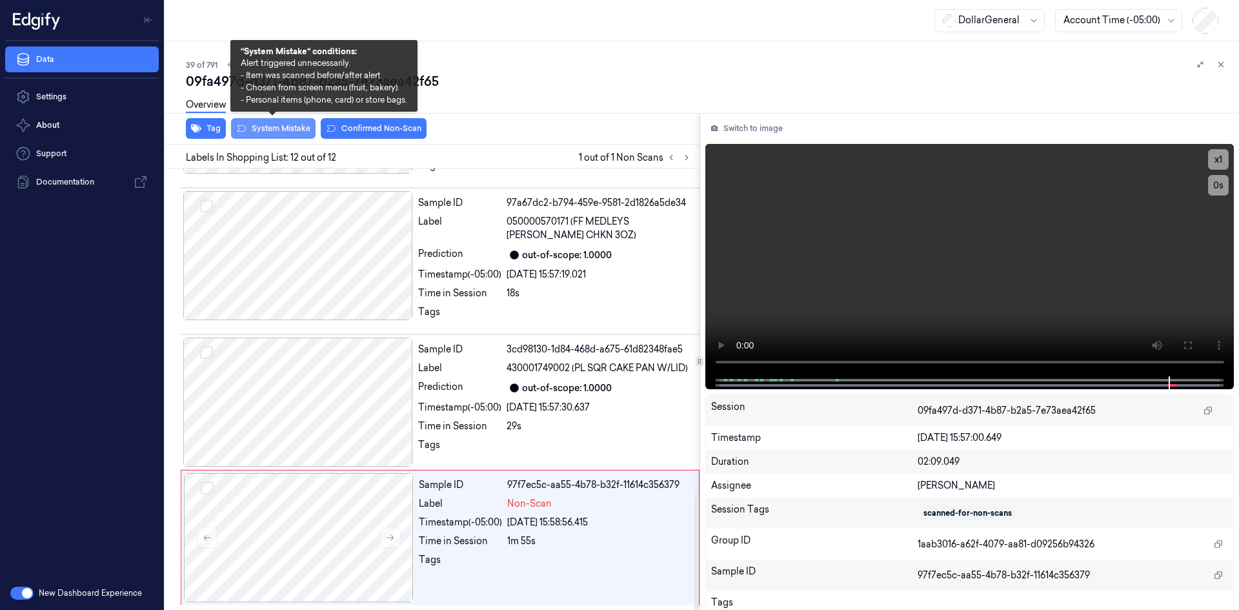
click at [296, 125] on button "System Mistake" at bounding box center [273, 128] width 85 height 21
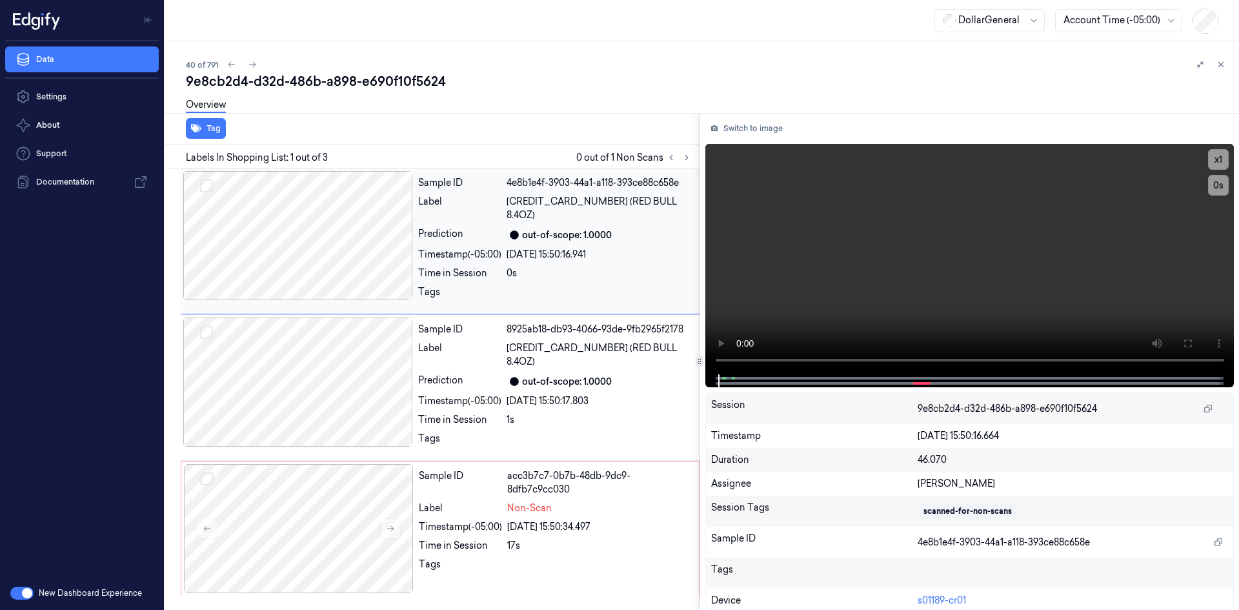
click at [517, 266] on div "0s" at bounding box center [598, 273] width 185 height 14
click at [848, 241] on video at bounding box center [969, 259] width 529 height 230
click at [561, 474] on div "Sample ID acc3b7c7-0b7b-48db-9dc9-8dfb7c9cc030 Label Non-Scan Timestamp (-05:00…" at bounding box center [555, 528] width 283 height 129
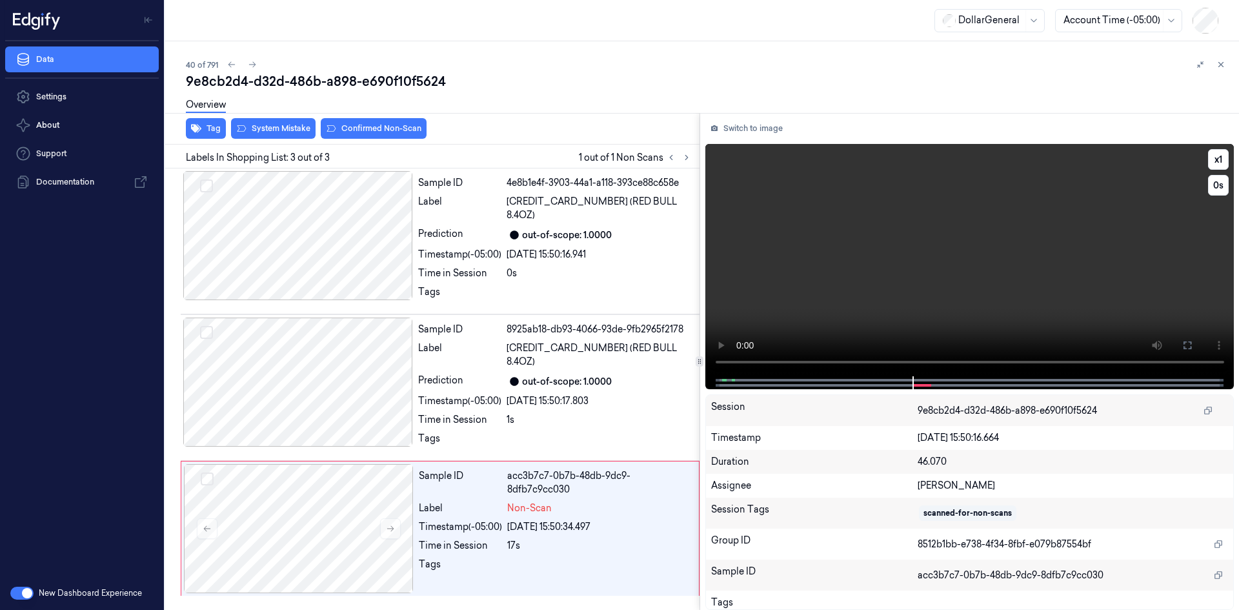
click at [857, 178] on video at bounding box center [969, 260] width 529 height 232
click at [850, 179] on video at bounding box center [969, 260] width 529 height 232
click at [511, 212] on div "Sample ID 4e8b1e4f-3903-44a1-a118-393ce88c658e Label [CREDIT_CARD_NUMBER] (RED …" at bounding box center [555, 241] width 284 height 140
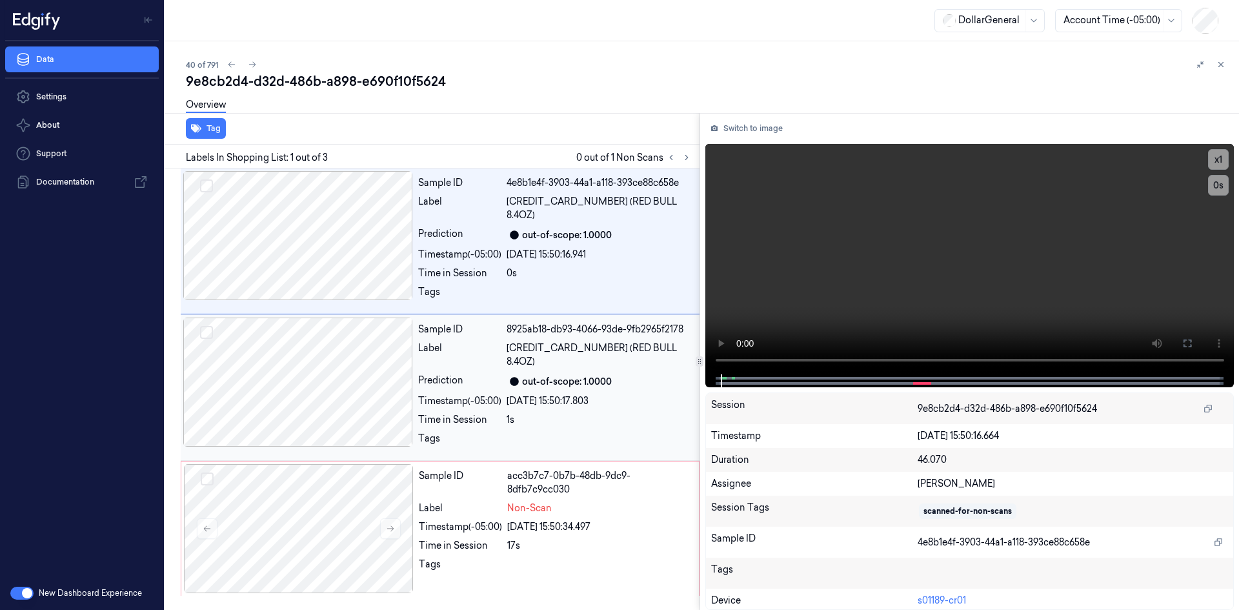
click at [486, 374] on div "Prediction" at bounding box center [459, 381] width 83 height 15
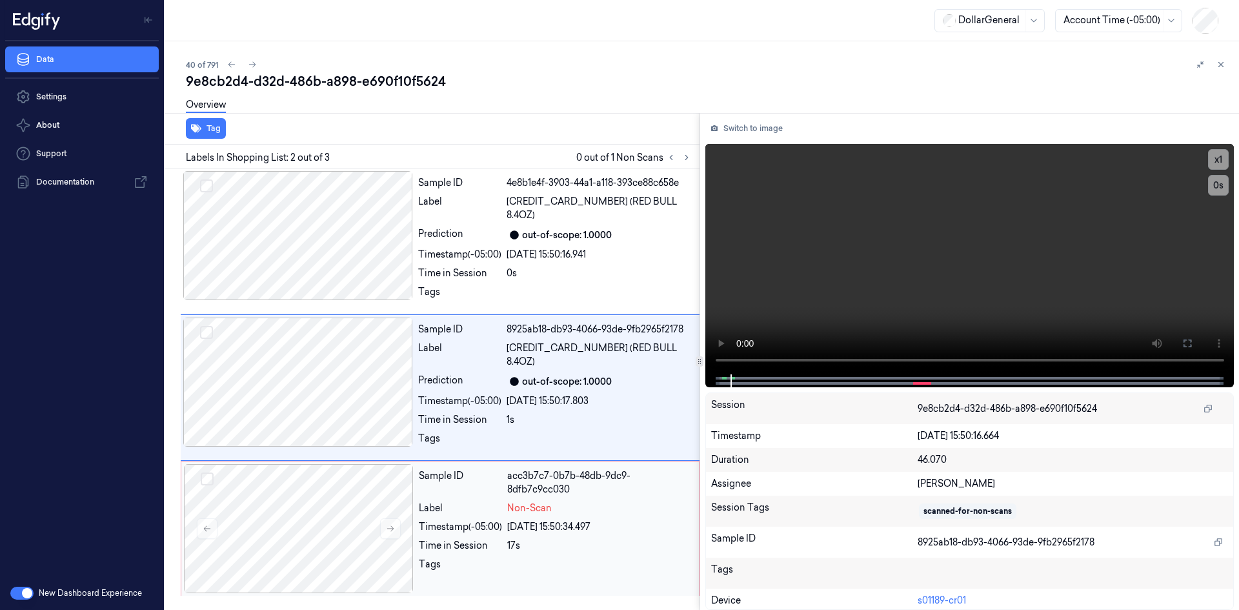
click at [456, 520] on div "Timestamp (-05:00)" at bounding box center [460, 527] width 83 height 14
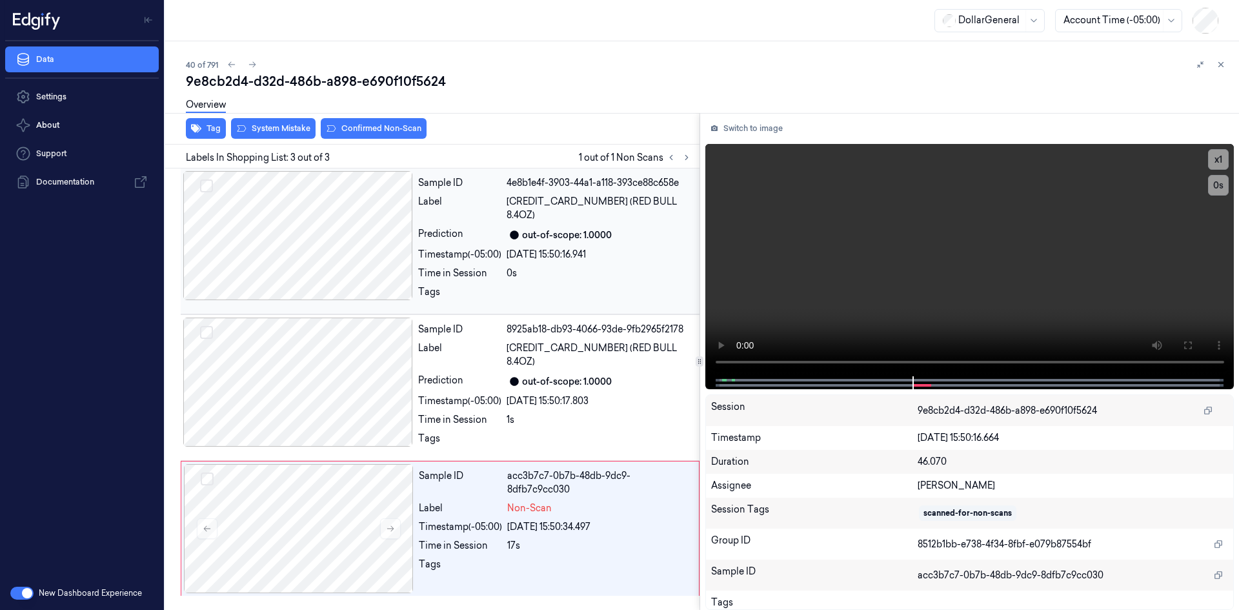
click at [608, 209] on div "Sample ID 4e8b1e4f-3903-44a1-a118-393ce88c658e Label [CREDIT_CARD_NUMBER] (RED …" at bounding box center [555, 241] width 284 height 140
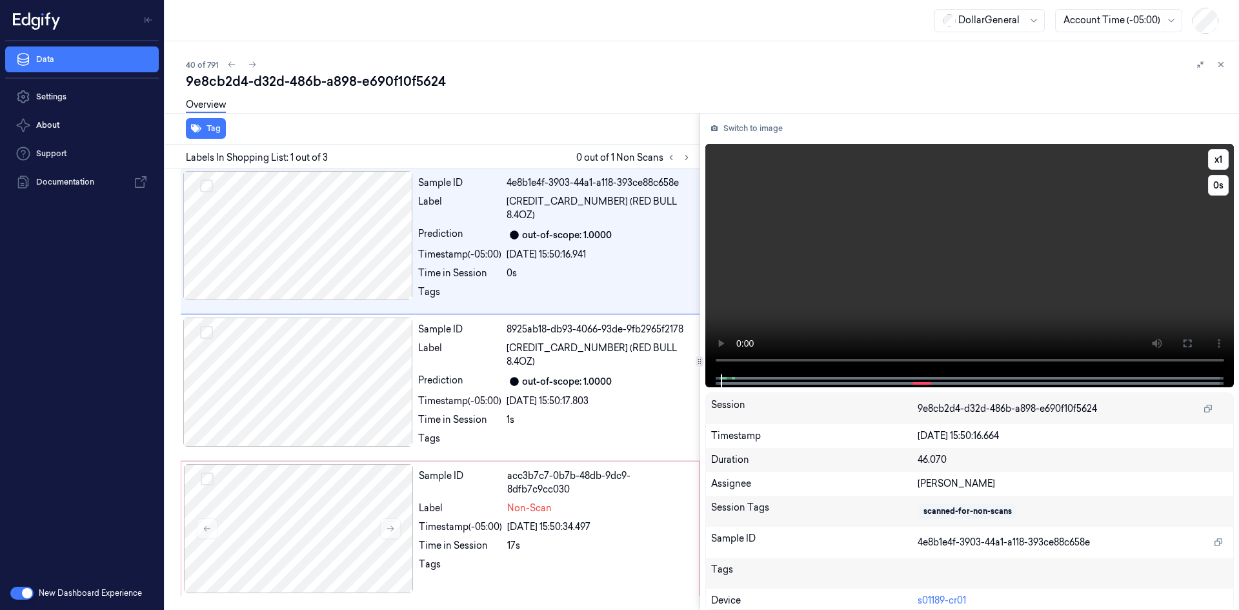
click at [957, 288] on video at bounding box center [969, 259] width 529 height 230
click at [886, 257] on video at bounding box center [969, 259] width 529 height 230
click at [500, 230] on div "Sample ID 4e8b1e4f-3903-44a1-a118-393ce88c658e Label [CREDIT_CARD_NUMBER] (RED …" at bounding box center [555, 241] width 284 height 140
click at [877, 280] on video at bounding box center [969, 259] width 529 height 230
click at [905, 239] on video at bounding box center [969, 259] width 529 height 230
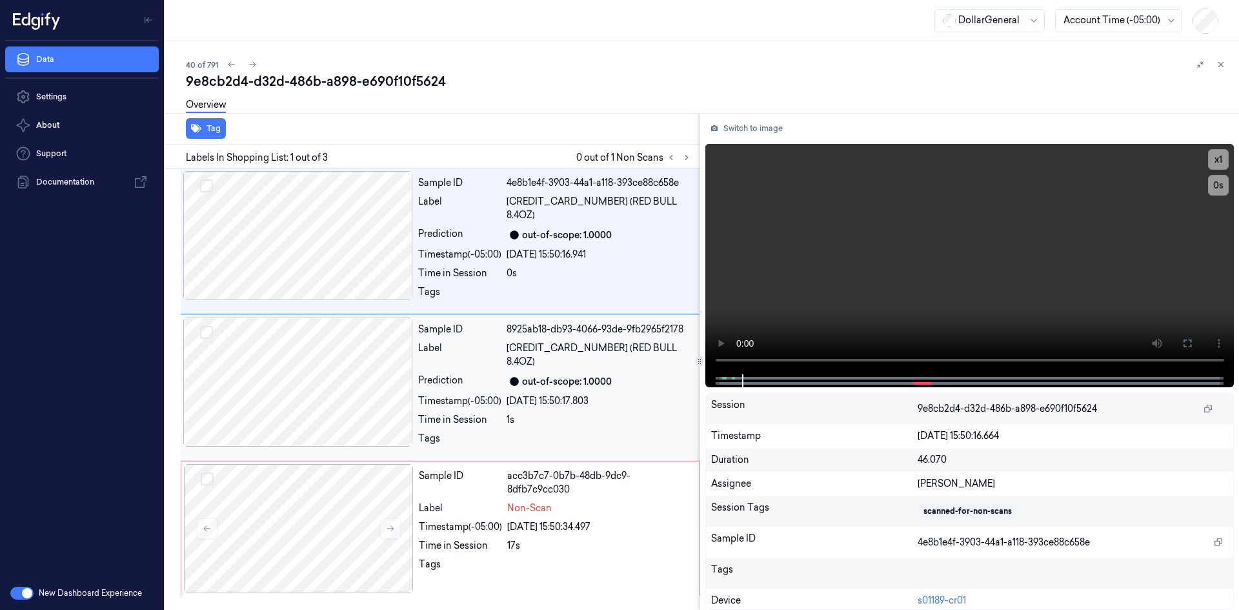
click at [661, 341] on div "[CREDIT_CARD_NUMBER] (RED BULL 8.4OZ)" at bounding box center [598, 354] width 185 height 27
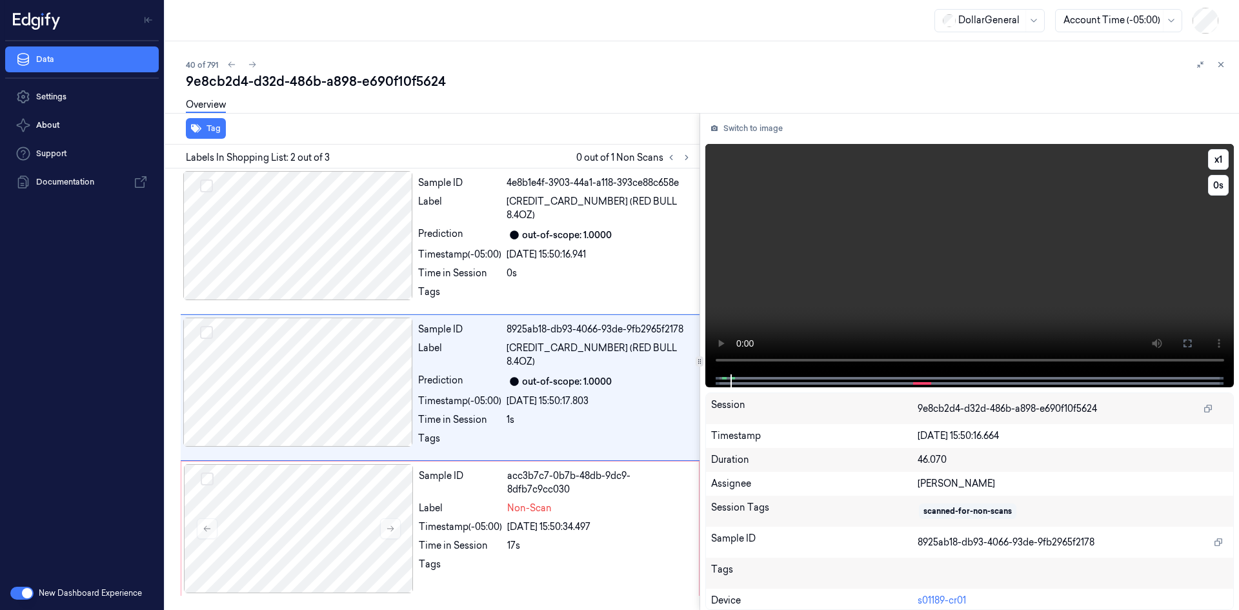
click at [935, 263] on video at bounding box center [969, 259] width 529 height 230
click at [548, 501] on span "Non-Scan" at bounding box center [529, 508] width 45 height 14
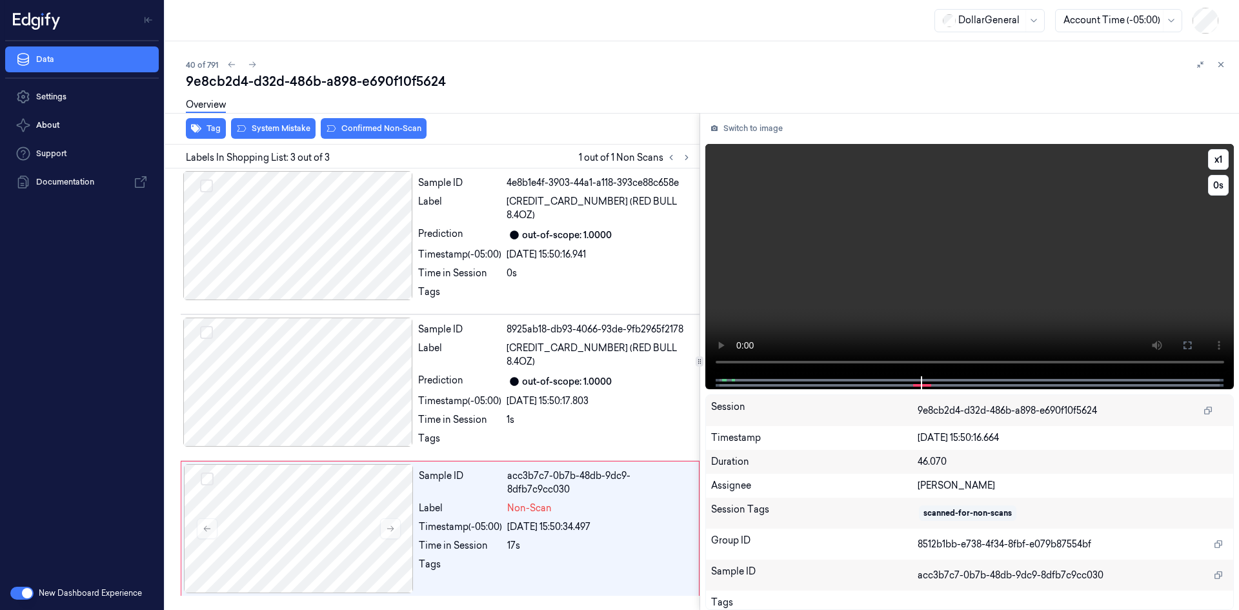
click at [1044, 230] on video at bounding box center [969, 260] width 529 height 232
click at [192, 128] on icon "button" at bounding box center [196, 129] width 10 height 8
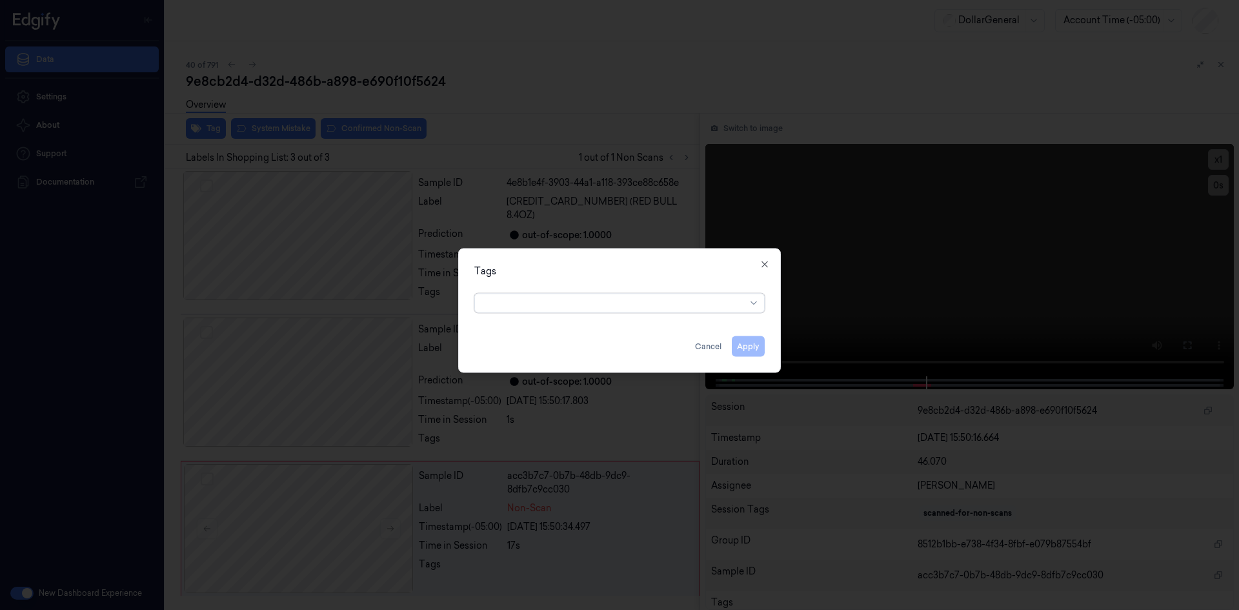
click at [604, 289] on div "option , selected. Select is focused ,type to refine list, press Down to open t…" at bounding box center [619, 300] width 290 height 25
click at [602, 294] on div at bounding box center [619, 302] width 290 height 19
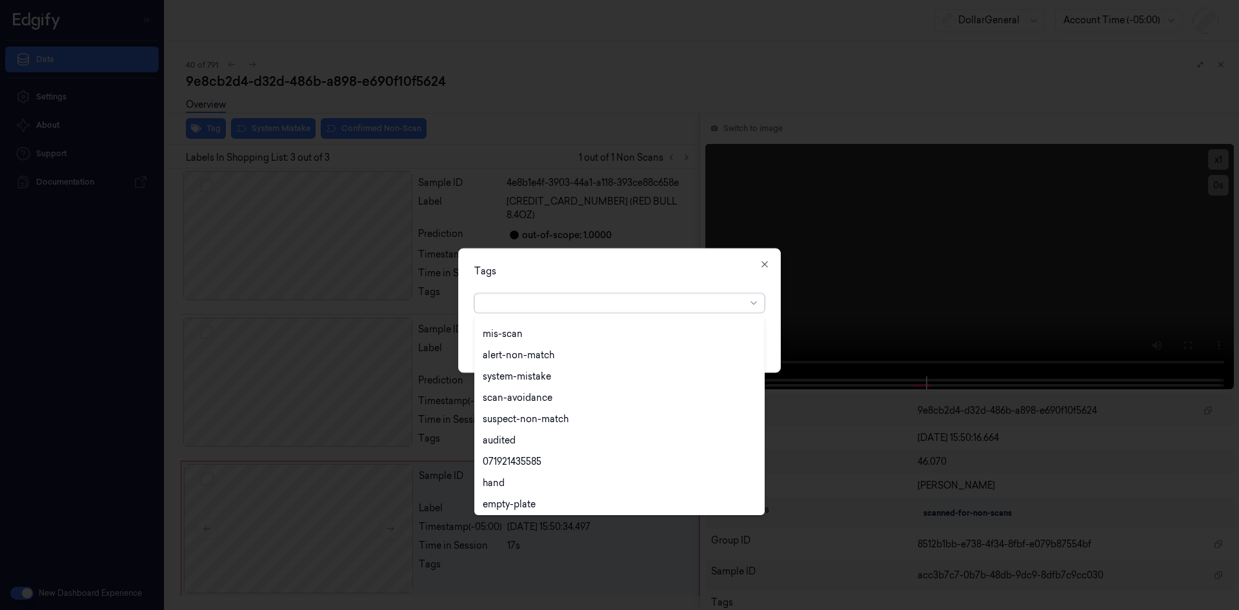
scroll to position [232, 0]
click at [493, 455] on div "flooid bug" at bounding box center [505, 459] width 45 height 14
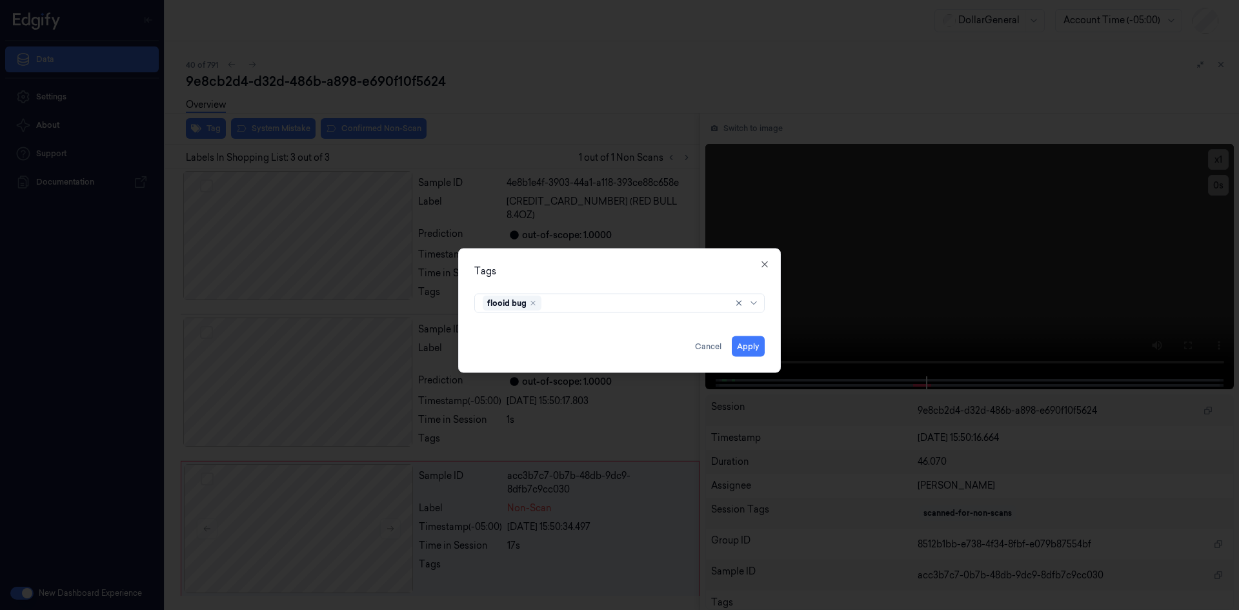
click at [641, 284] on div "Tags flooid bug Apply Cancel Close" at bounding box center [619, 310] width 323 height 125
click at [754, 347] on button "Apply" at bounding box center [748, 345] width 33 height 21
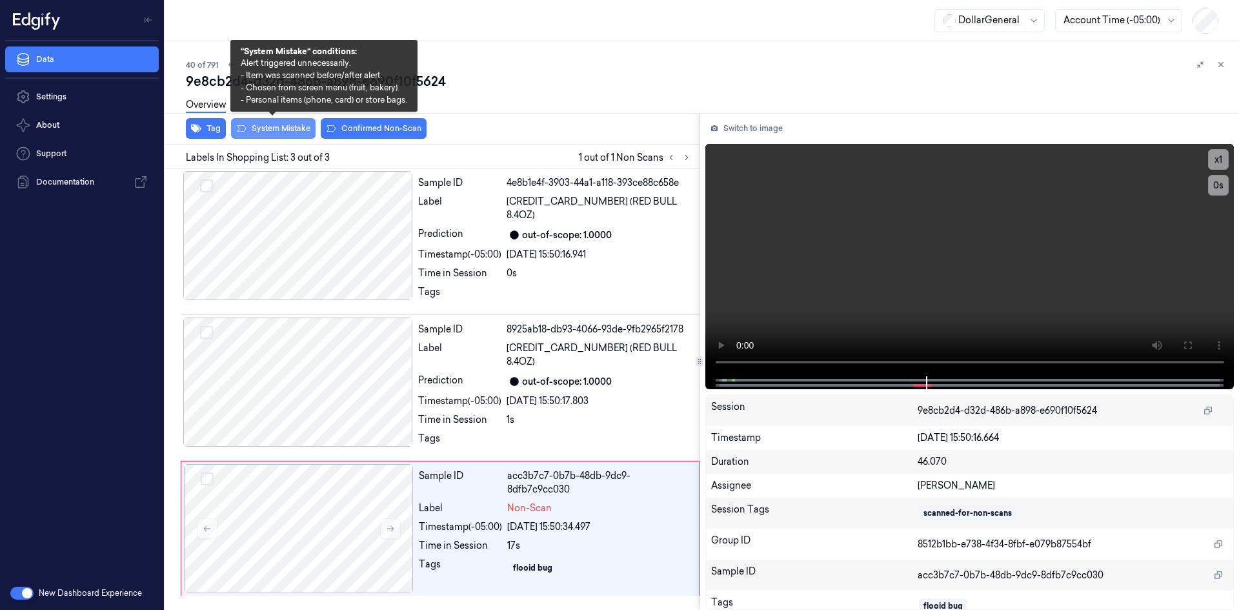
click at [294, 129] on button "System Mistake" at bounding box center [273, 128] width 85 height 21
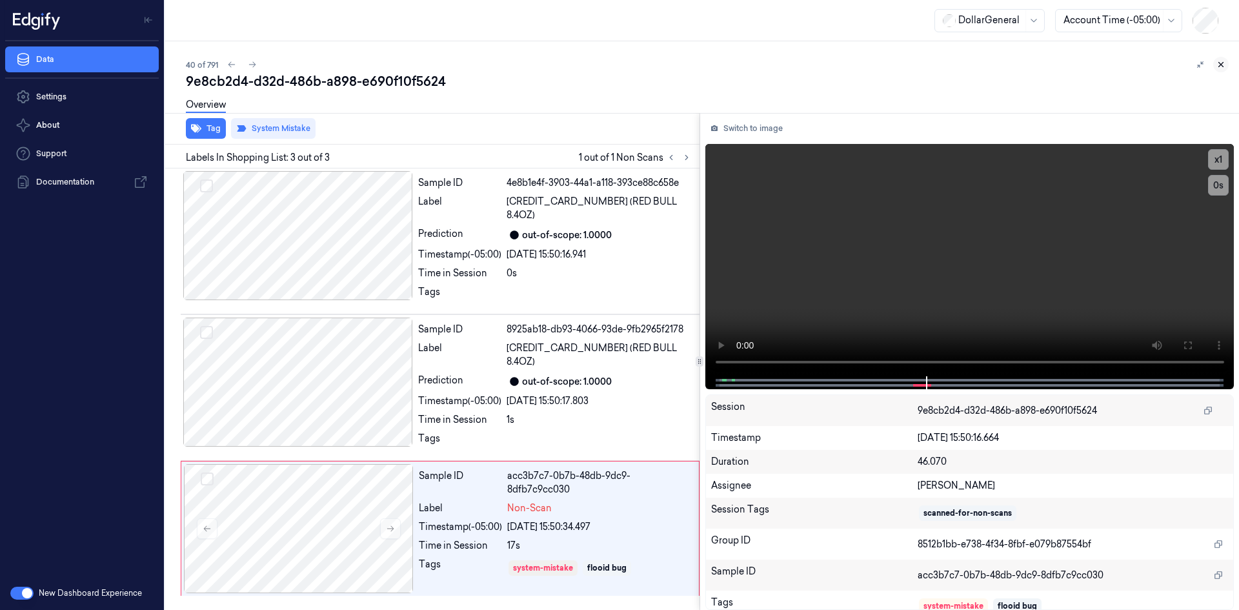
click at [1221, 65] on icon at bounding box center [1221, 65] width 5 height 5
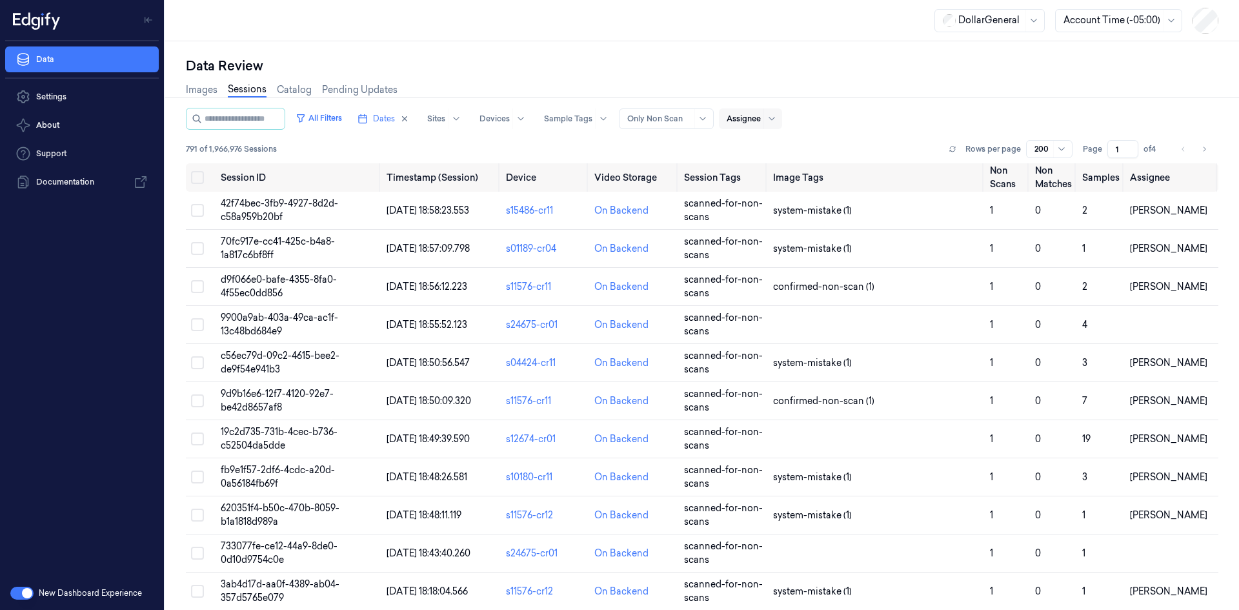
click at [755, 126] on div "Assignee" at bounding box center [743, 118] width 34 height 21
click at [789, 173] on div "[PERSON_NAME]" at bounding box center [777, 169] width 77 height 14
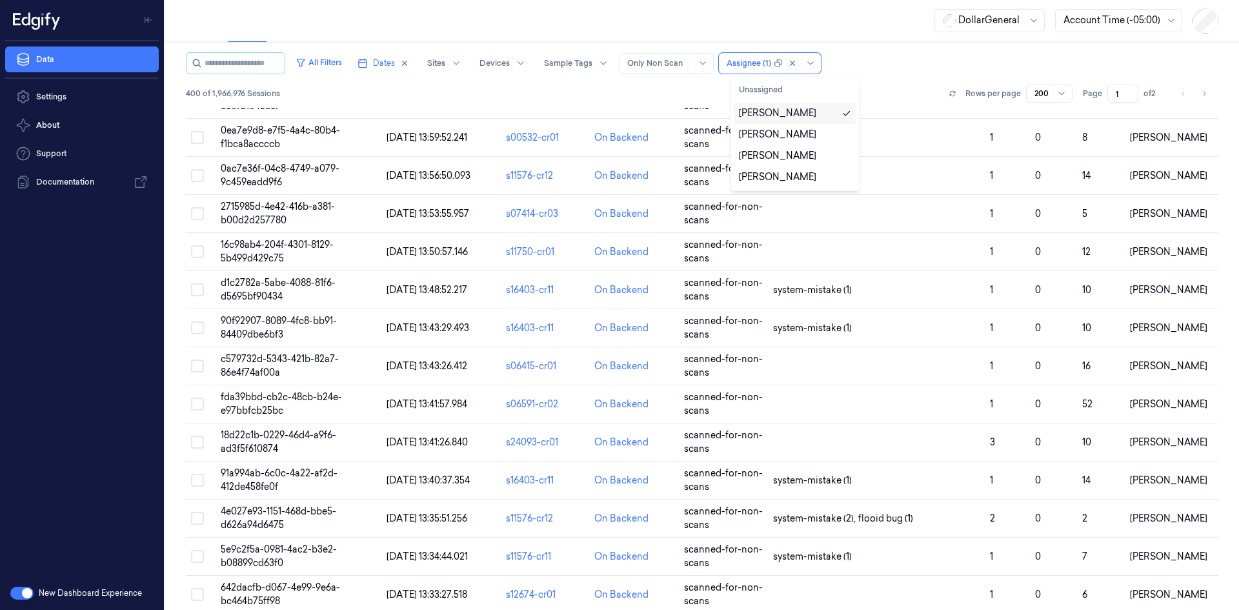
scroll to position [1281, 0]
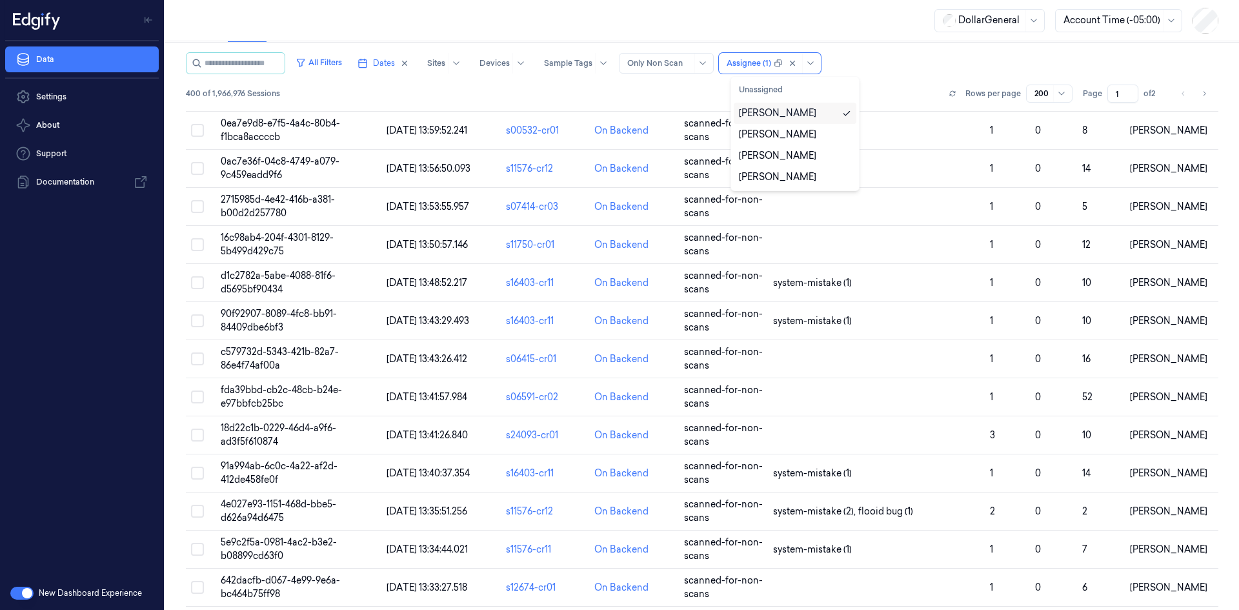
click at [808, 113] on div "[PERSON_NAME]" at bounding box center [795, 113] width 112 height 14
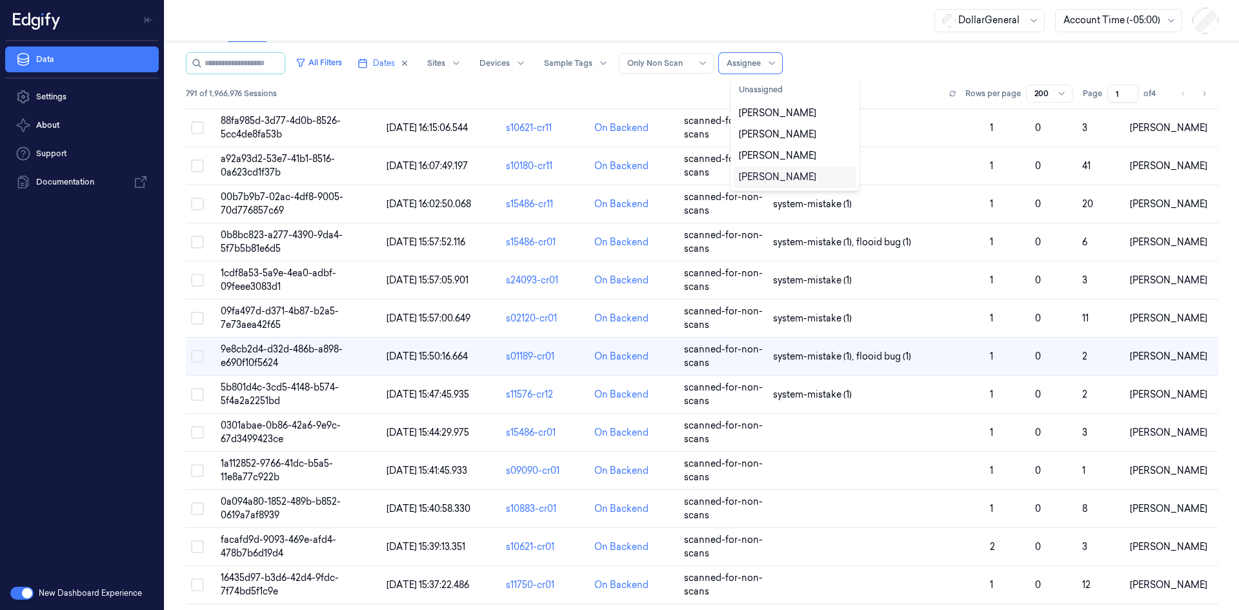
scroll to position [1281, 0]
click at [777, 175] on div "[PERSON_NAME]" at bounding box center [777, 177] width 77 height 14
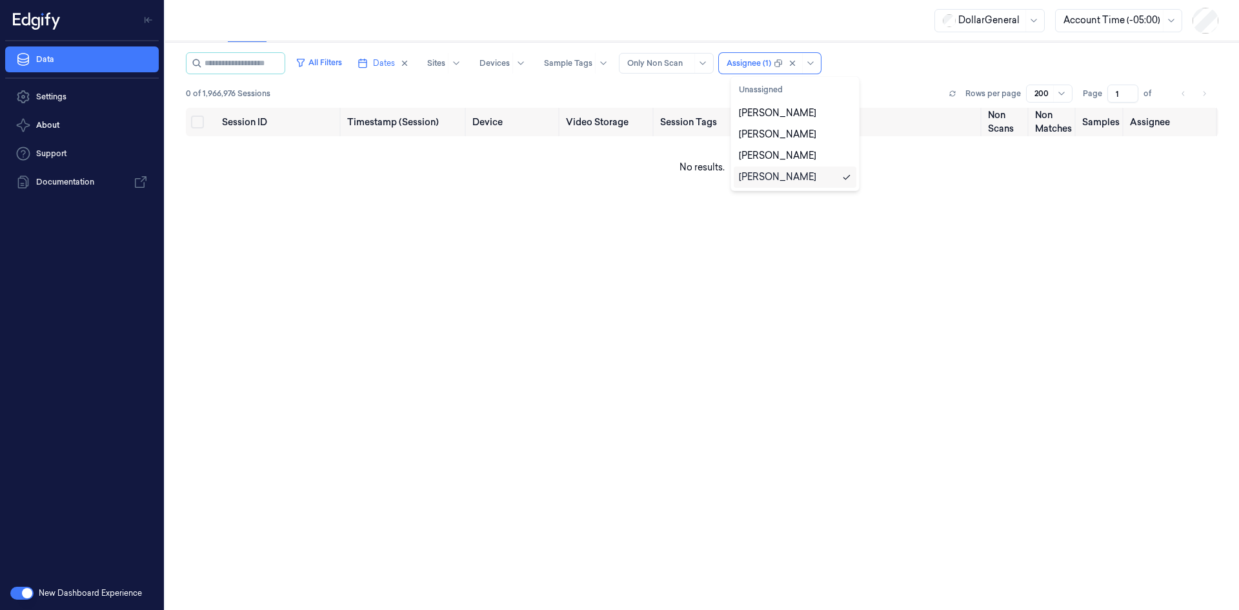
click at [777, 175] on div "[PERSON_NAME]" at bounding box center [777, 177] width 77 height 14
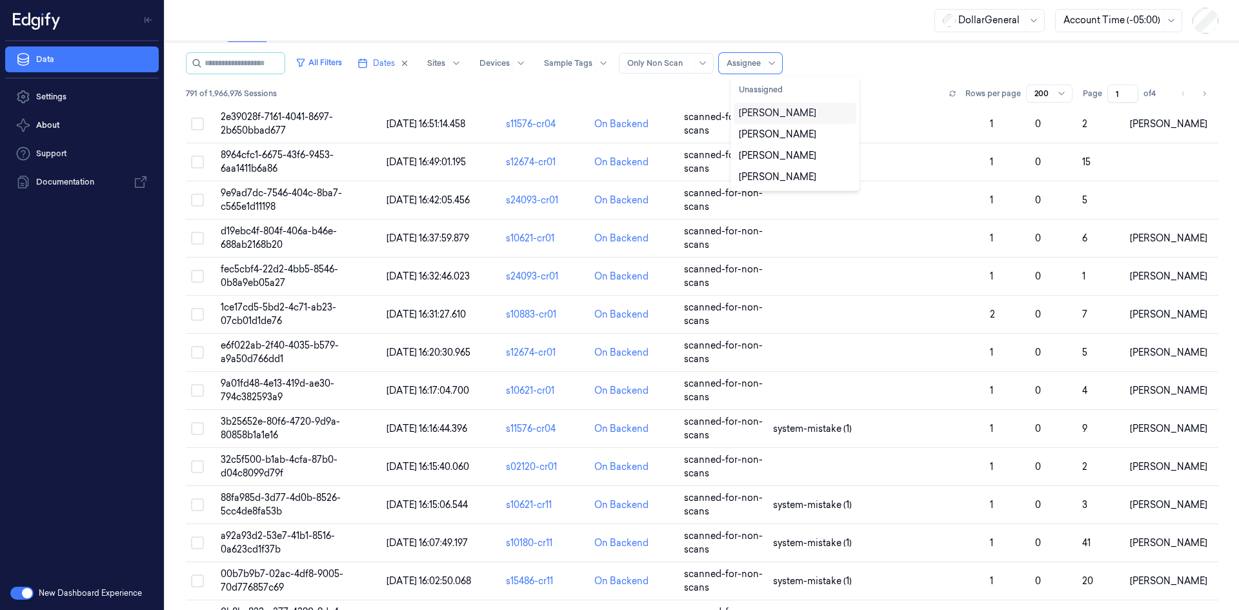
scroll to position [1185, 0]
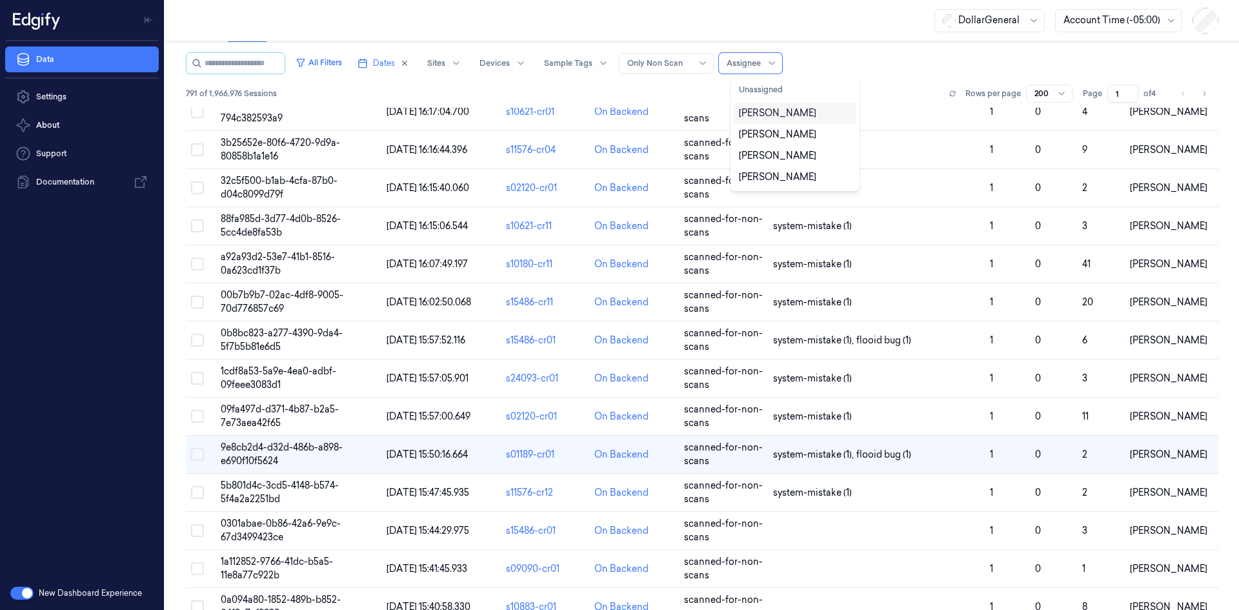
click at [792, 111] on div "[PERSON_NAME]" at bounding box center [777, 113] width 77 height 14
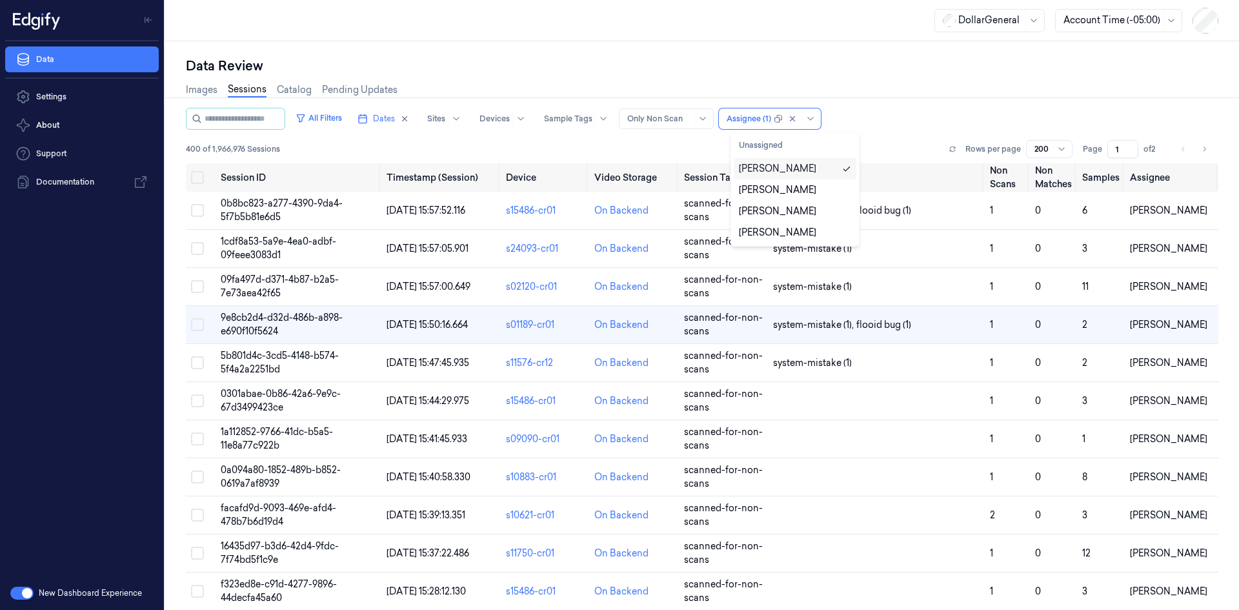
click at [832, 169] on div "[PERSON_NAME]" at bounding box center [795, 169] width 112 height 14
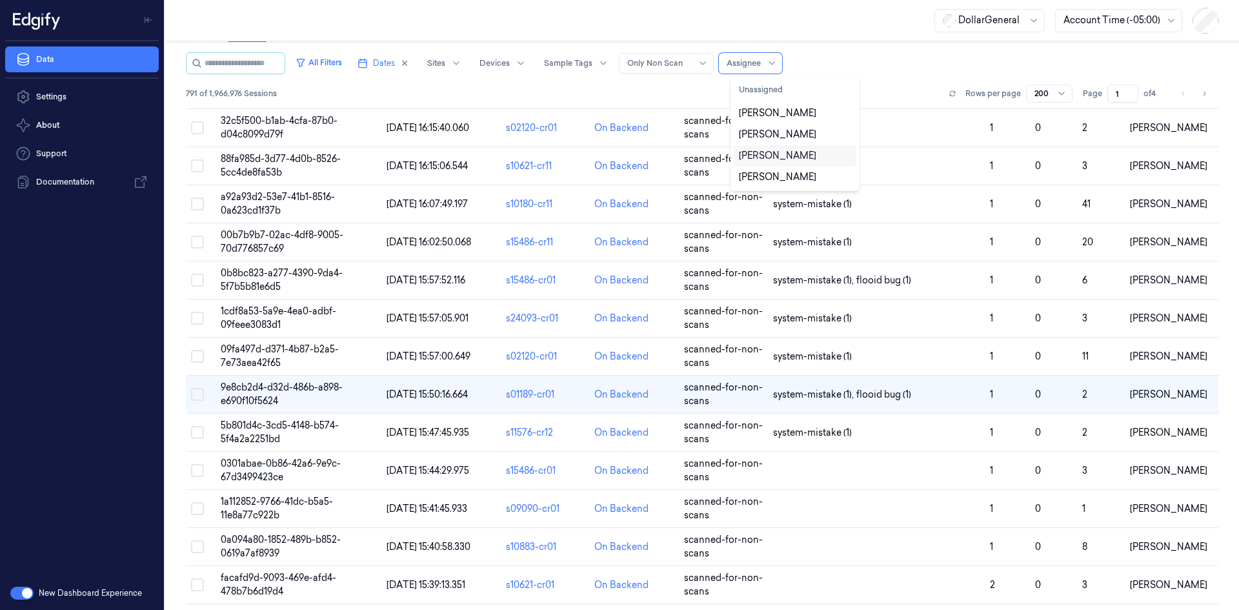
scroll to position [1281, 0]
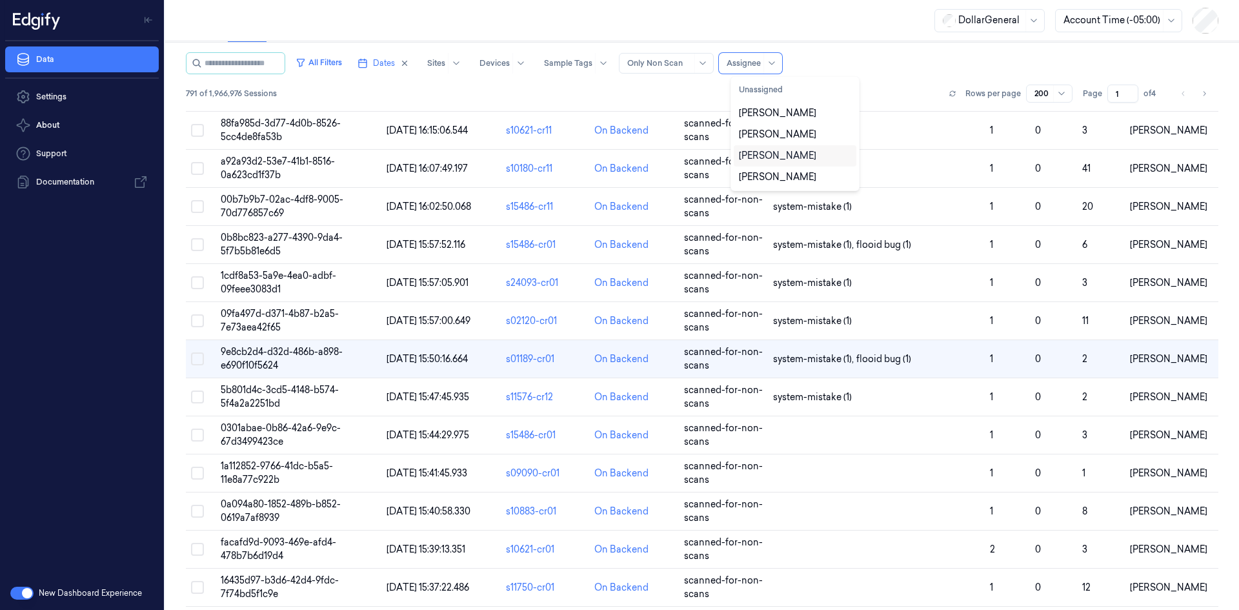
click at [777, 157] on div "[PERSON_NAME]" at bounding box center [777, 156] width 77 height 14
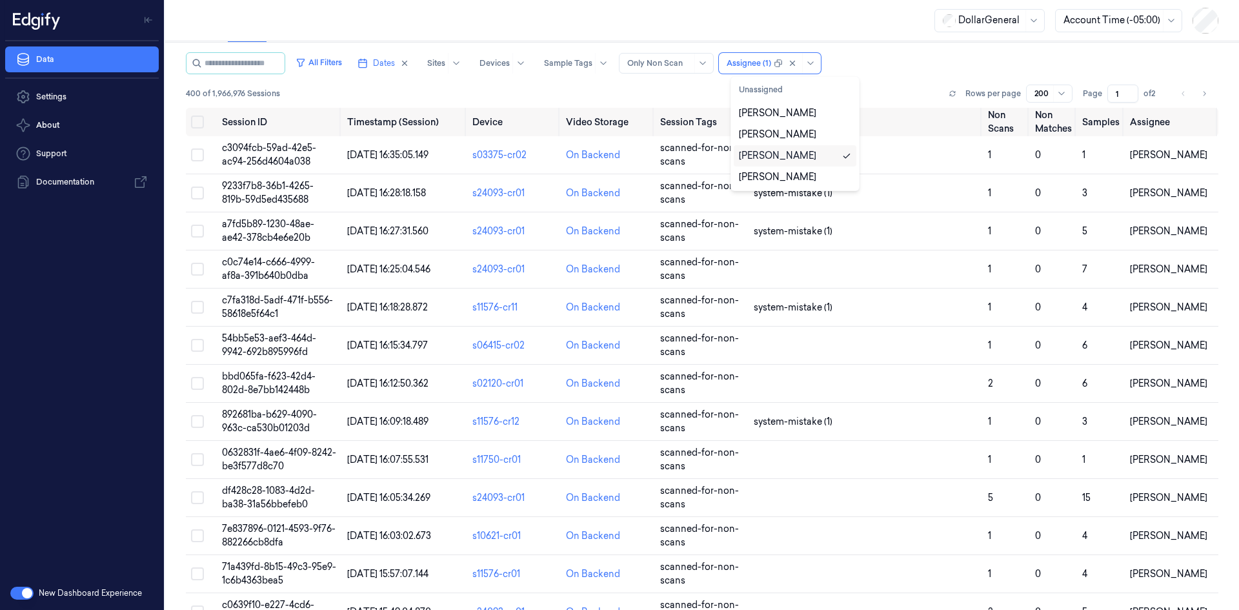
click at [777, 157] on div "[PERSON_NAME]" at bounding box center [777, 156] width 77 height 14
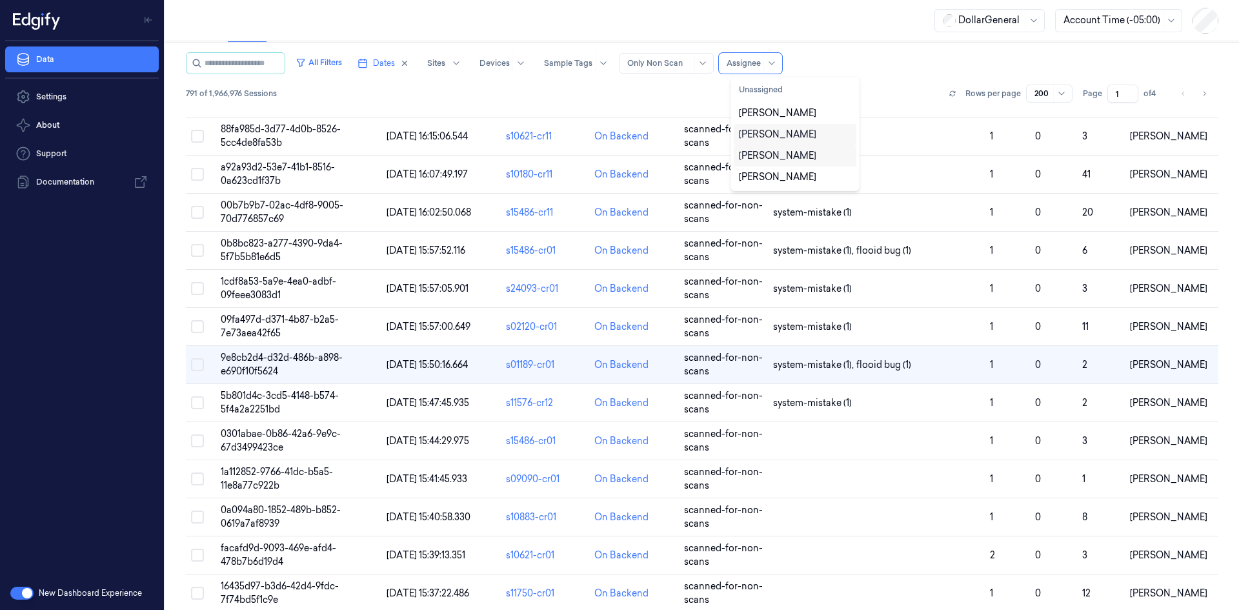
scroll to position [1281, 0]
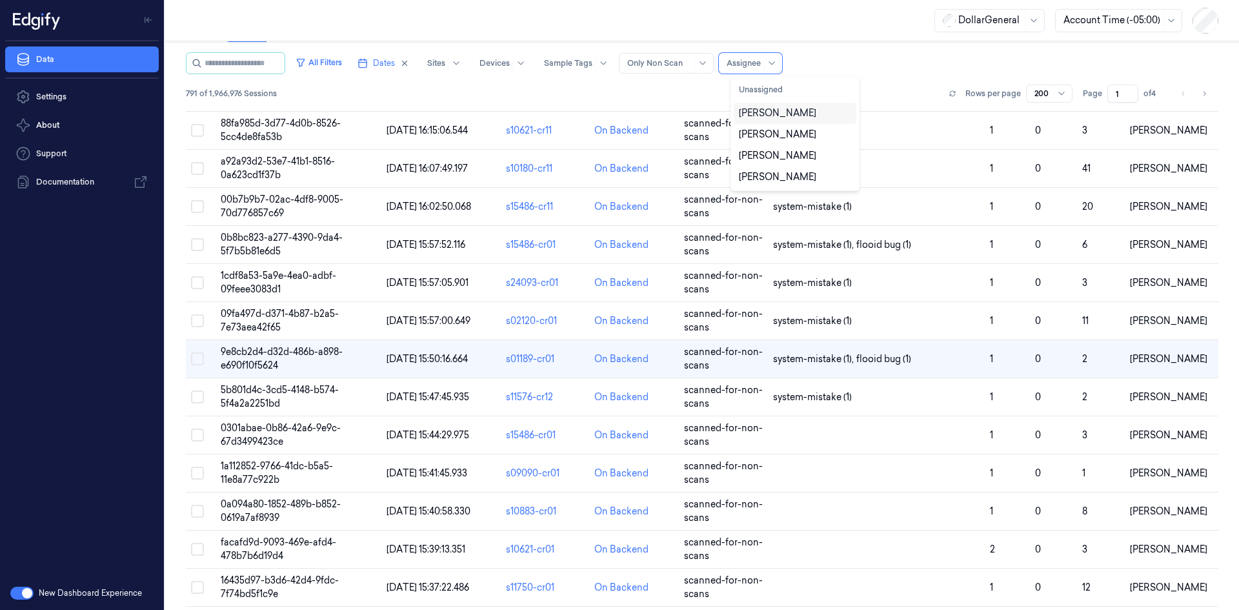
click at [804, 121] on div "[PERSON_NAME]" at bounding box center [794, 113] width 123 height 21
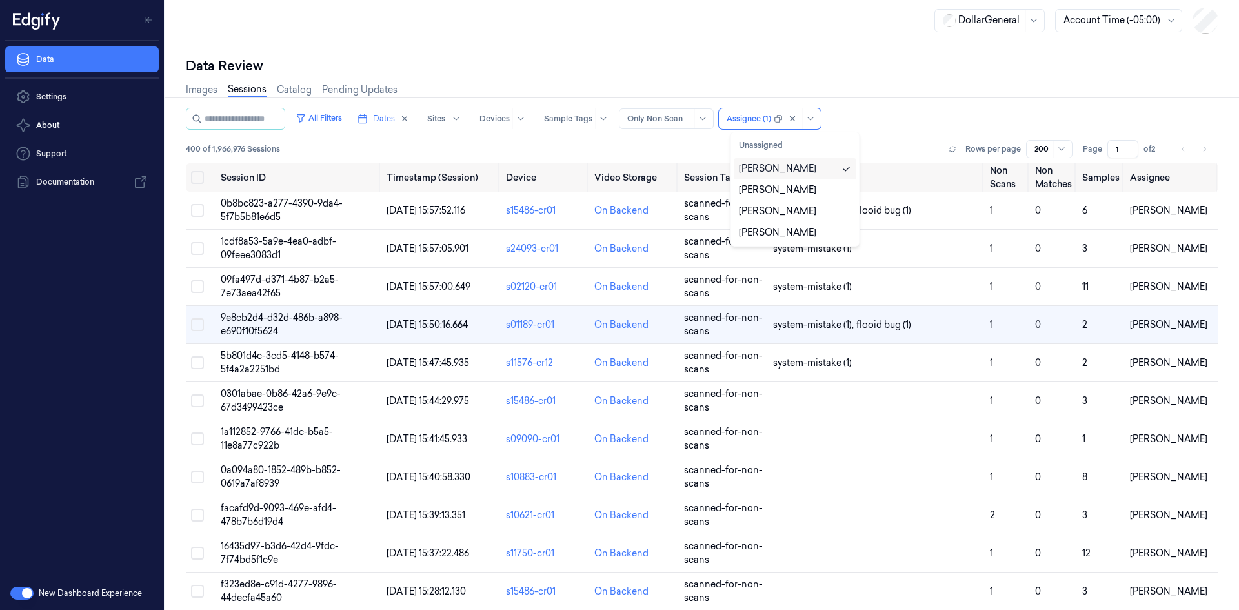
click at [877, 77] on div "Images Sessions Catalog Pending Updates" at bounding box center [702, 91] width 1032 height 33
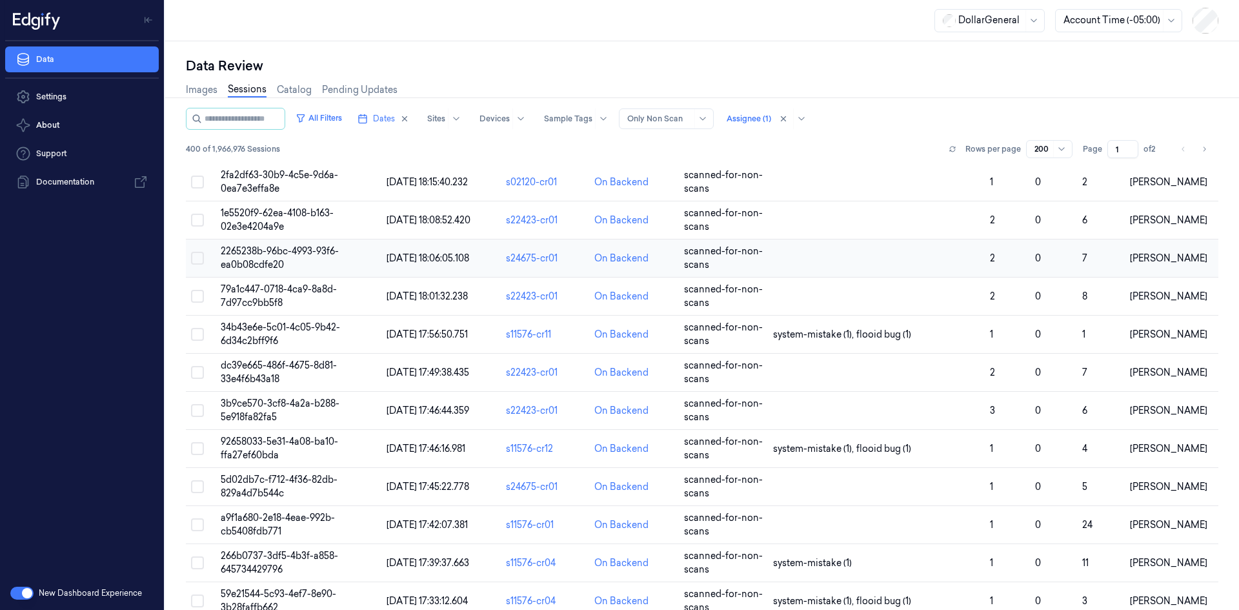
scroll to position [5548, 0]
